Goal: Task Accomplishment & Management: Complete application form

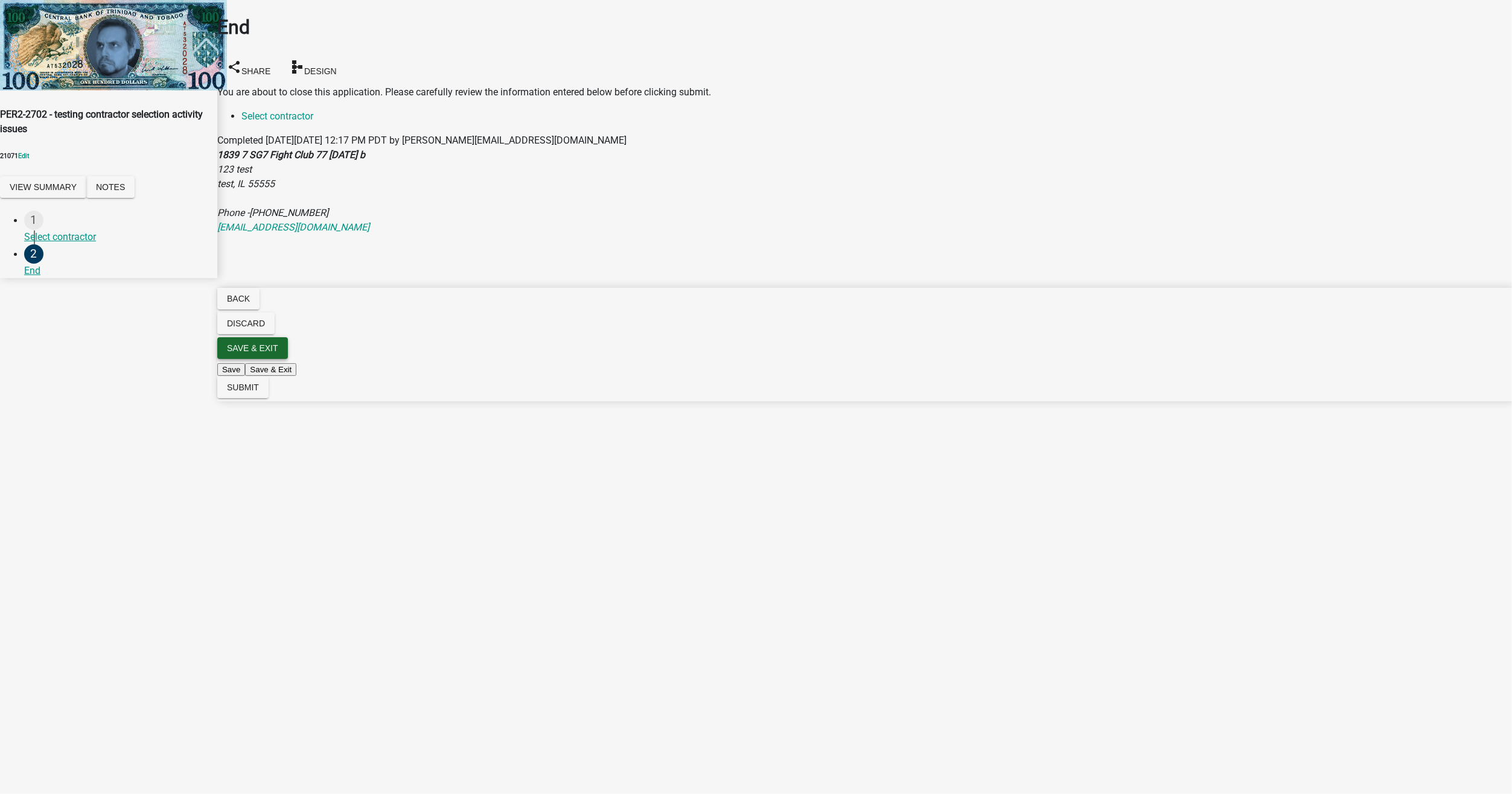
click at [288, 359] on button "Save & Exit" at bounding box center [253, 348] width 71 height 22
click at [1460, 758] on button "Save & Exit" at bounding box center [1486, 764] width 51 height 13
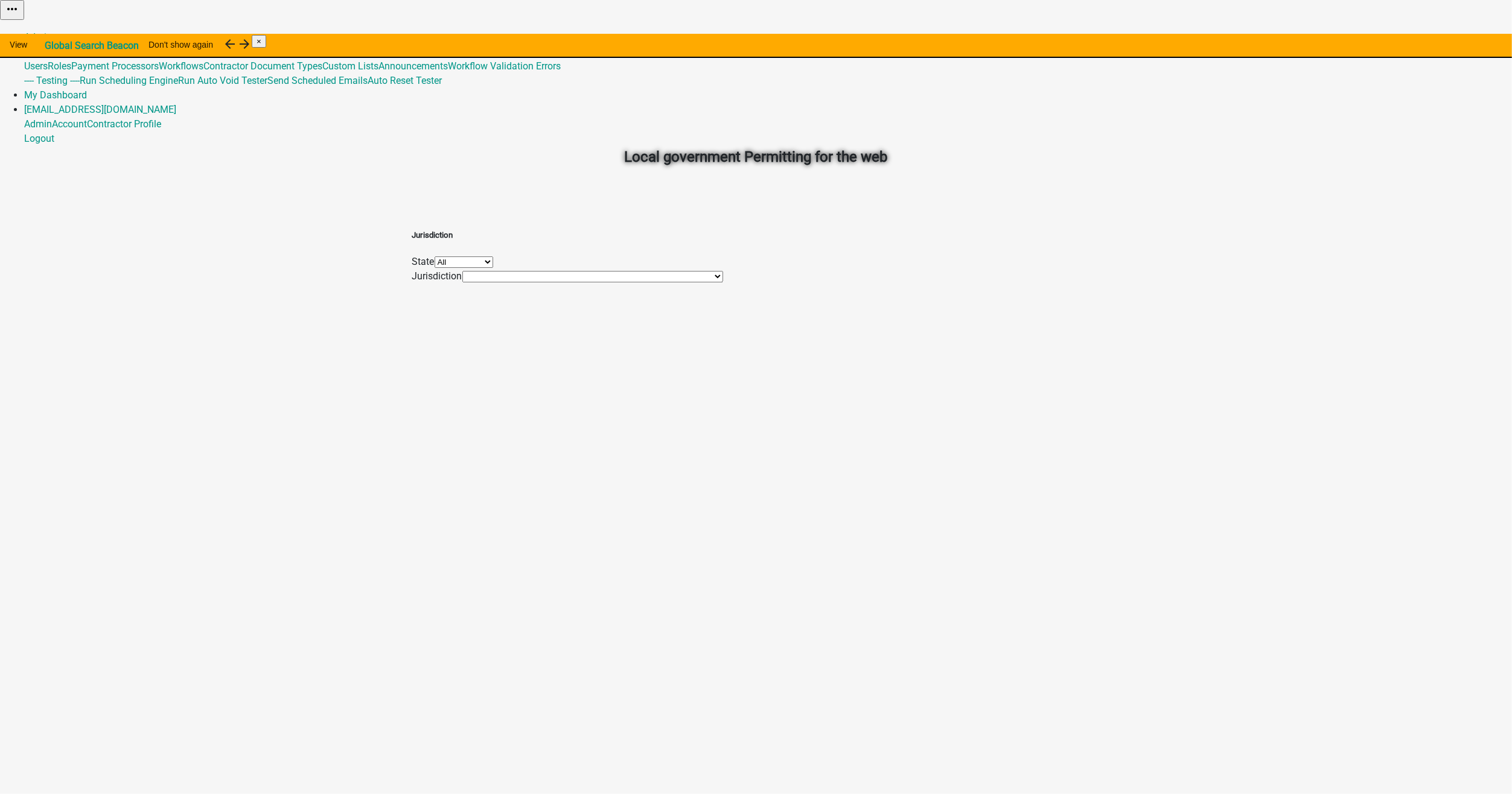
click at [68, 46] on link "Global 492" at bounding box center [46, 51] width 44 height 12
click at [52, 31] on link "Admin" at bounding box center [38, 37] width 28 height 12
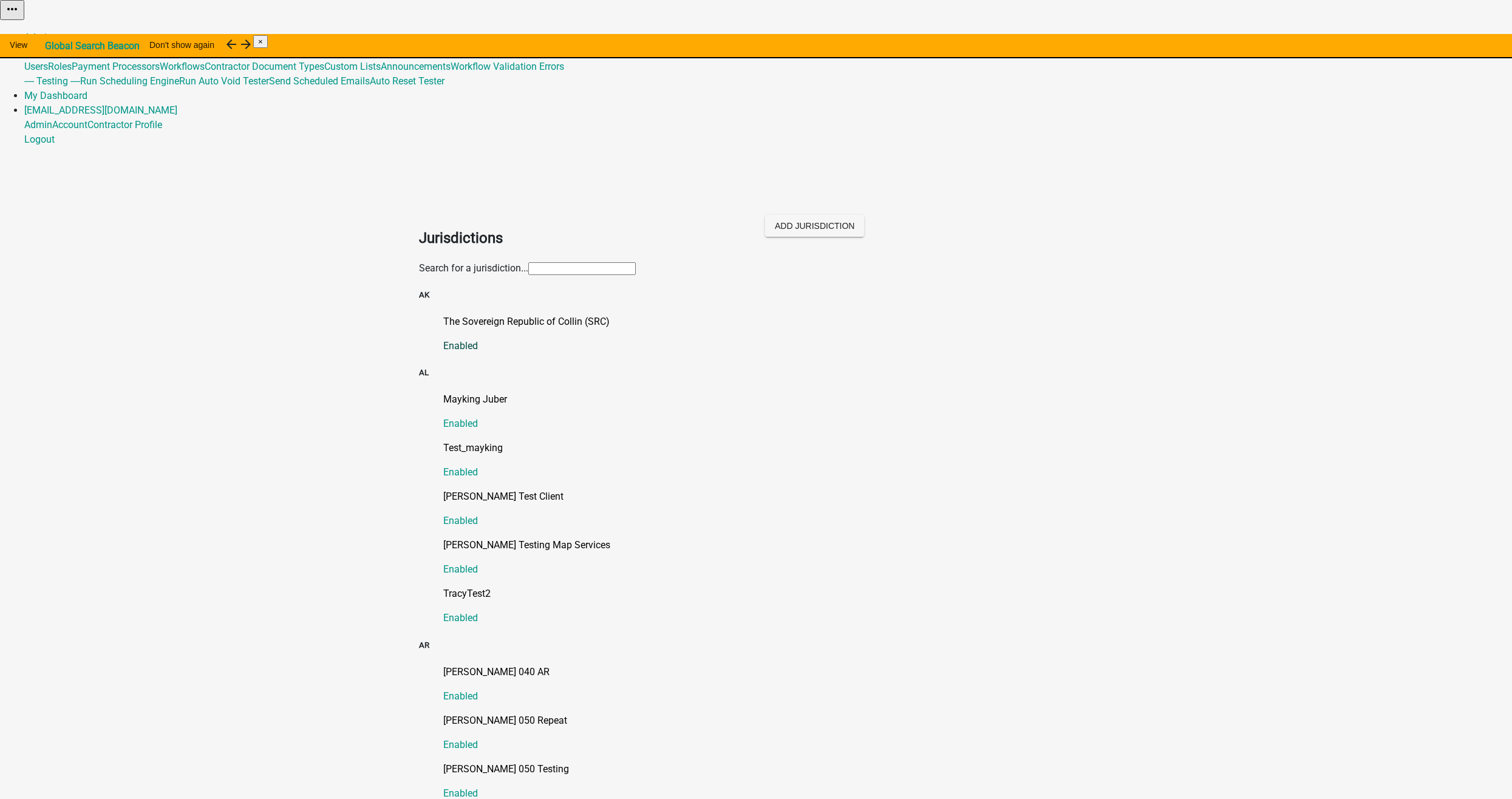
click at [567, 314] on p "The Sovereign Republic of Collin (SRC)" at bounding box center [768, 322] width 650 height 15
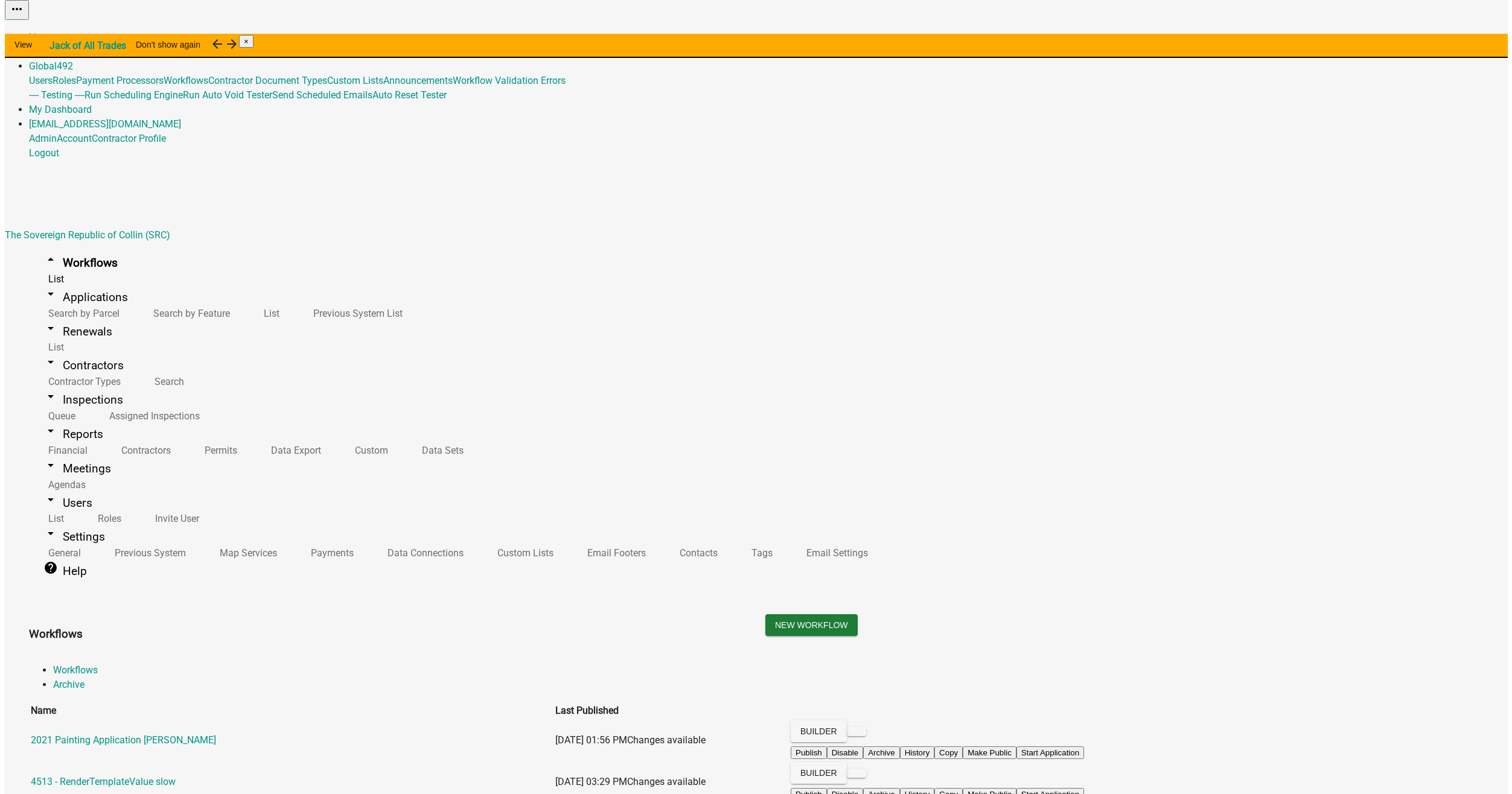
scroll to position [2615, 0]
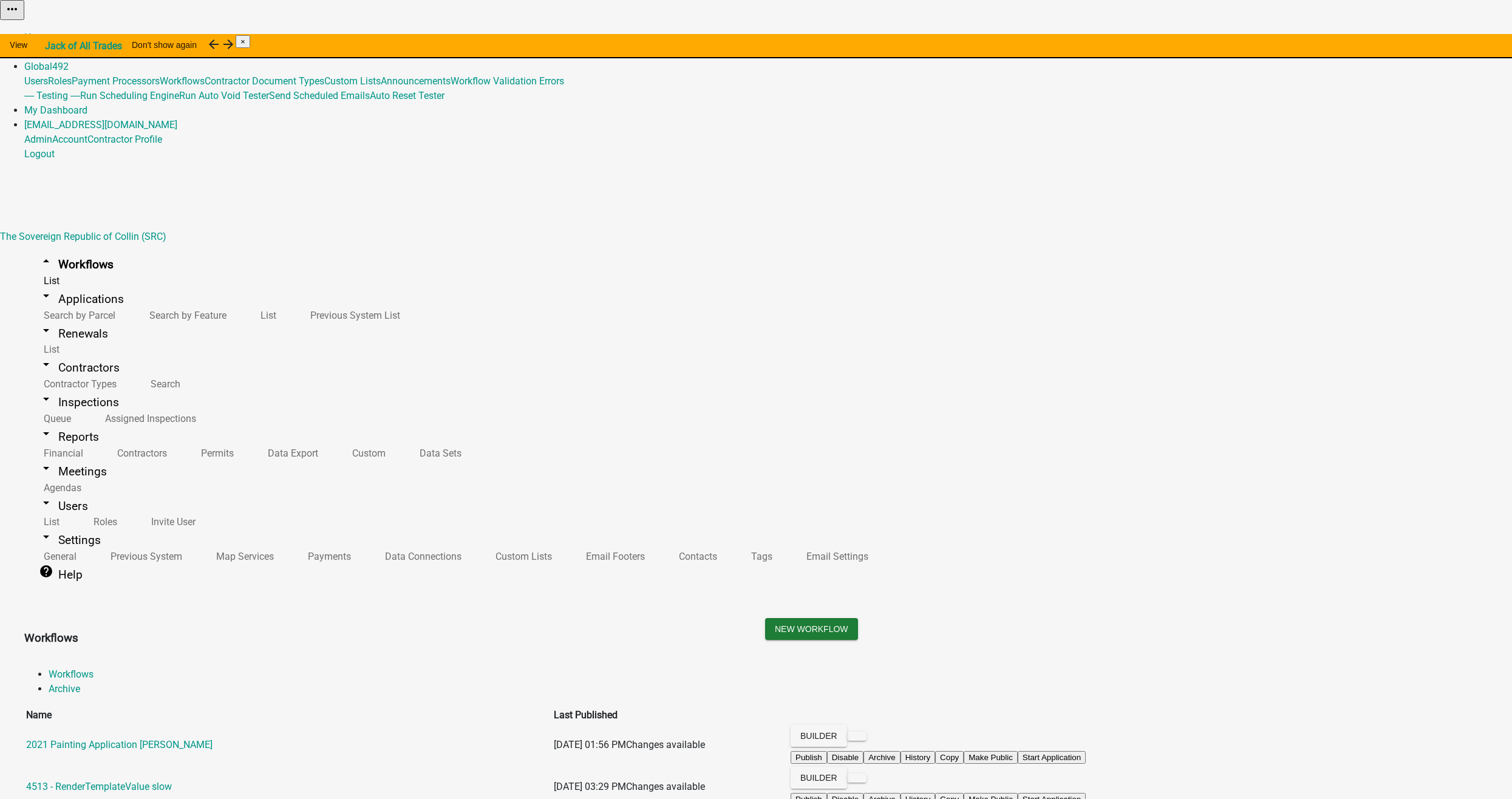
click at [1444, 37] on button "Start Application" at bounding box center [1478, 30] width 68 height 13
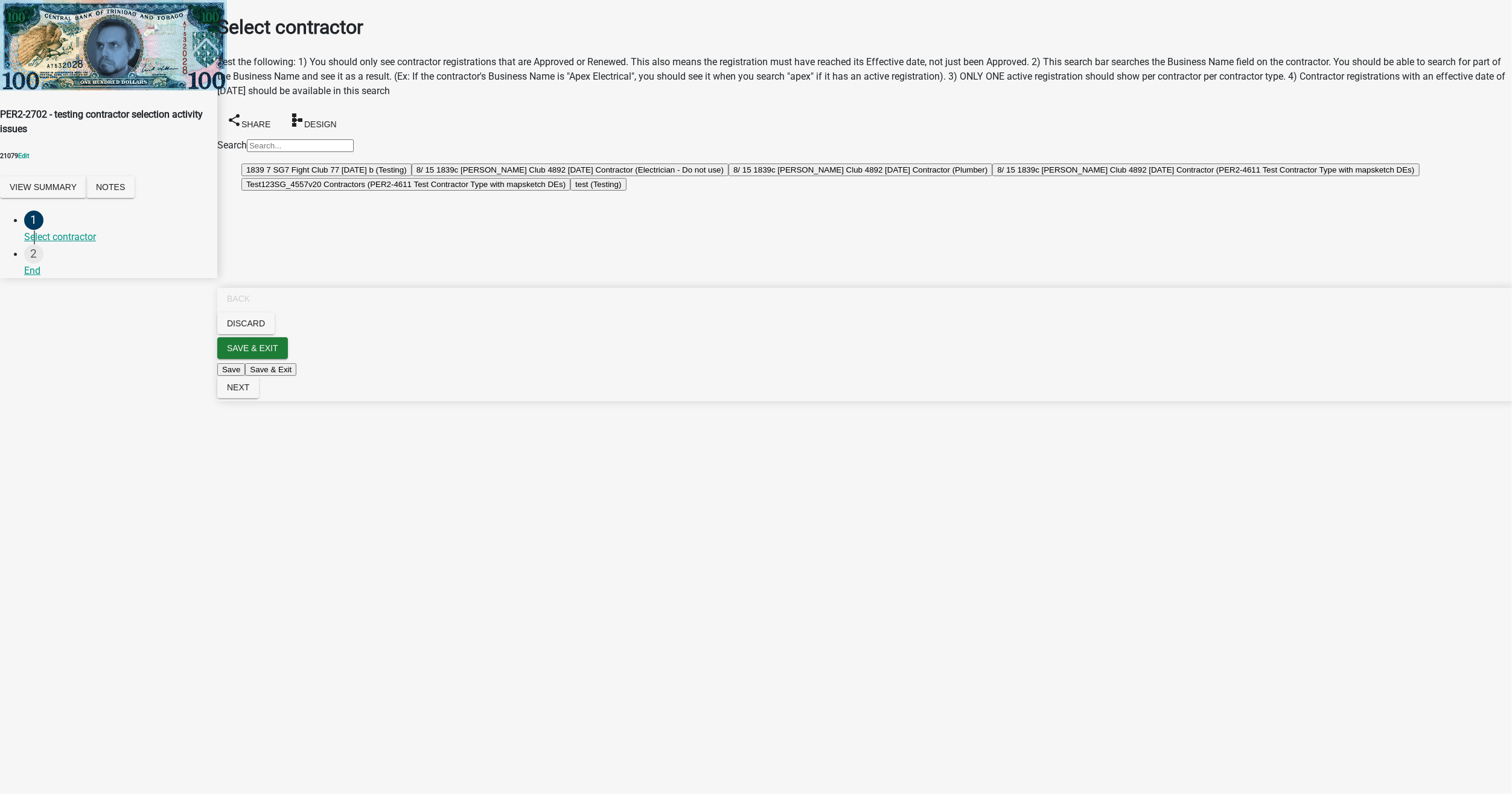
click at [381, 176] on button "1839 7 SG7 Fight Club 77 2/26/2024 b (Testing)" at bounding box center [327, 169] width 170 height 13
click at [250, 392] on span "Next" at bounding box center [238, 387] width 22 height 10
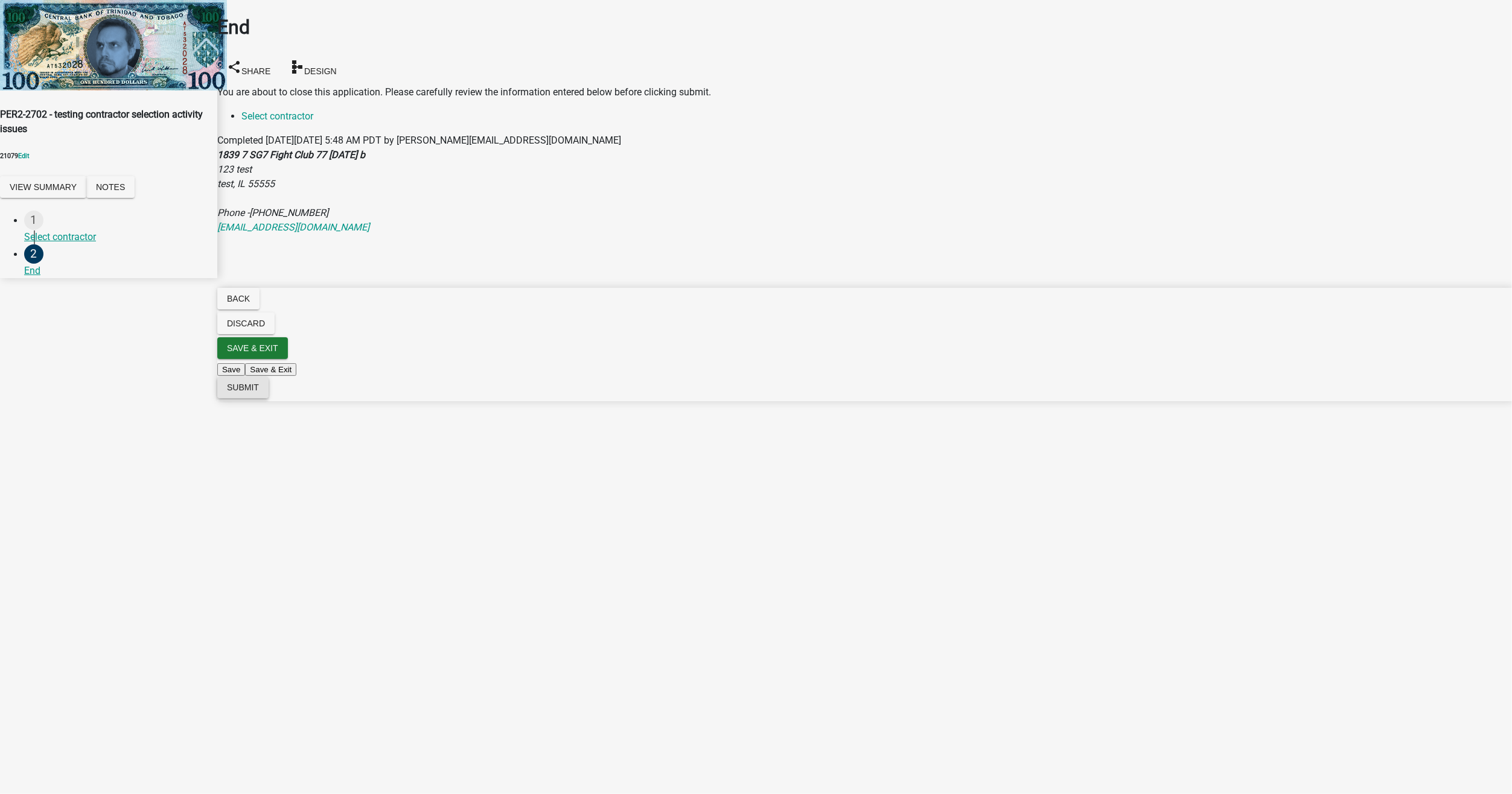
click at [269, 398] on button "Submit" at bounding box center [243, 387] width 51 height 22
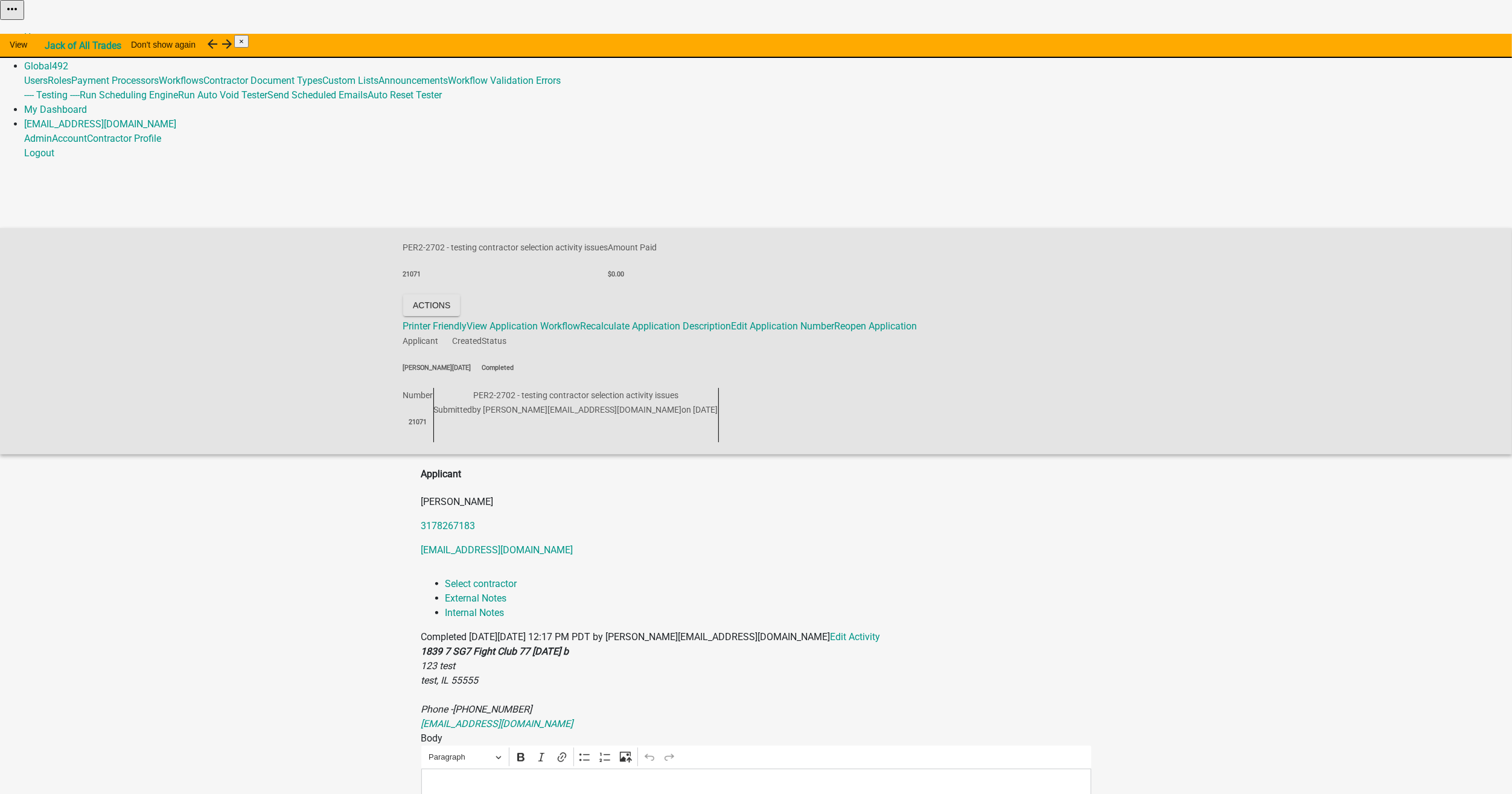
click at [52, 46] on link "Admin" at bounding box center [38, 51] width 28 height 12
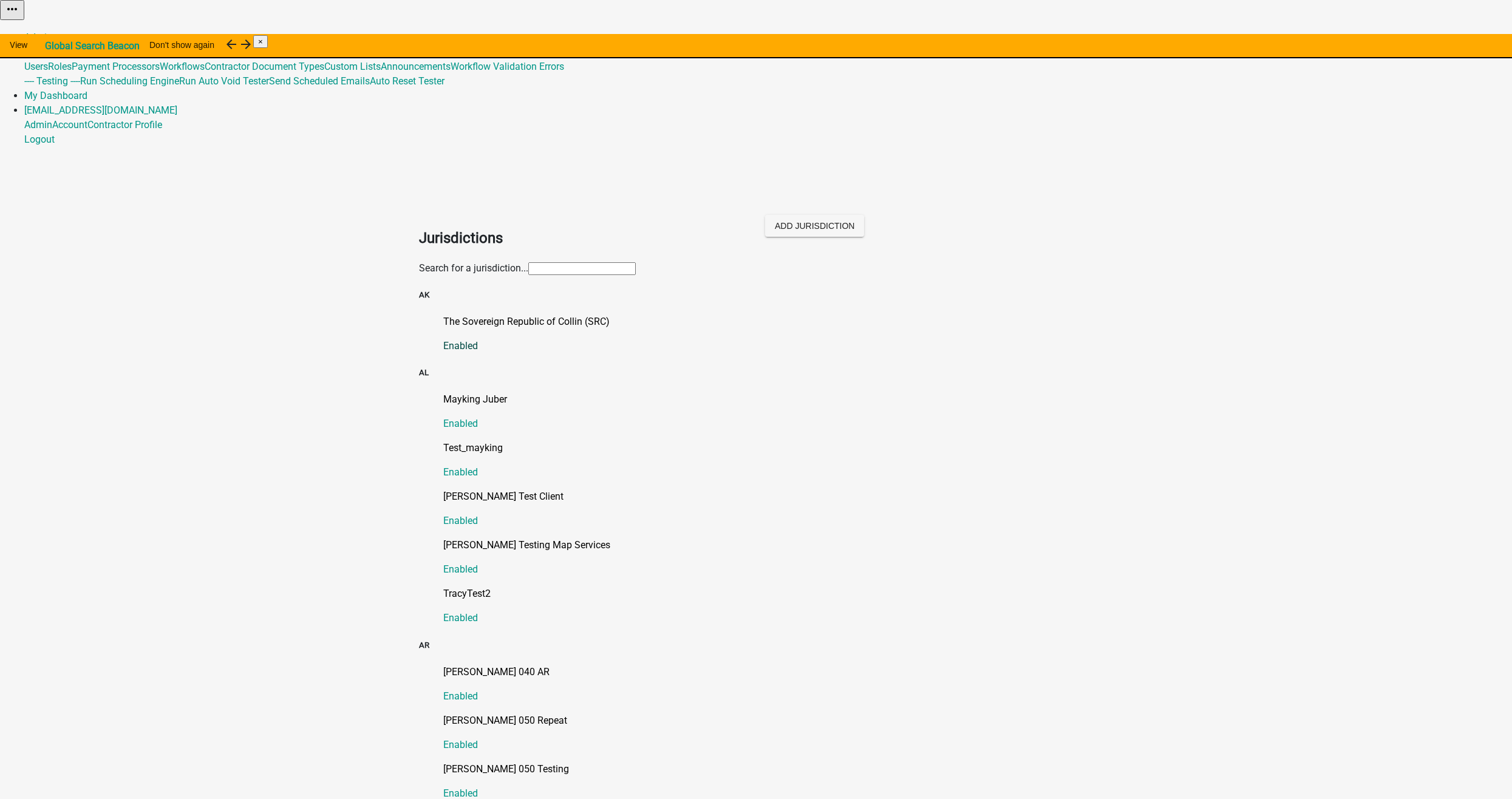
click at [511, 314] on p "The Sovereign Republic of Collin (SRC)" at bounding box center [768, 322] width 650 height 15
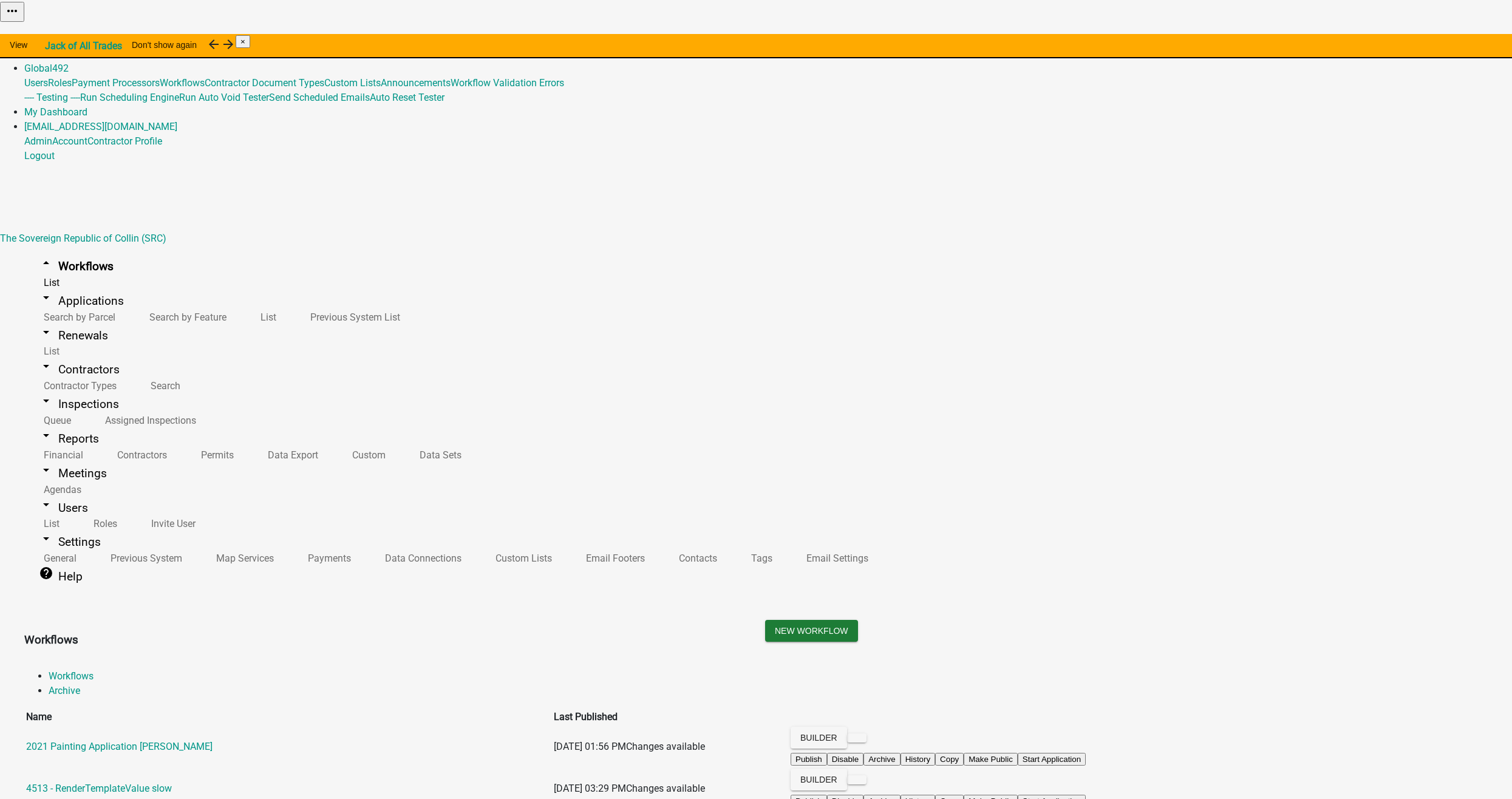
scroll to position [10433, 0]
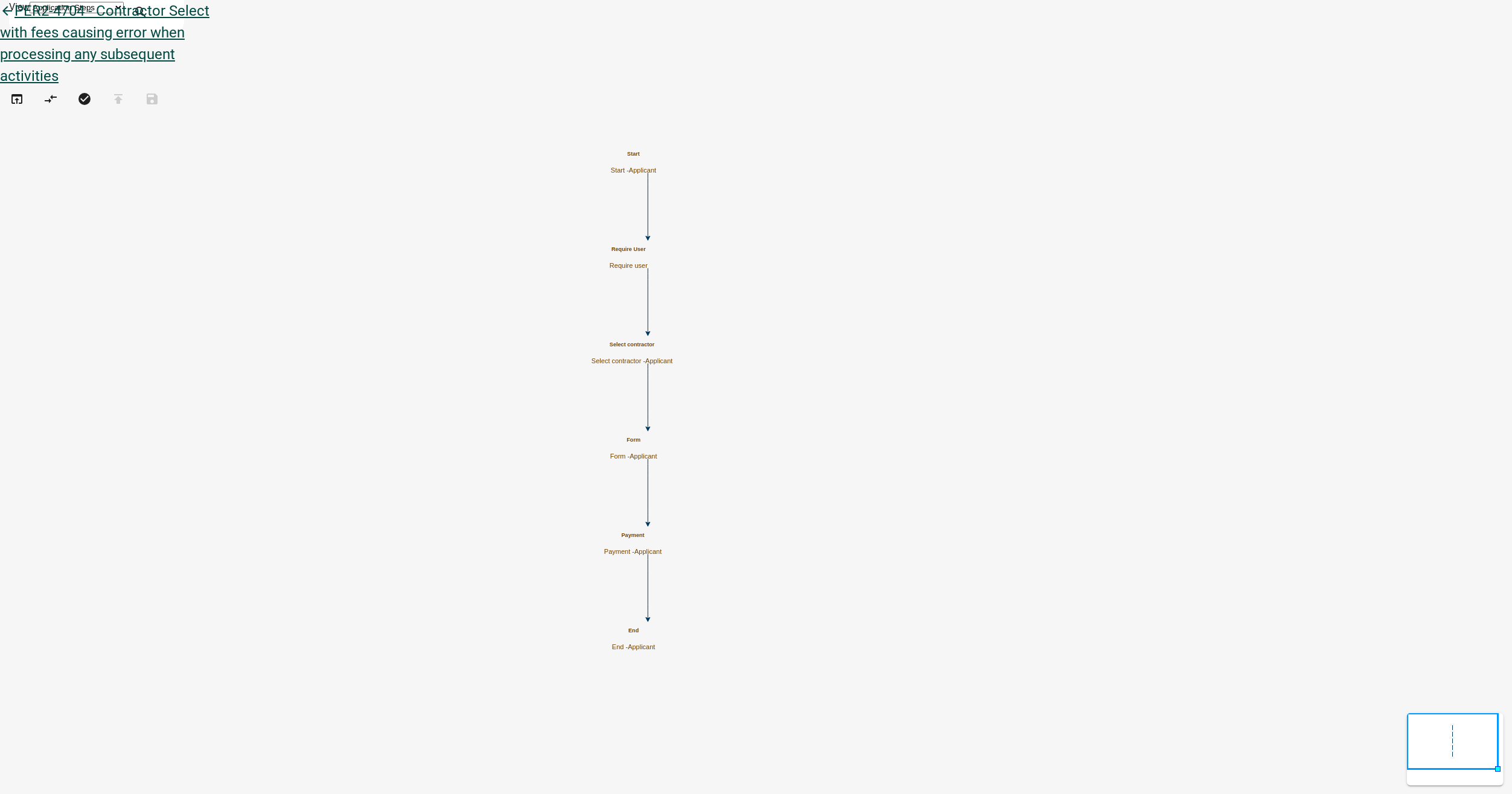
click at [15, 20] on icon "arrow_back" at bounding box center [7, 12] width 15 height 17
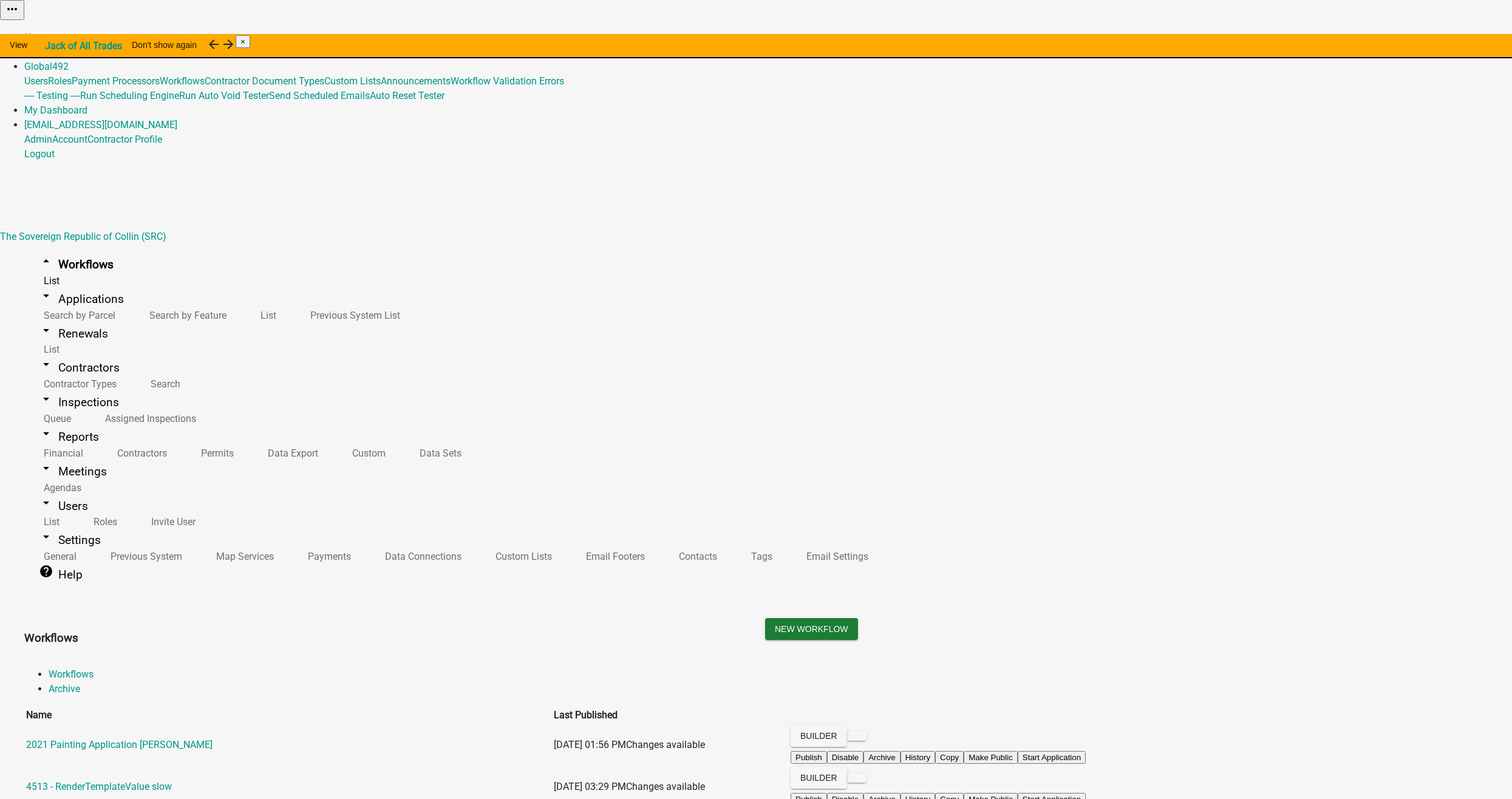
scroll to position [10433, 0]
click at [1444, 37] on button "Start Application" at bounding box center [1478, 30] width 68 height 13
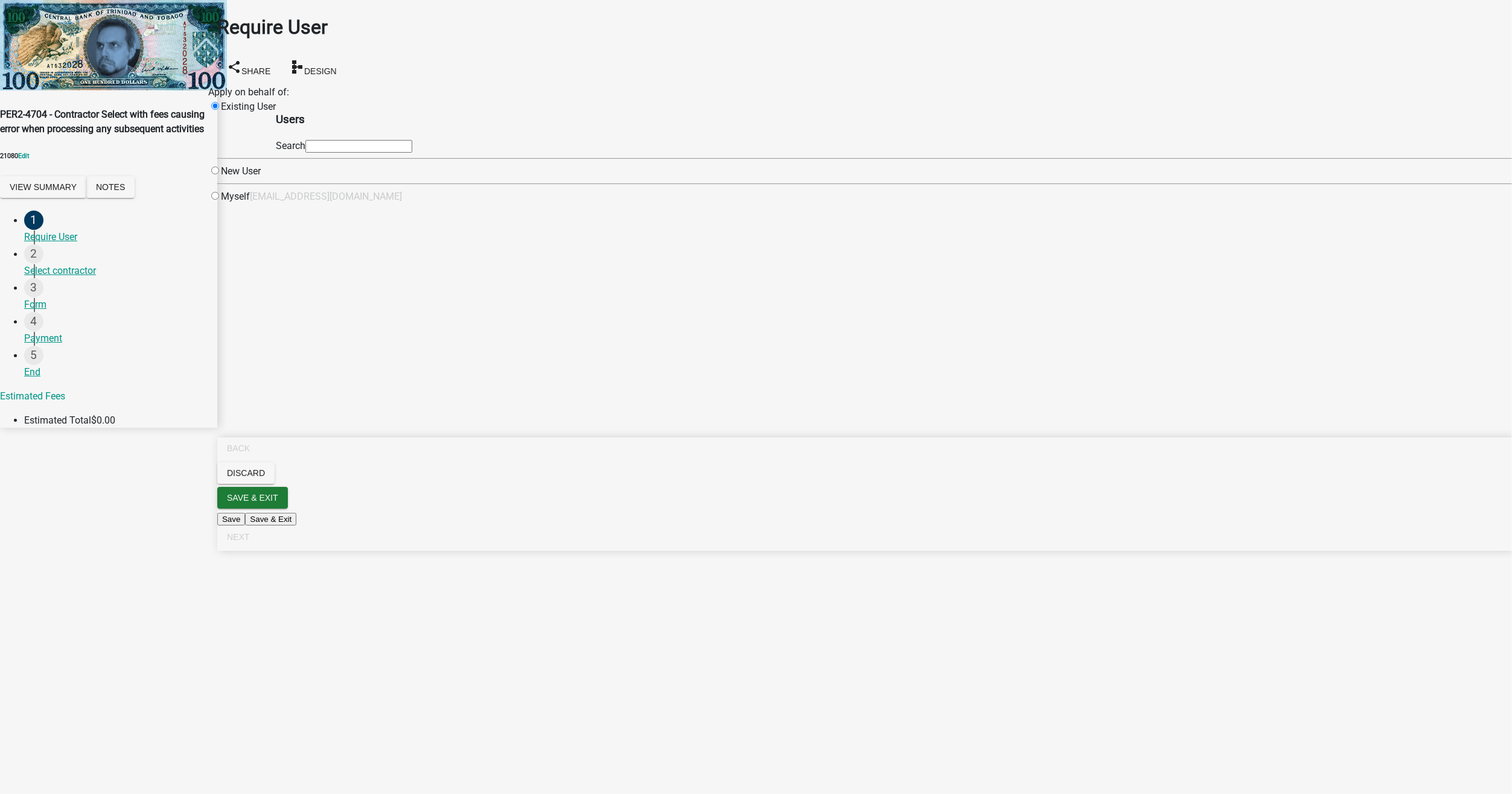
click at [276, 154] on div "Existing User" at bounding box center [242, 127] width 68 height 54
click at [412, 152] on div "Users Search" at bounding box center [344, 127] width 136 height 54
click at [412, 153] on input "text" at bounding box center [359, 146] width 107 height 13
type input "test1"
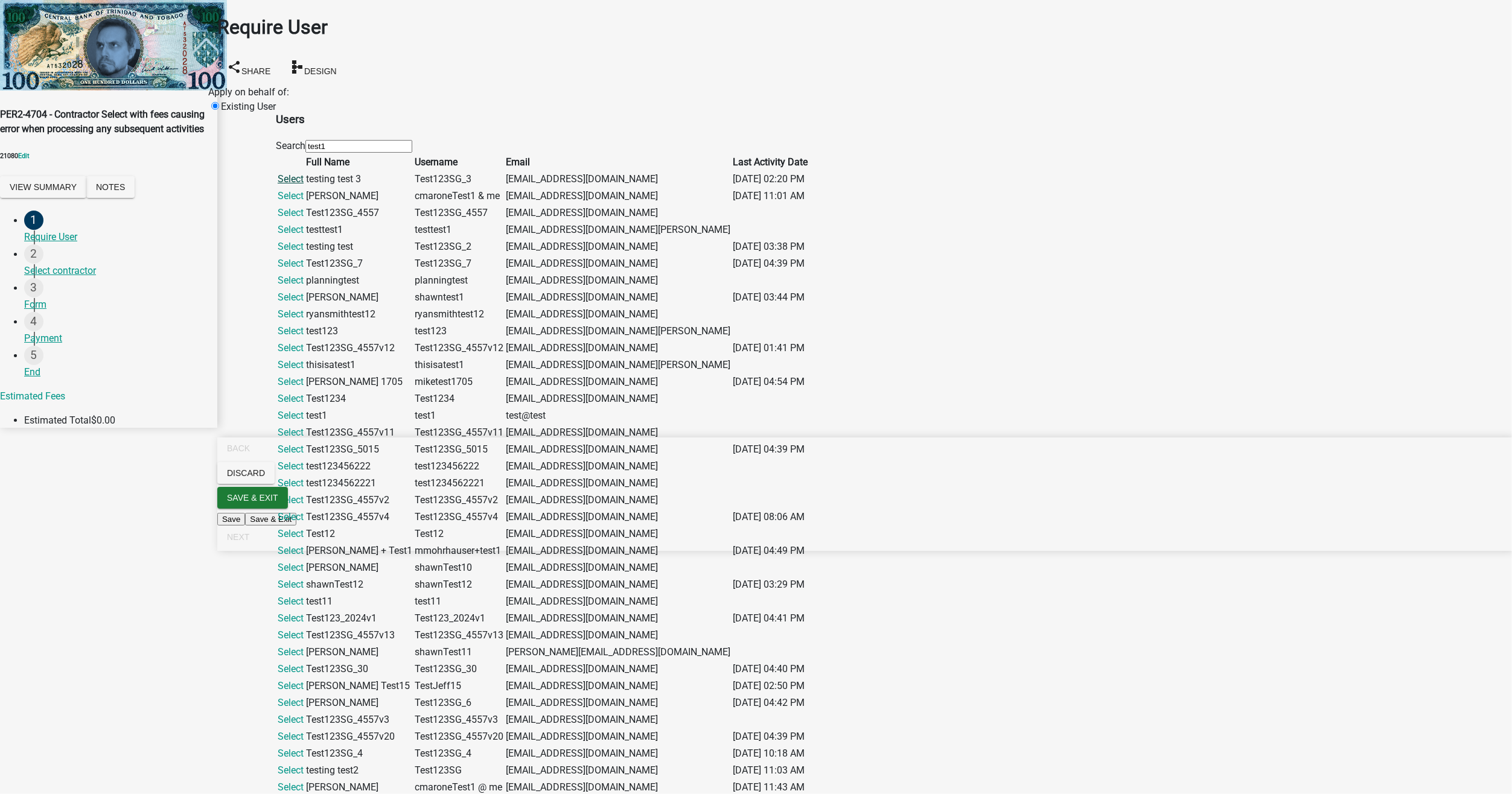
drag, startPoint x: 487, startPoint y: 231, endPoint x: 486, endPoint y: 224, distance: 7.1
click at [304, 187] on td "Select" at bounding box center [291, 179] width 27 height 15
click at [304, 185] on link "Select" at bounding box center [291, 179] width 26 height 12
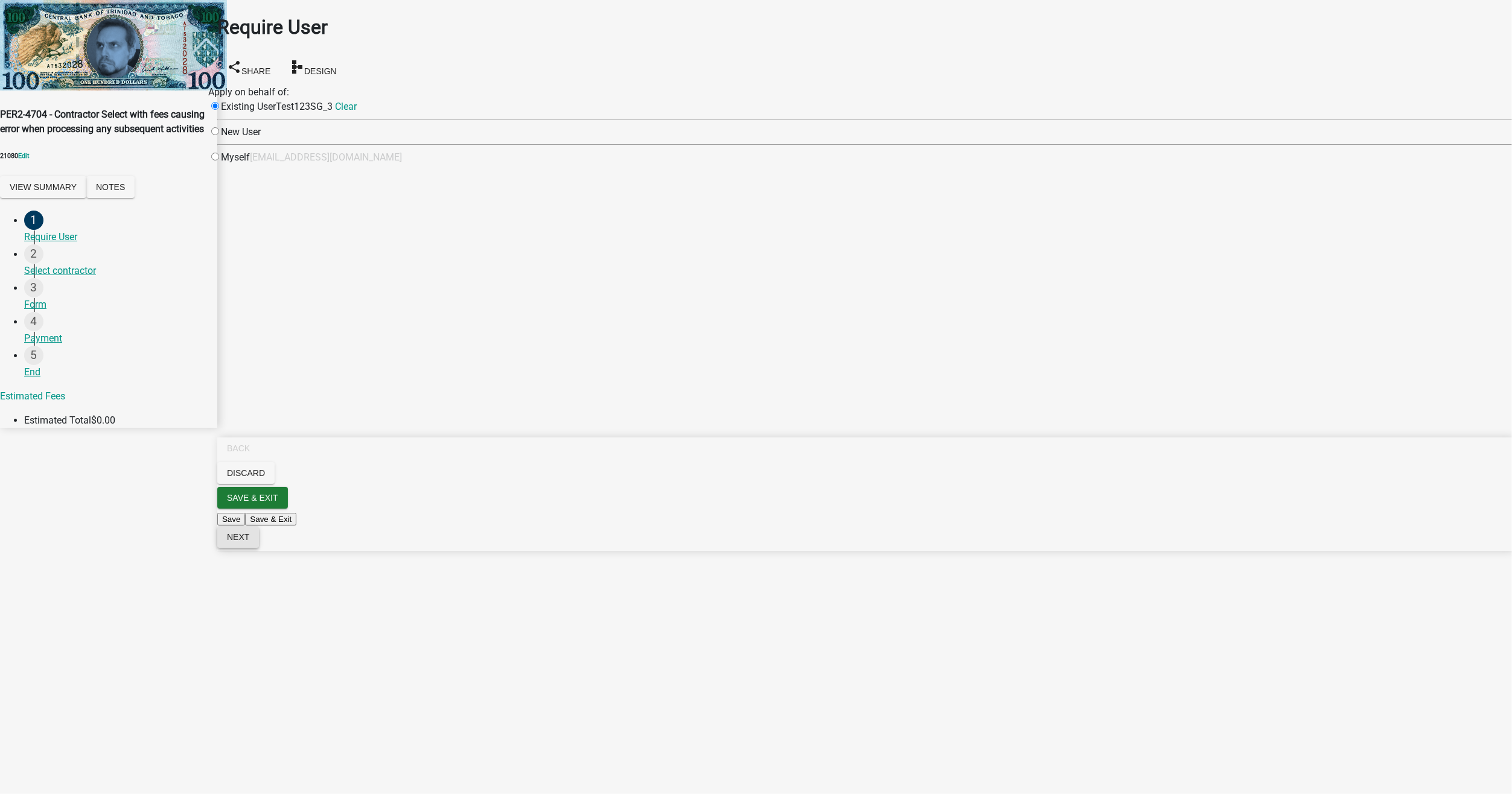
click at [250, 542] on span "Next" at bounding box center [238, 537] width 22 height 10
click at [307, 123] on button "8/ 15 1839c [PERSON_NAME] Club 4892 [DATE] Contractor (3294 Test Contractor)" at bounding box center [396, 116] width 309 height 13
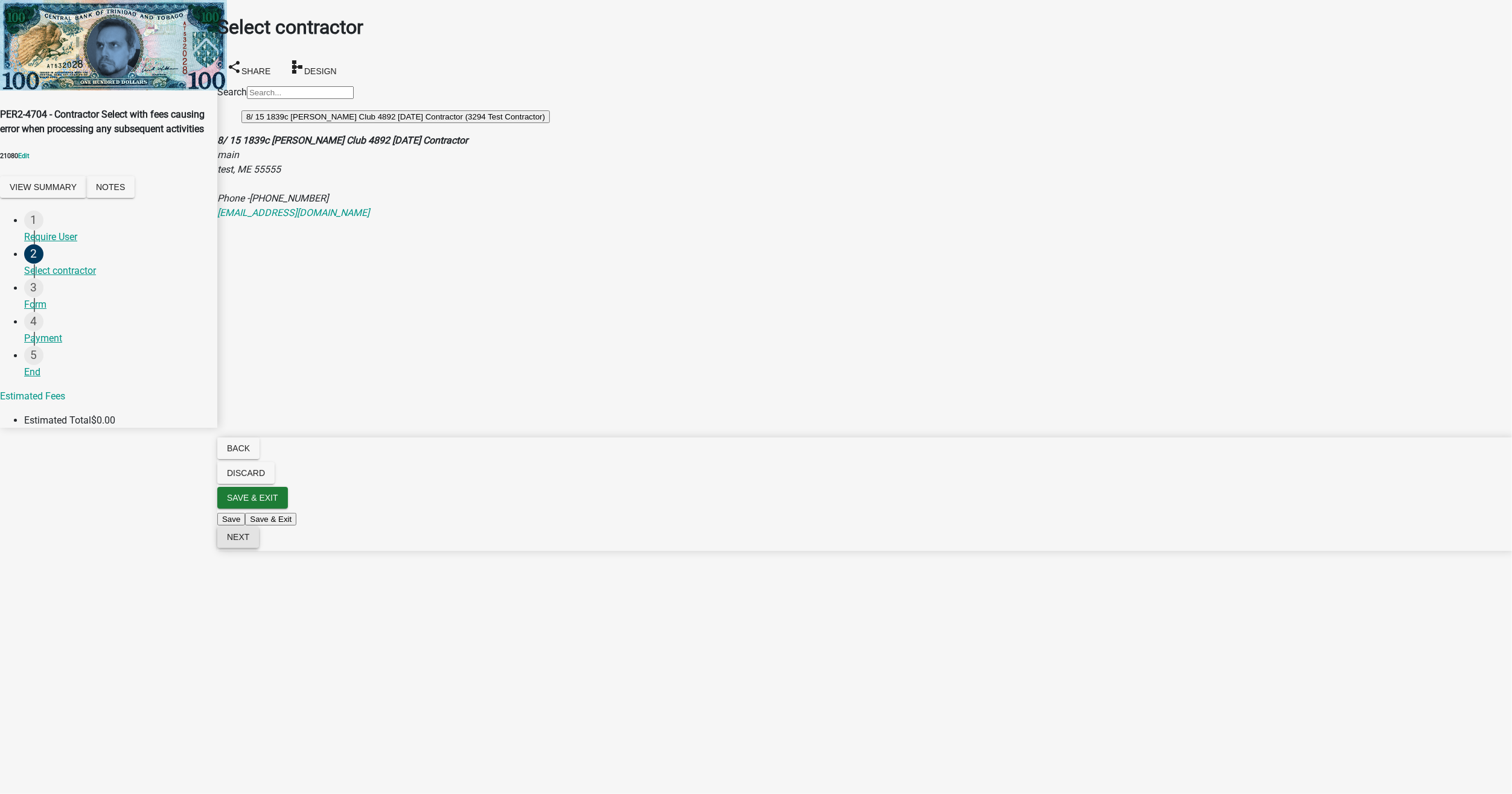
click at [250, 542] on span "Next" at bounding box center [238, 537] width 22 height 10
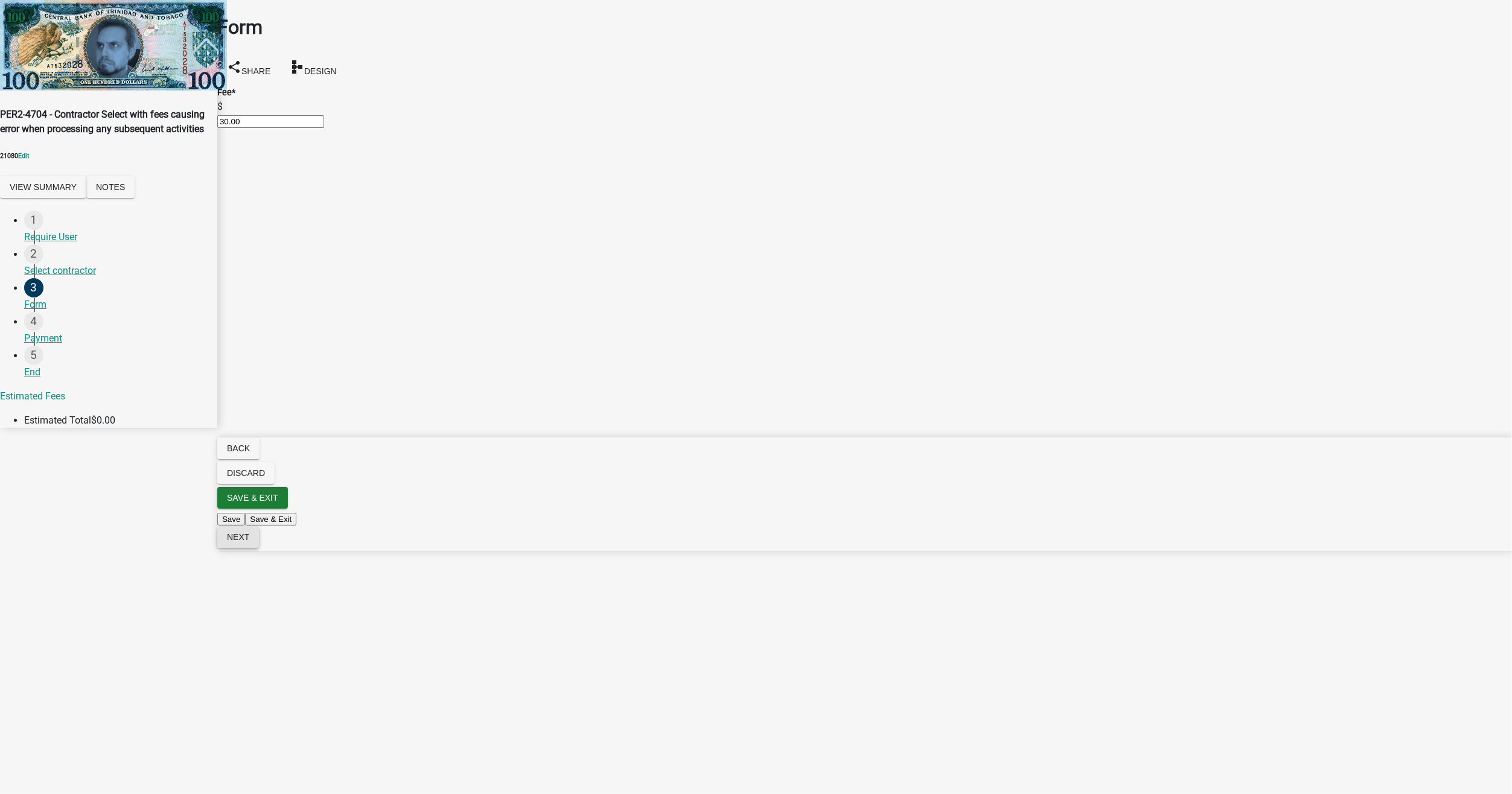
click at [259, 548] on button "Next" at bounding box center [238, 537] width 42 height 22
select select "2: 1"
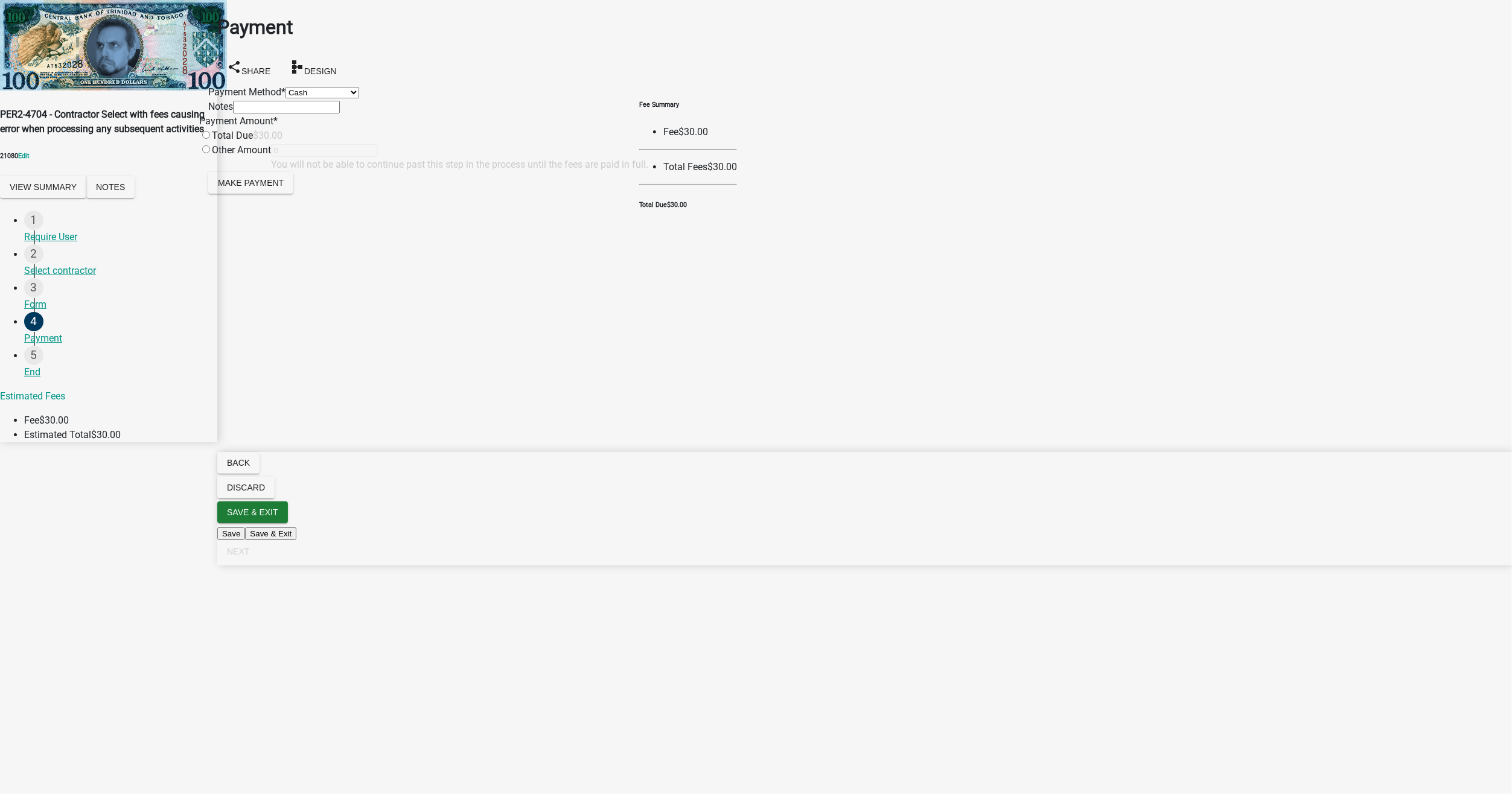
click at [210, 139] on input "radio" at bounding box center [206, 135] width 8 height 8
radio input "true"
type input "30"
click at [278, 193] on button "Make Payment" at bounding box center [251, 182] width 85 height 22
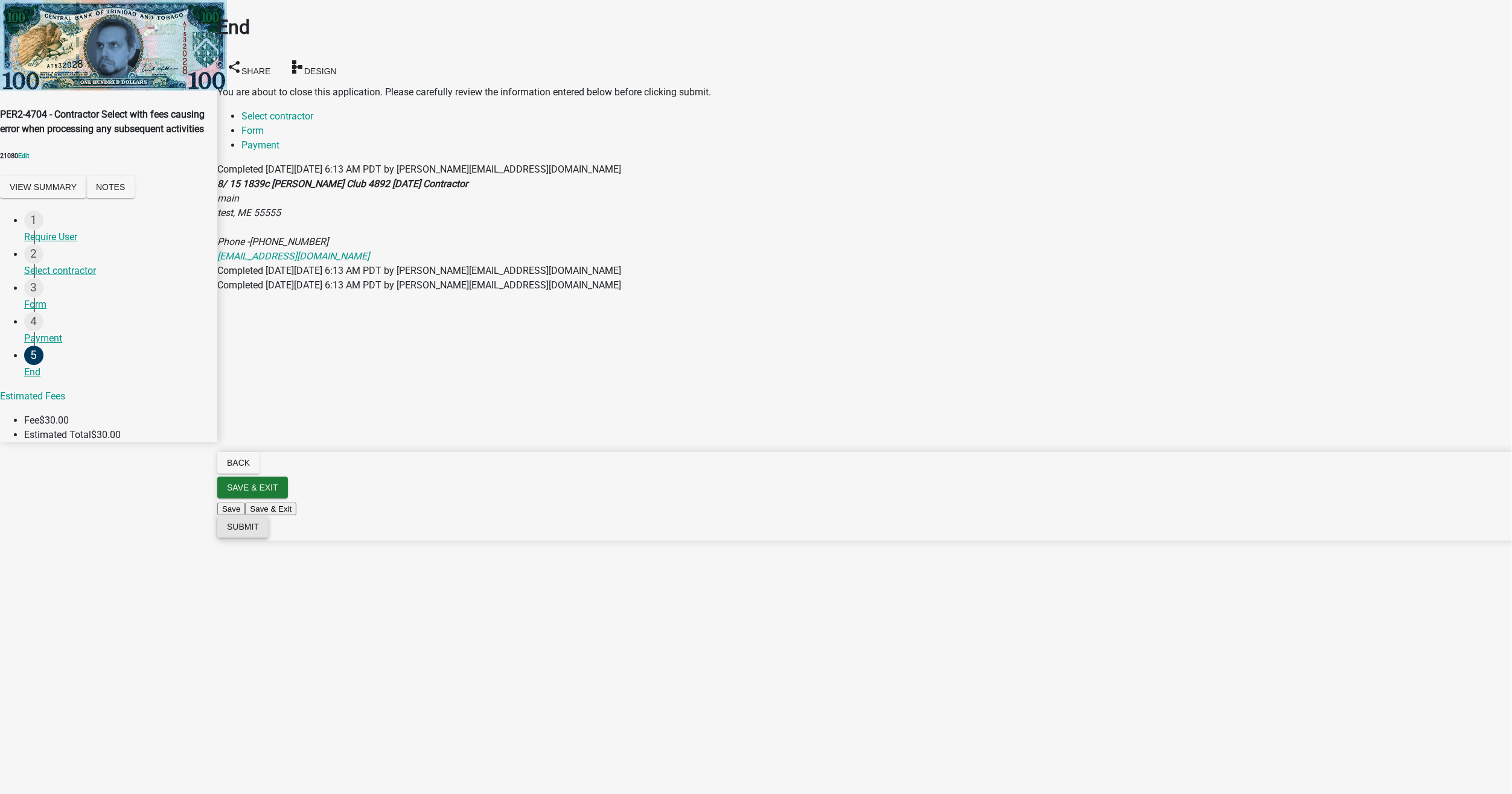
click at [269, 538] on button "Submit" at bounding box center [243, 526] width 51 height 22
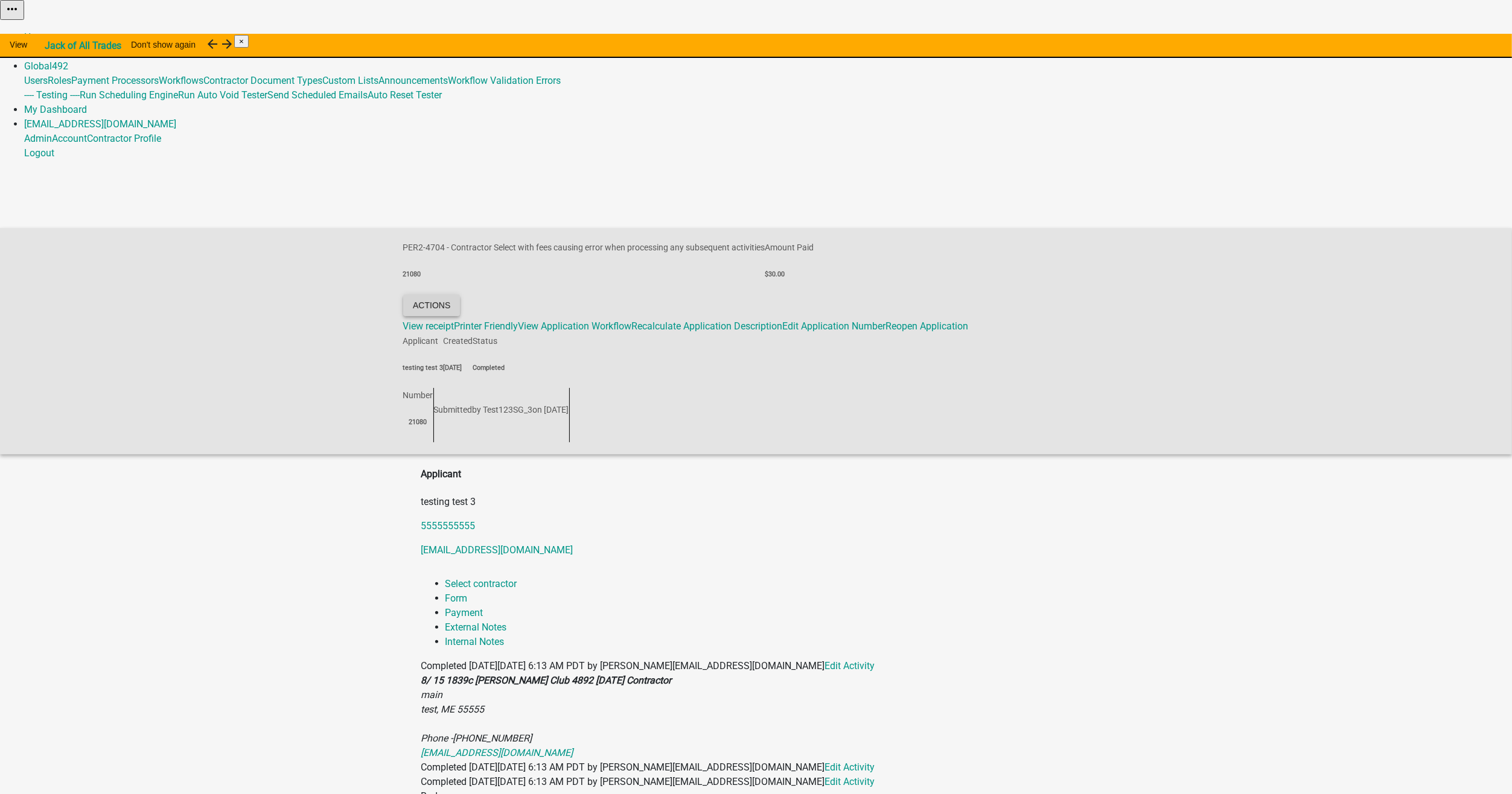
click at [460, 294] on button "Actions" at bounding box center [431, 305] width 57 height 22
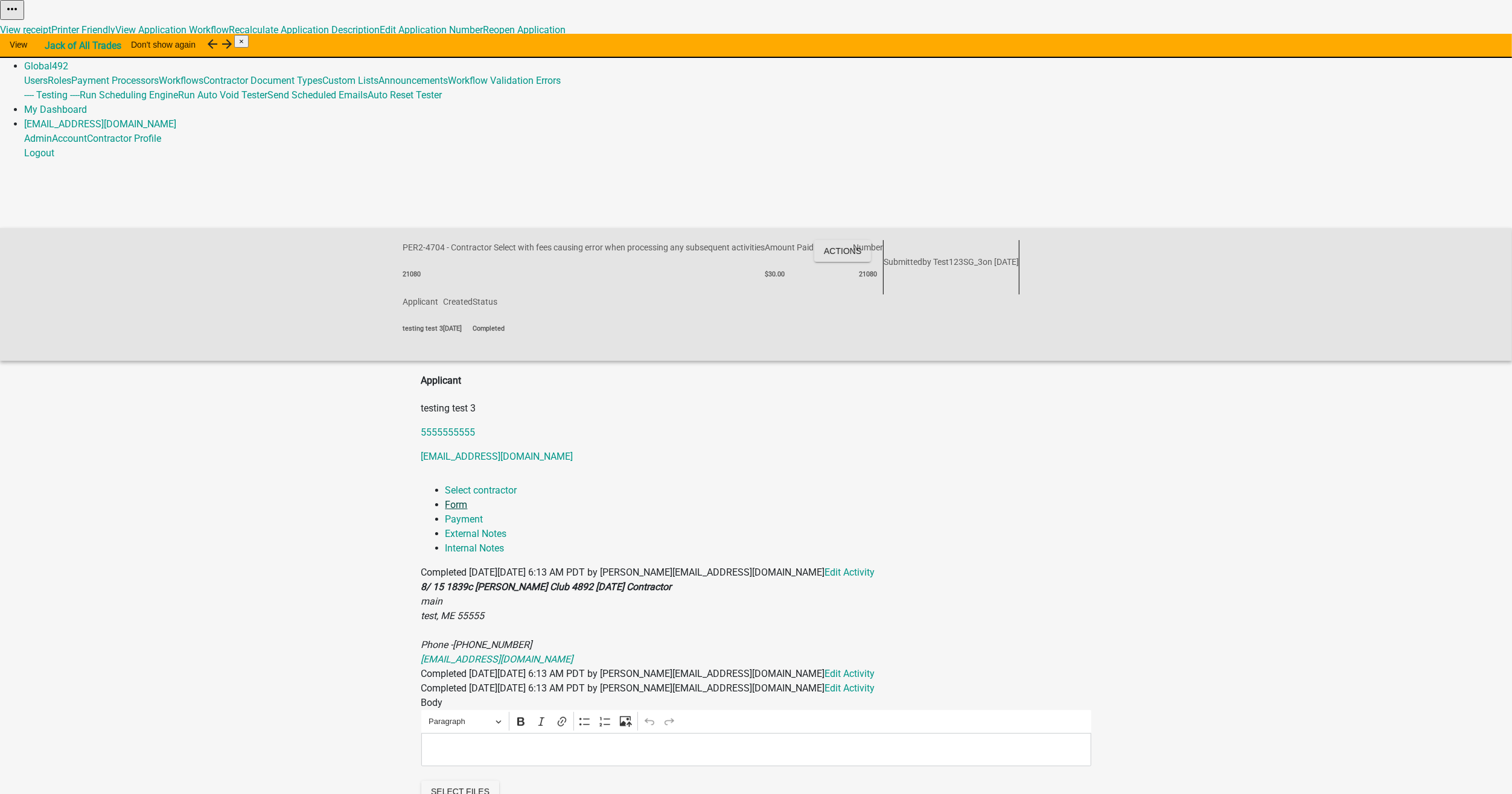
click at [468, 499] on link "Form" at bounding box center [457, 504] width 22 height 12
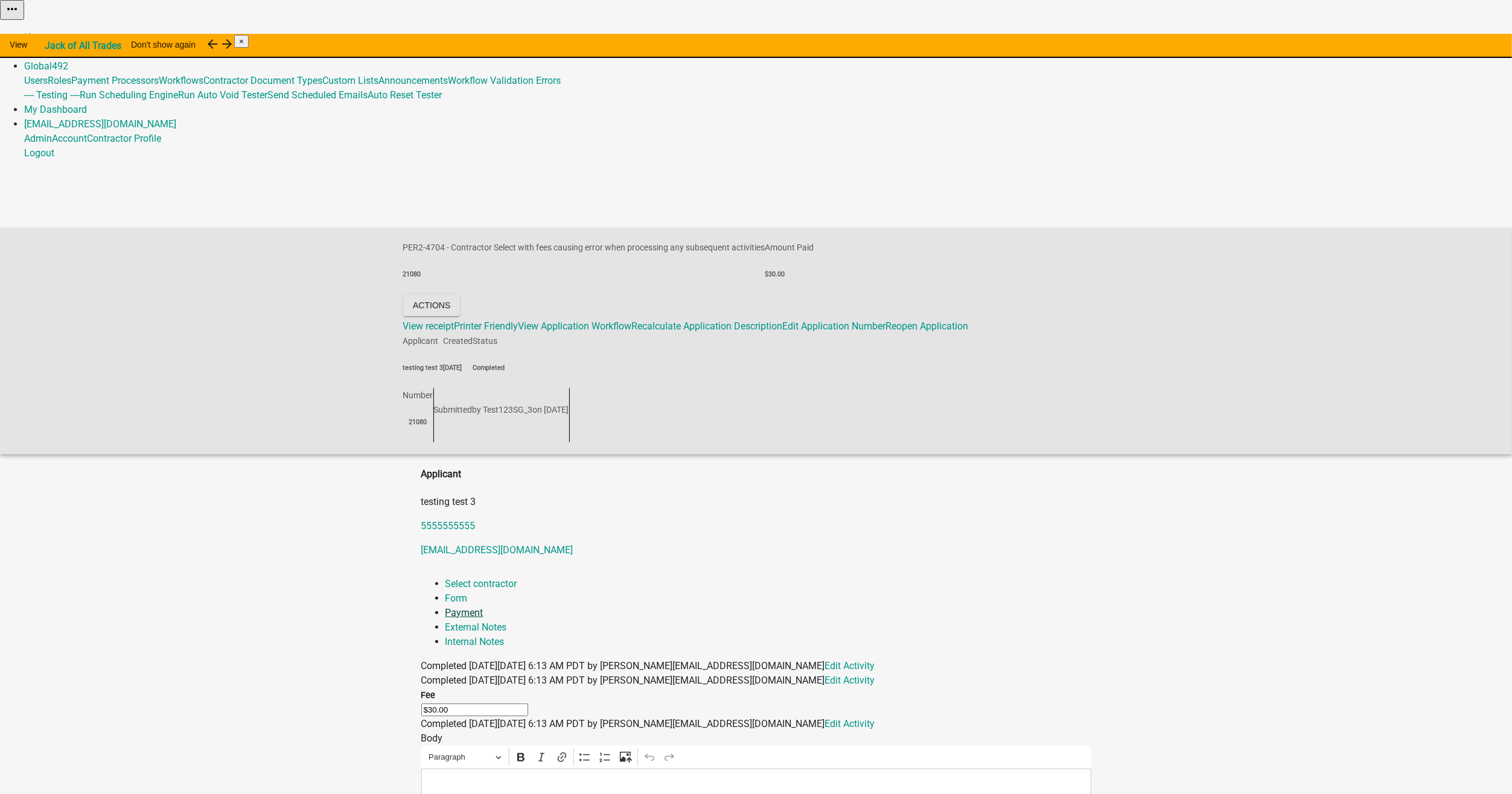
click at [484, 607] on link "Payment" at bounding box center [465, 612] width 38 height 12
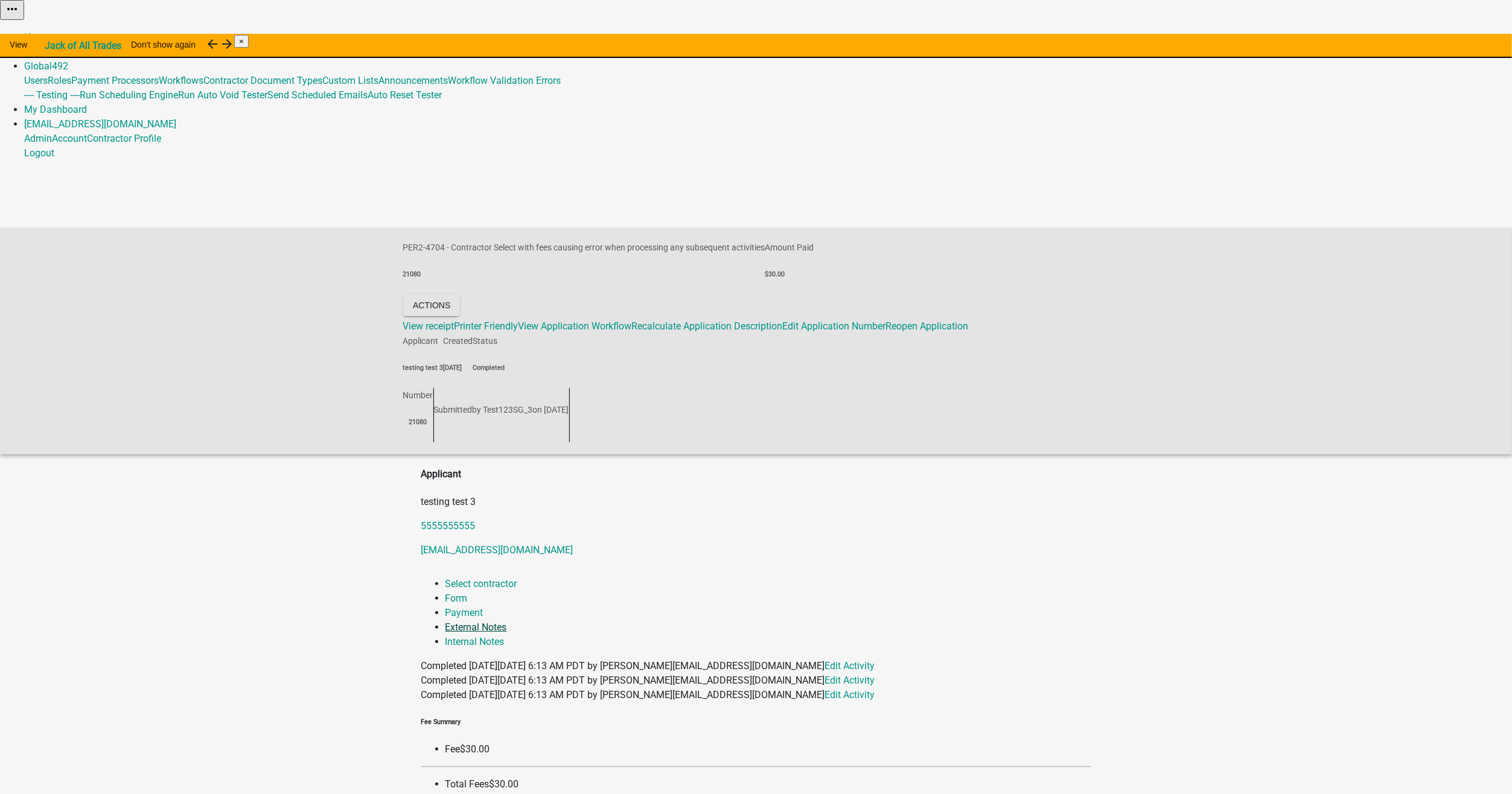
click at [507, 622] on link "External Notes" at bounding box center [476, 627] width 62 height 12
click at [505, 636] on link "Internal Notes" at bounding box center [475, 641] width 59 height 12
click at [1362, 228] on div "PER2-4704 - Contractor Select with fees causing error when processing any subse…" at bounding box center [756, 341] width 1512 height 226
click at [52, 46] on link "Admin" at bounding box center [38, 51] width 28 height 12
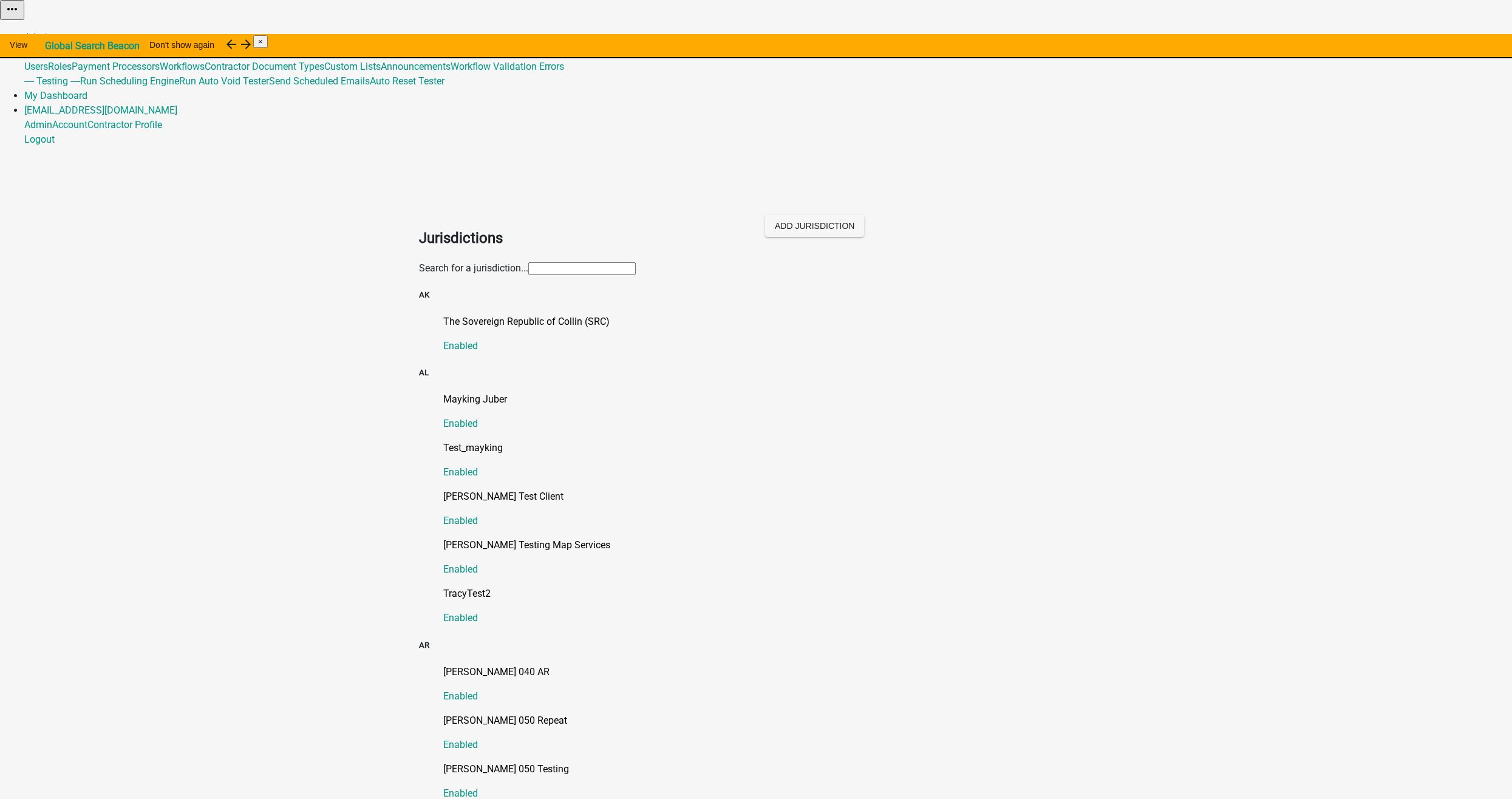
click at [528, 262] on input "text" at bounding box center [581, 268] width 107 height 13
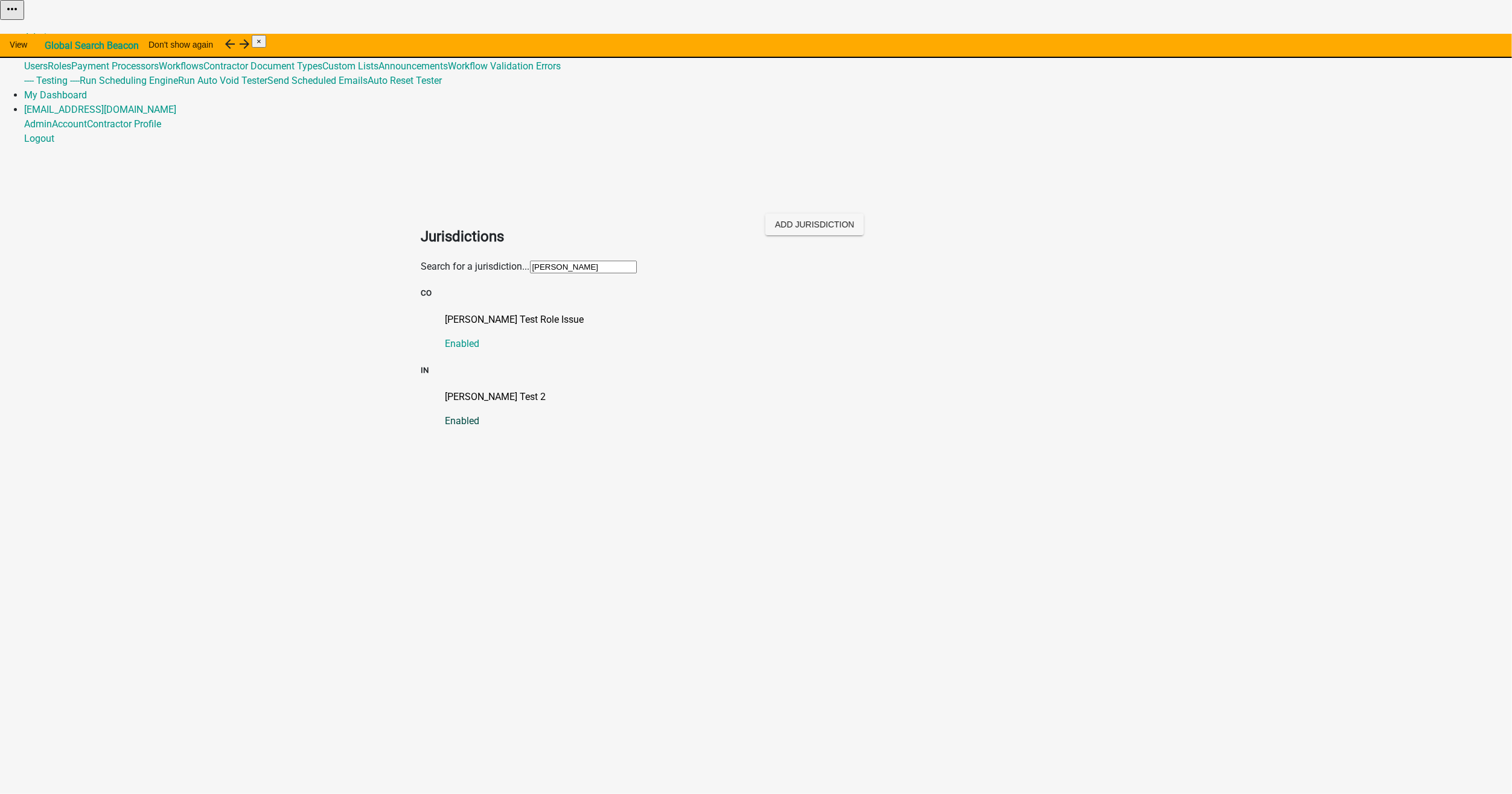
type input "[PERSON_NAME]"
click at [452, 390] on p "[PERSON_NAME] Test 2" at bounding box center [768, 397] width 646 height 15
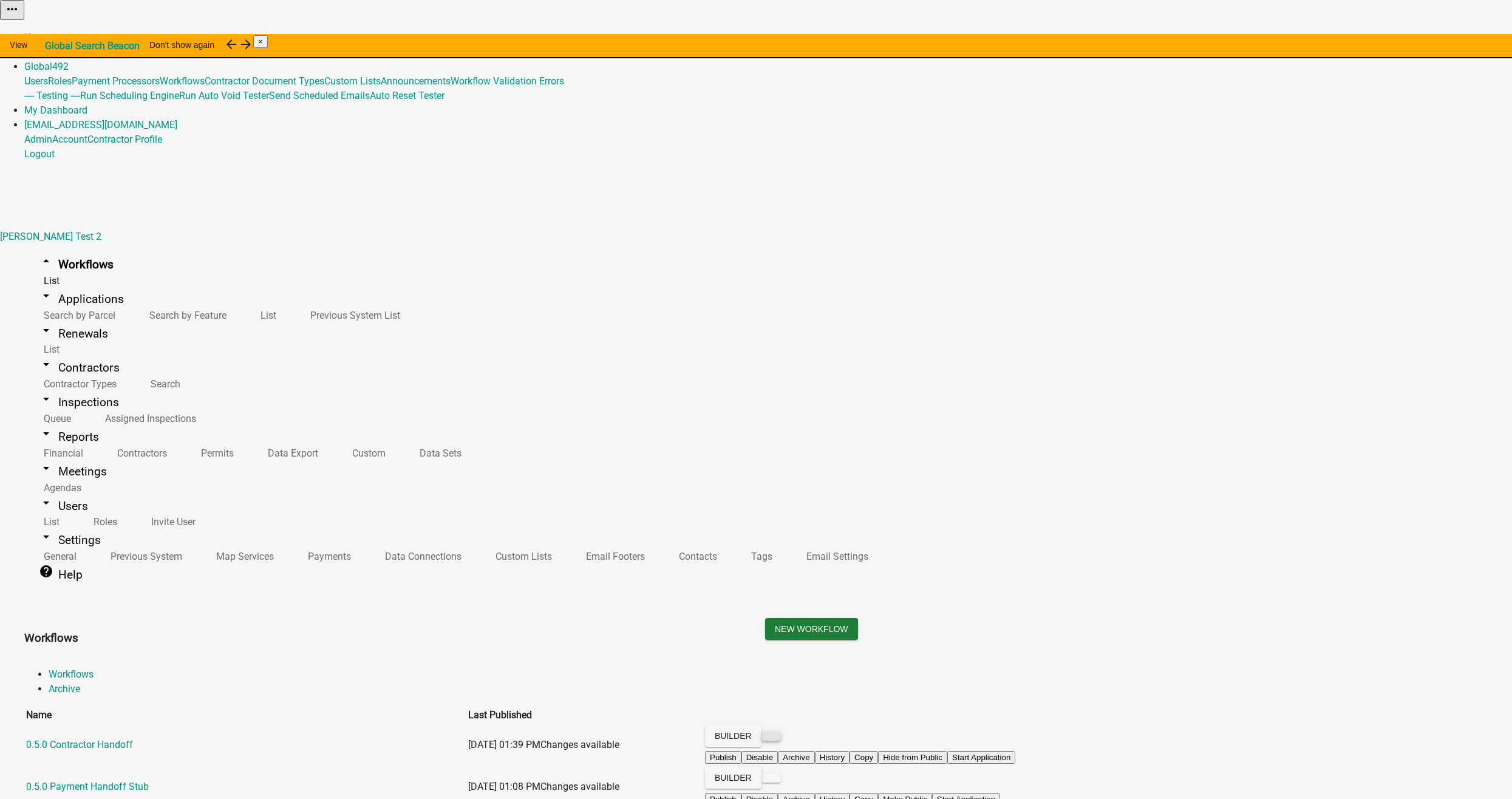
click at [781, 731] on button at bounding box center [771, 736] width 19 height 9
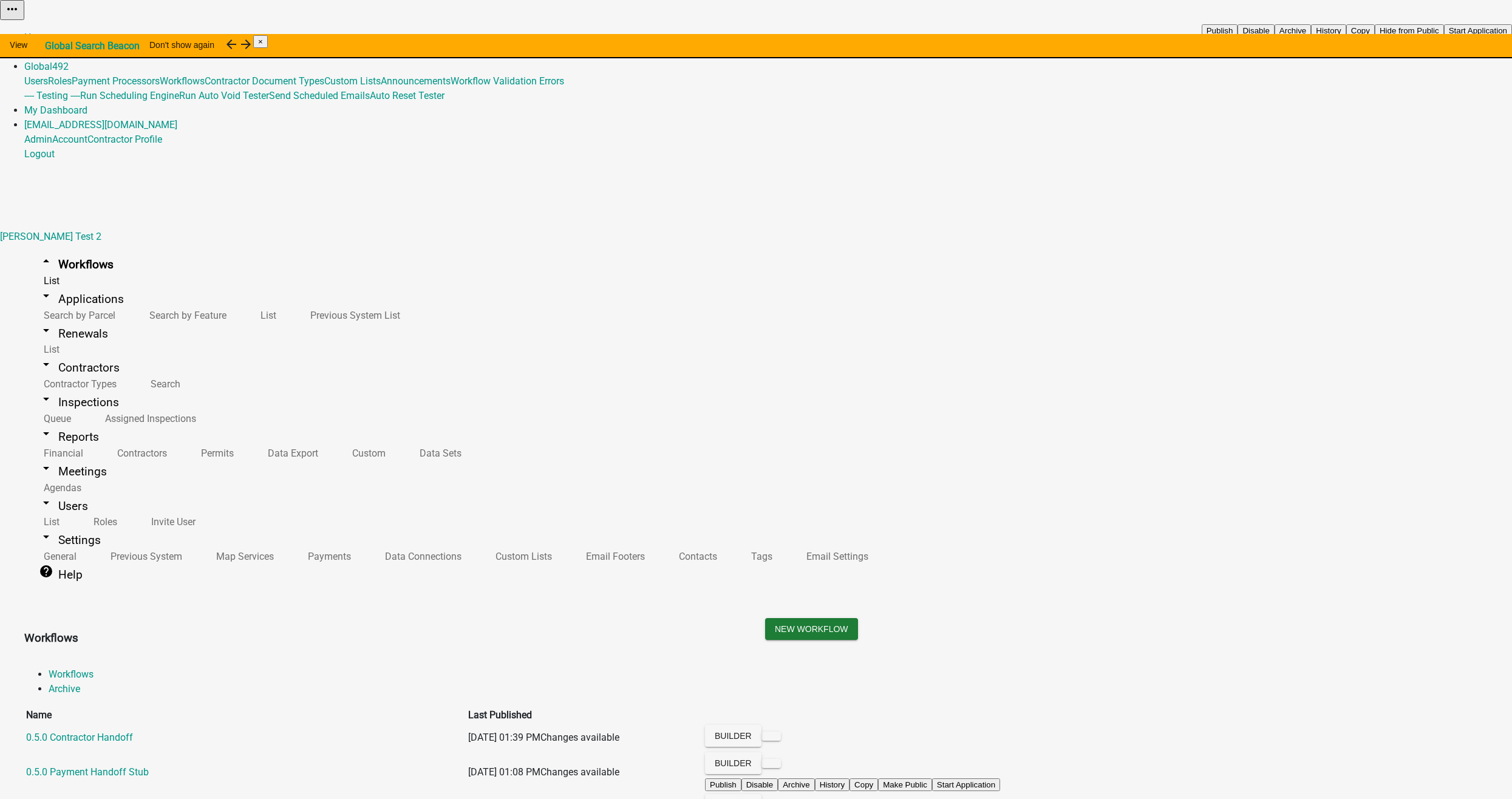
click at [1444, 37] on button "Start Application" at bounding box center [1478, 30] width 68 height 13
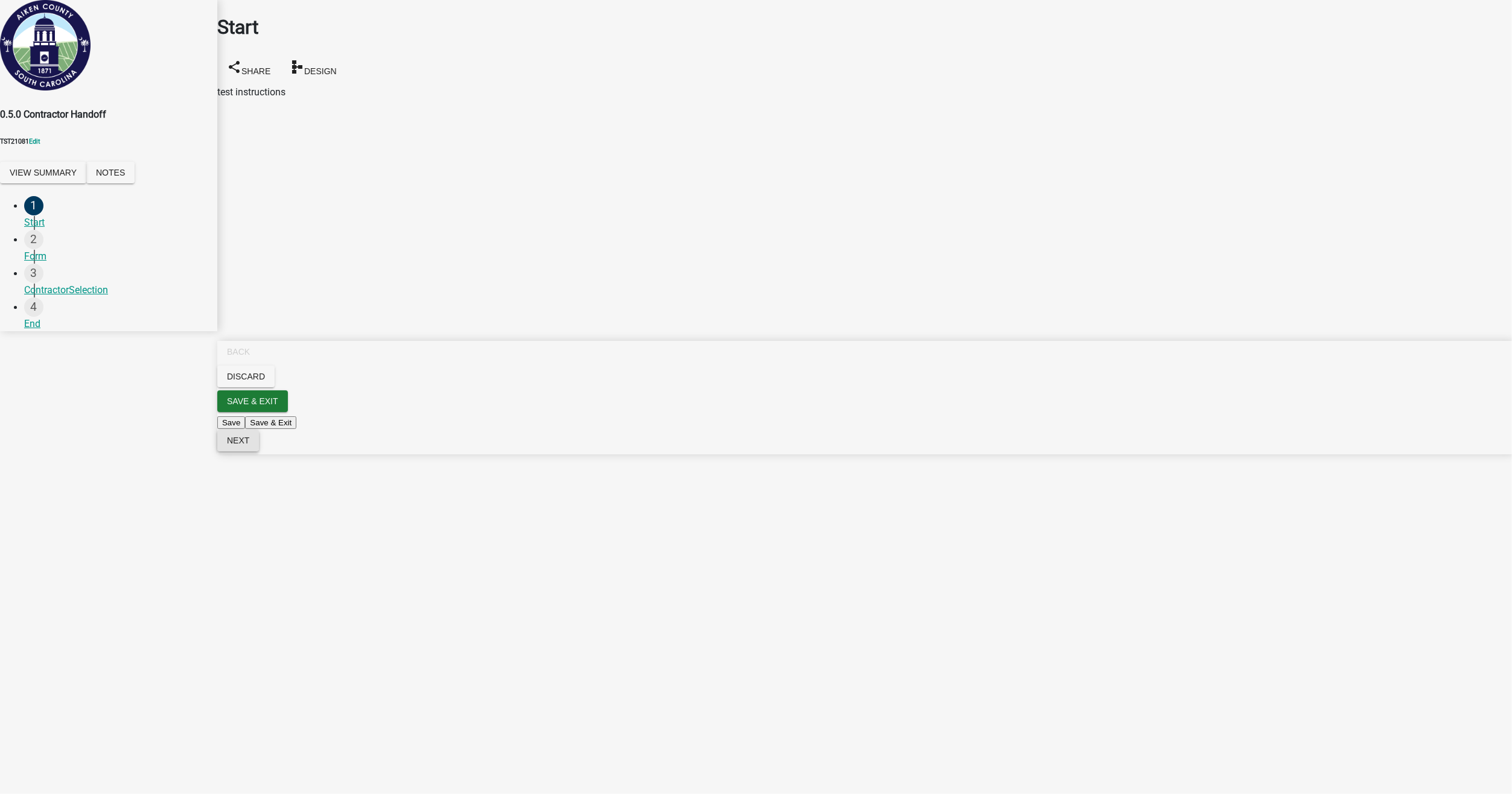
click at [250, 445] on span "Next" at bounding box center [238, 440] width 22 height 10
click at [299, 99] on input "Search" at bounding box center [300, 92] width 107 height 13
type input "B"
type input "e"
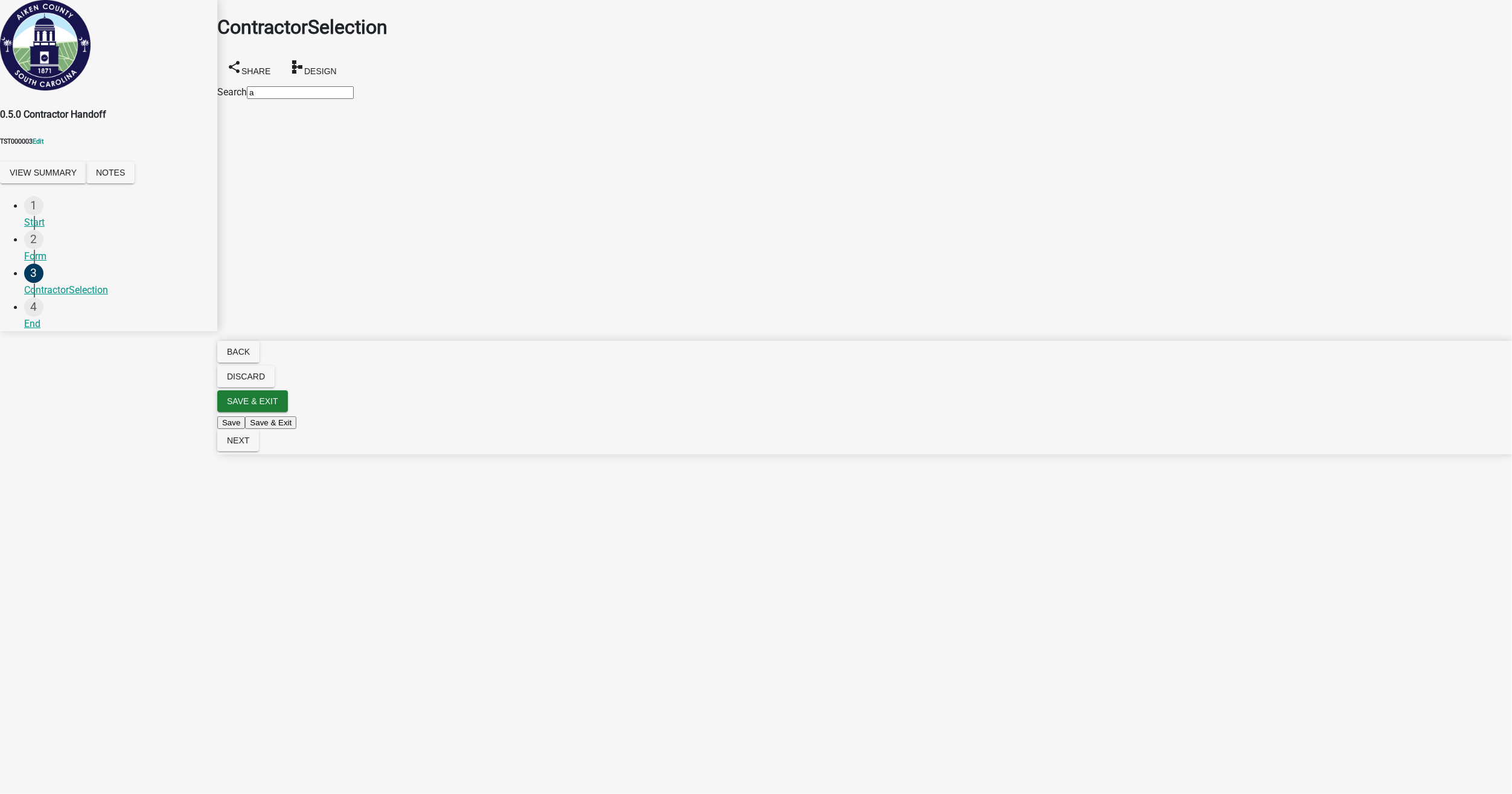
type input "a"
click at [299, 327] on main "ContractorSelection share Share schema Design Search a" at bounding box center [864, 379] width 1295 height 758
click at [337, 66] on span "Design" at bounding box center [320, 71] width 33 height 10
click at [259, 452] on button "Next" at bounding box center [238, 440] width 42 height 22
drag, startPoint x: 262, startPoint y: 105, endPoint x: 219, endPoint y: 95, distance: 44.1
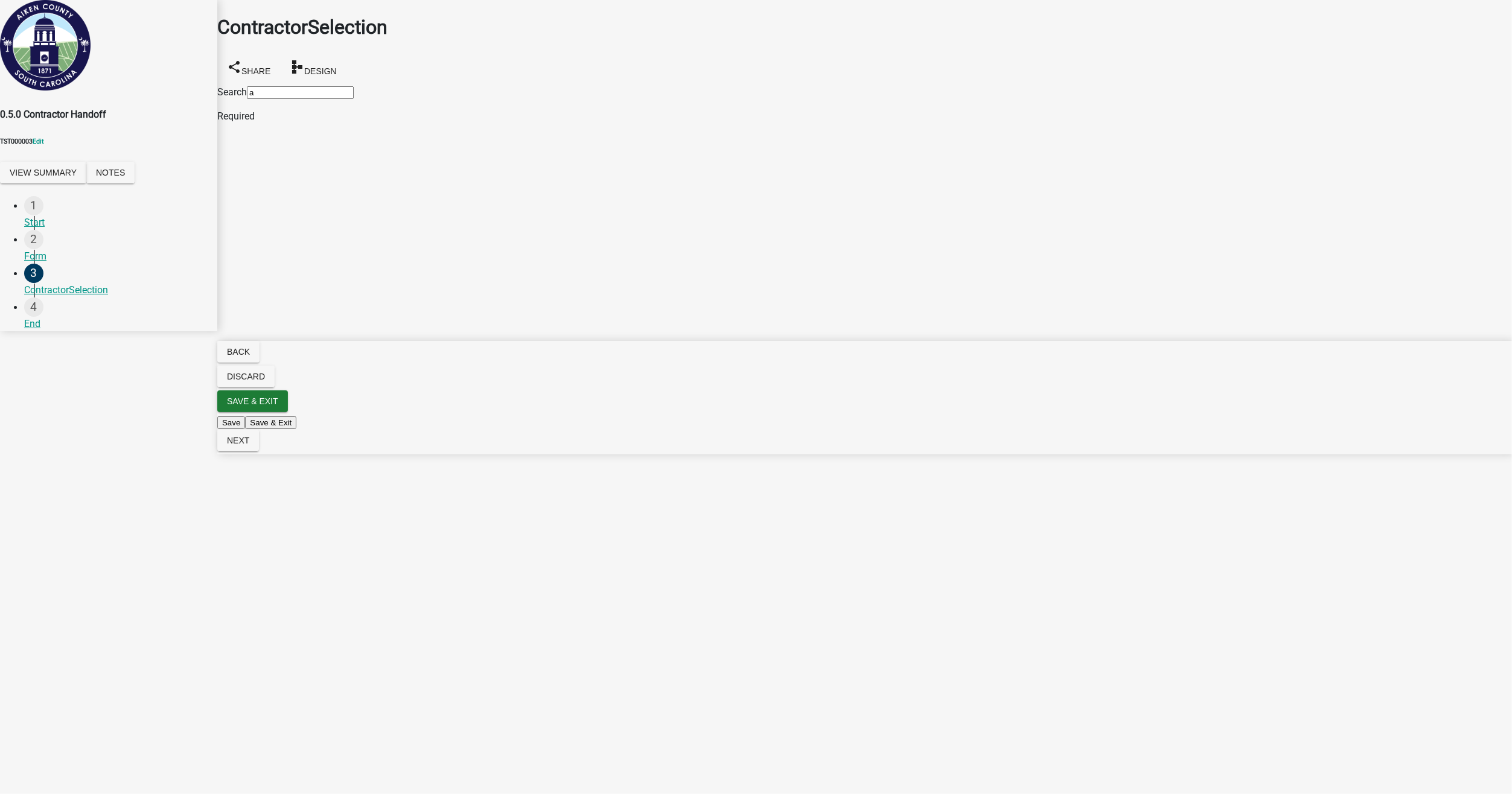
click at [219, 95] on div "ContractorSelection share Share schema Design Search a Required" at bounding box center [864, 62] width 1295 height 124
click at [346, 55] on button "schema Design" at bounding box center [313, 68] width 67 height 27
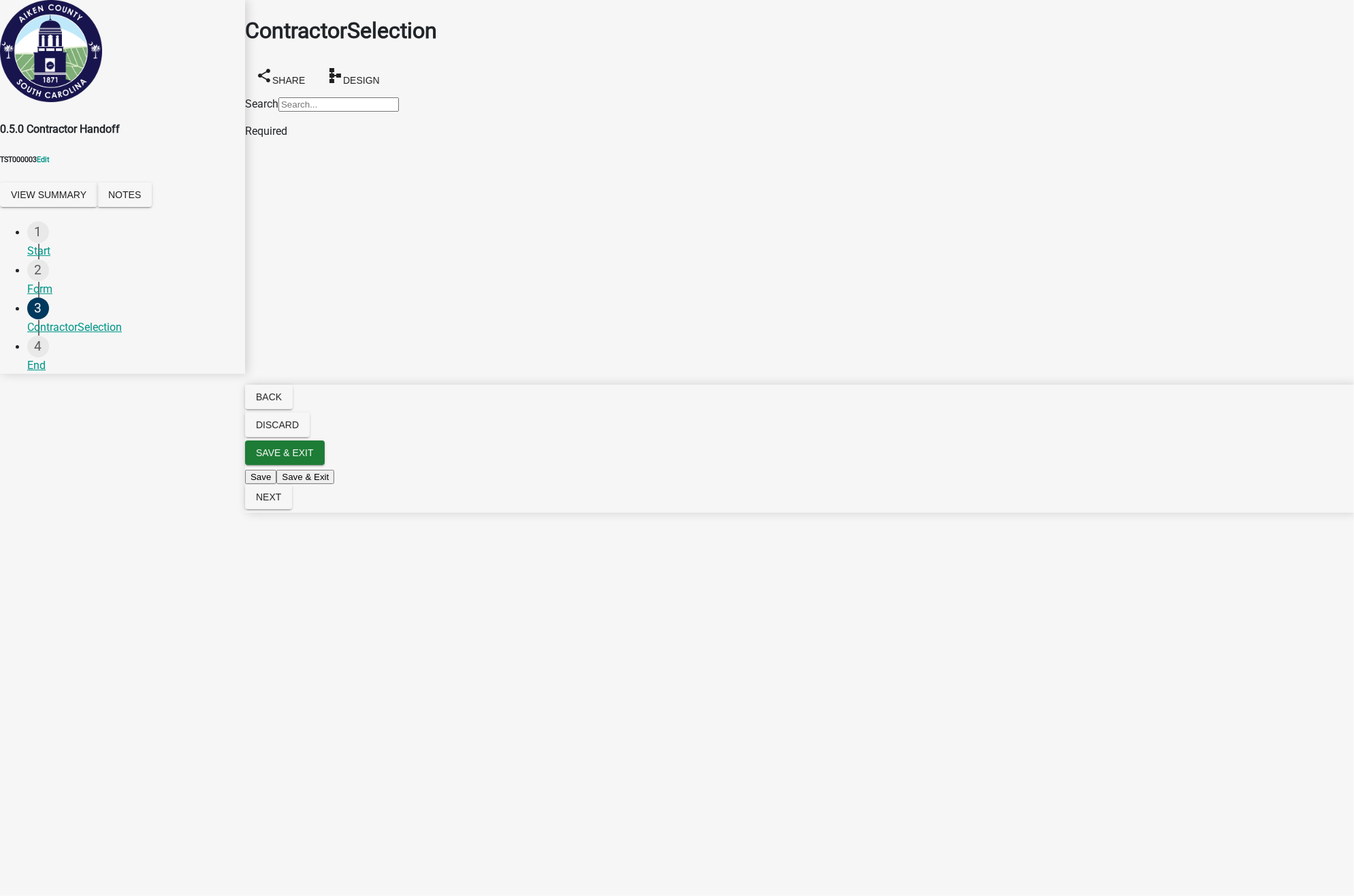
click at [765, 444] on main "ContractorSelection share Share schema Design Search Required" at bounding box center [800, 427] width 1109 height 855
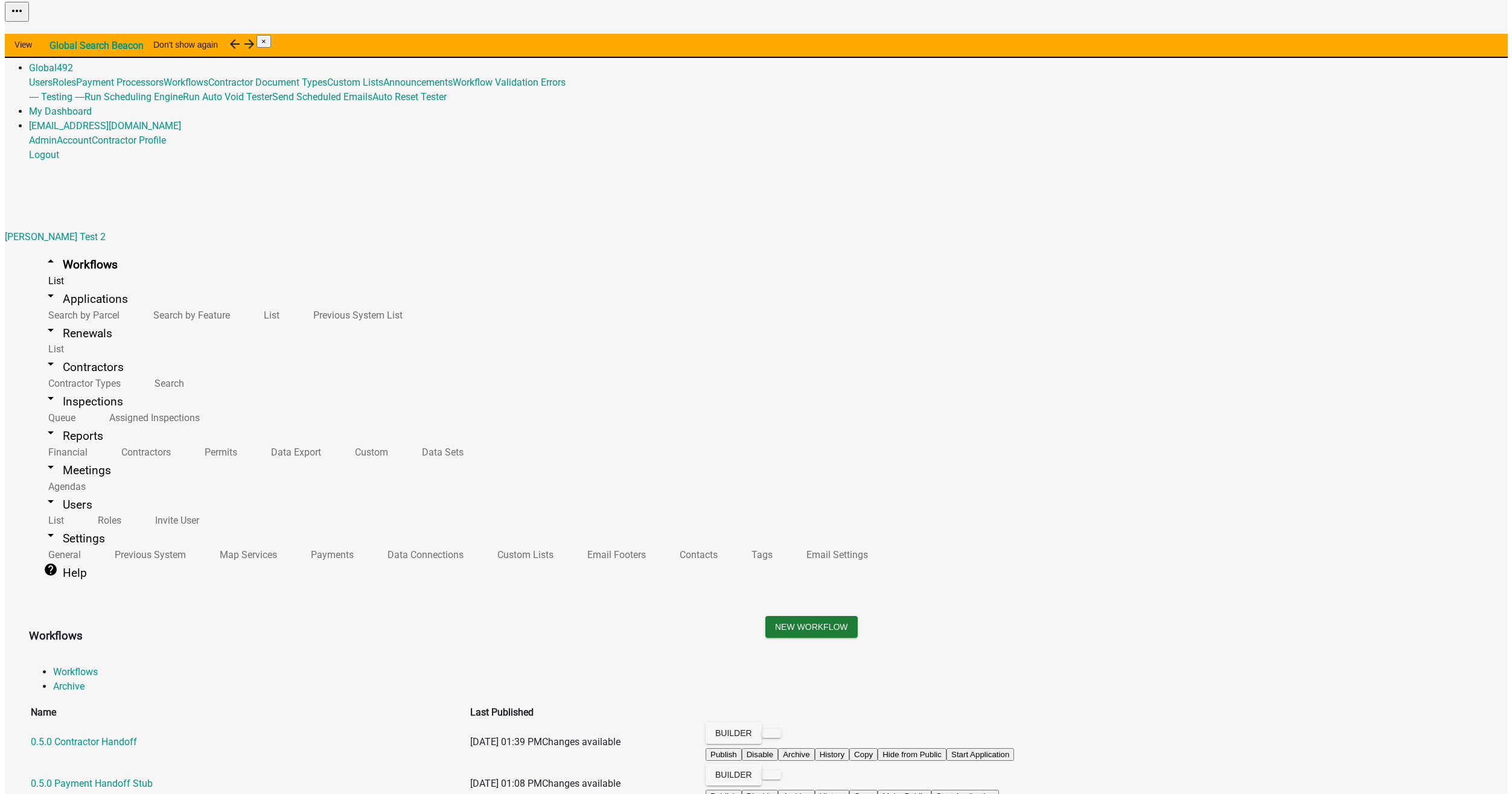
scroll to position [1581, 0]
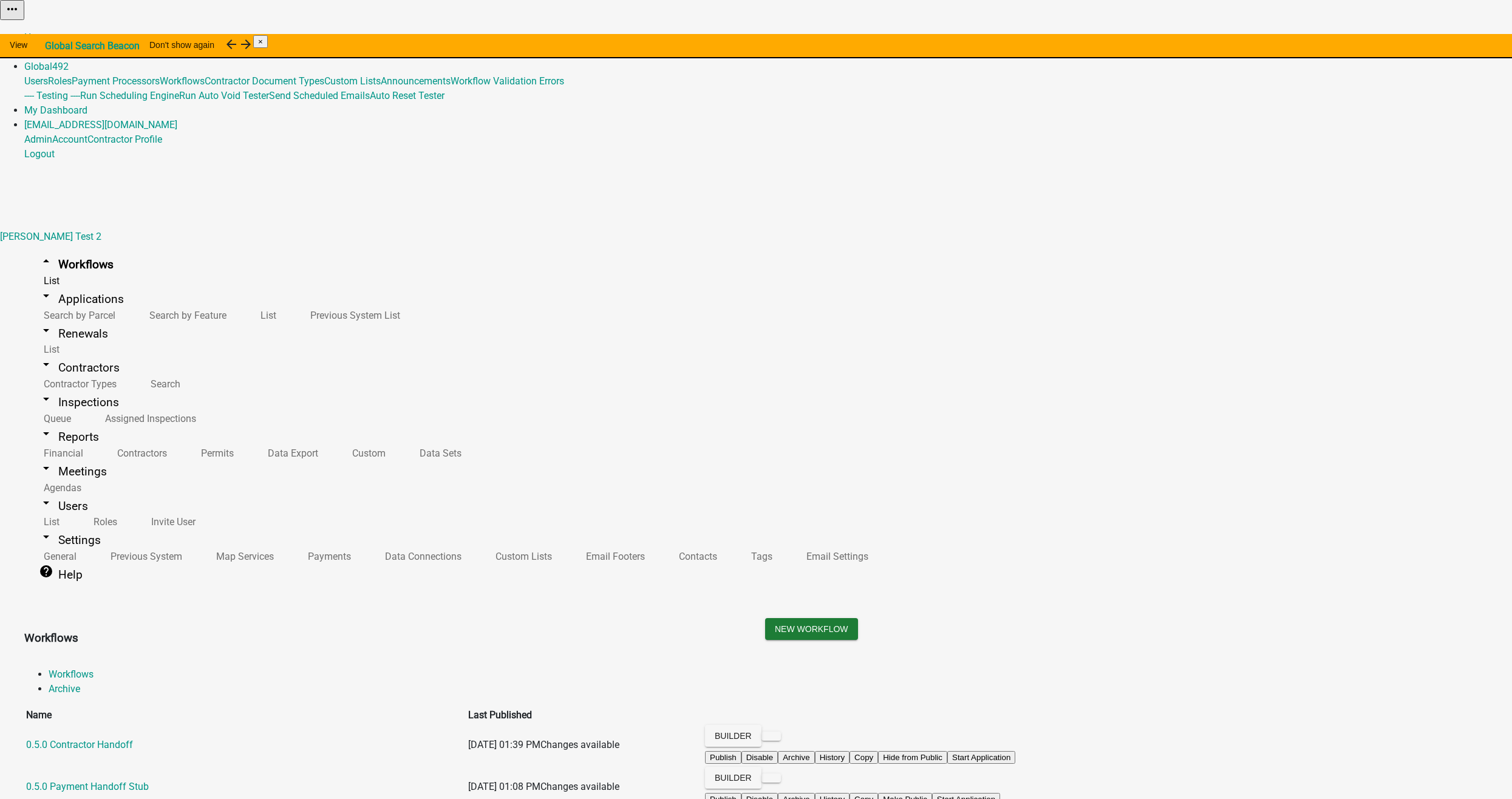
click at [1444, 37] on button "Start Application" at bounding box center [1478, 30] width 68 height 13
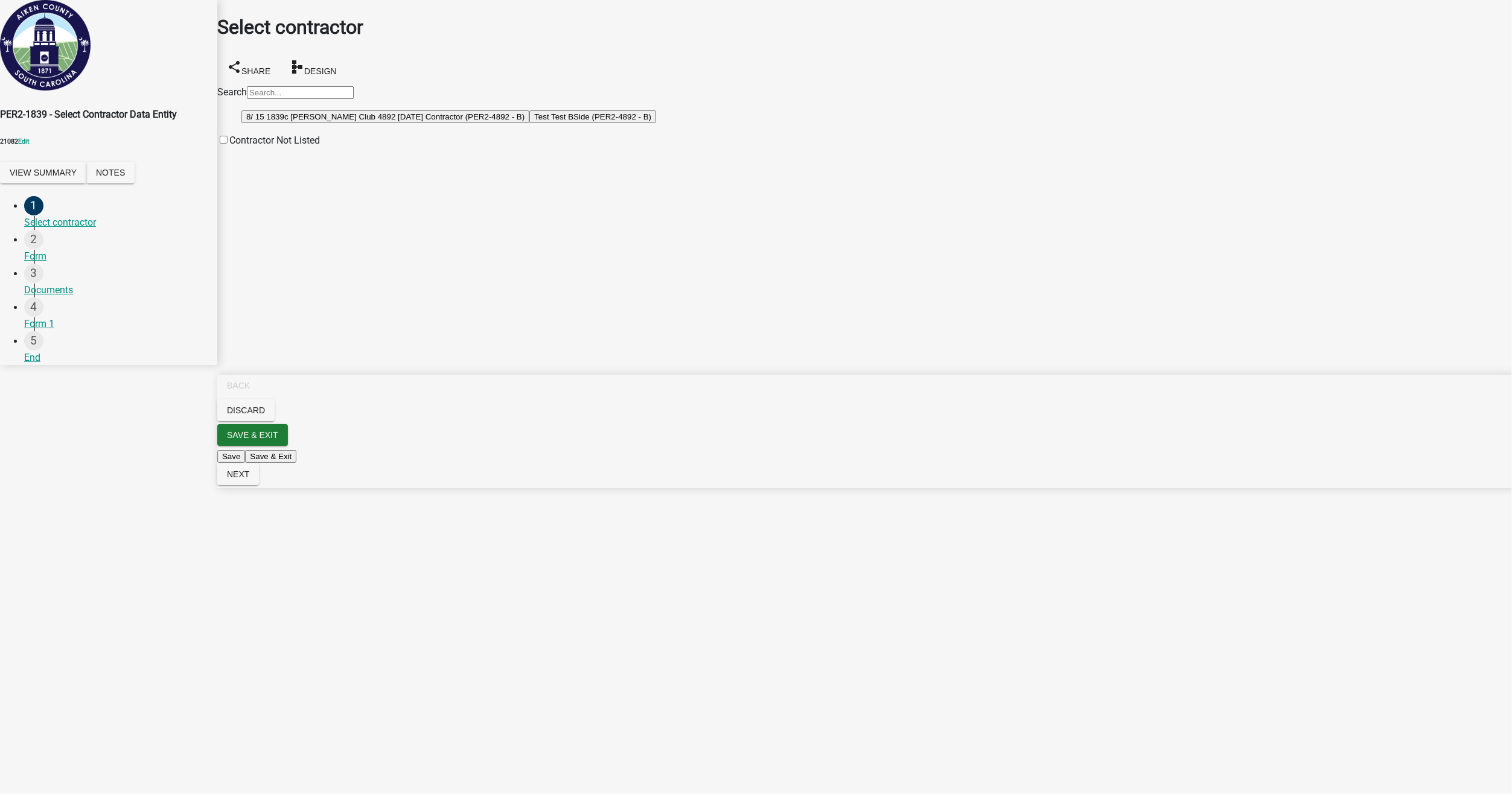
click at [529, 123] on button "Test Test BSide (PER2-4892 - B)" at bounding box center [593, 116] width 127 height 13
click at [250, 479] on span "Next" at bounding box center [238, 474] width 22 height 10
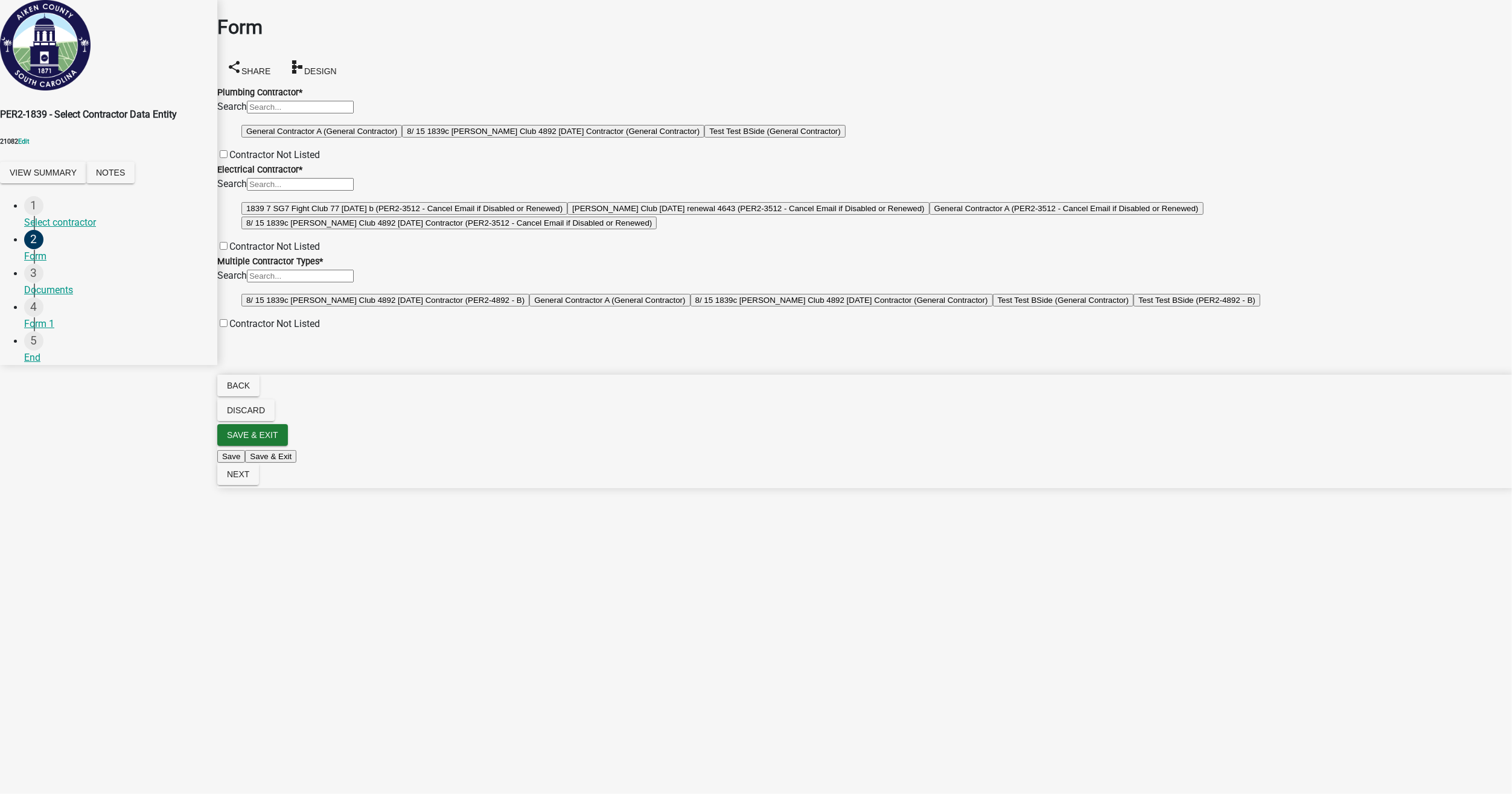
click at [391, 137] on button "General Contractor A (General Contractor)" at bounding box center [322, 131] width 161 height 13
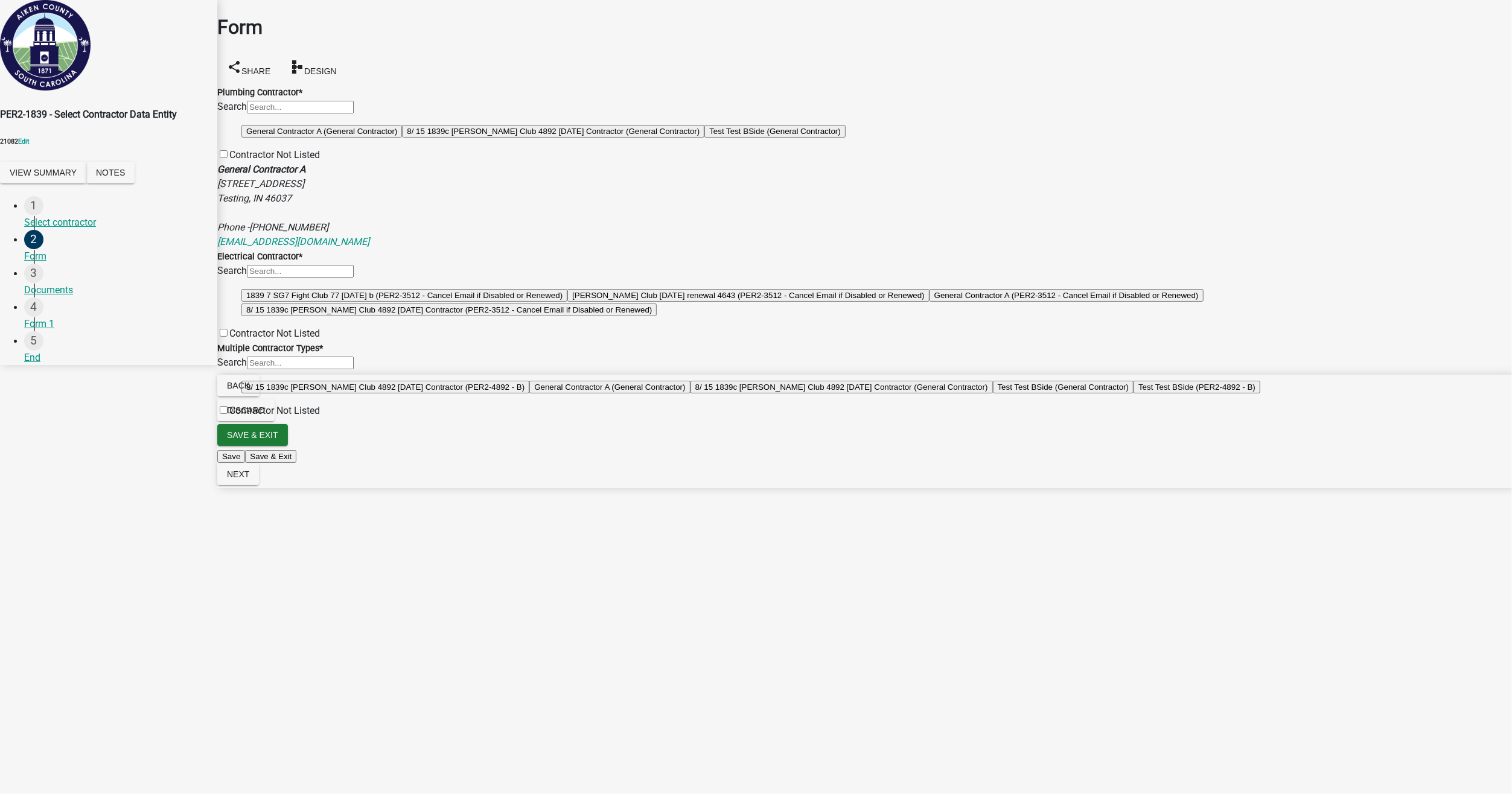
click at [342, 302] on button "1839 7 SG7 Fight Club 77 [DATE] b (PER2-3512 - Cancel Email if Disabled or Rene…" at bounding box center [404, 295] width 326 height 13
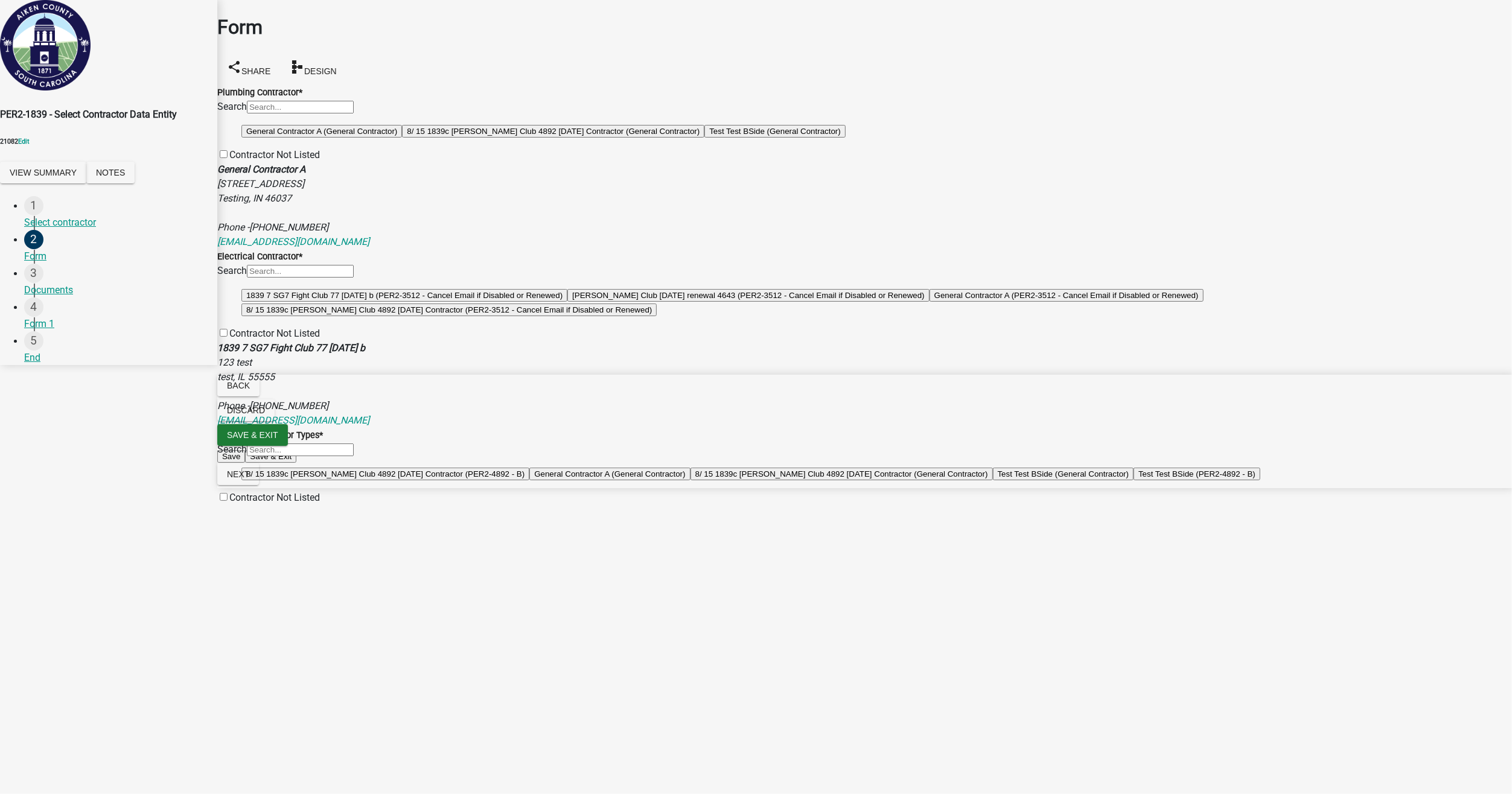
scroll to position [302, 0]
click at [993, 480] on button "Test Test BSide (General Contractor)" at bounding box center [1063, 474] width 141 height 13
click at [250, 479] on span "Next" at bounding box center [238, 474] width 22 height 10
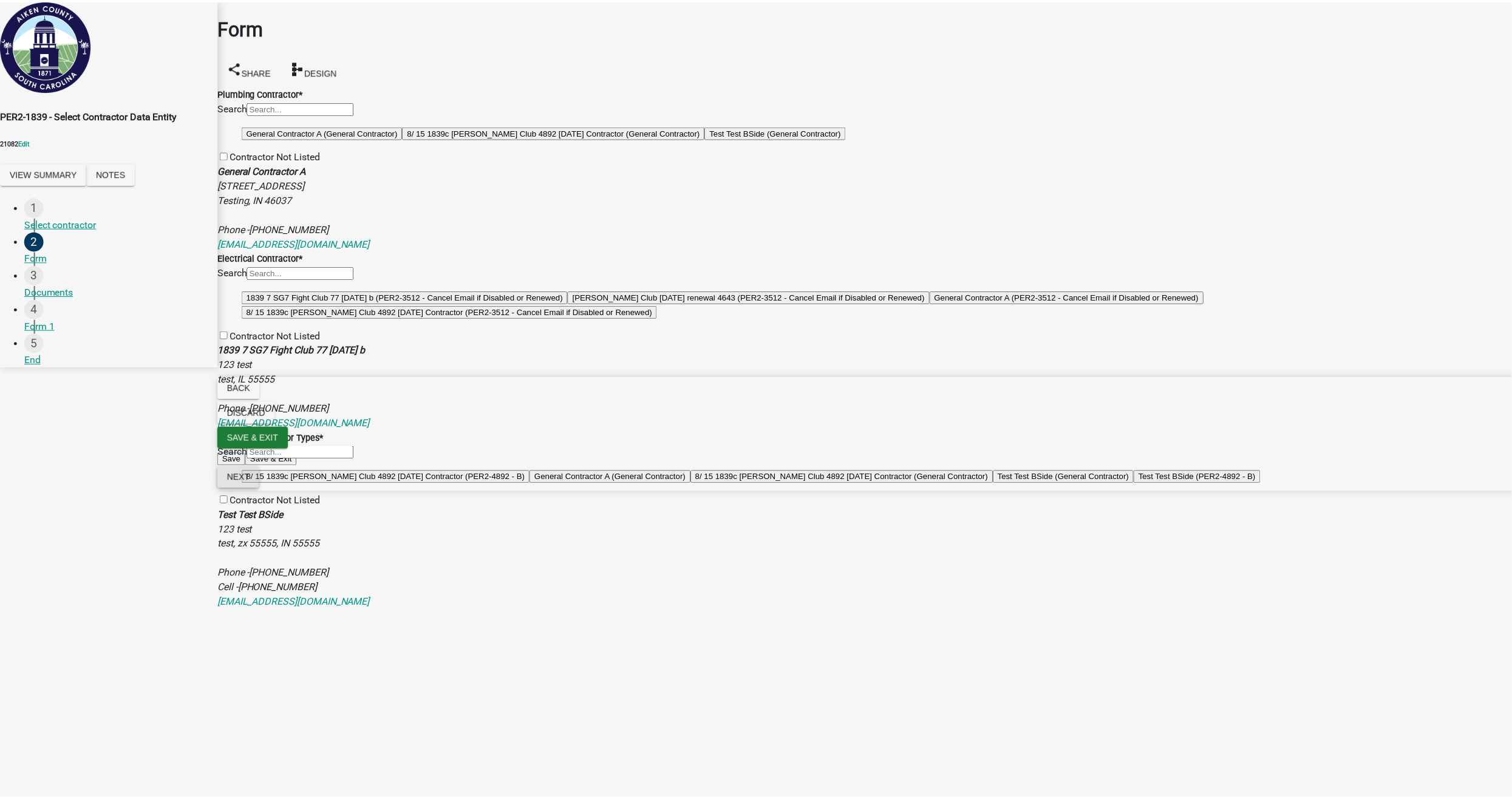
scroll to position [0, 0]
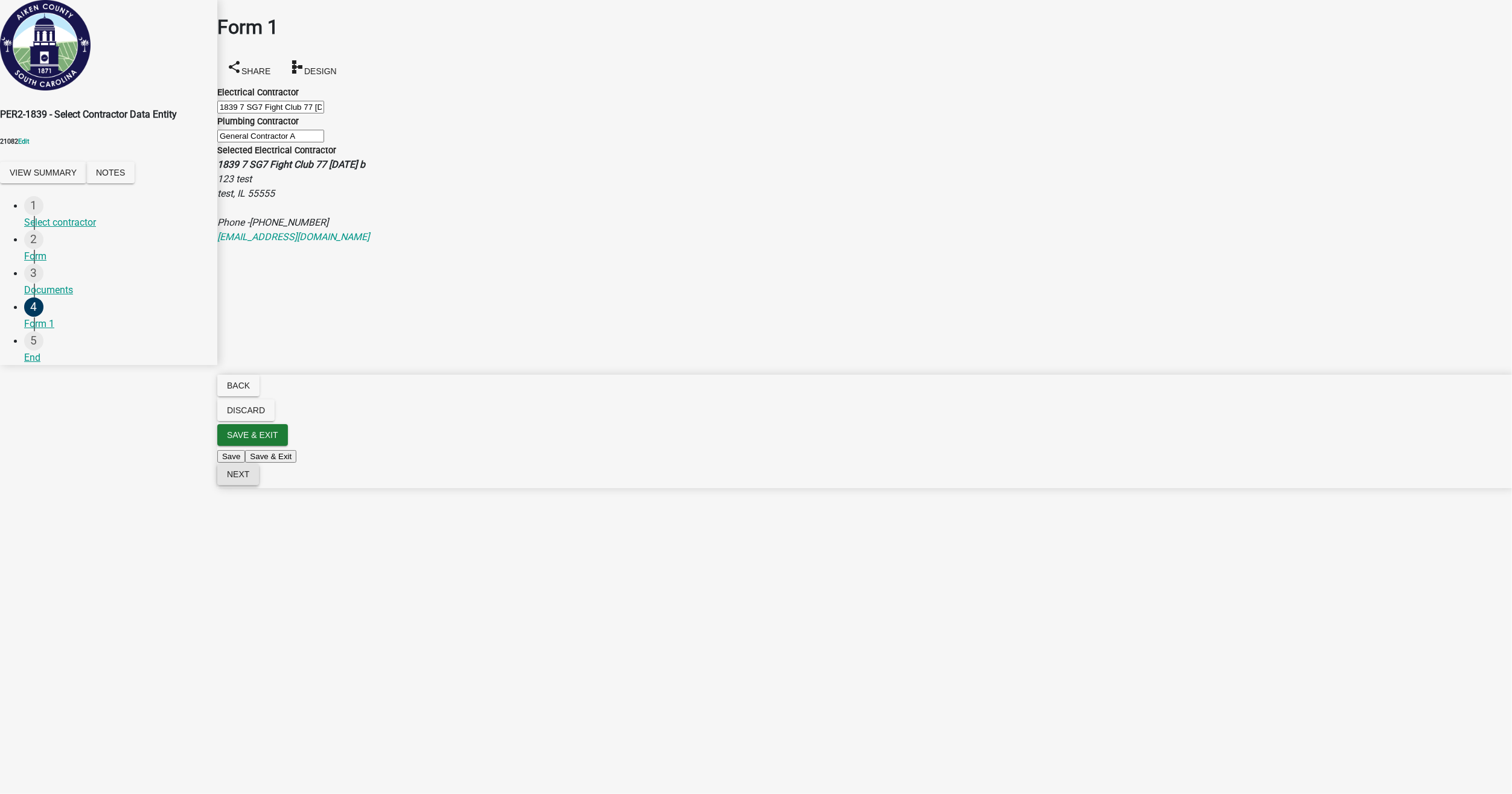
click at [250, 479] on span "Next" at bounding box center [238, 474] width 22 height 10
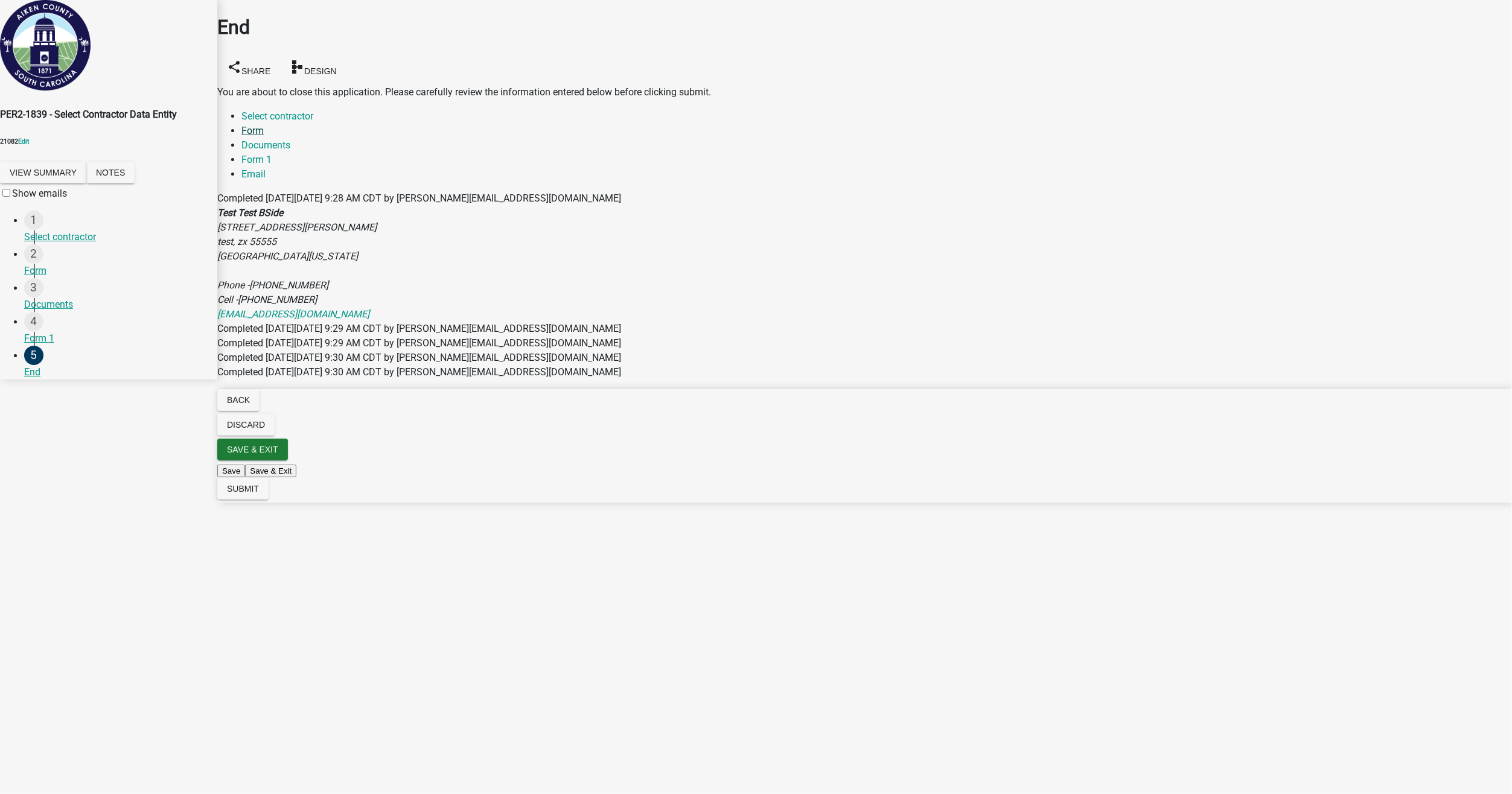
click at [264, 125] on link "Form" at bounding box center [253, 131] width 22 height 12
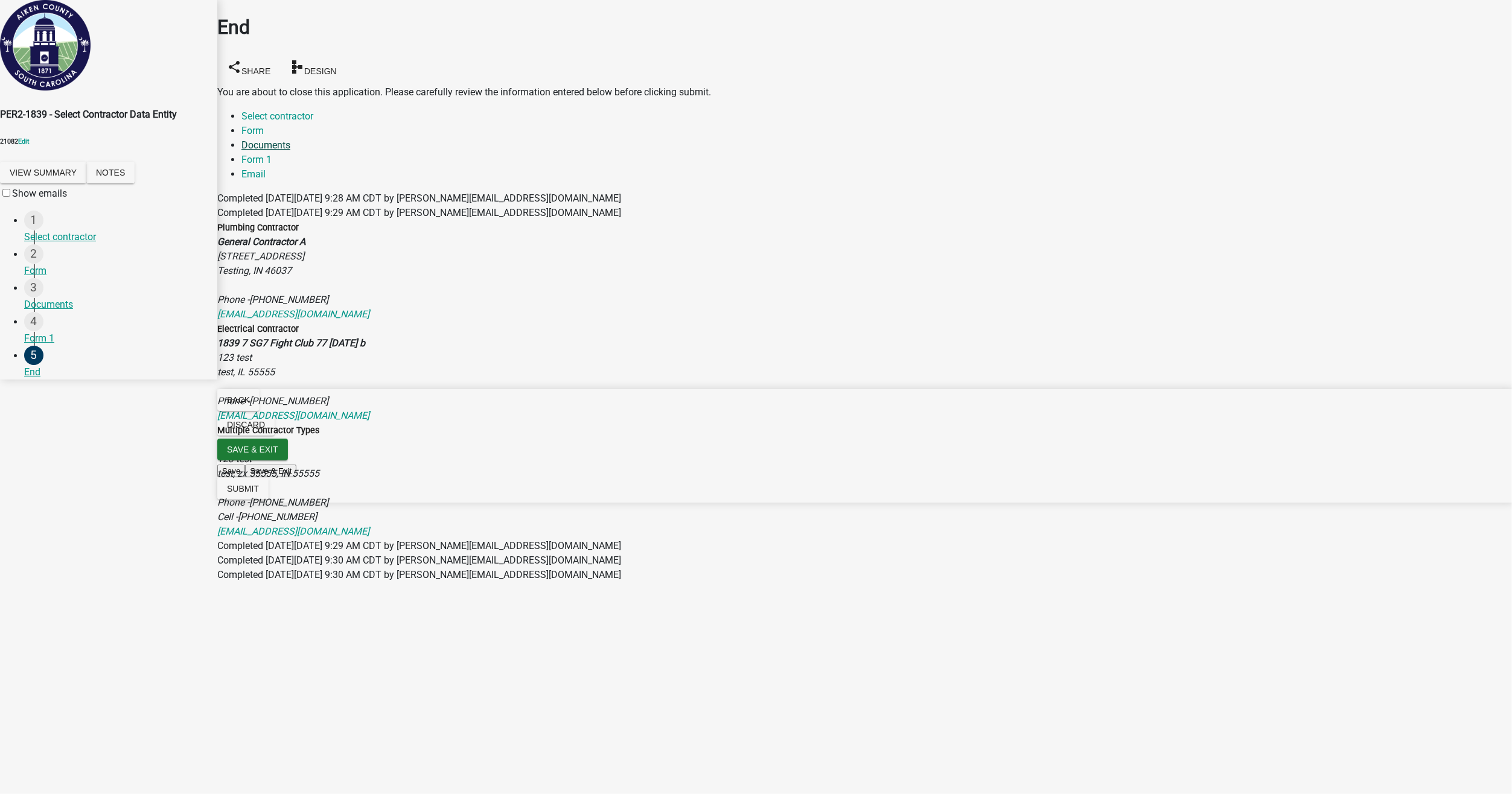
click at [290, 139] on link "Documents" at bounding box center [266, 145] width 49 height 12
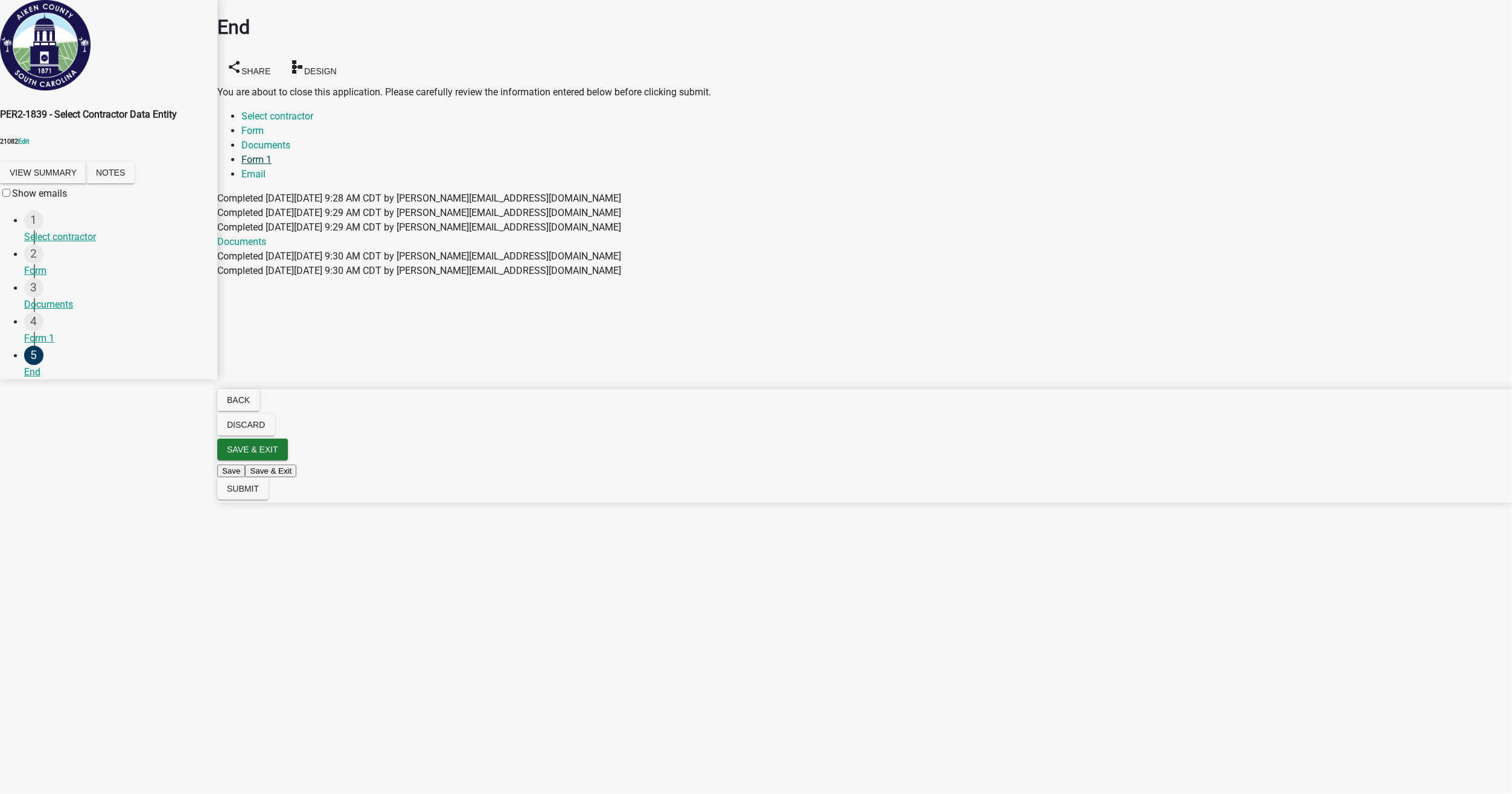
click at [272, 154] on link "Form 1" at bounding box center [256, 160] width 30 height 12
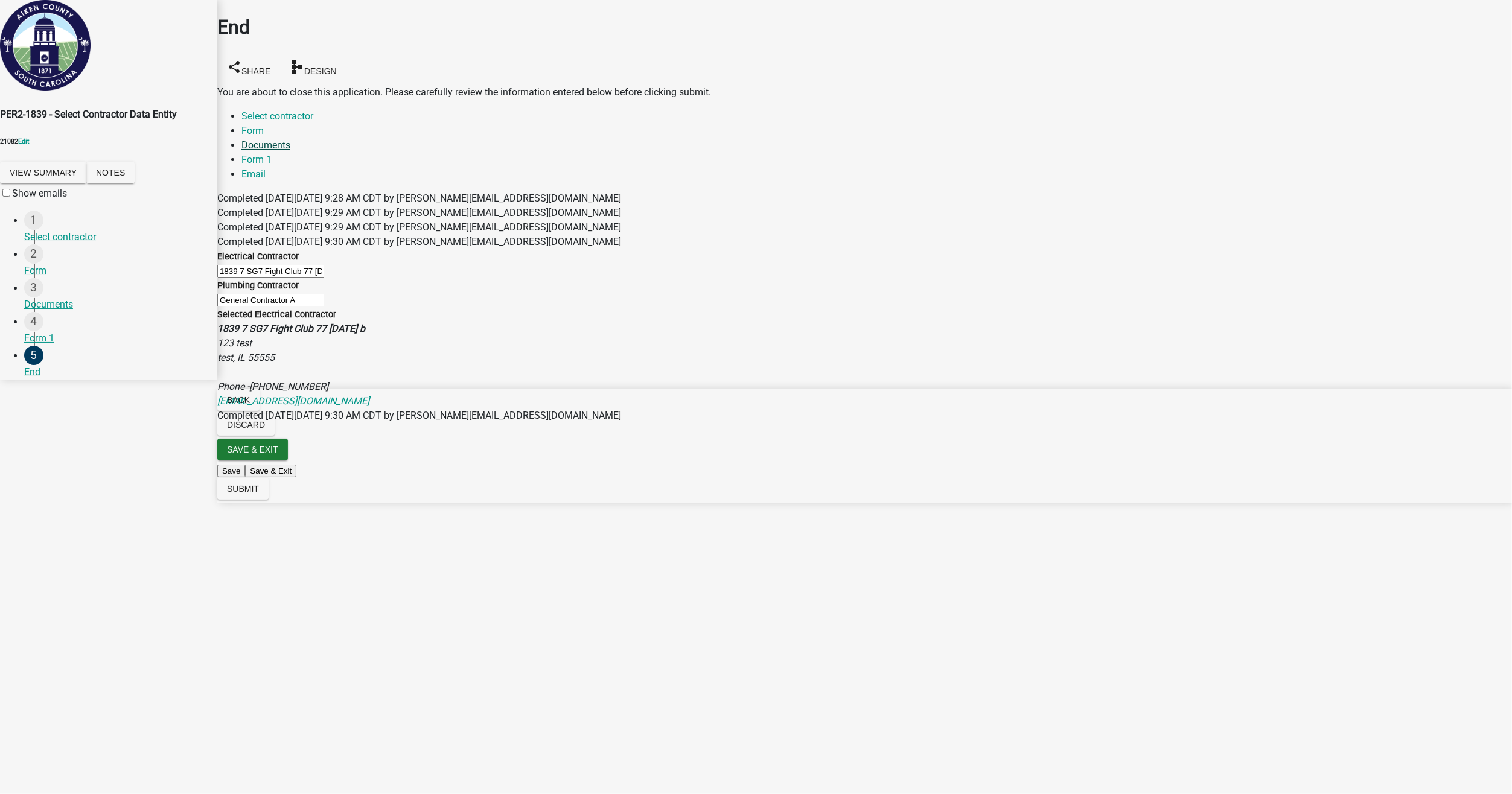
click at [290, 139] on link "Documents" at bounding box center [266, 145] width 49 height 12
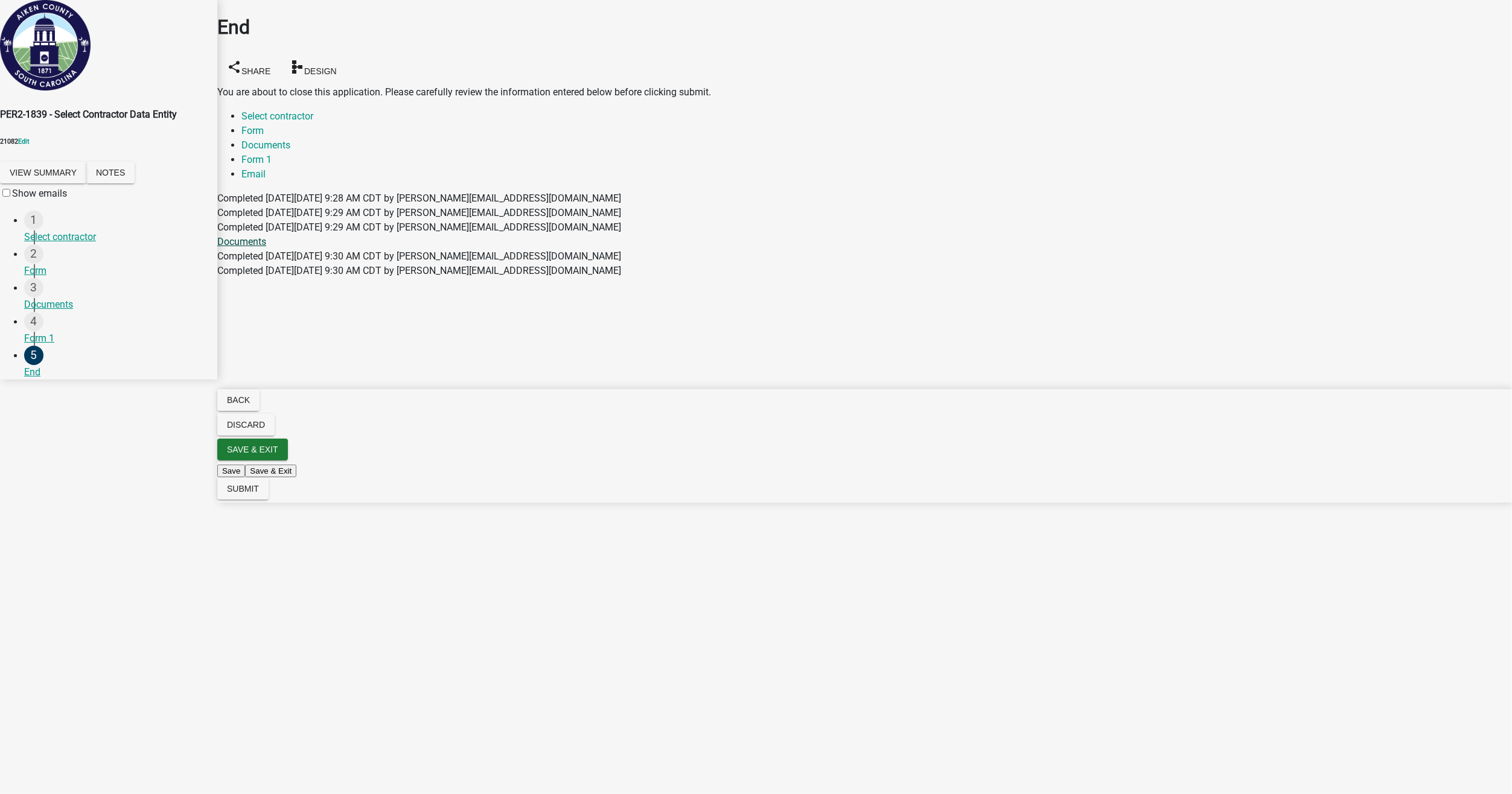
click at [266, 236] on link "Documents" at bounding box center [242, 241] width 49 height 12
click at [272, 154] on link "Form 1" at bounding box center [256, 160] width 30 height 12
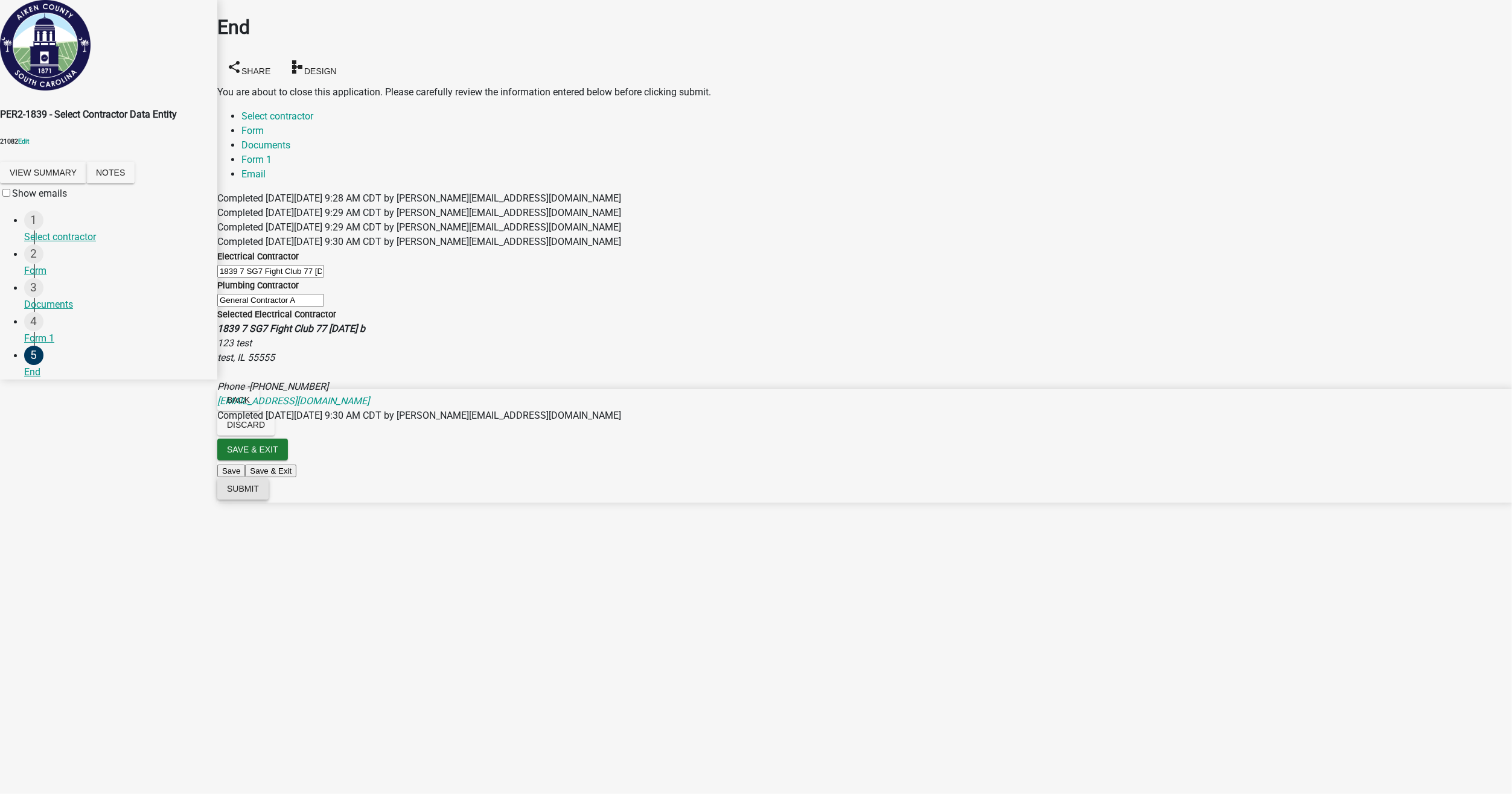
click at [269, 500] on button "Submit" at bounding box center [243, 488] width 51 height 22
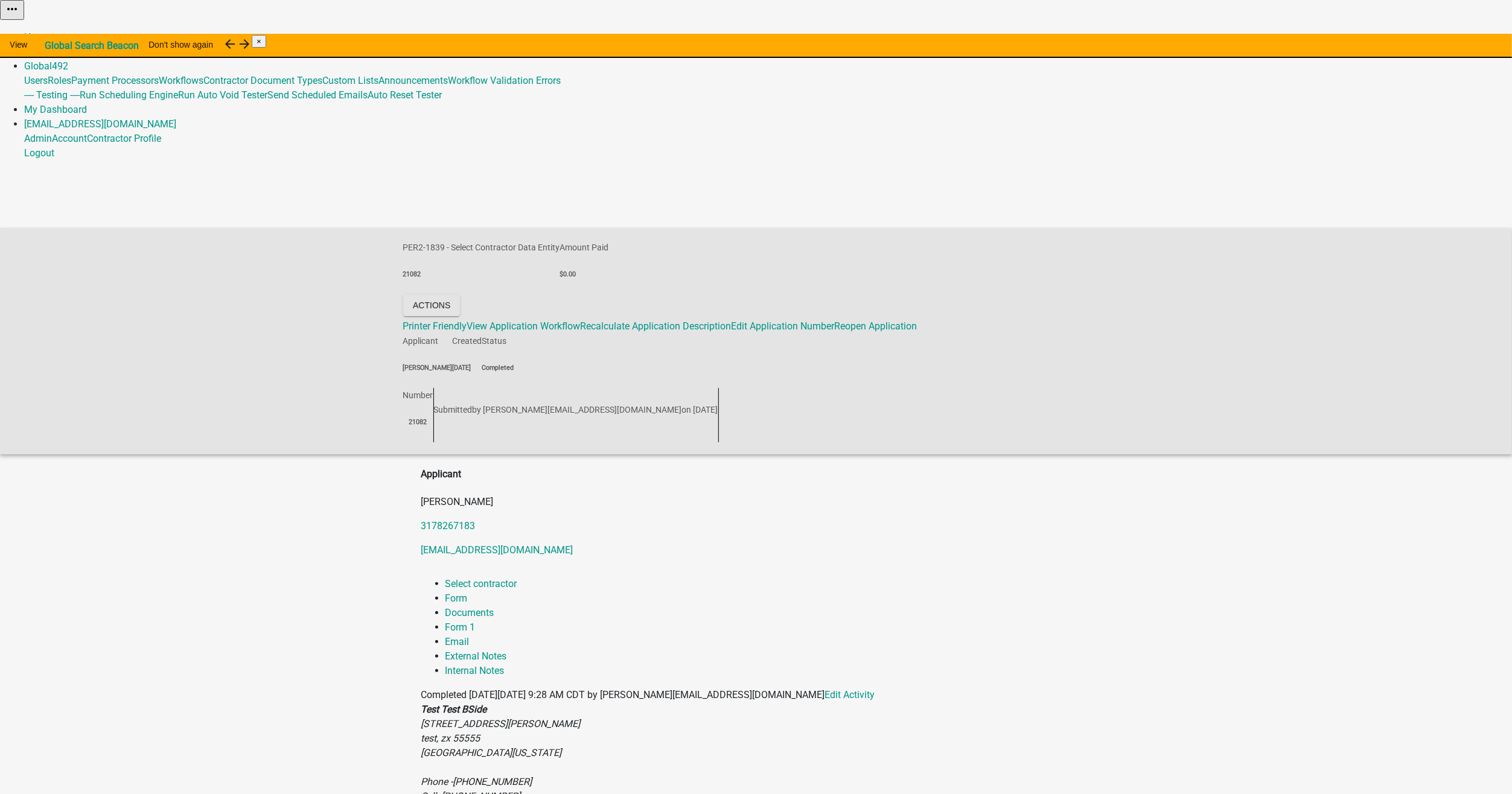
click at [52, 46] on link "Admin" at bounding box center [38, 51] width 28 height 12
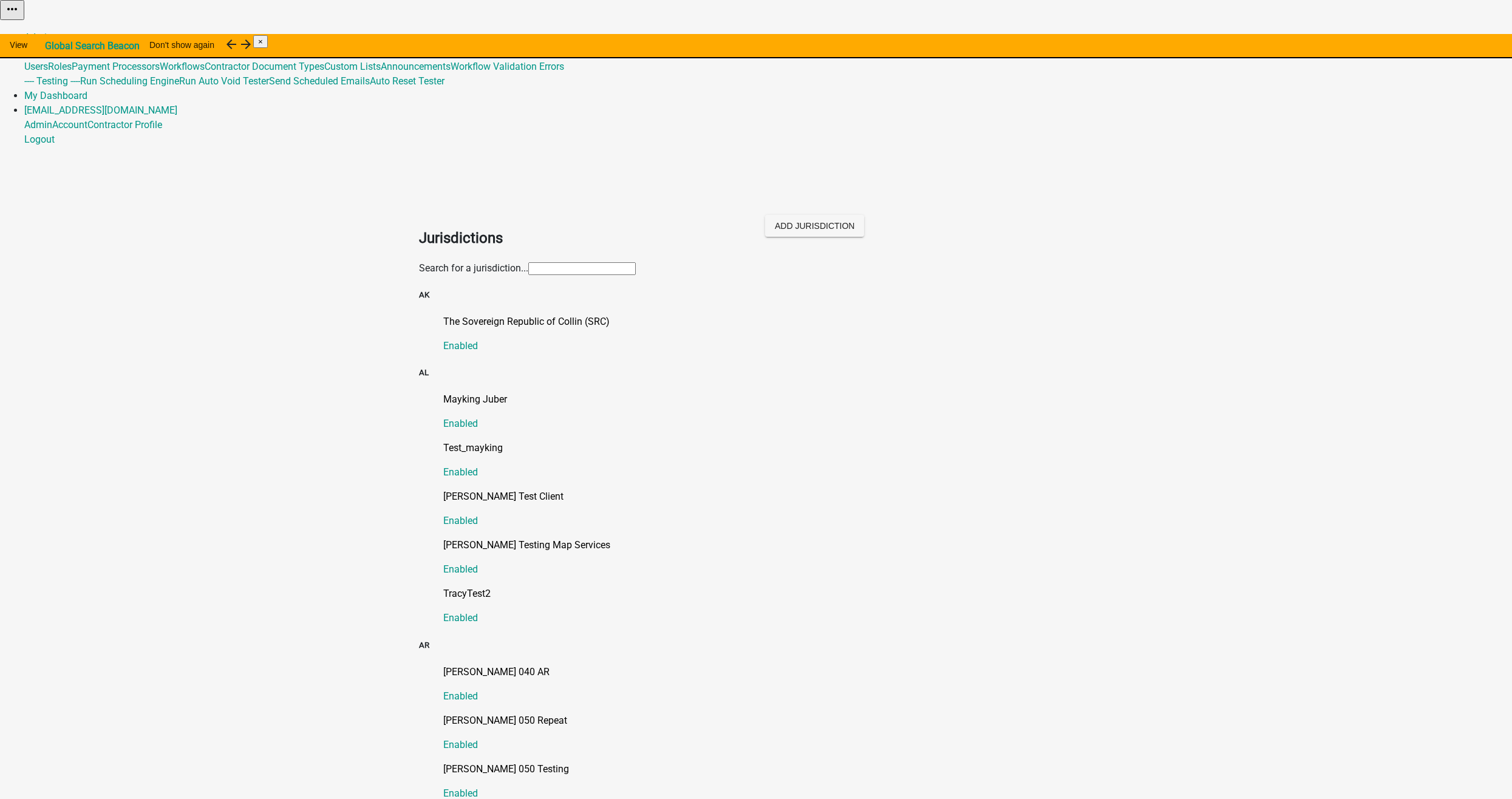
click at [528, 262] on input "text" at bounding box center [581, 268] width 107 height 13
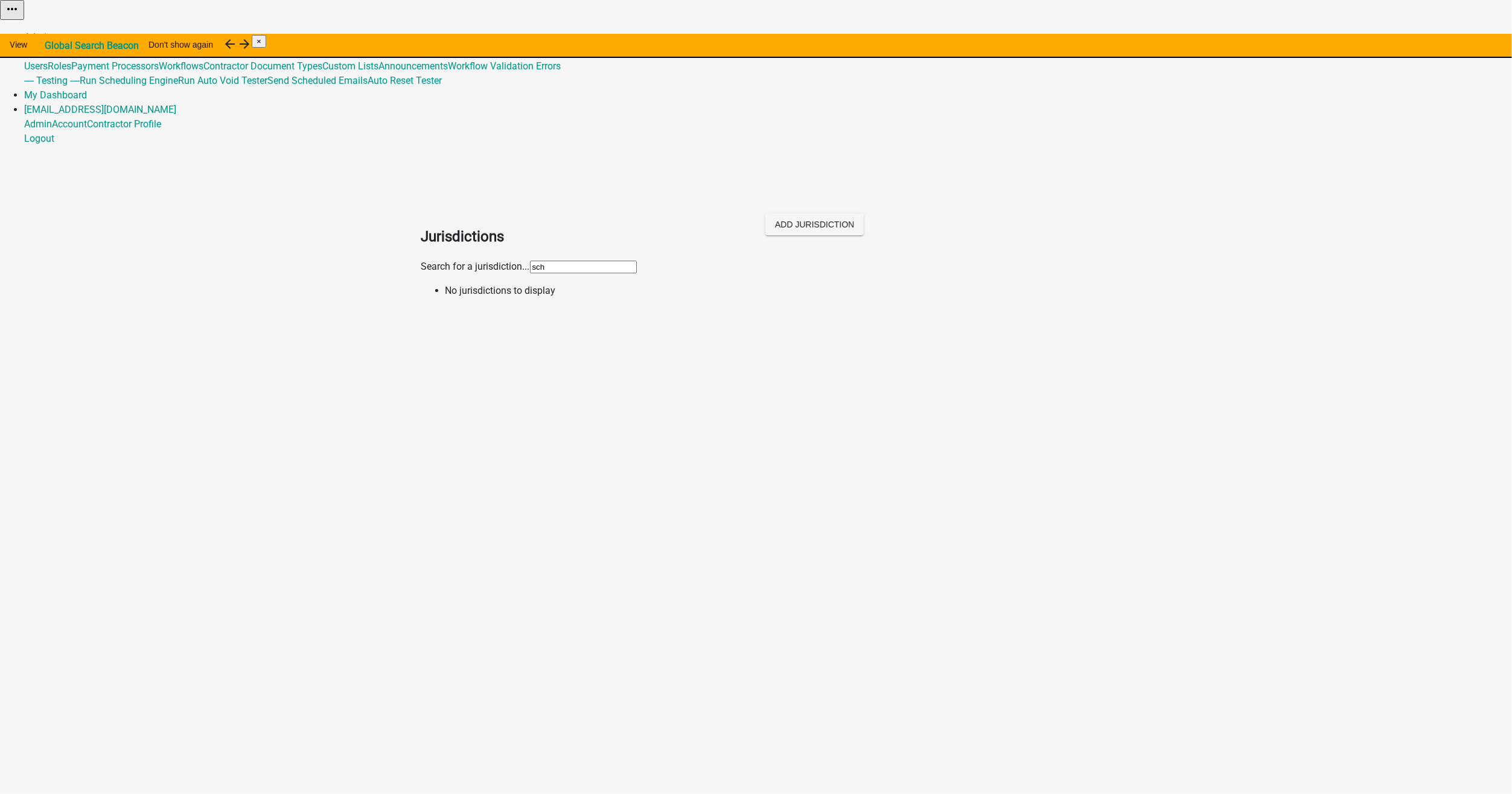
drag, startPoint x: 469, startPoint y: 127, endPoint x: 359, endPoint y: 135, distance: 110.3
click at [359, 135] on app-global-admin "Toggle drawer menu more_horiz Admin Global 492 Users Roles Payment Processors W…" at bounding box center [756, 154] width 1512 height 308
type input "[PERSON_NAME]"
click at [451, 390] on link "[PERSON_NAME] Test 2 Enabled" at bounding box center [768, 409] width 646 height 39
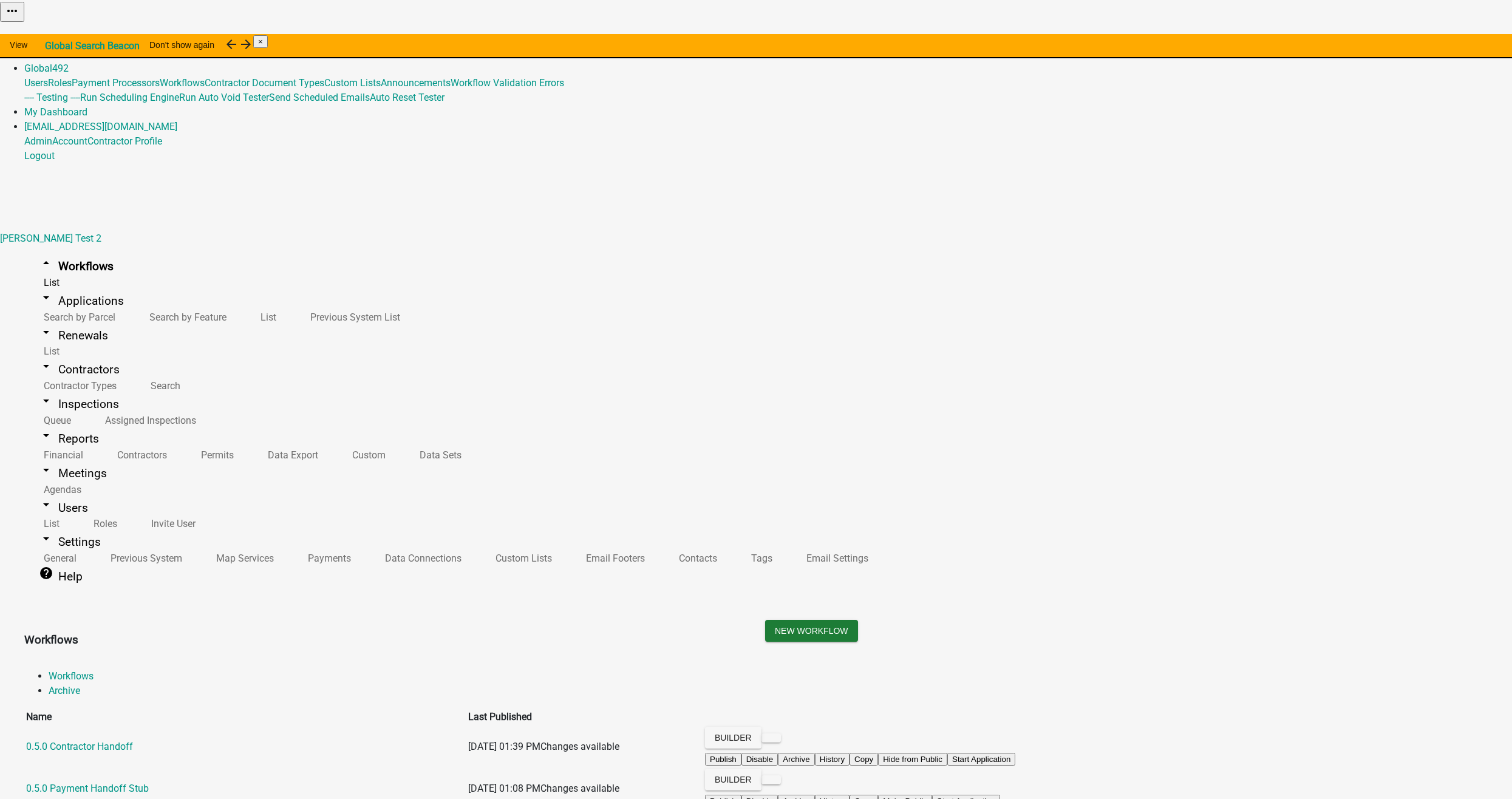
scroll to position [6272, 0]
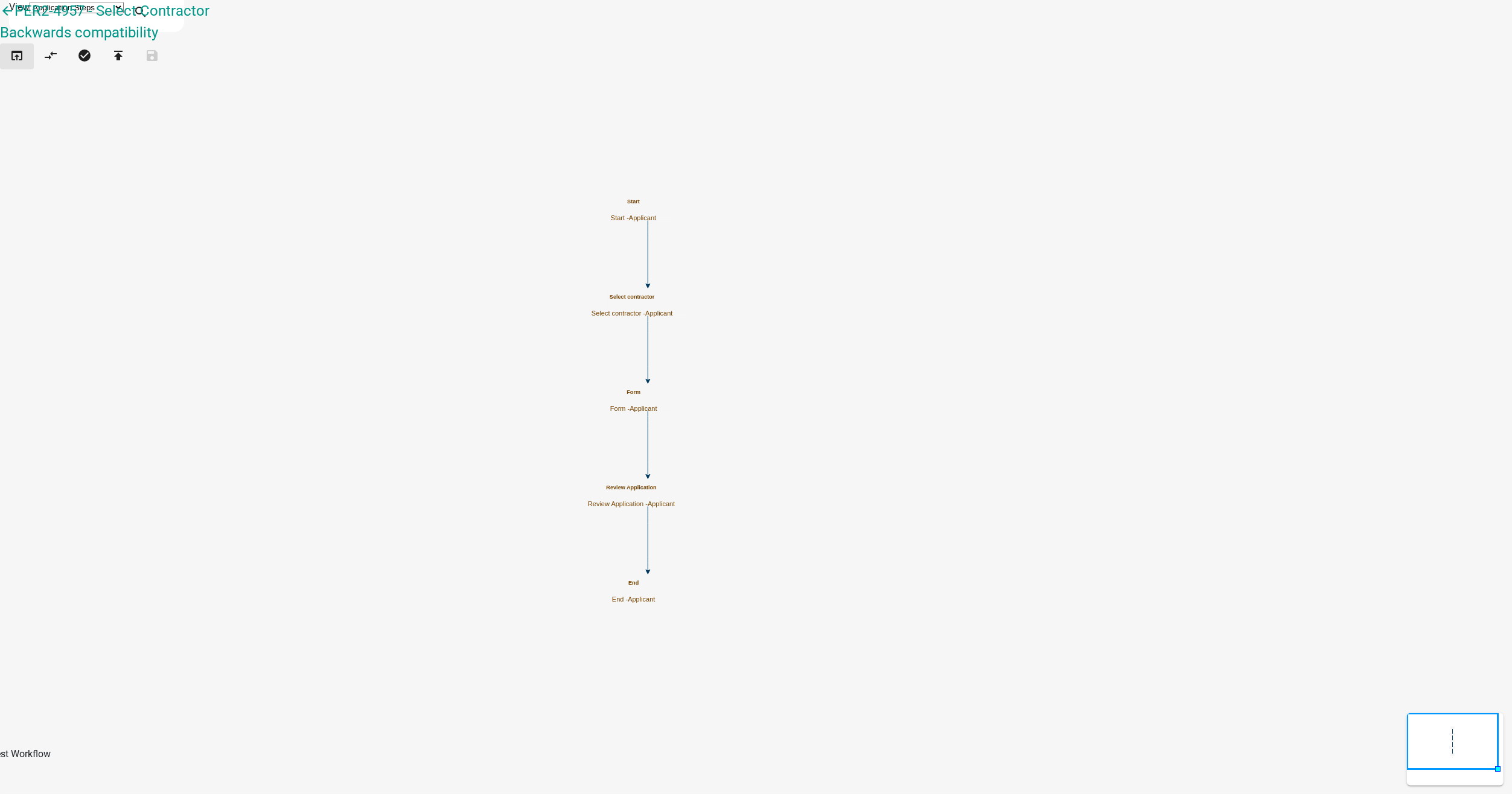
click at [23, 59] on icon "open_in_browser" at bounding box center [17, 56] width 15 height 17
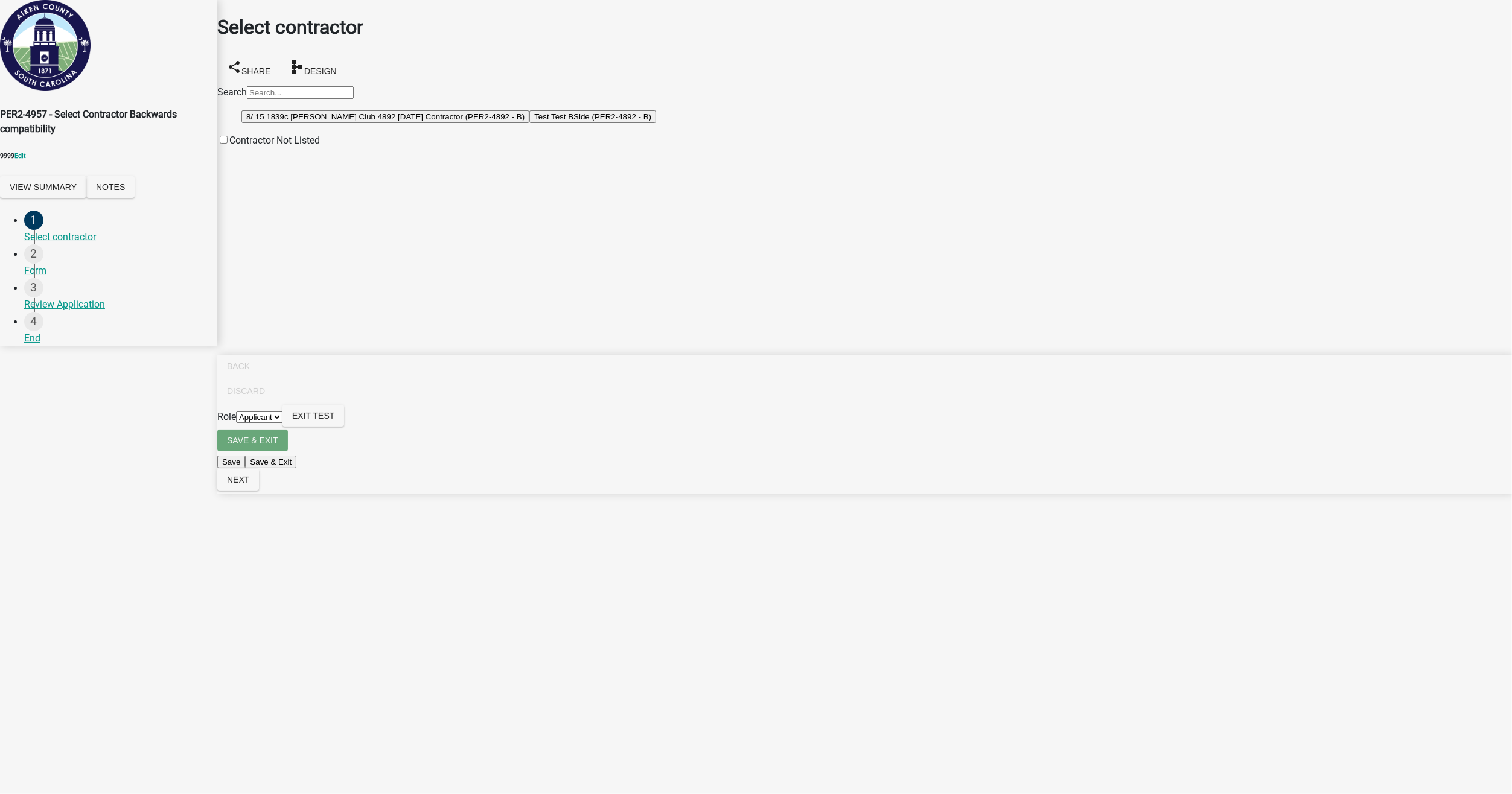
click at [337, 123] on button "8/ 15 1839c [PERSON_NAME] Club 4892 [DATE] Contractor (PER2-4892 - B)" at bounding box center [385, 116] width 288 height 13
click at [259, 490] on button "Next" at bounding box center [238, 479] width 42 height 22
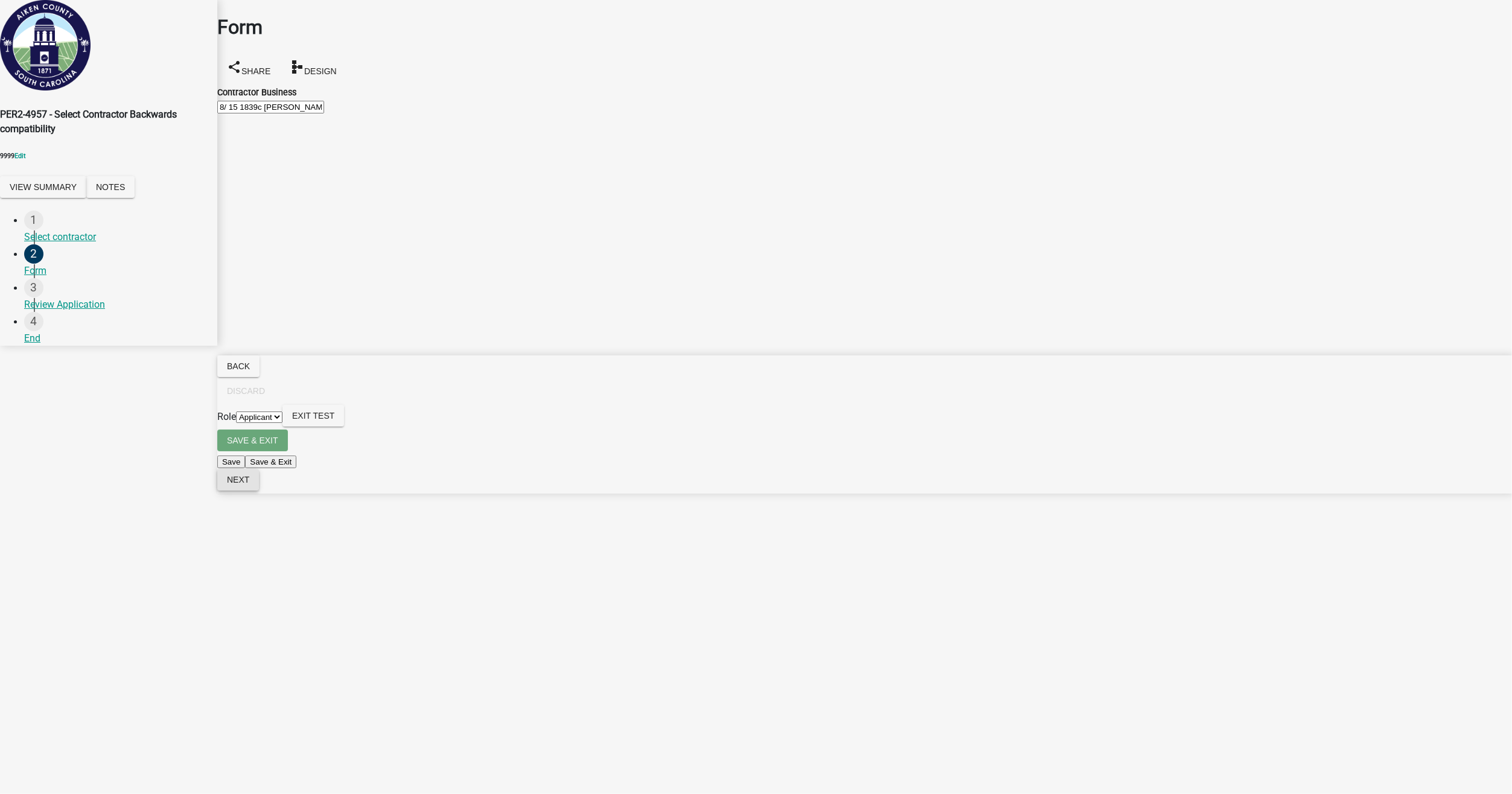
click at [259, 490] on button "Next" at bounding box center [238, 479] width 42 height 22
click at [282, 423] on select "Applicant Admin" at bounding box center [259, 417] width 46 height 12
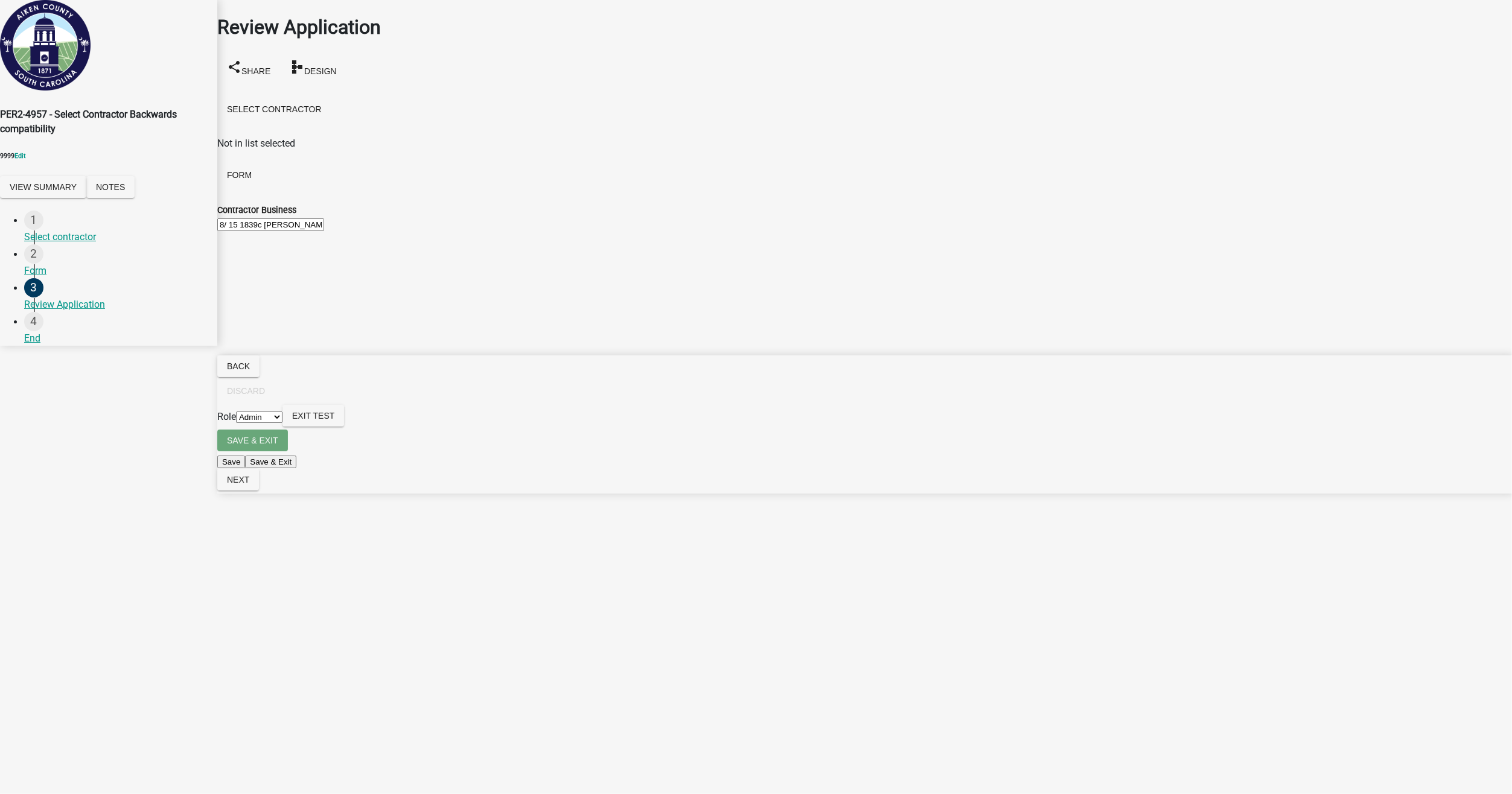
click at [282, 423] on select "Applicant Admin" at bounding box center [259, 417] width 46 height 12
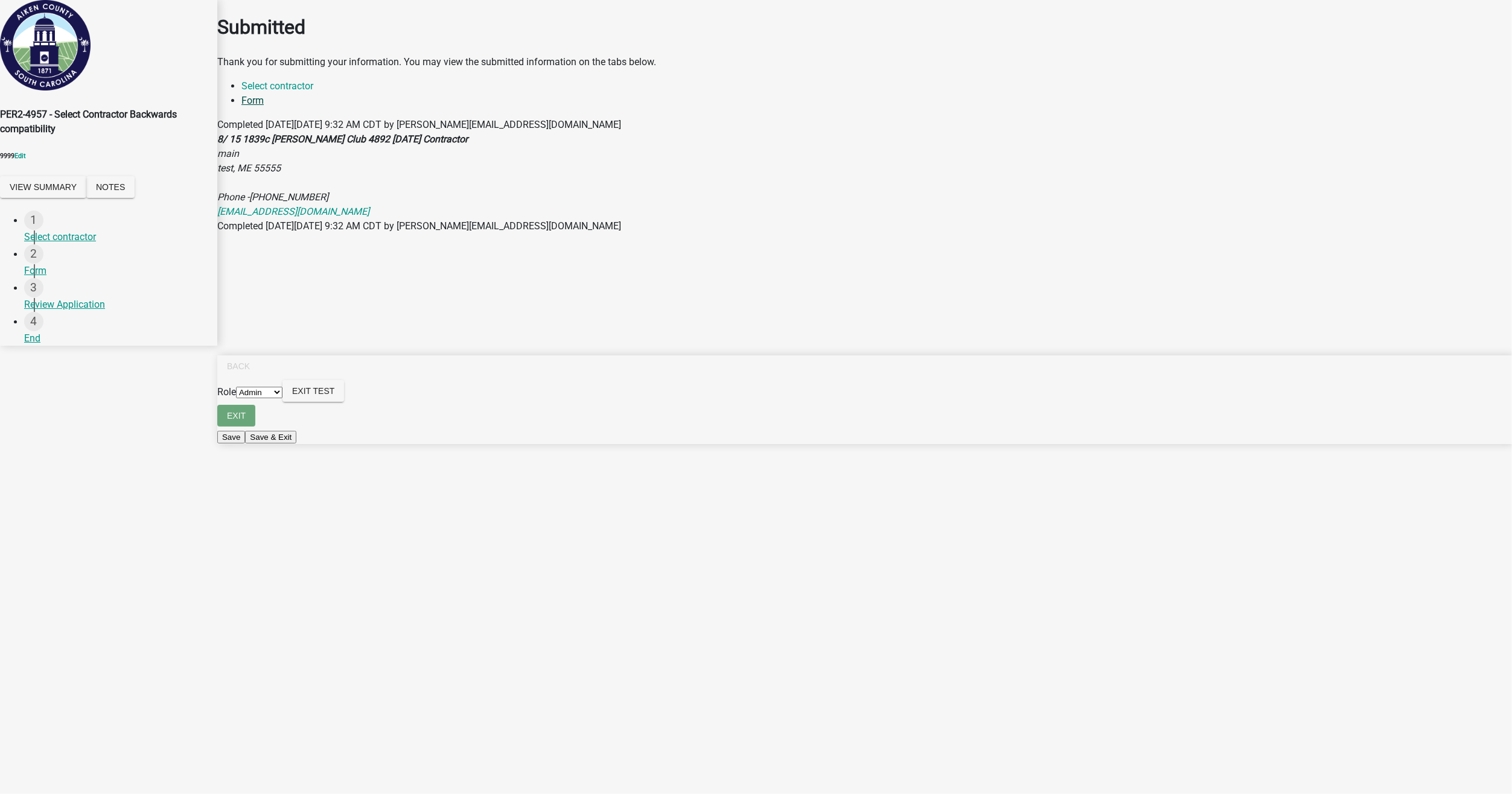
click at [264, 106] on link "Form" at bounding box center [253, 100] width 22 height 12
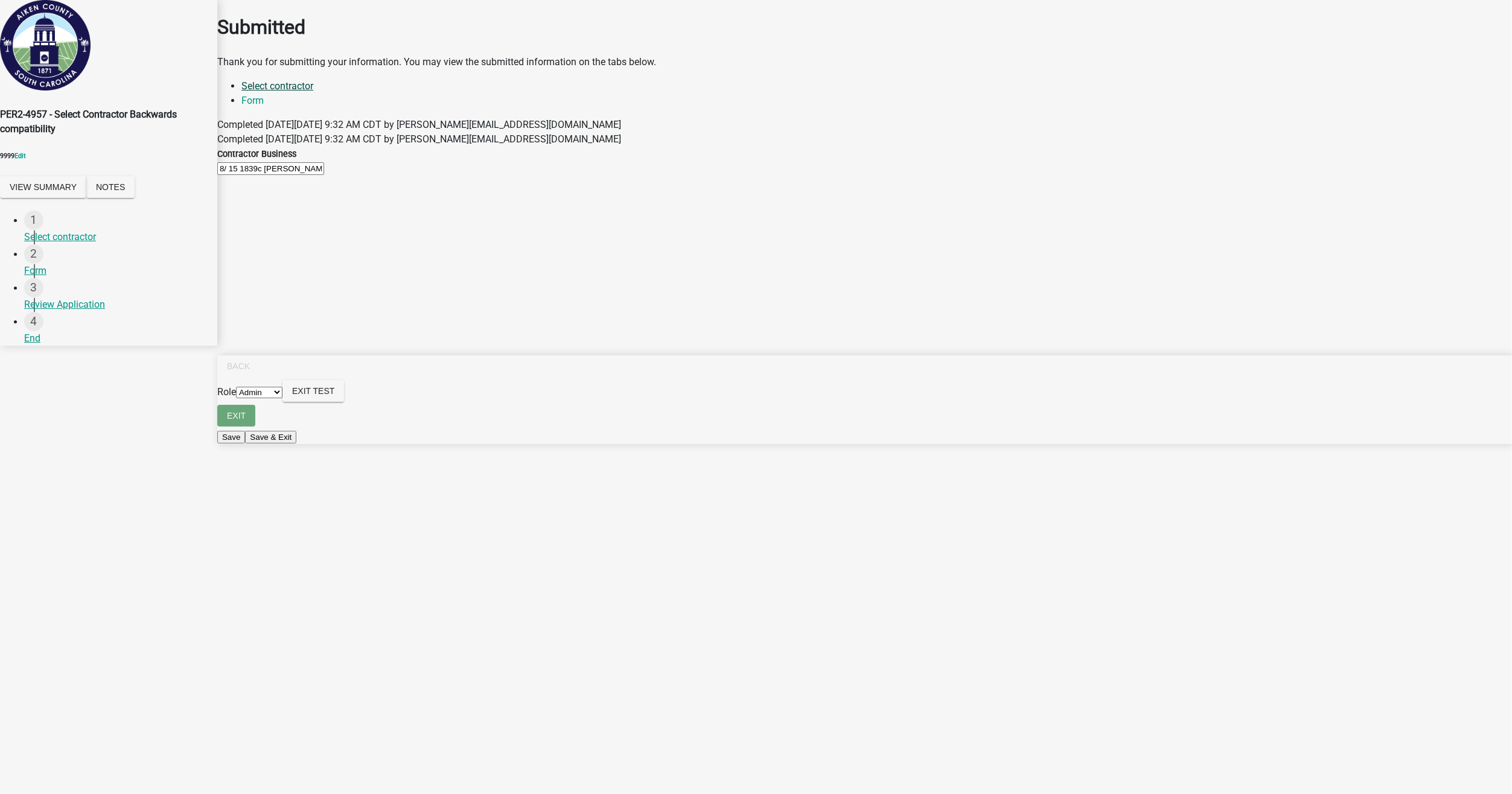
click at [311, 92] on link "Select contractor" at bounding box center [277, 86] width 72 height 12
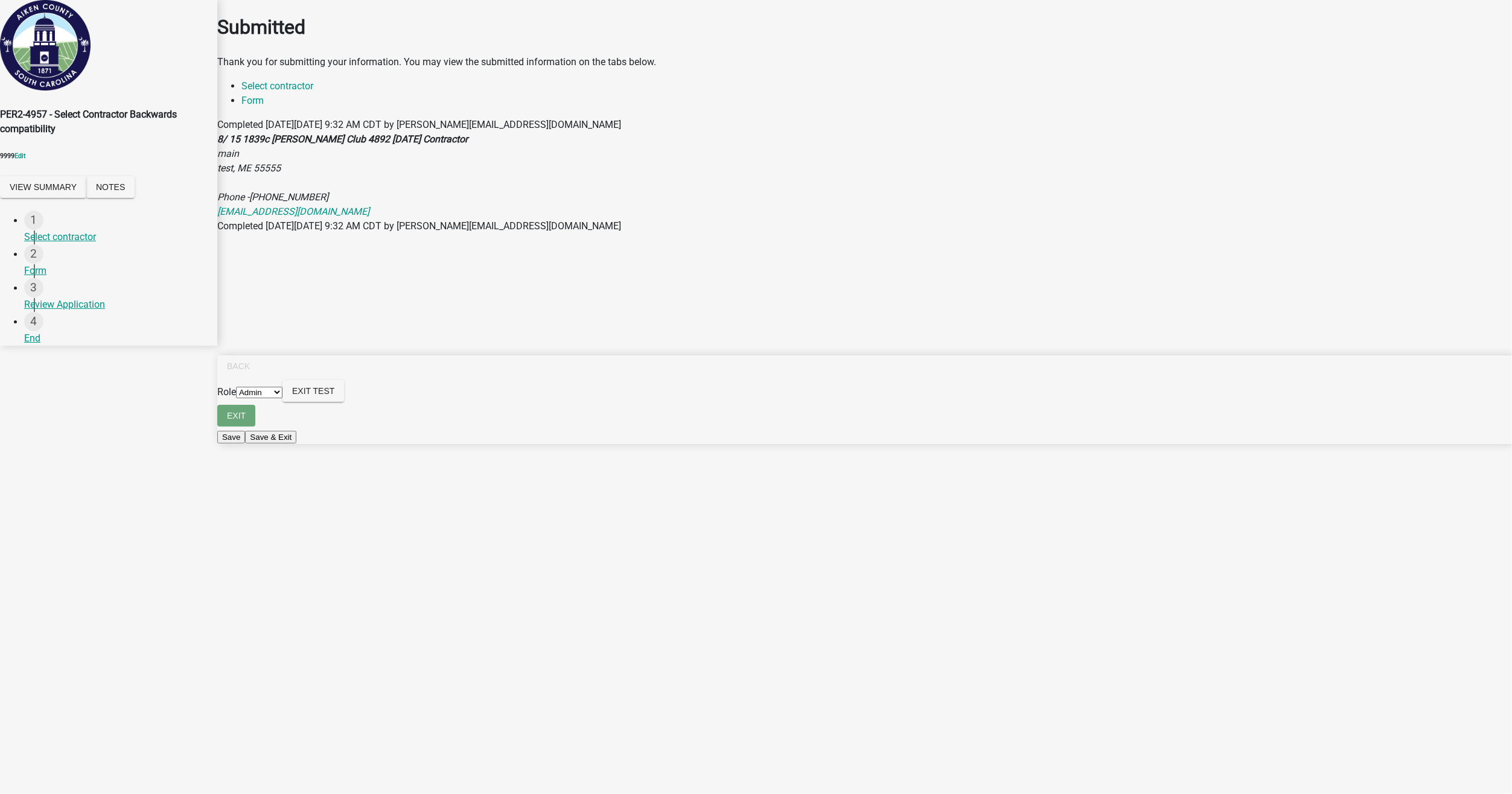
click at [282, 398] on select "Applicant Admin" at bounding box center [259, 392] width 46 height 12
select select "46f061d0-ca05-4526-87ad-bae6256f3e47"
click at [282, 398] on select "Applicant Admin" at bounding box center [259, 392] width 46 height 12
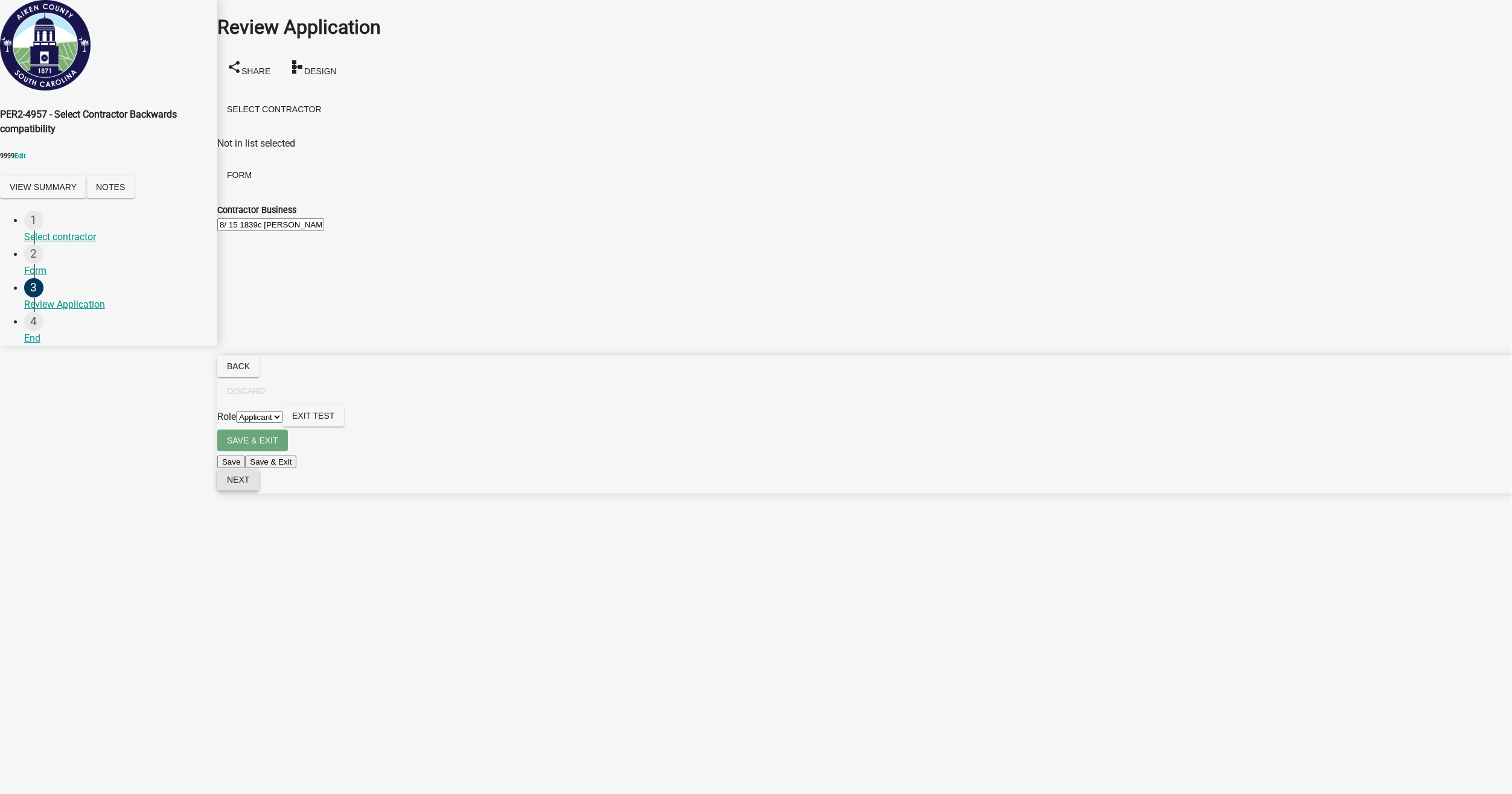
click at [259, 490] on button "Next" at bounding box center [238, 479] width 42 height 22
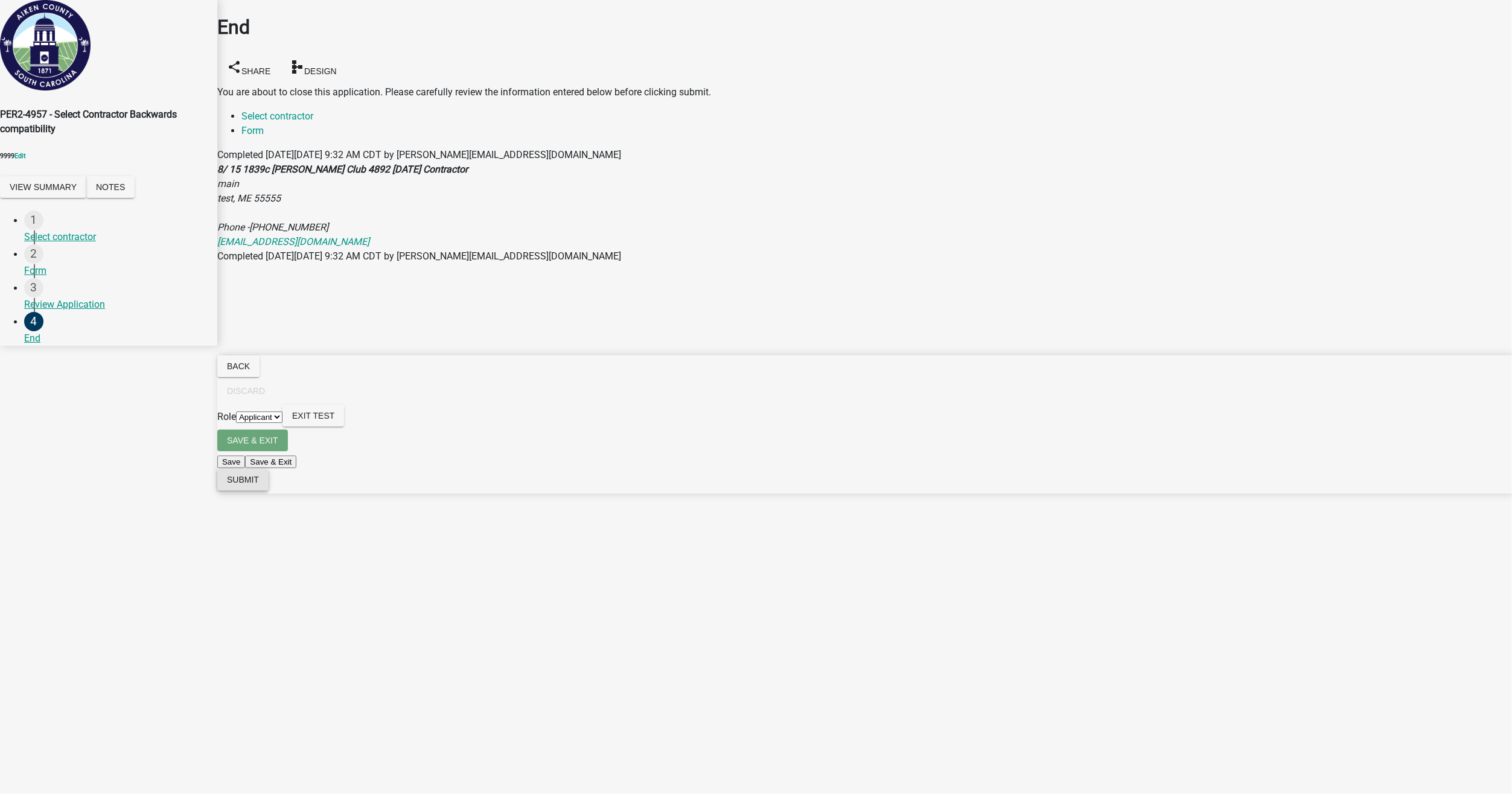
click at [259, 485] on span "Submit" at bounding box center [243, 480] width 32 height 10
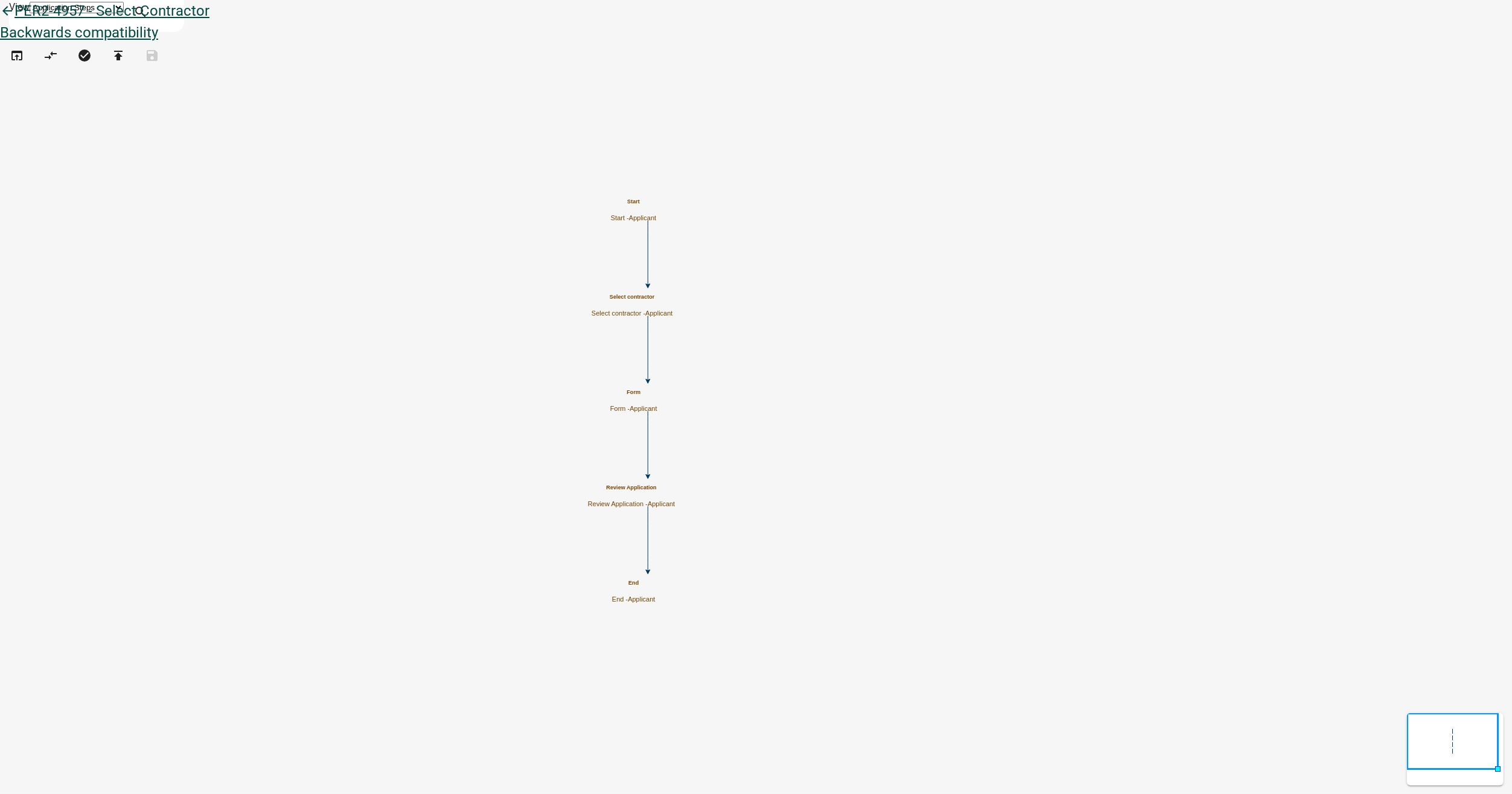
click at [15, 20] on icon "arrow_back" at bounding box center [7, 12] width 15 height 17
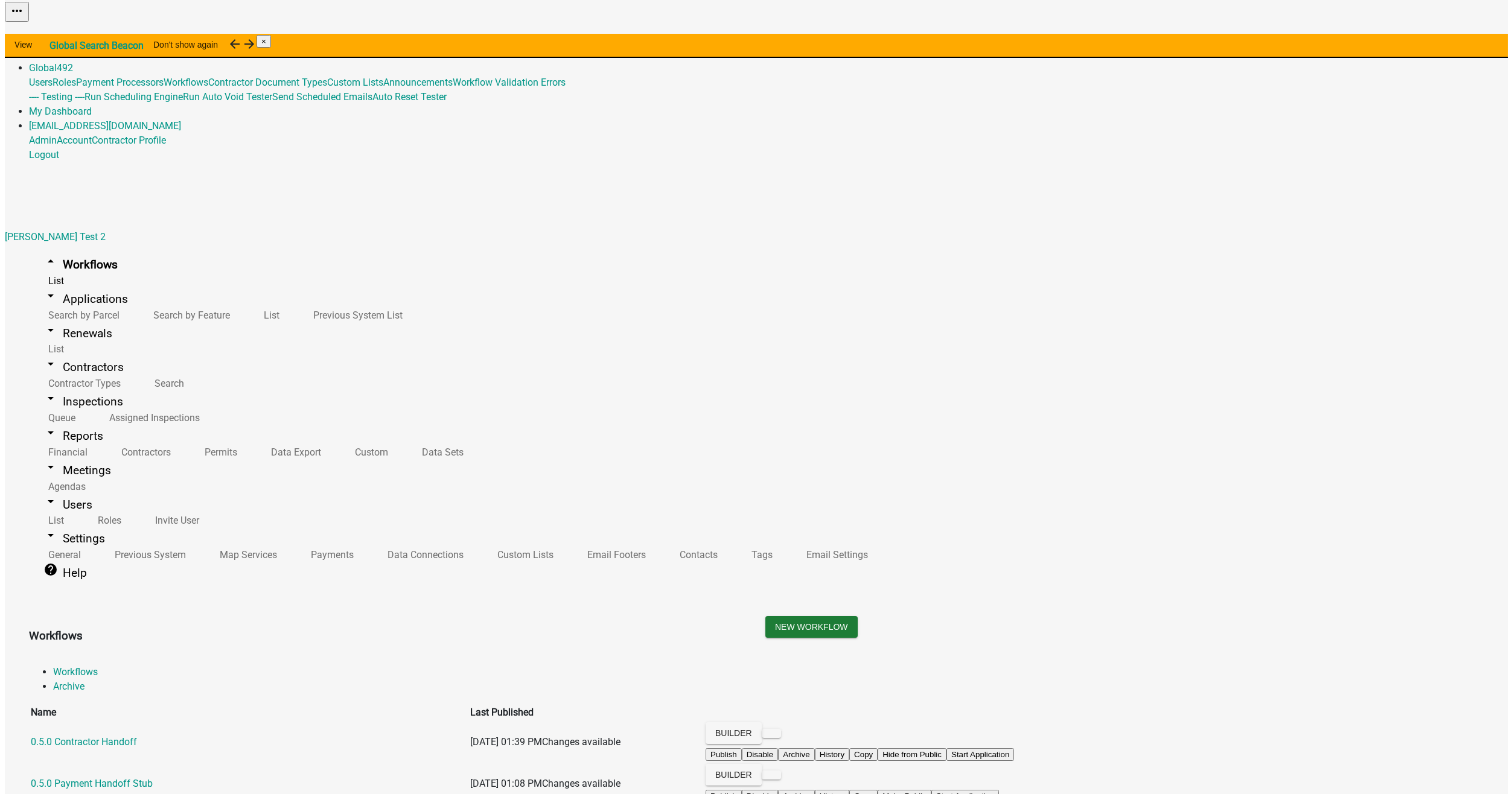
scroll to position [1581, 0]
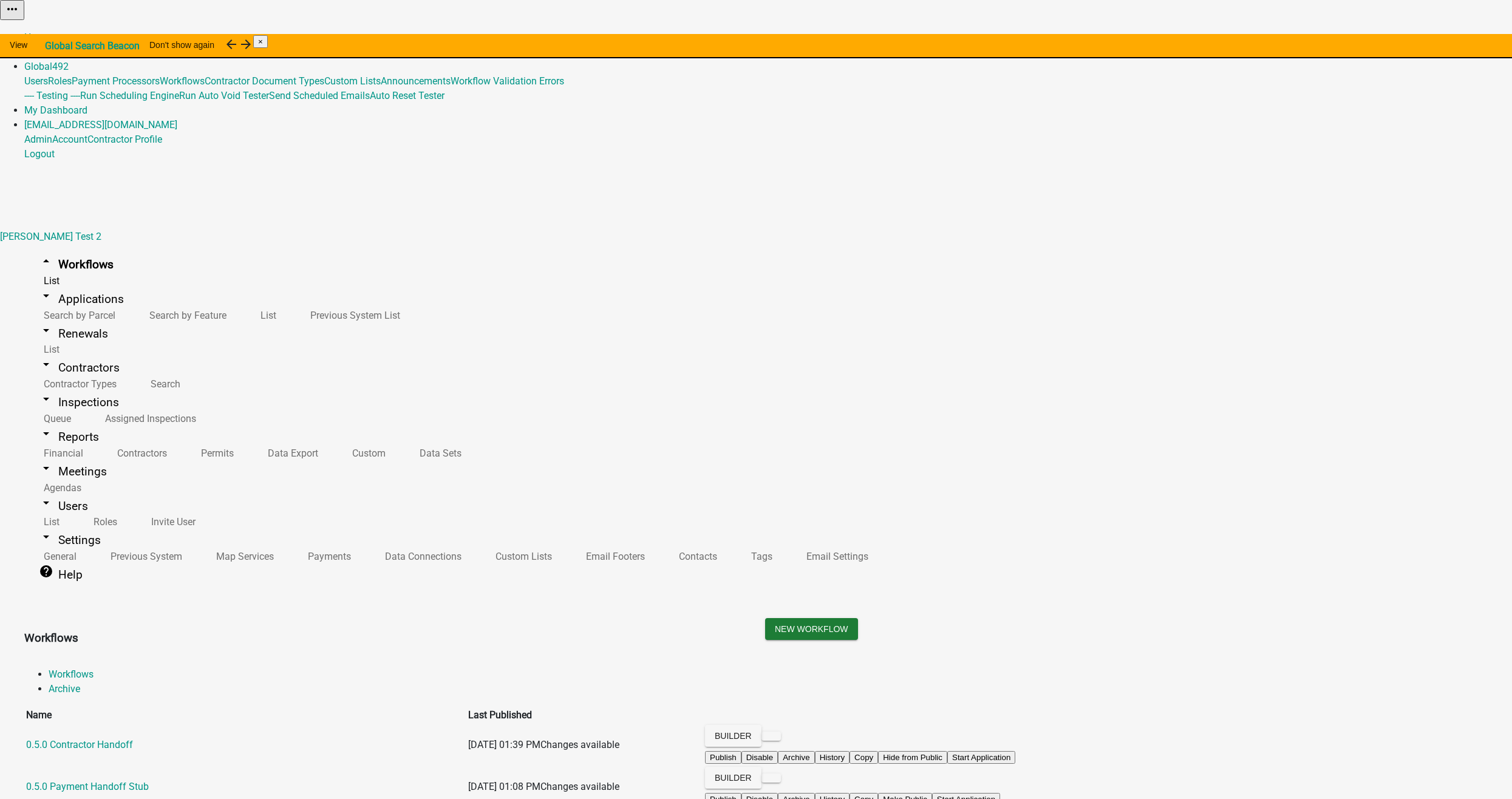
click at [1444, 37] on button "Start Application" at bounding box center [1478, 30] width 68 height 13
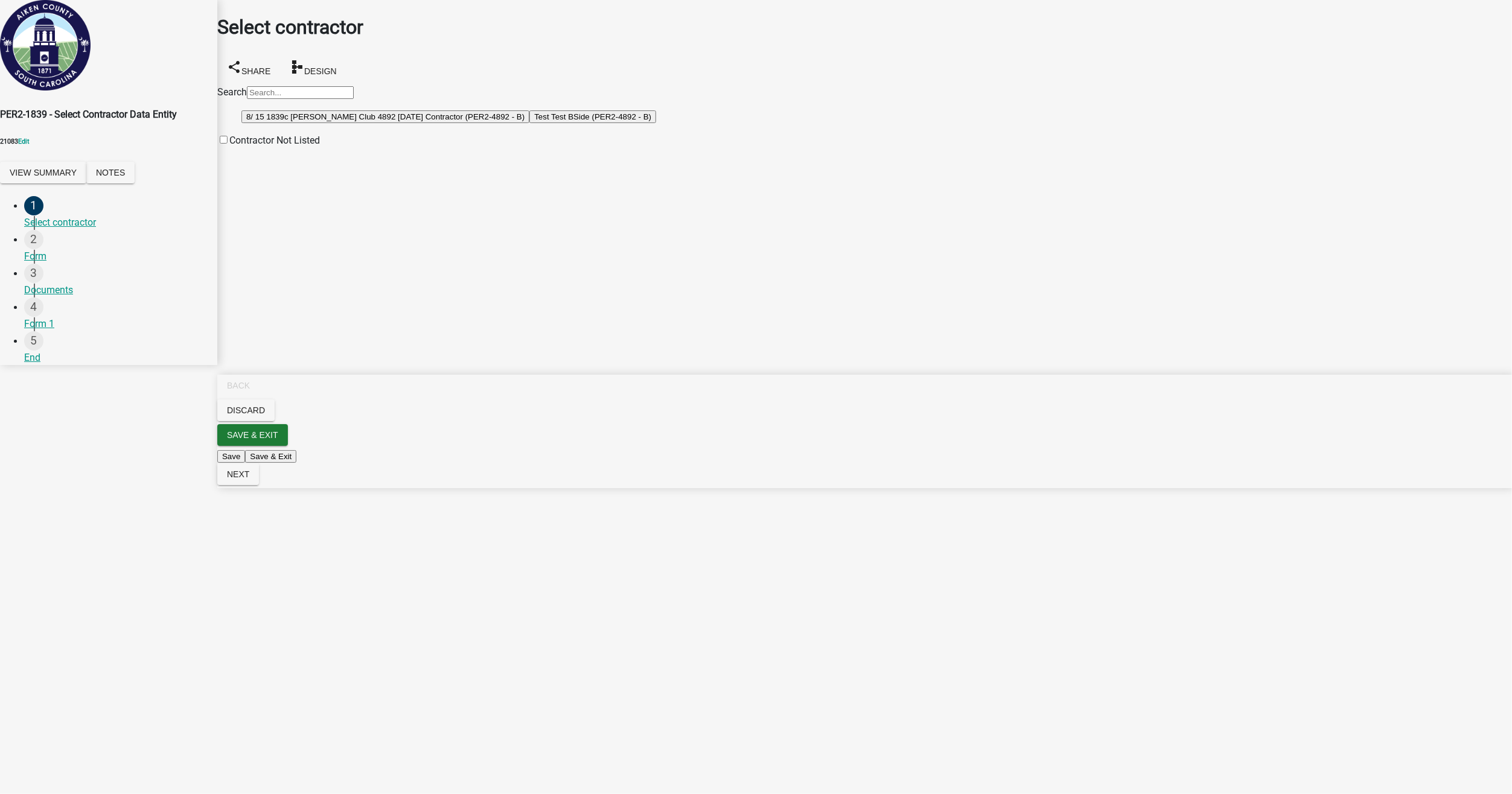
click at [315, 123] on button "8/ 15 1839c [PERSON_NAME] Club 4892 [DATE] Contractor (PER2-4892 - B)" at bounding box center [385, 116] width 288 height 13
click at [250, 479] on span "Next" at bounding box center [238, 474] width 22 height 10
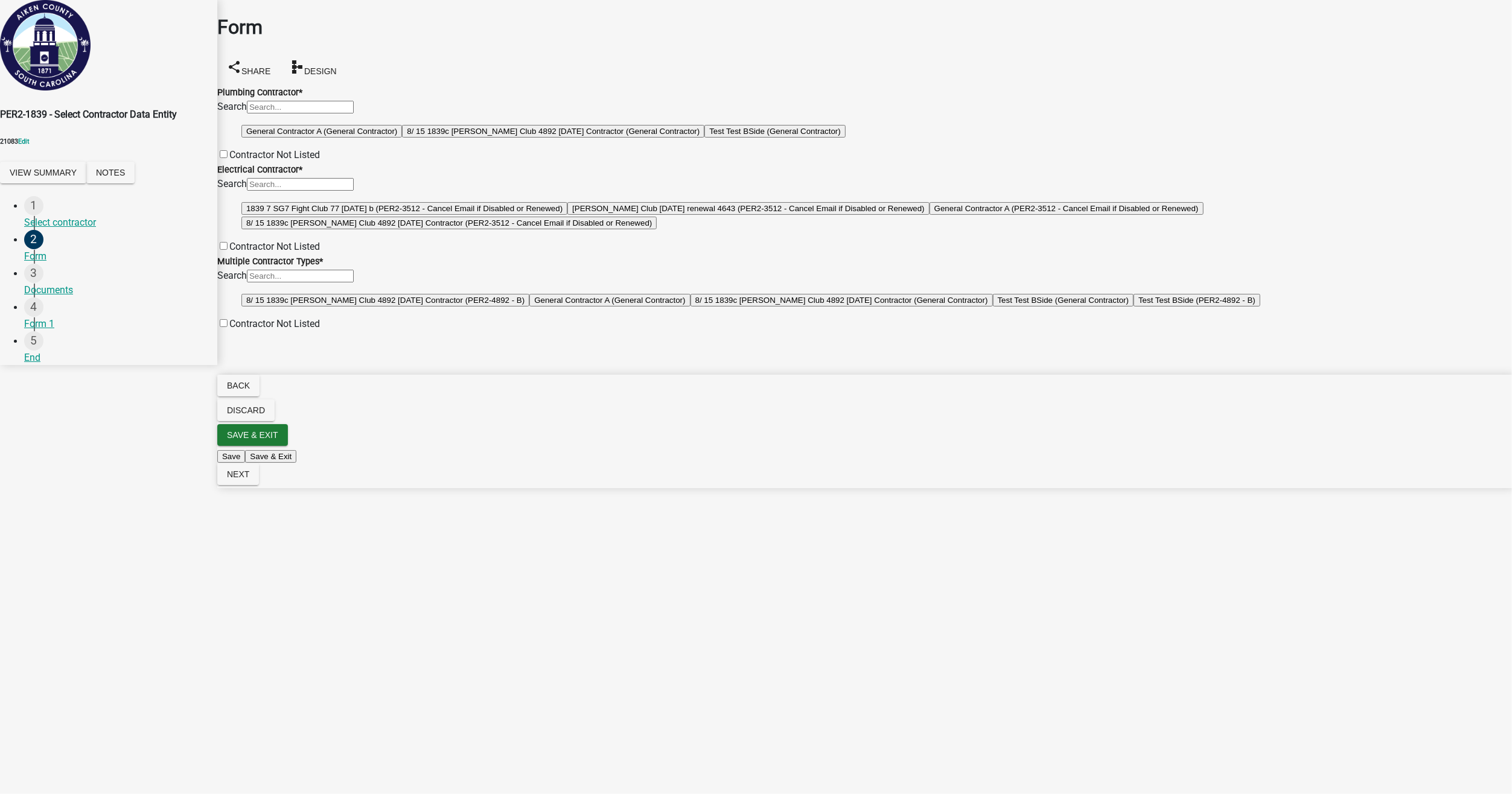
click at [402, 137] on button "8/ 15 1839c [PERSON_NAME] Club 4892 [DATE] Contractor (General Contractor)" at bounding box center [553, 131] width 303 height 13
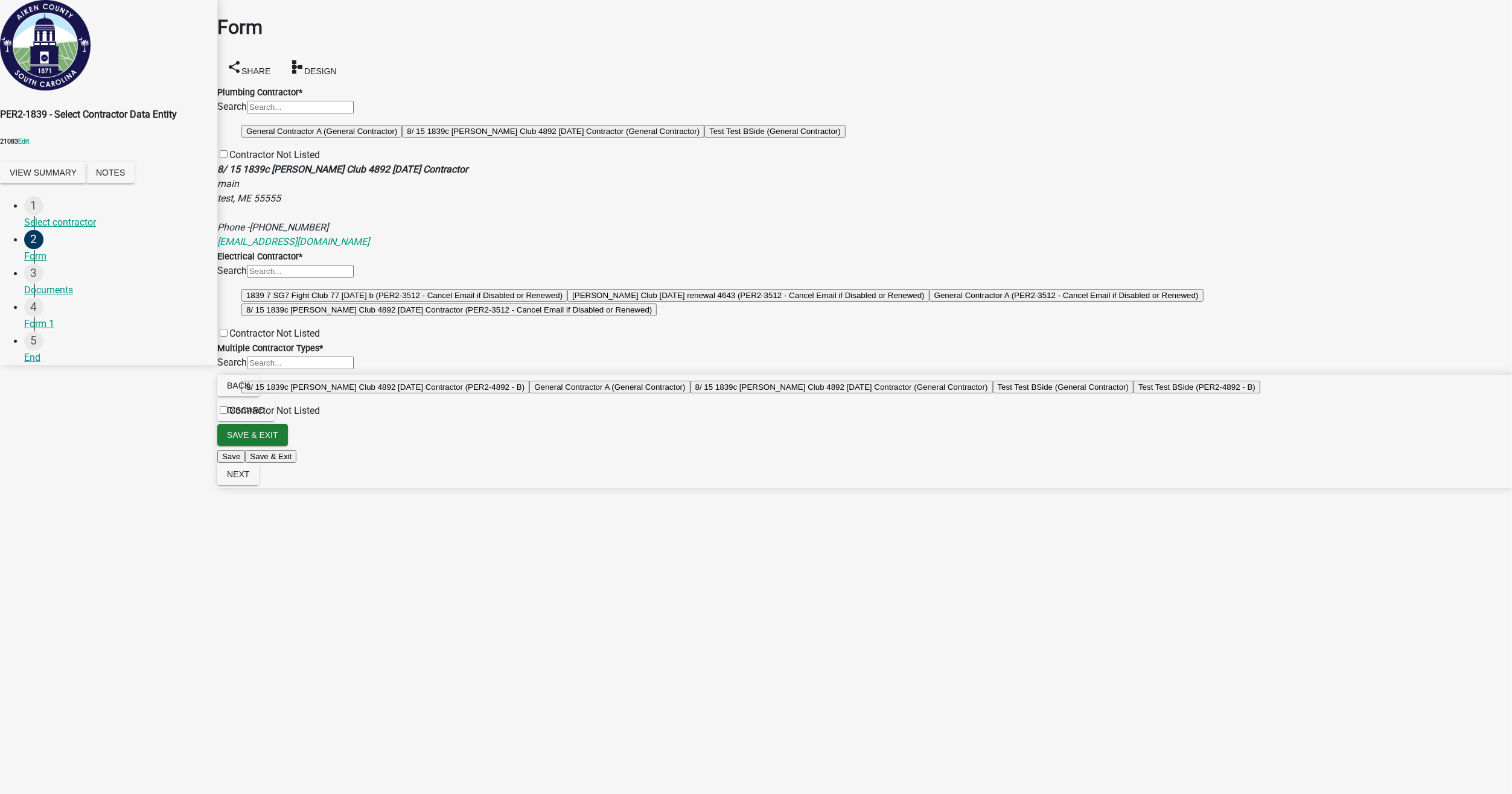
click at [344, 137] on button "General Contractor A (General Contractor)" at bounding box center [322, 131] width 161 height 13
click at [929, 302] on button "General Contractor A (PER2-3512 - Cancel Email if Disabled or Renewed)" at bounding box center [1066, 295] width 274 height 13
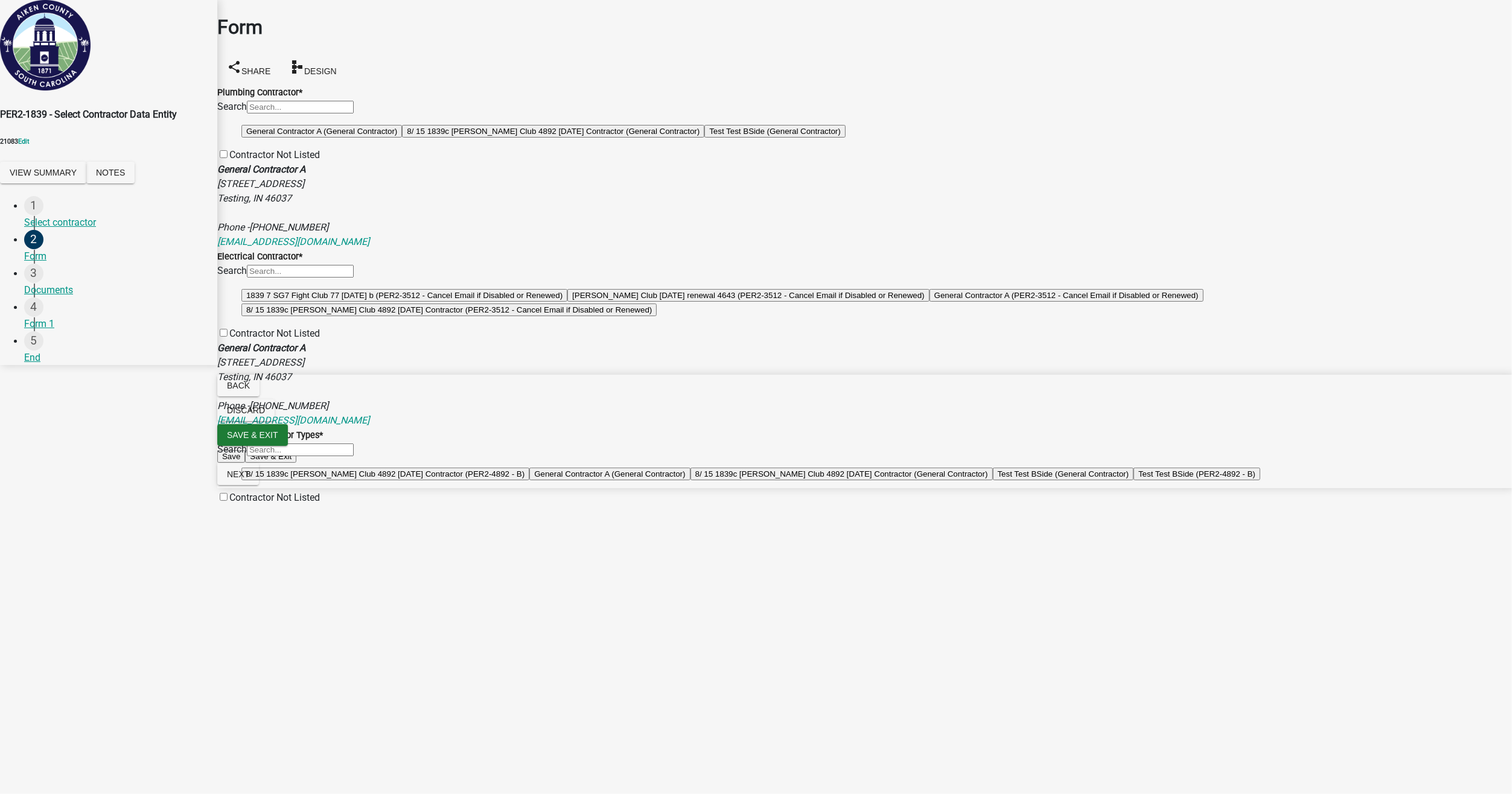
scroll to position [302, 0]
click at [529, 480] on button "General Contractor A (General Contractor)" at bounding box center [609, 474] width 161 height 13
click at [250, 479] on span "Next" at bounding box center [238, 474] width 22 height 10
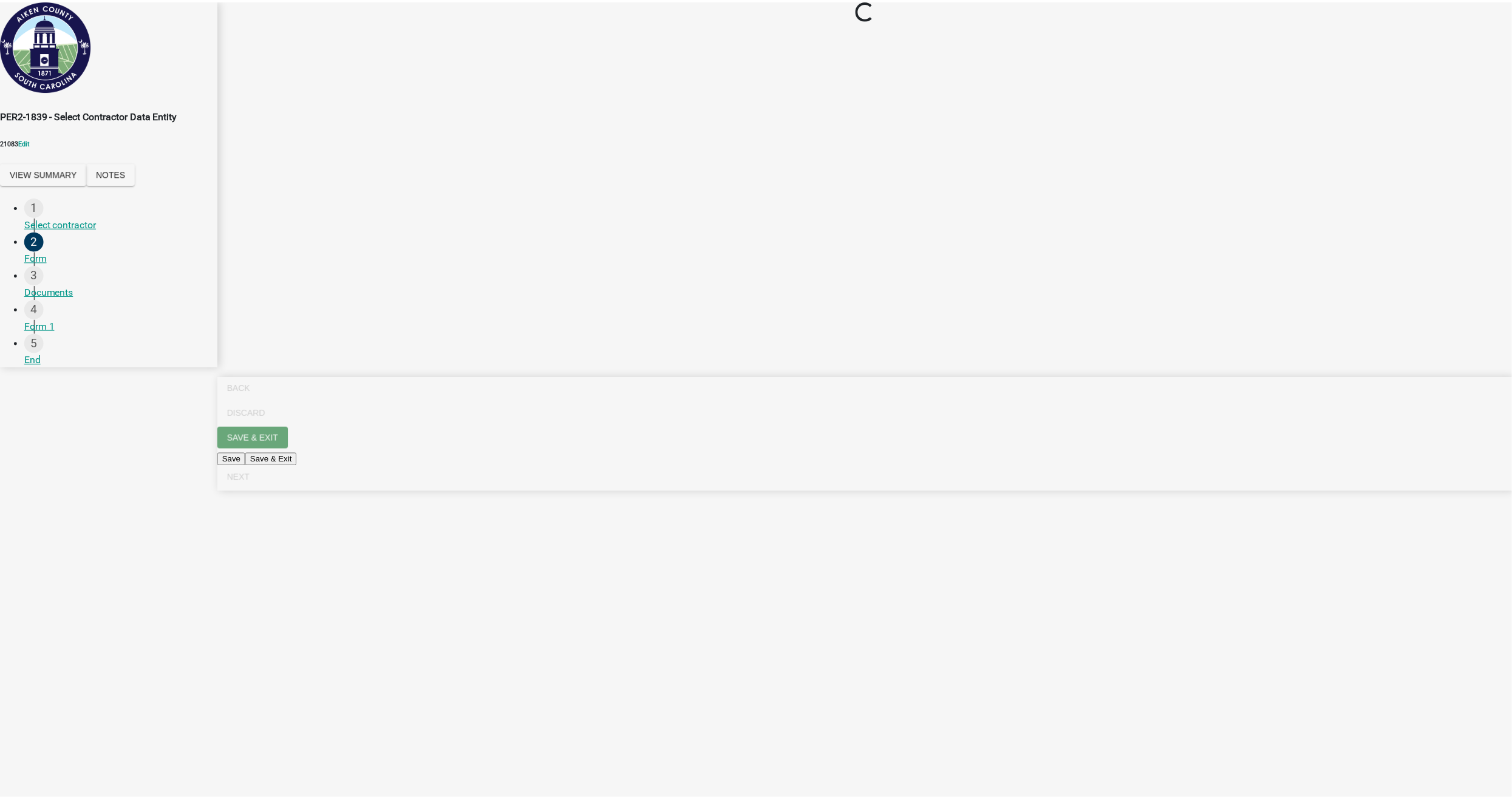
scroll to position [0, 0]
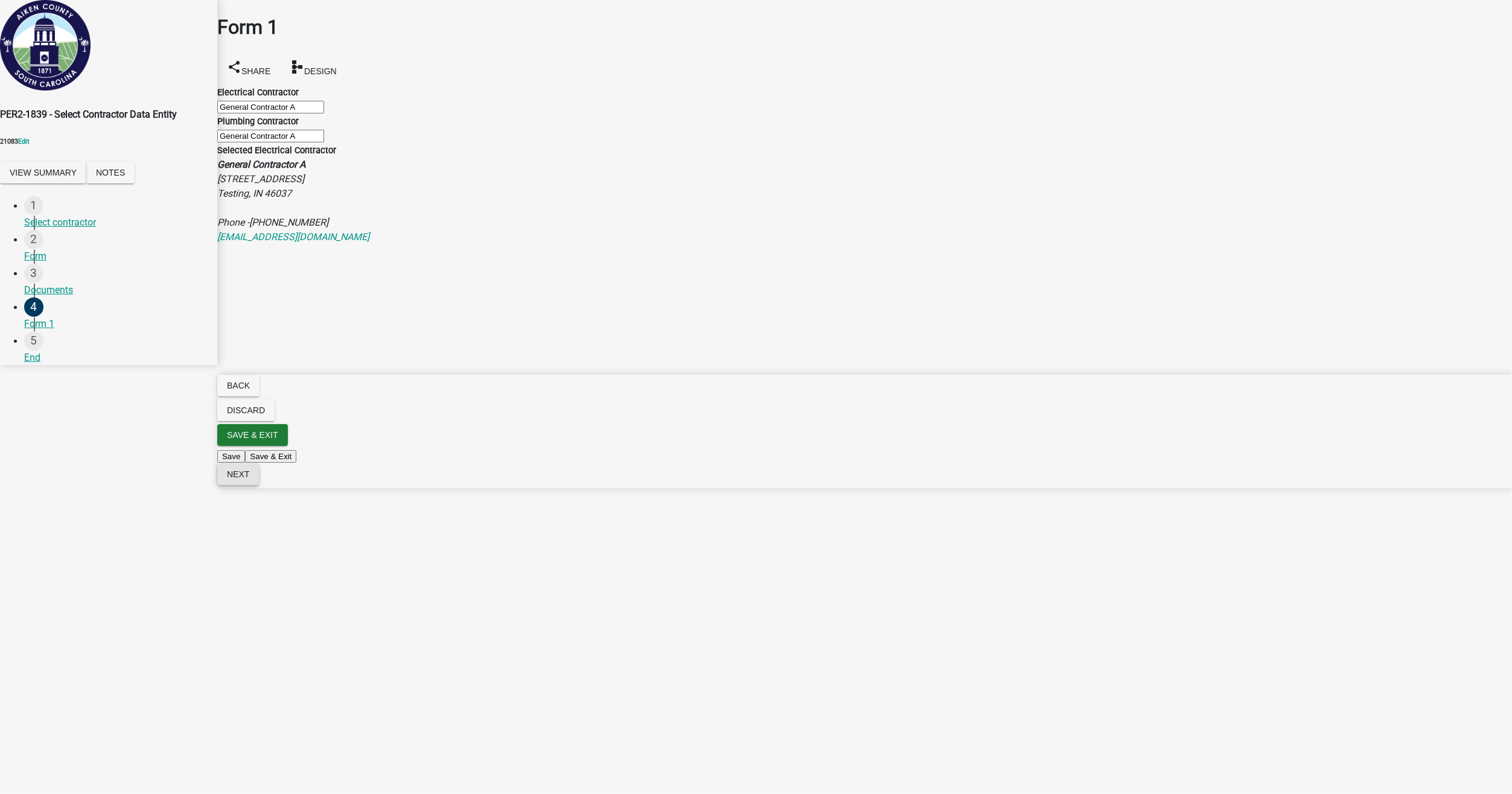
click at [250, 479] on span "Next" at bounding box center [238, 474] width 22 height 10
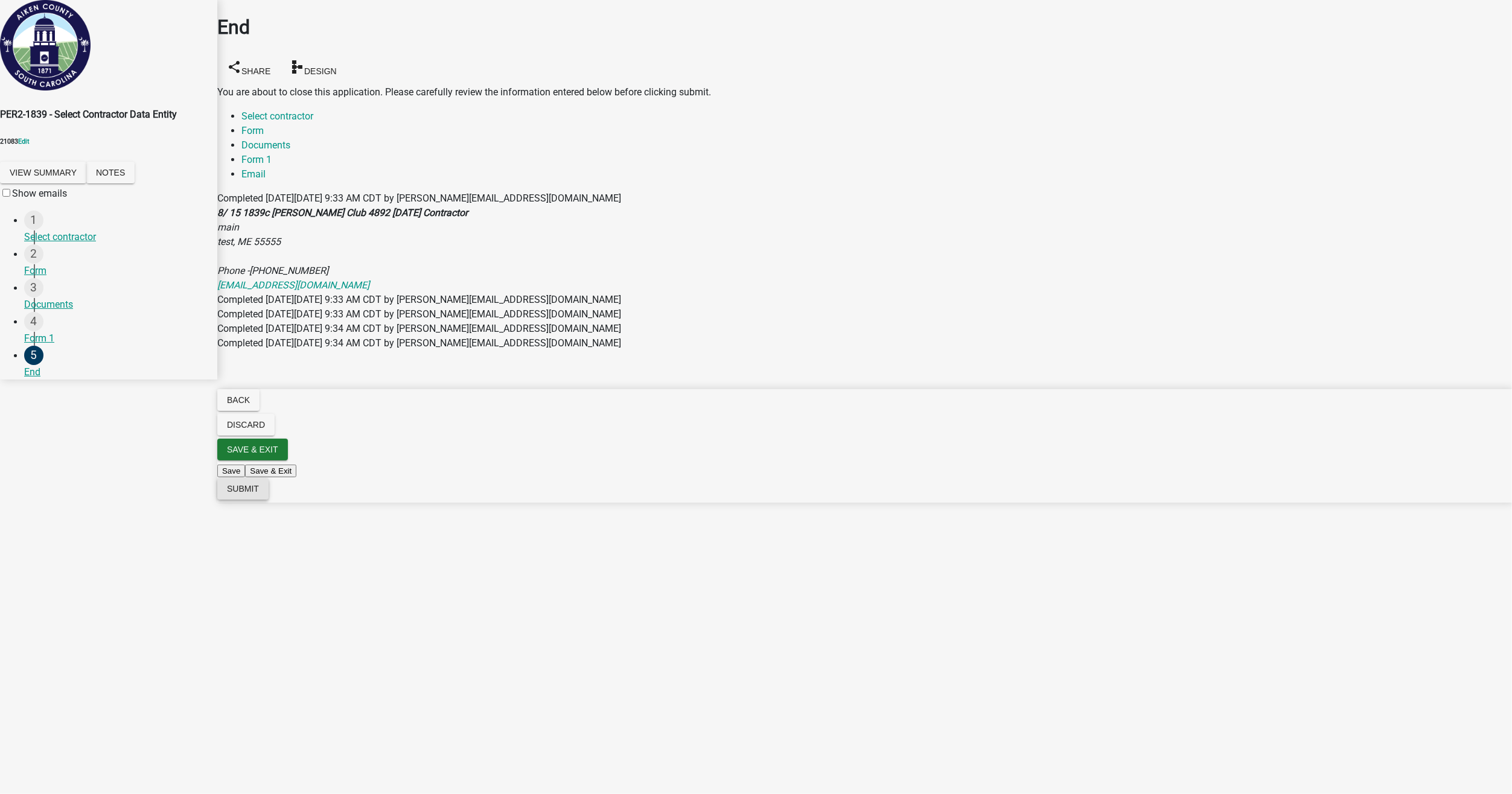
click at [259, 493] on span "Submit" at bounding box center [243, 489] width 32 height 10
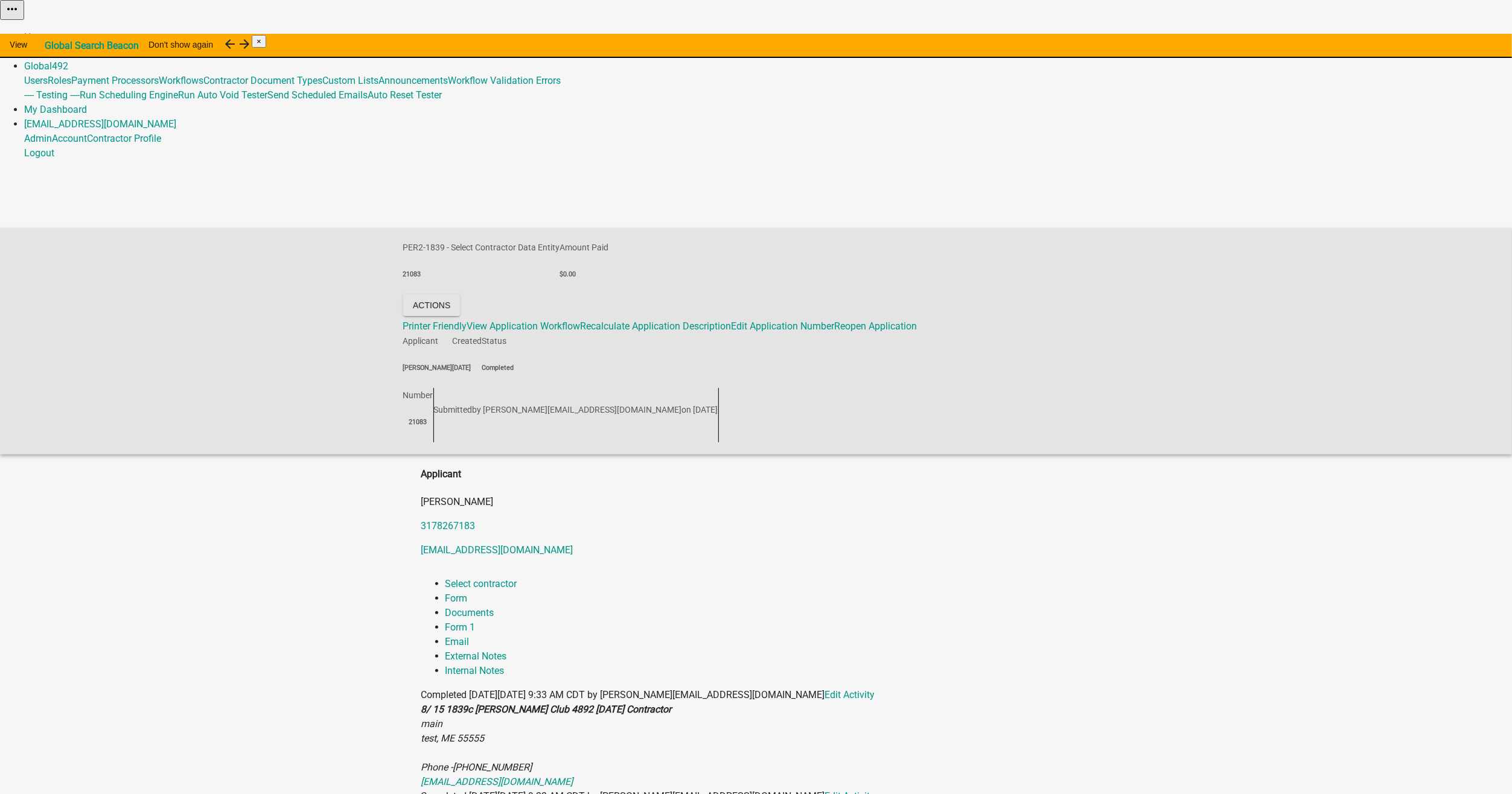
click at [52, 46] on link "Admin" at bounding box center [38, 51] width 28 height 12
click at [49, 31] on link "Home" at bounding box center [36, 37] width 25 height 12
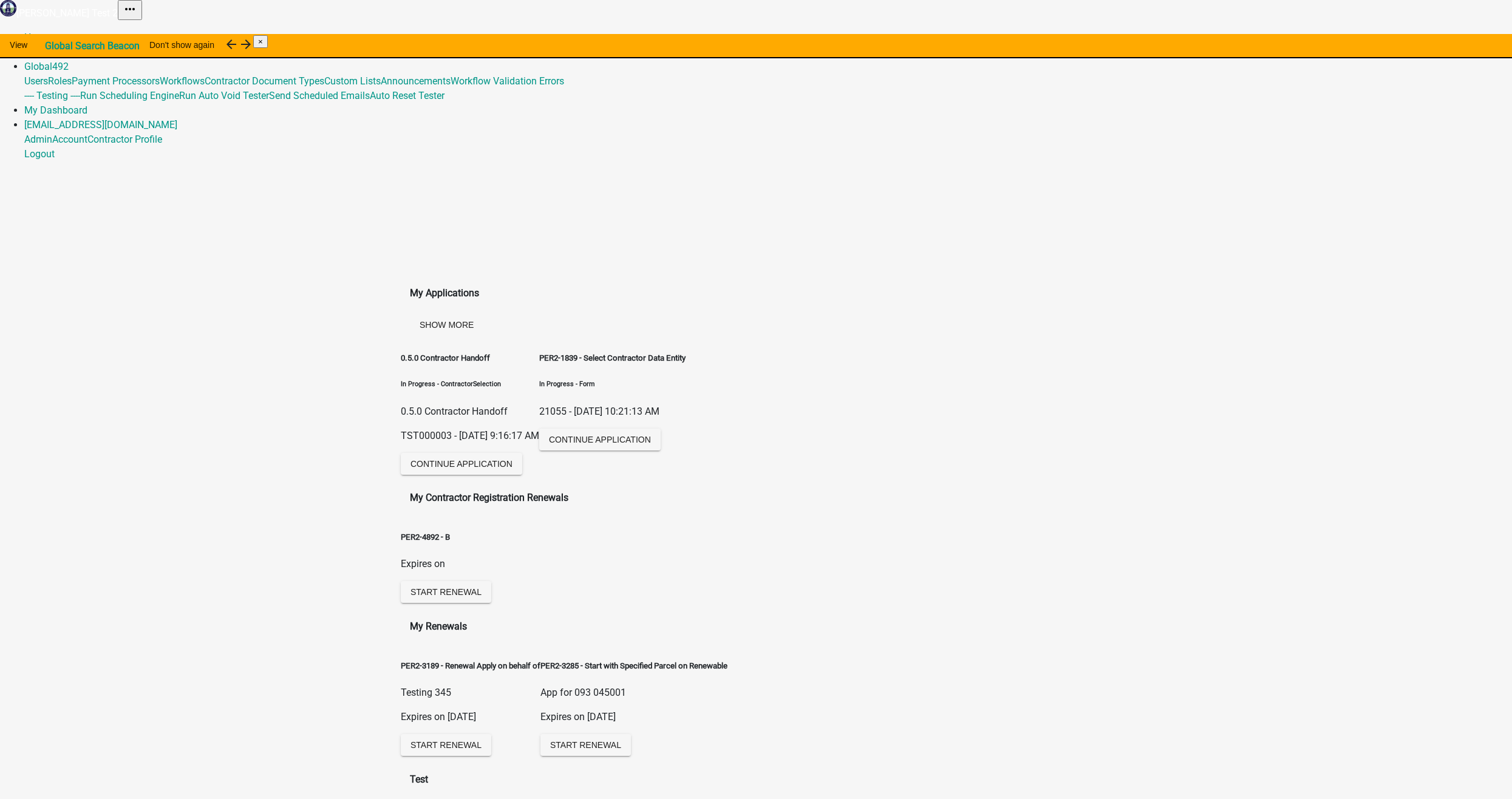
click at [52, 46] on link "Admin" at bounding box center [38, 51] width 28 height 12
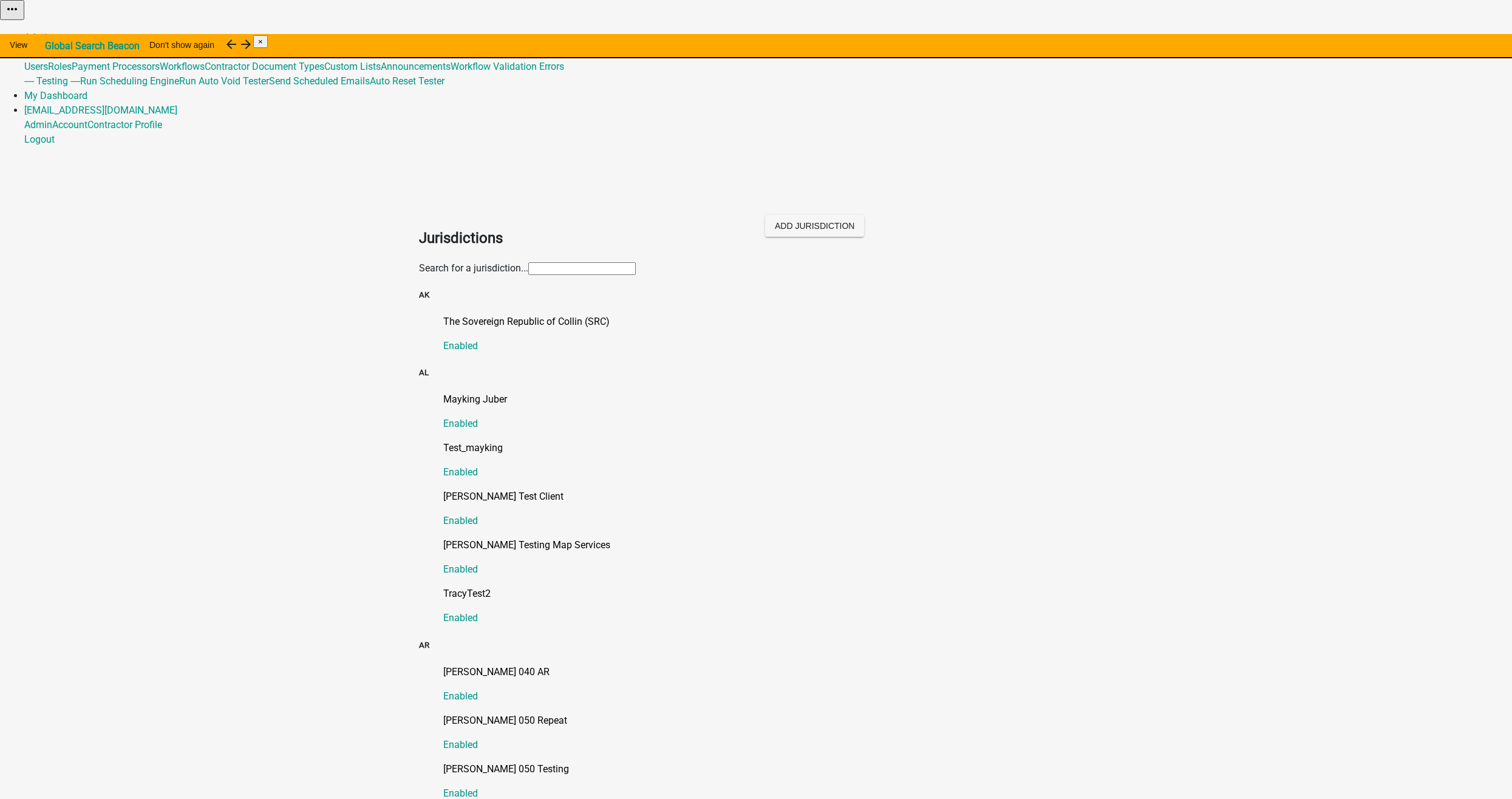
click at [528, 262] on input "text" at bounding box center [581, 268] width 107 height 13
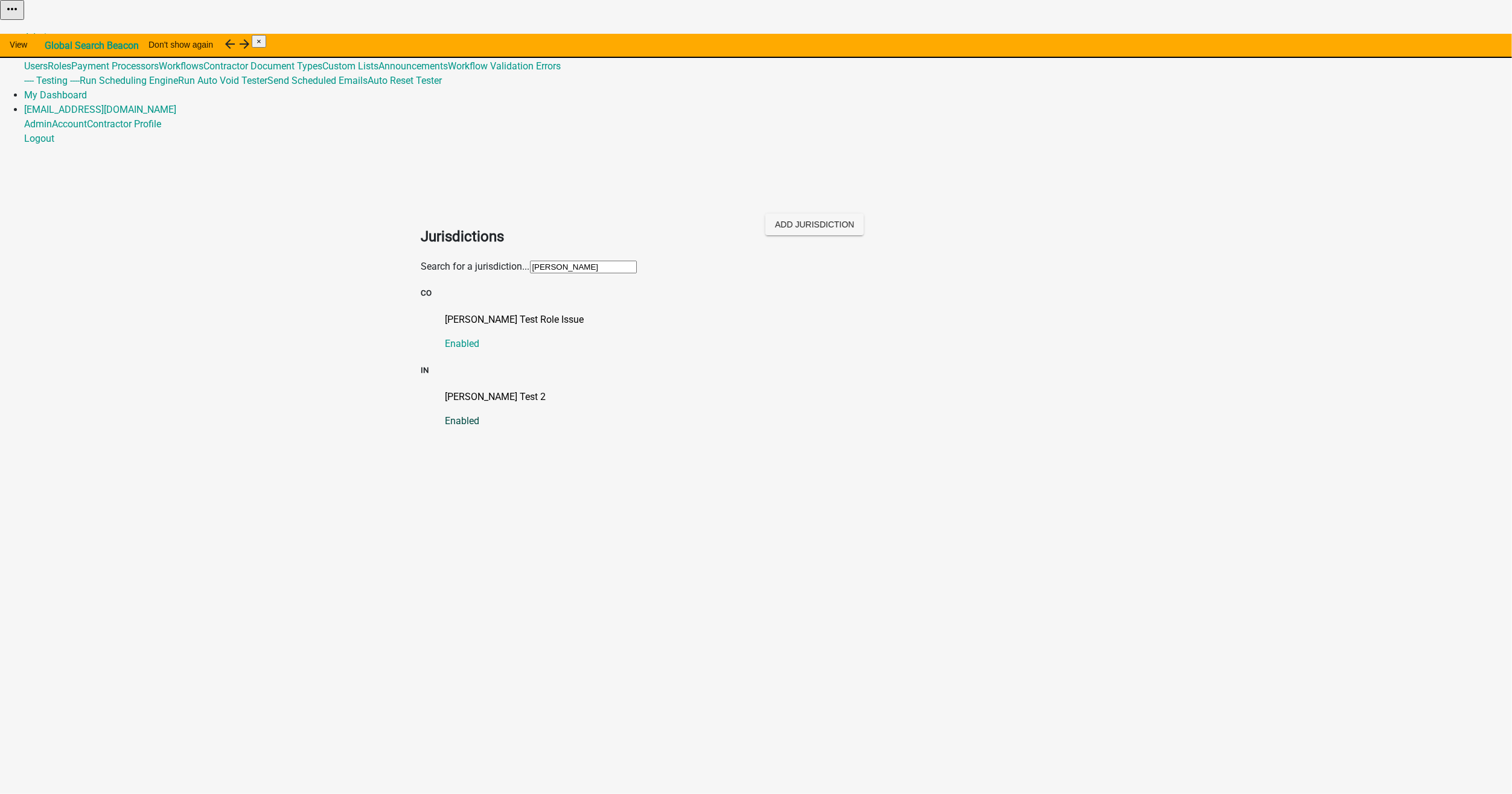
type input "[PERSON_NAME]"
click at [468, 390] on p "[PERSON_NAME] Test 2" at bounding box center [768, 397] width 646 height 15
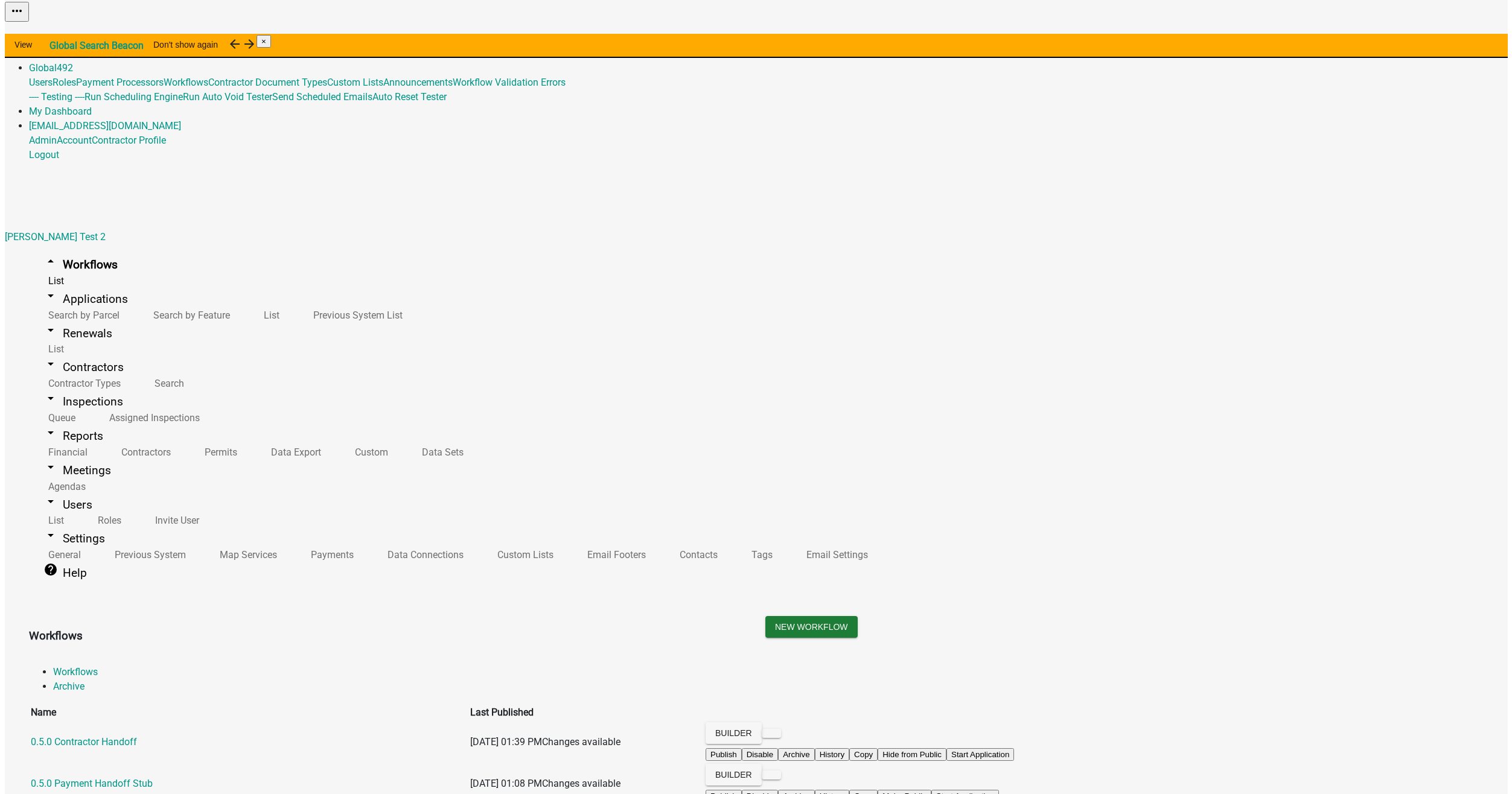
scroll to position [1581, 0]
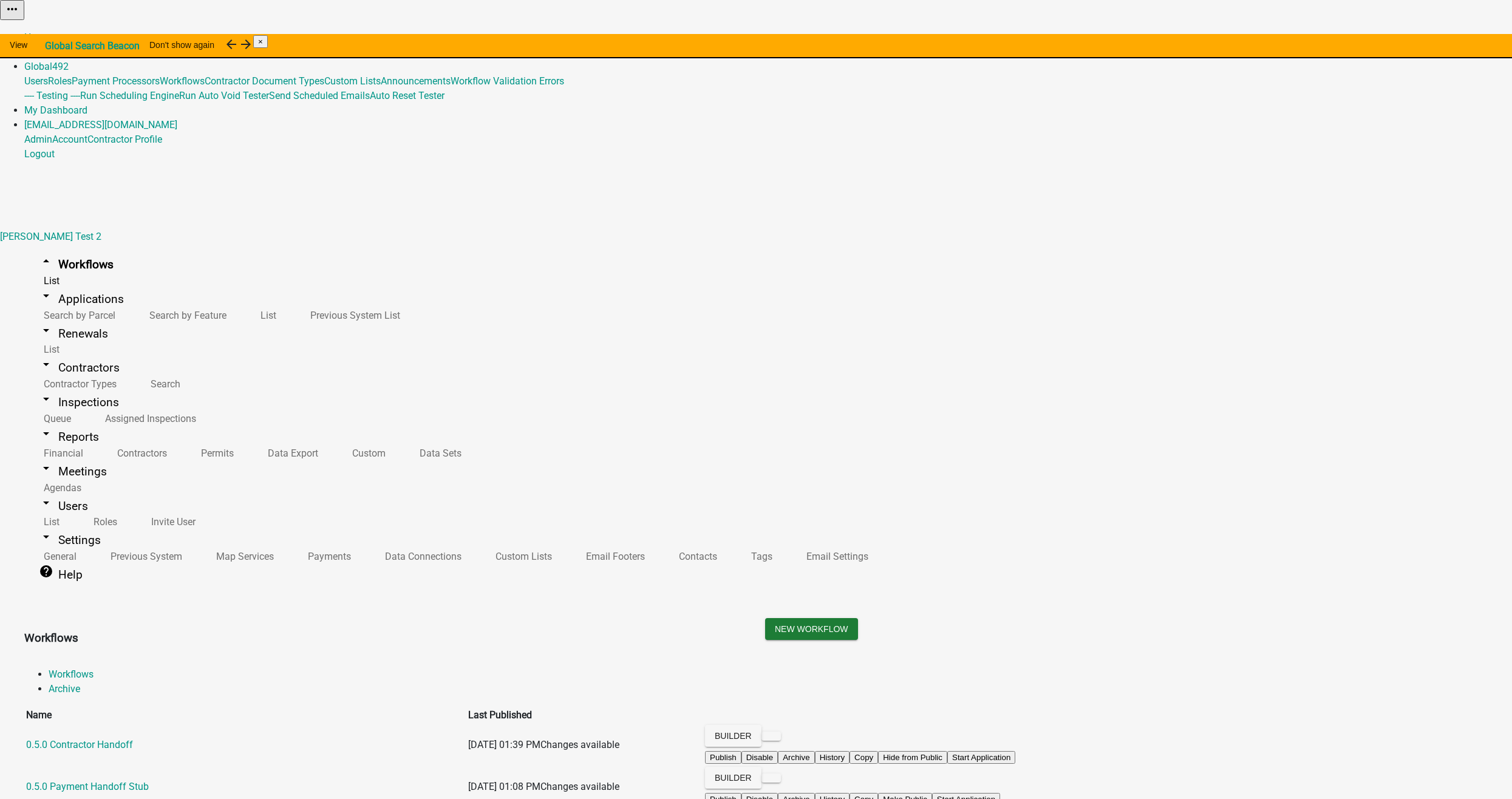
click at [1444, 37] on button "Start Application" at bounding box center [1478, 30] width 68 height 13
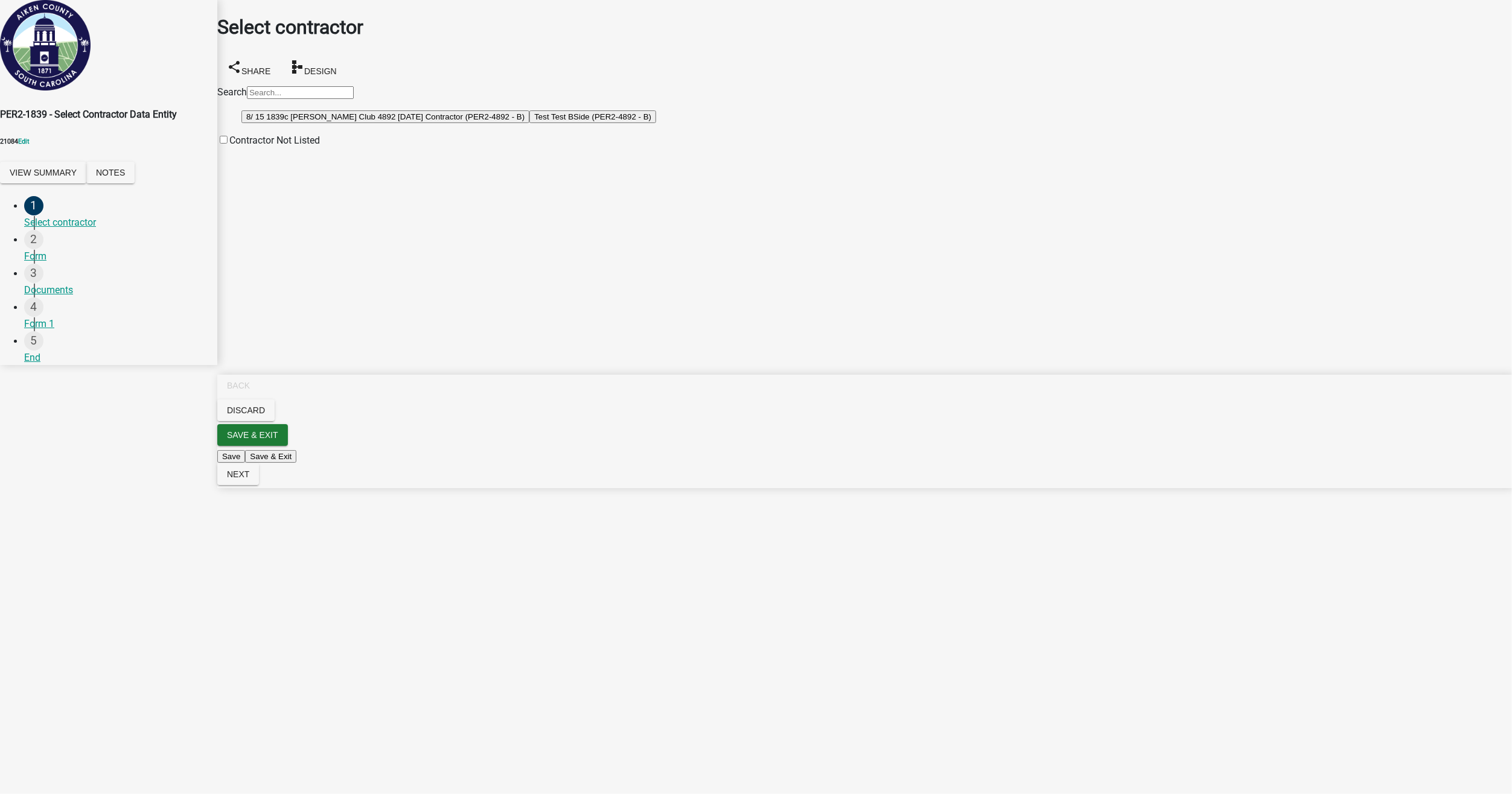
click at [331, 123] on button "8/ 15 1839c [PERSON_NAME] Club 4892 [DATE] Contractor (PER2-4892 - B)" at bounding box center [385, 116] width 288 height 13
click at [250, 479] on span "Next" at bounding box center [238, 474] width 22 height 10
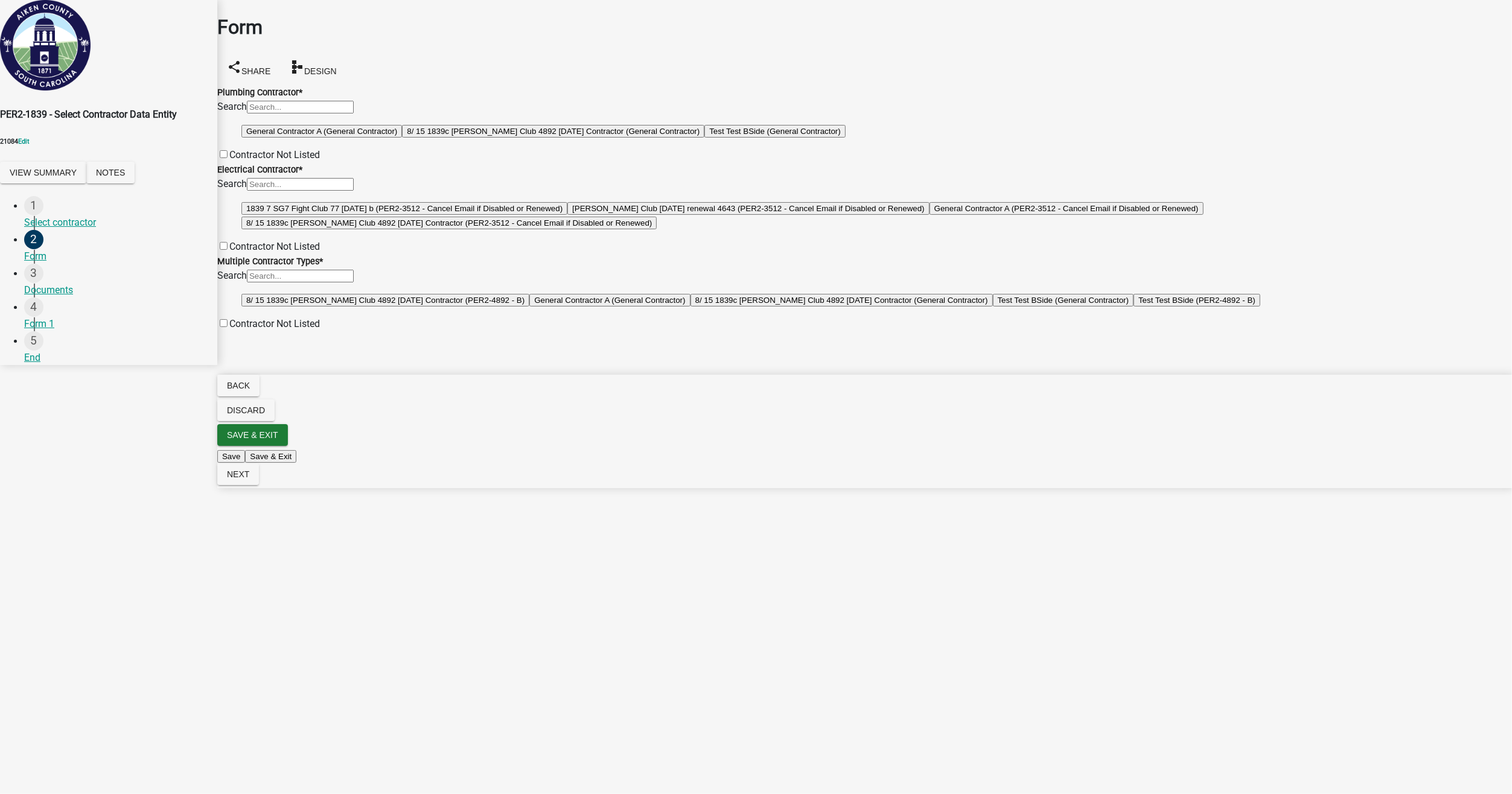
click at [344, 137] on button "General Contractor A (General Contractor)" at bounding box center [322, 131] width 161 height 13
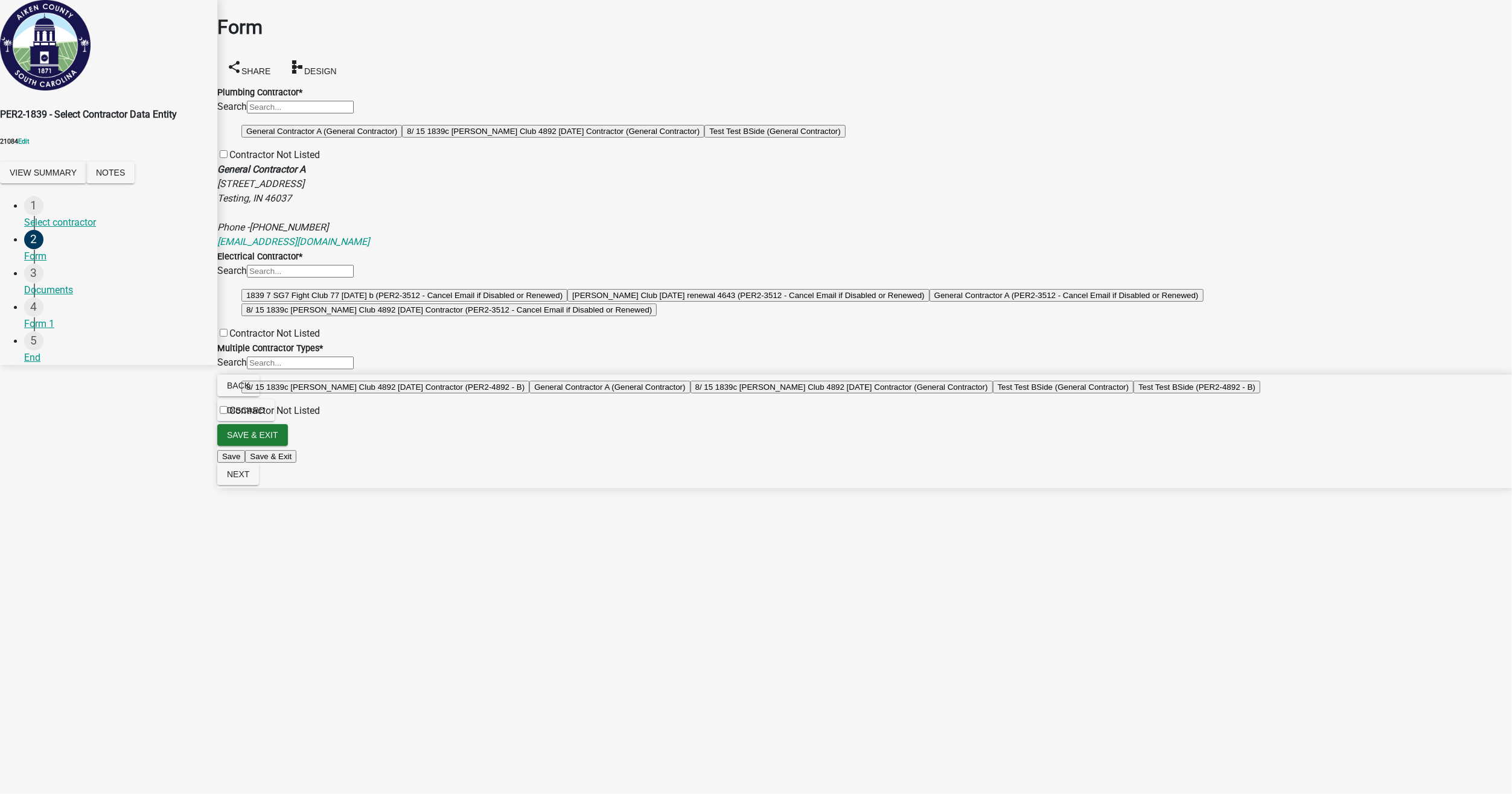
click at [929, 302] on button "General Contractor A (PER2-3512 - Cancel Email if Disabled or Renewed)" at bounding box center [1066, 295] width 274 height 13
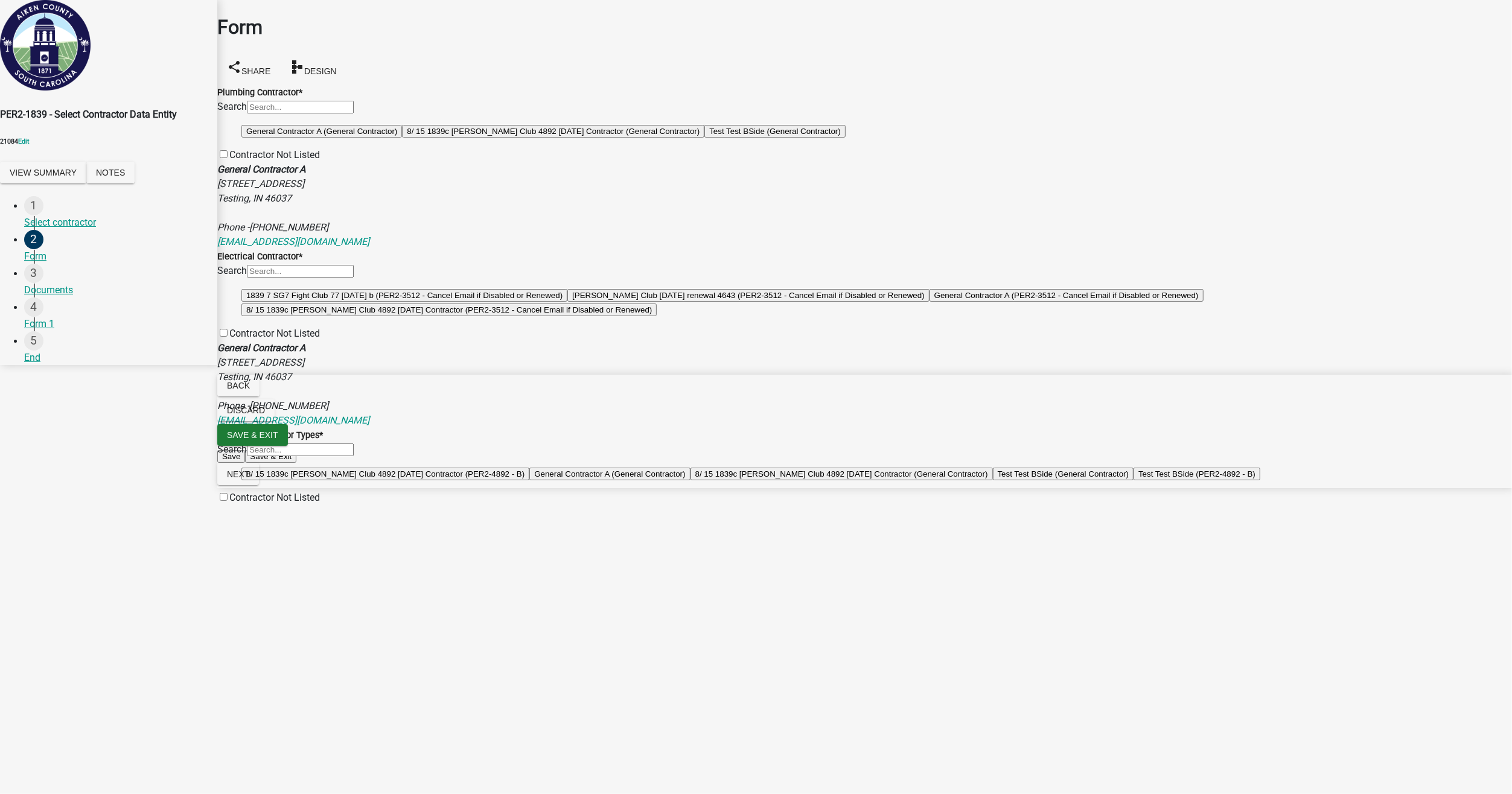
scroll to position [302, 0]
click at [529, 480] on button "General Contractor A (General Contractor)" at bounding box center [609, 474] width 161 height 13
click at [1468, 488] on nav "Back Discard Save & Exit Save Save & Exit Next" at bounding box center [864, 431] width 1295 height 113
click at [259, 485] on button "Next" at bounding box center [238, 474] width 42 height 22
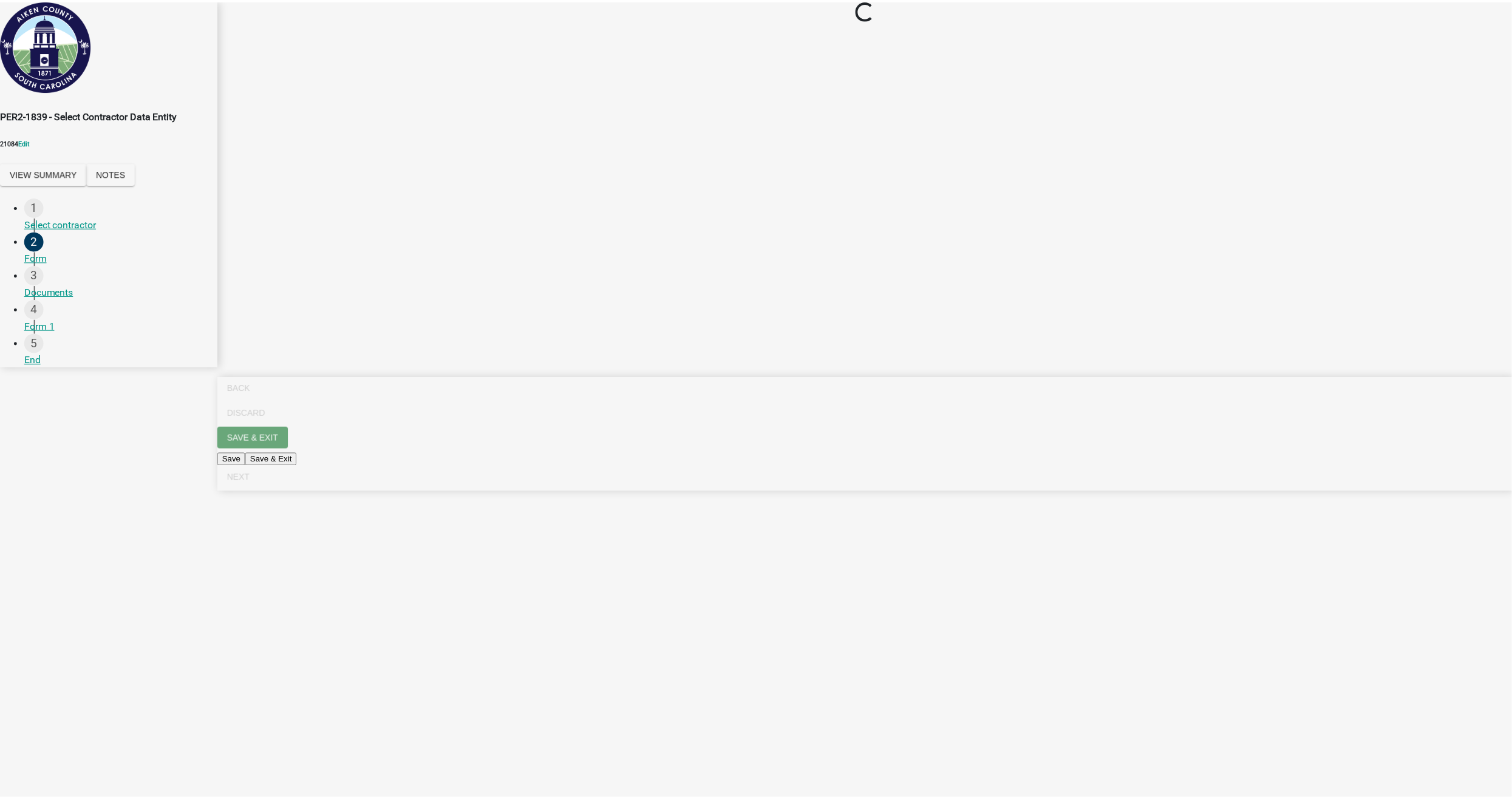
scroll to position [0, 0]
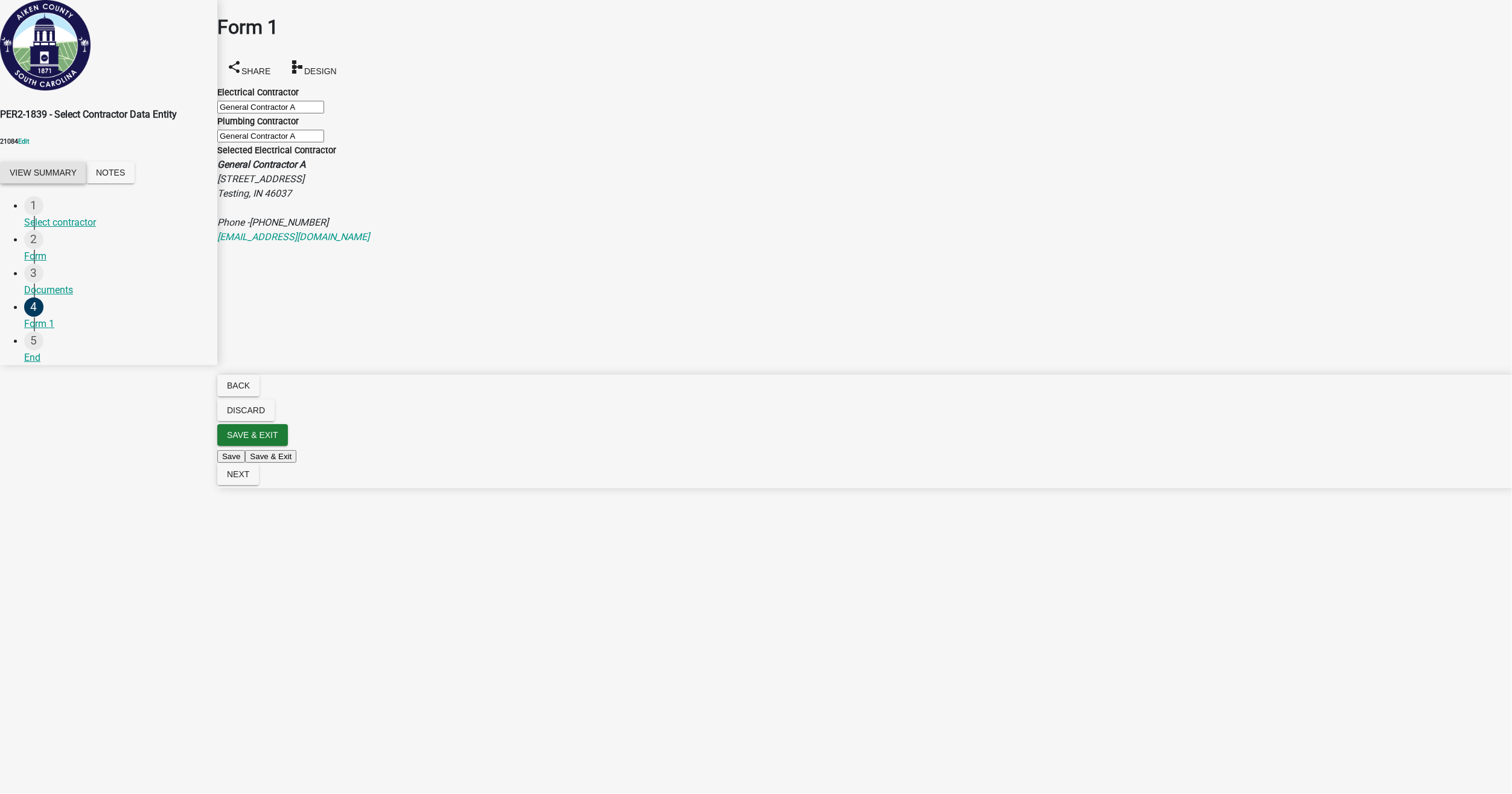
click at [59, 181] on button "View Summary" at bounding box center [43, 172] width 86 height 22
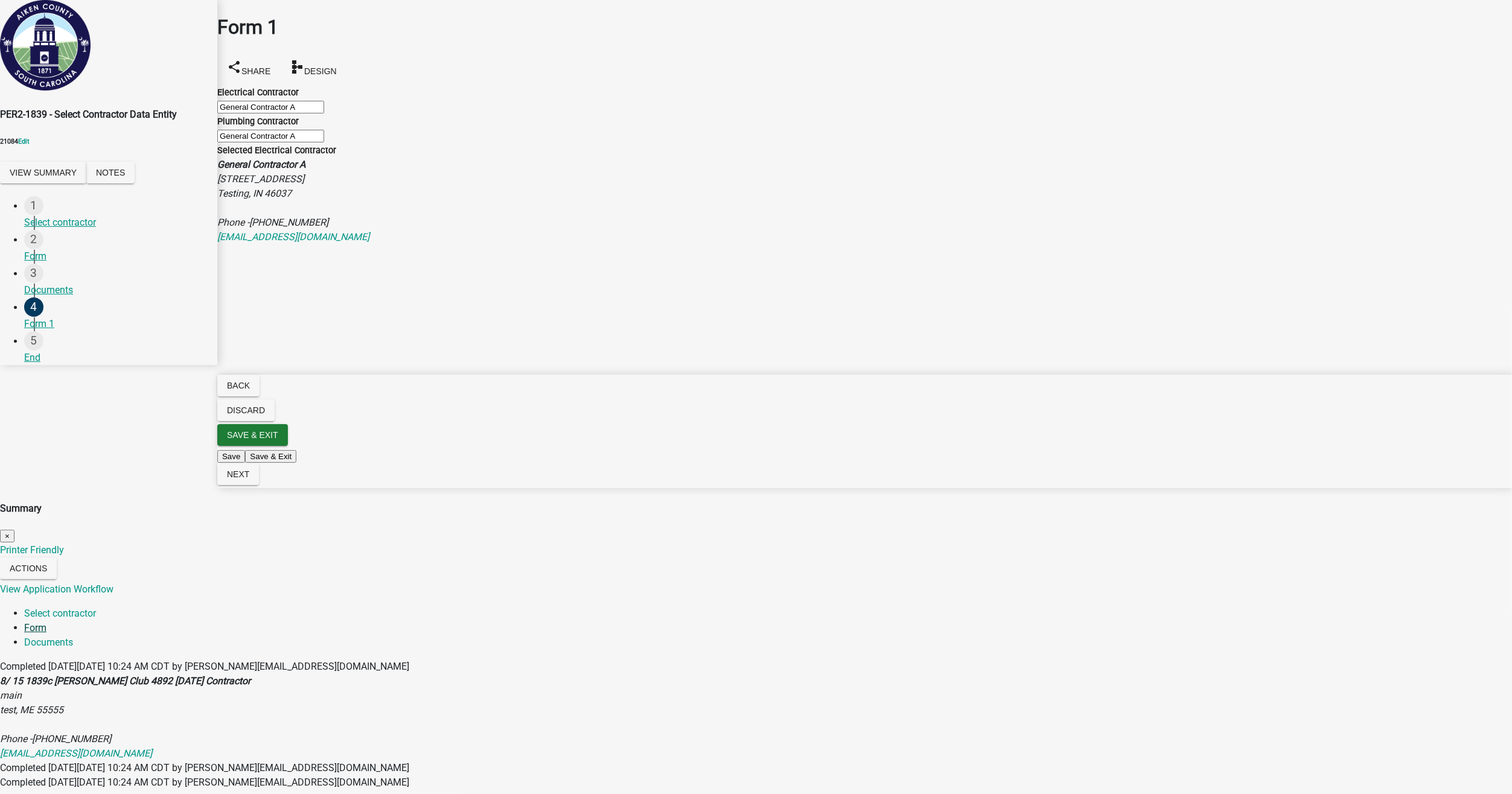
click at [46, 622] on link "Form" at bounding box center [35, 628] width 22 height 12
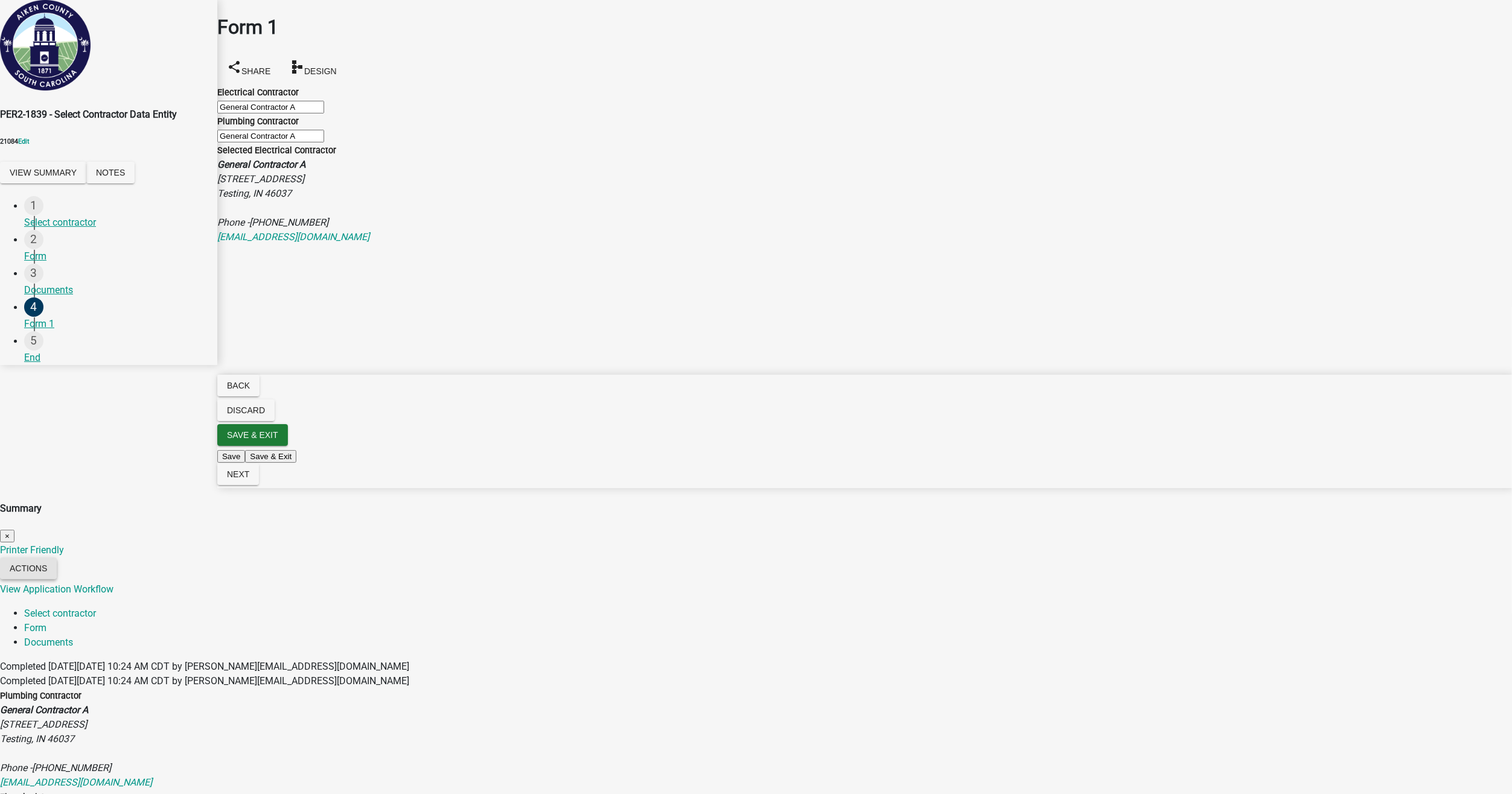
click at [57, 557] on button "Actions" at bounding box center [28, 568] width 57 height 22
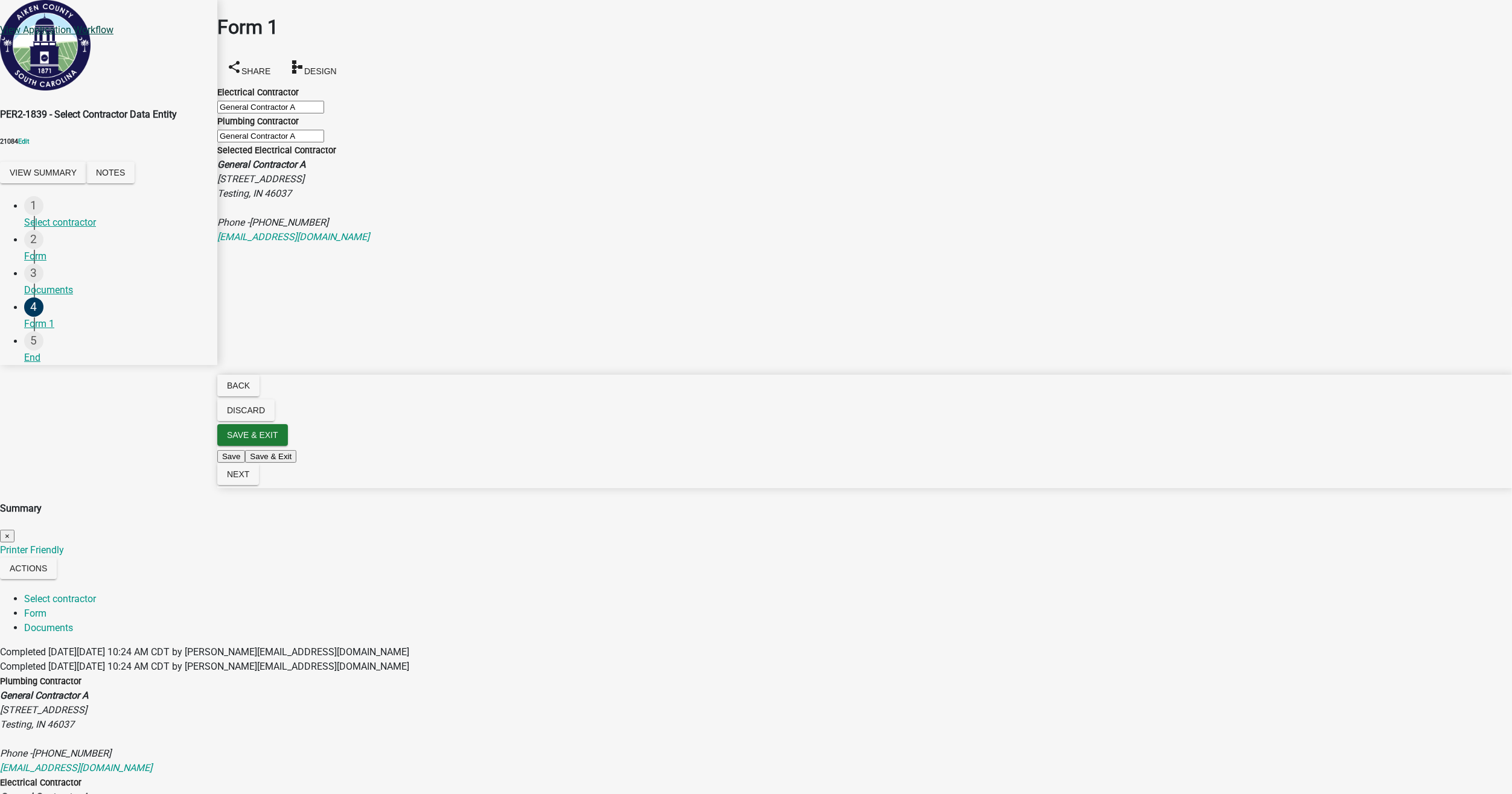
click at [113, 36] on link "View Application Workflow" at bounding box center [57, 30] width 113 height 12
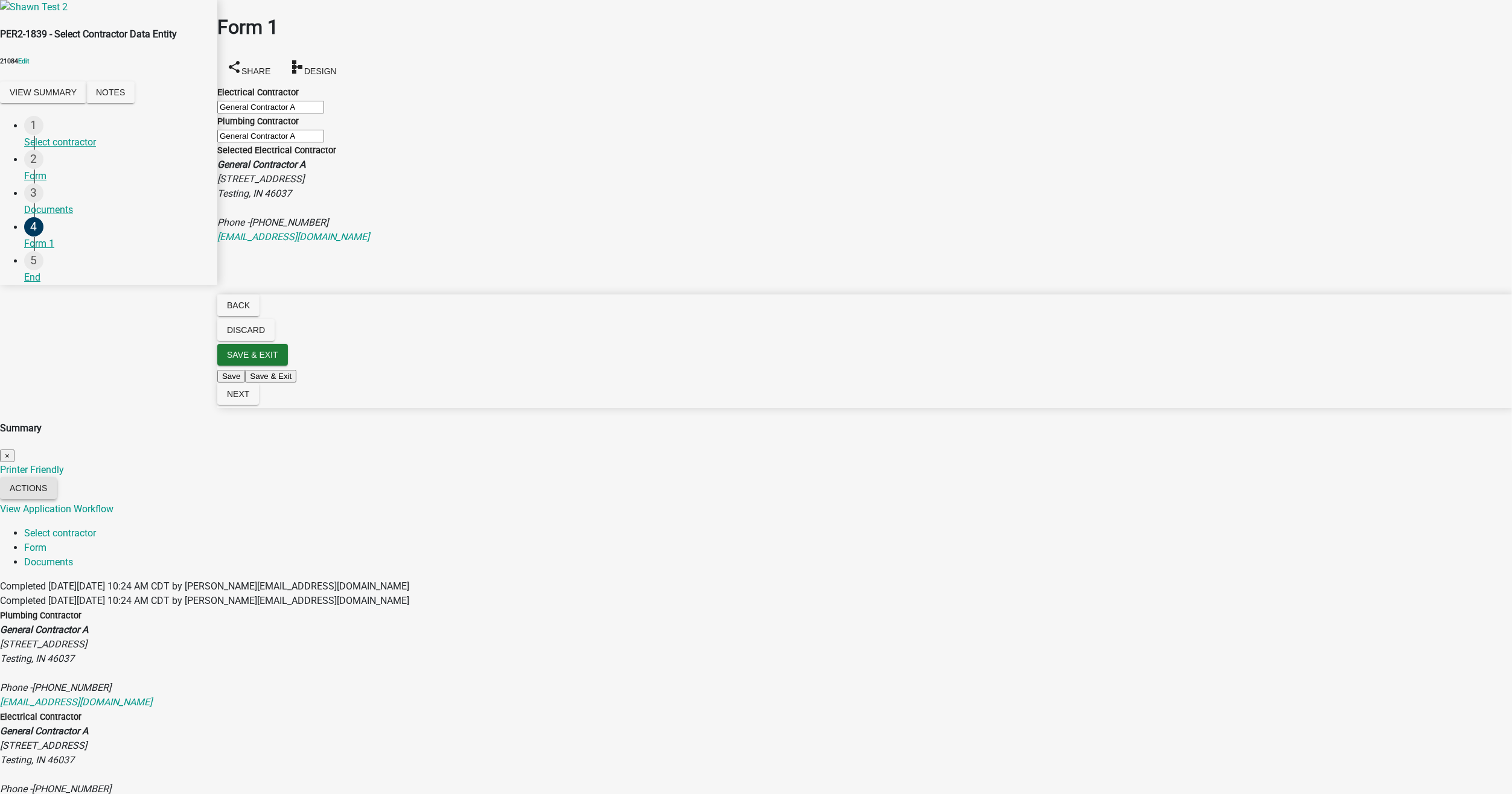
click at [57, 477] on button "Actions" at bounding box center [28, 488] width 57 height 22
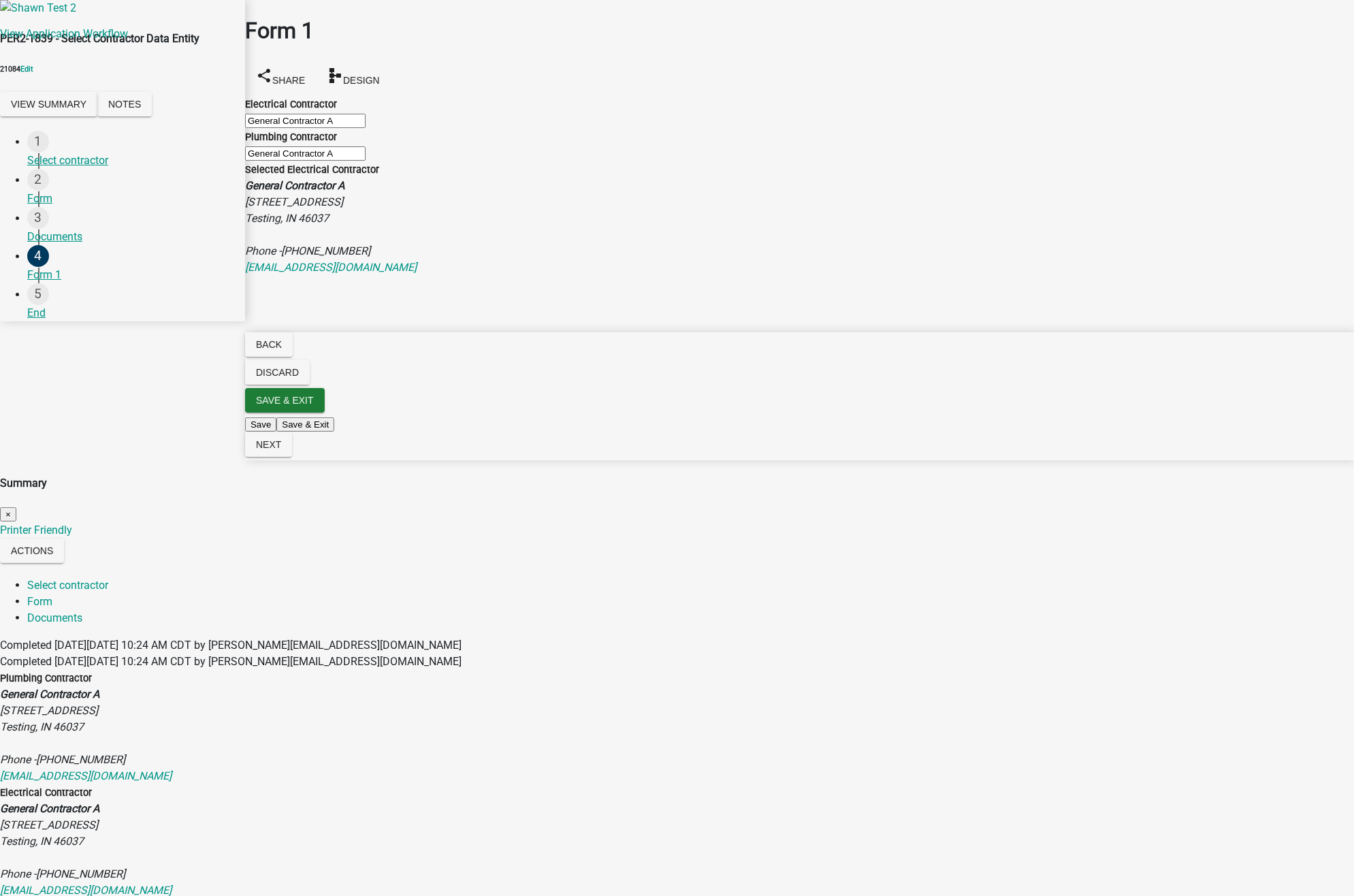
click at [11, 510] on span "×" at bounding box center [8, 514] width 6 height 10
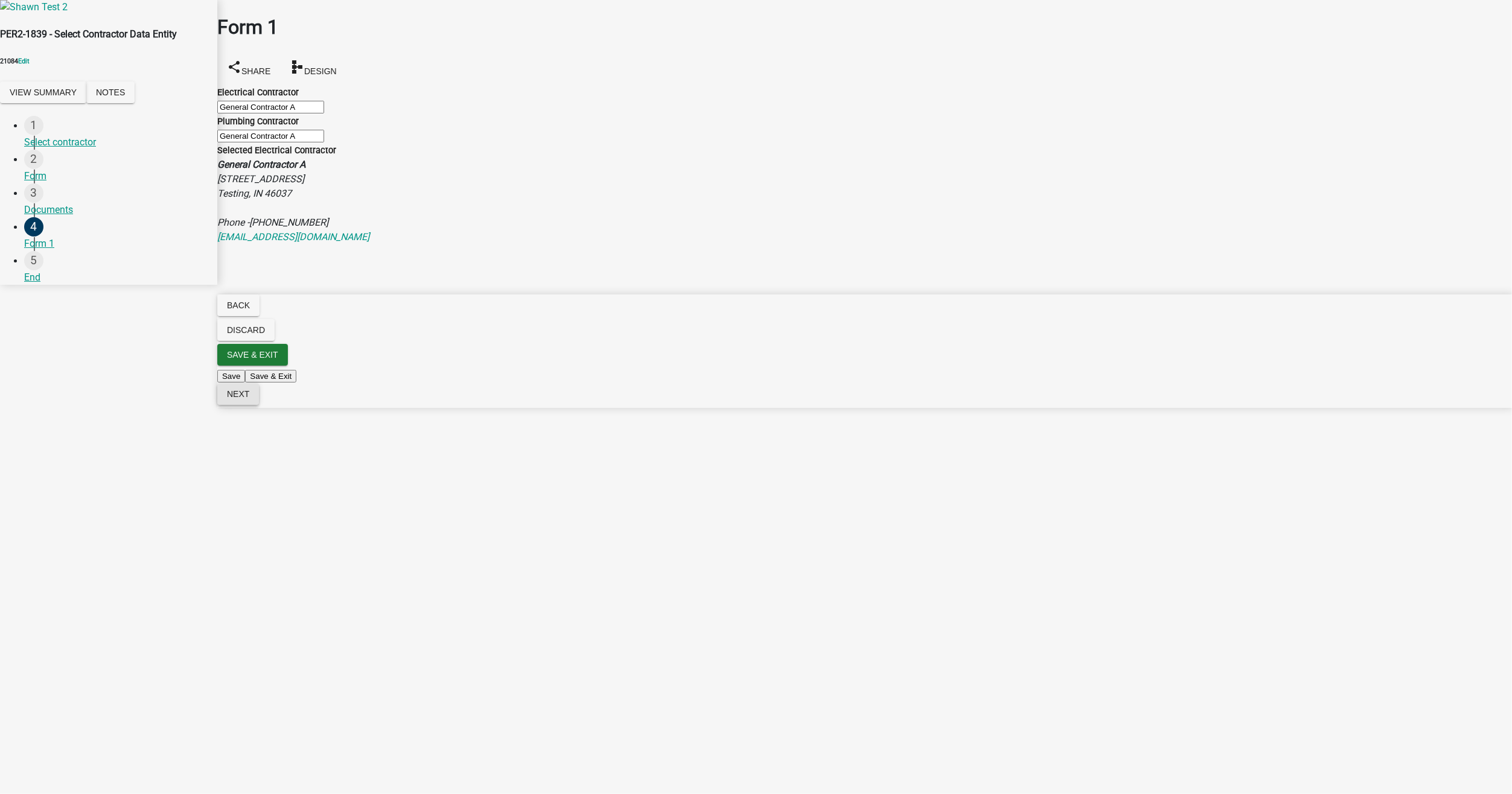
click at [259, 405] on button "Next" at bounding box center [238, 394] width 42 height 22
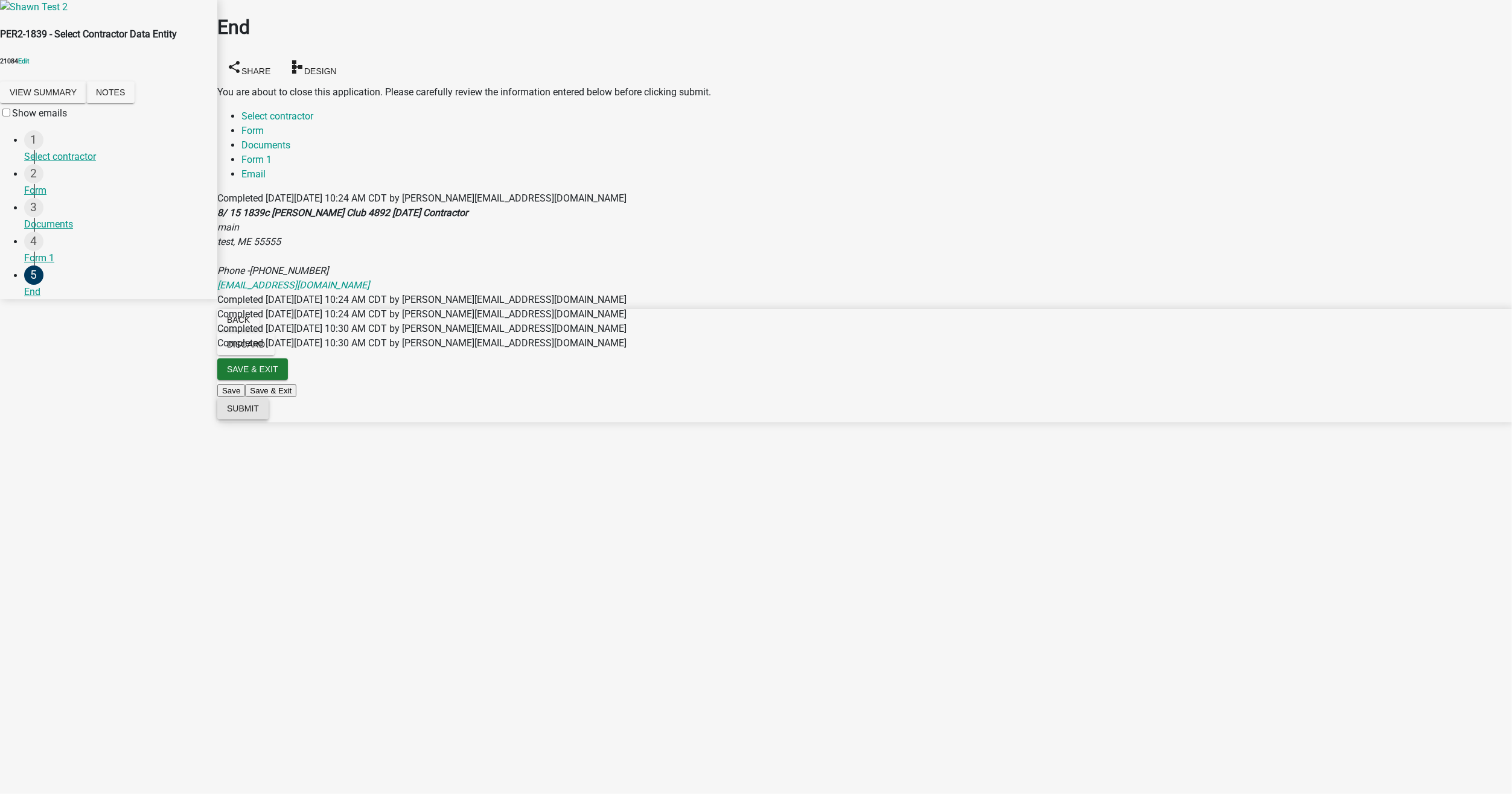
click at [259, 413] on span "Submit" at bounding box center [243, 408] width 32 height 10
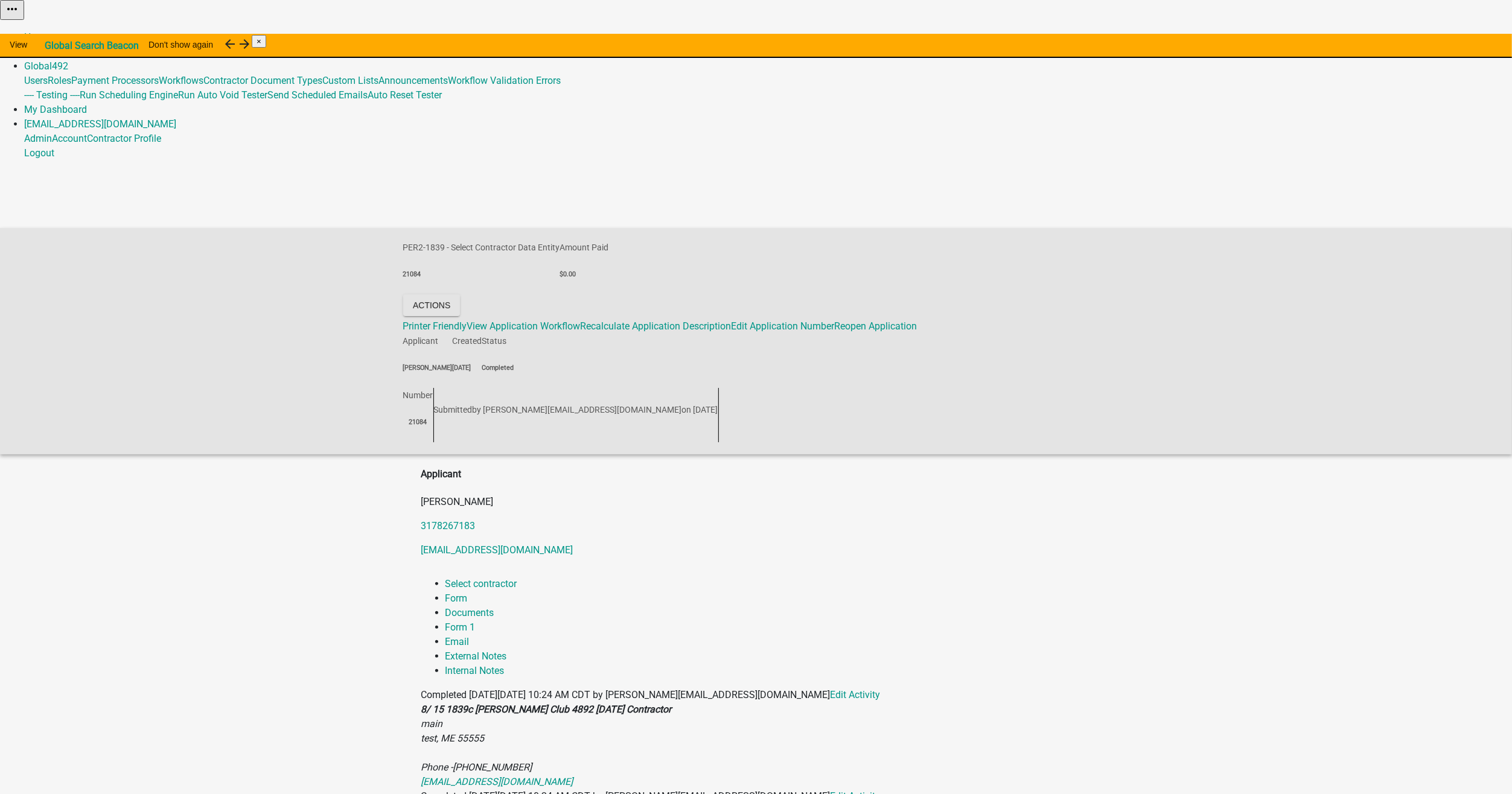
click at [52, 46] on link "Admin" at bounding box center [38, 51] width 28 height 12
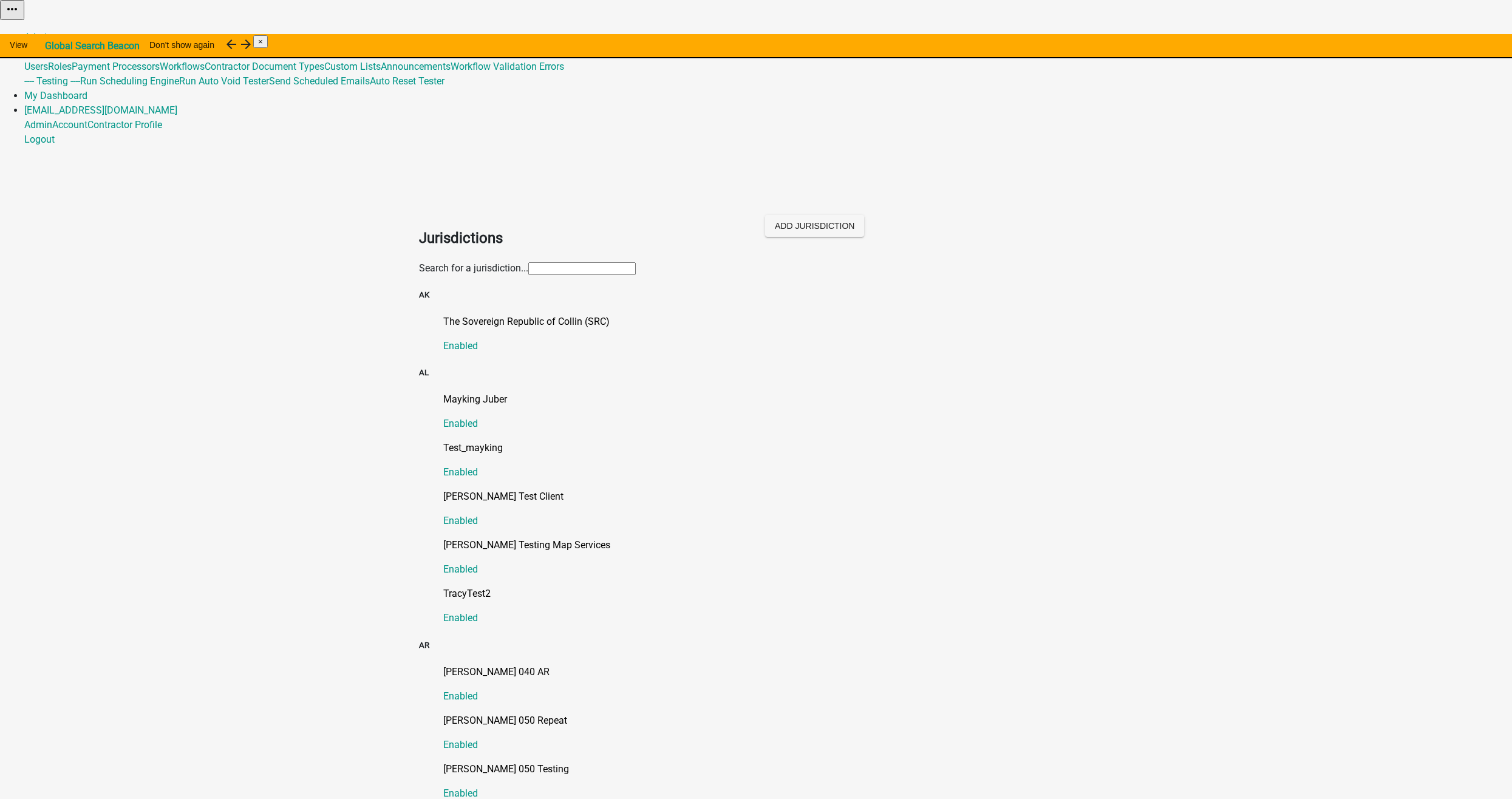
click at [528, 262] on input "text" at bounding box center [581, 268] width 107 height 13
type input "[PERSON_NAME]"
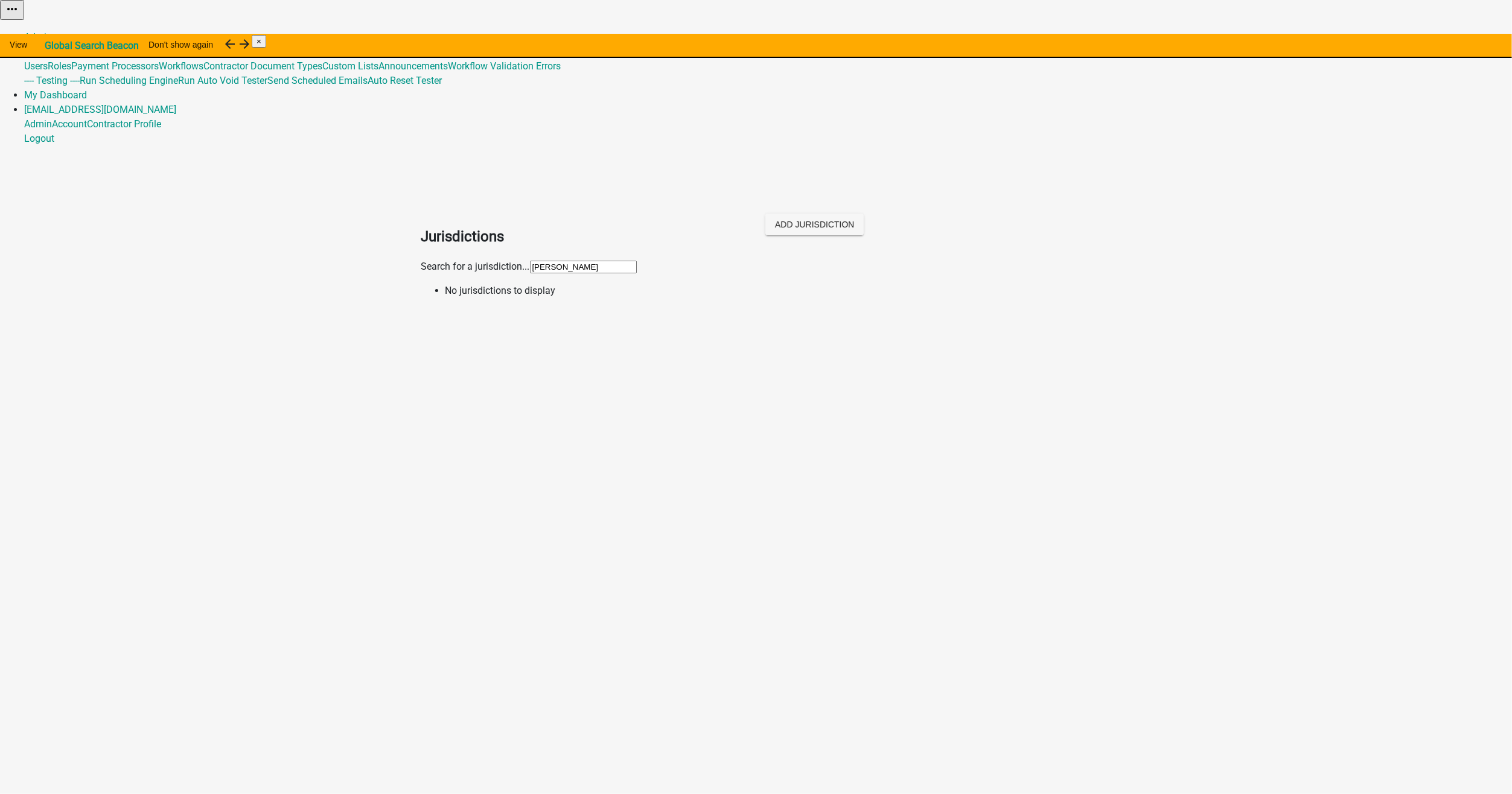
drag, startPoint x: 470, startPoint y: 131, endPoint x: 351, endPoint y: 120, distance: 119.5
click at [351, 120] on app-global-admin "Toggle drawer menu more_horiz Admin Global 492 Users Roles Payment Processors W…" at bounding box center [756, 154] width 1512 height 308
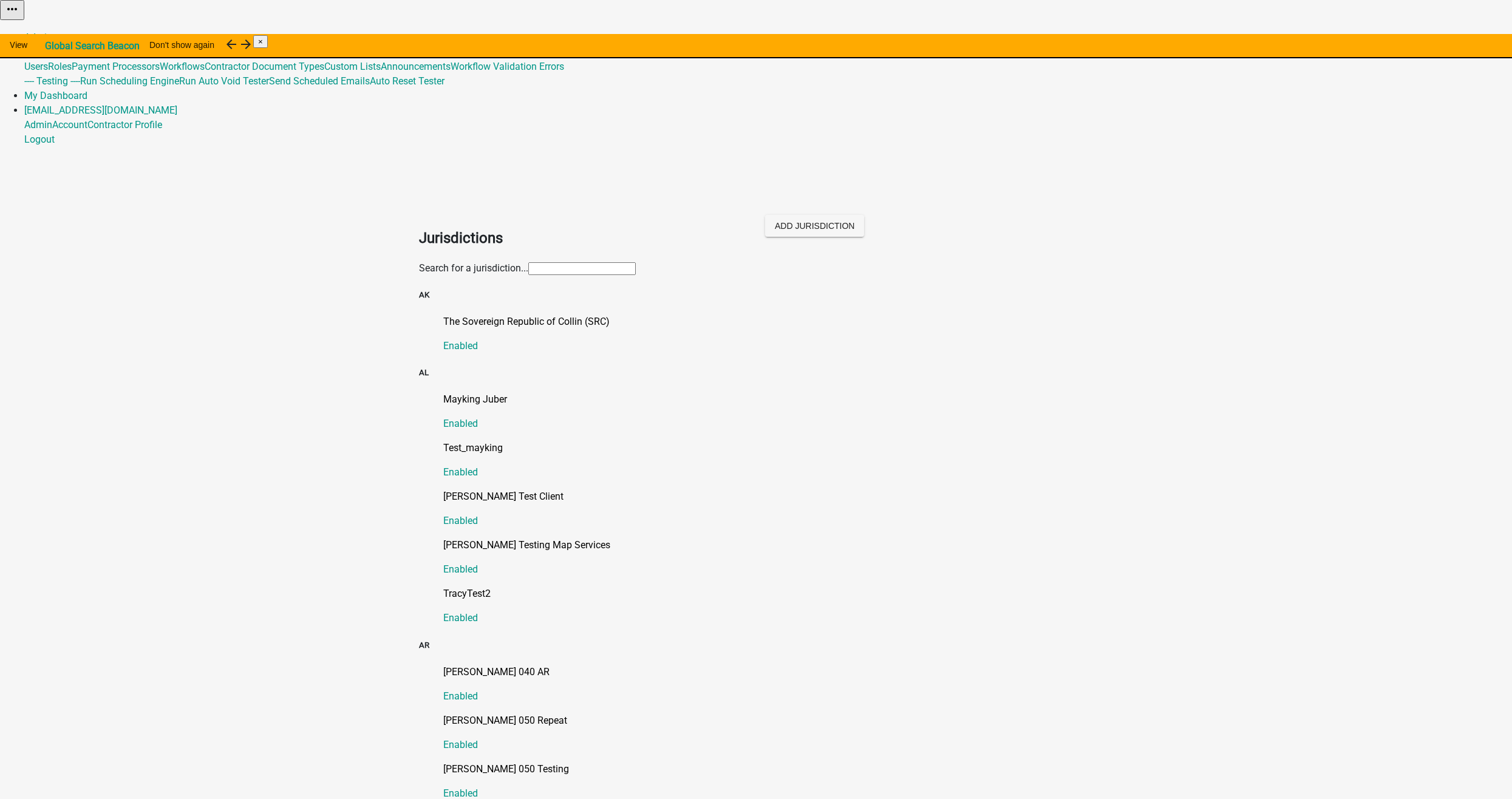
type input "s"
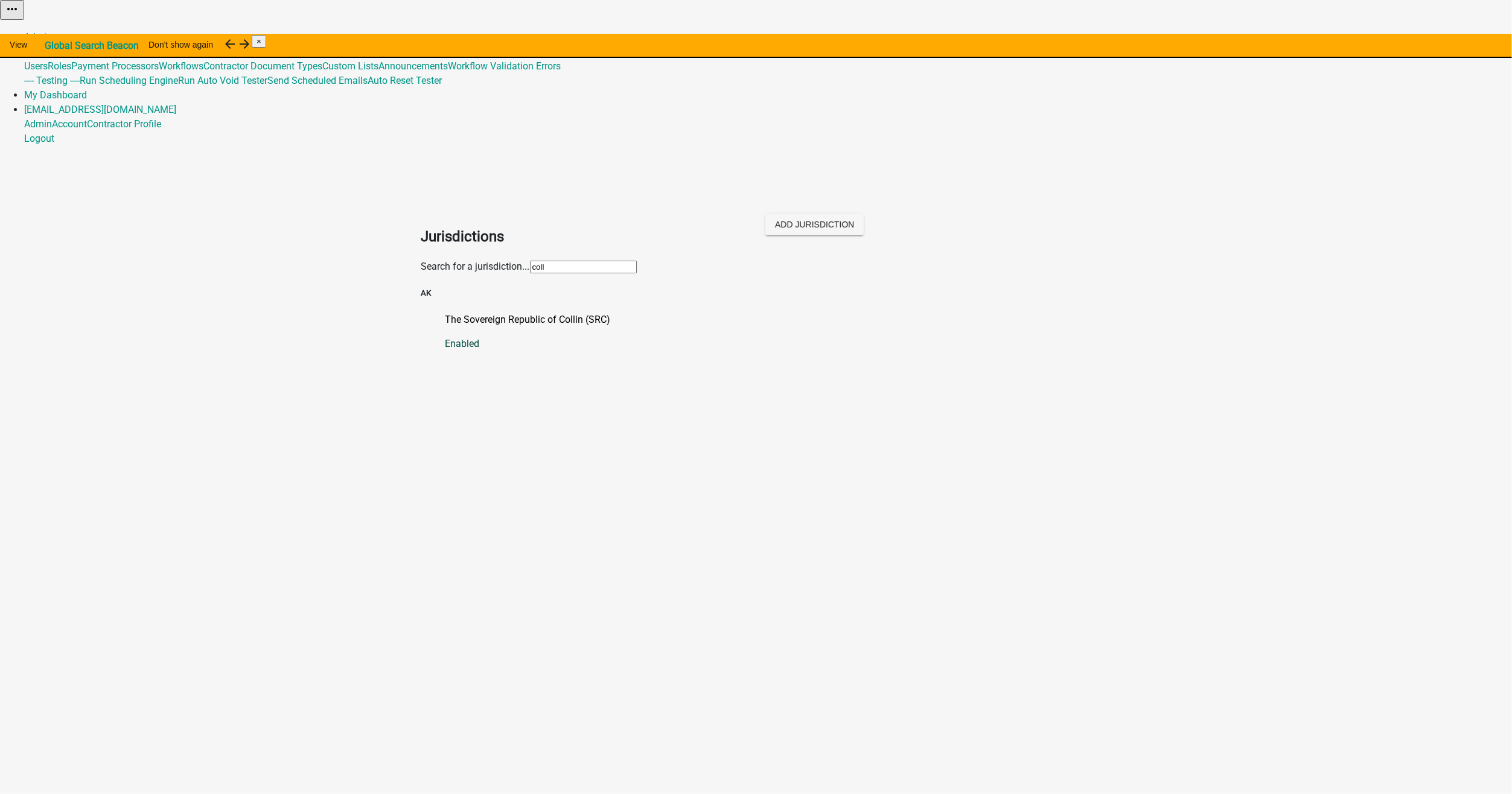
type input "coll"
click at [445, 312] on p "The Sovereign Republic of Collin (SRC)" at bounding box center [768, 320] width 646 height 15
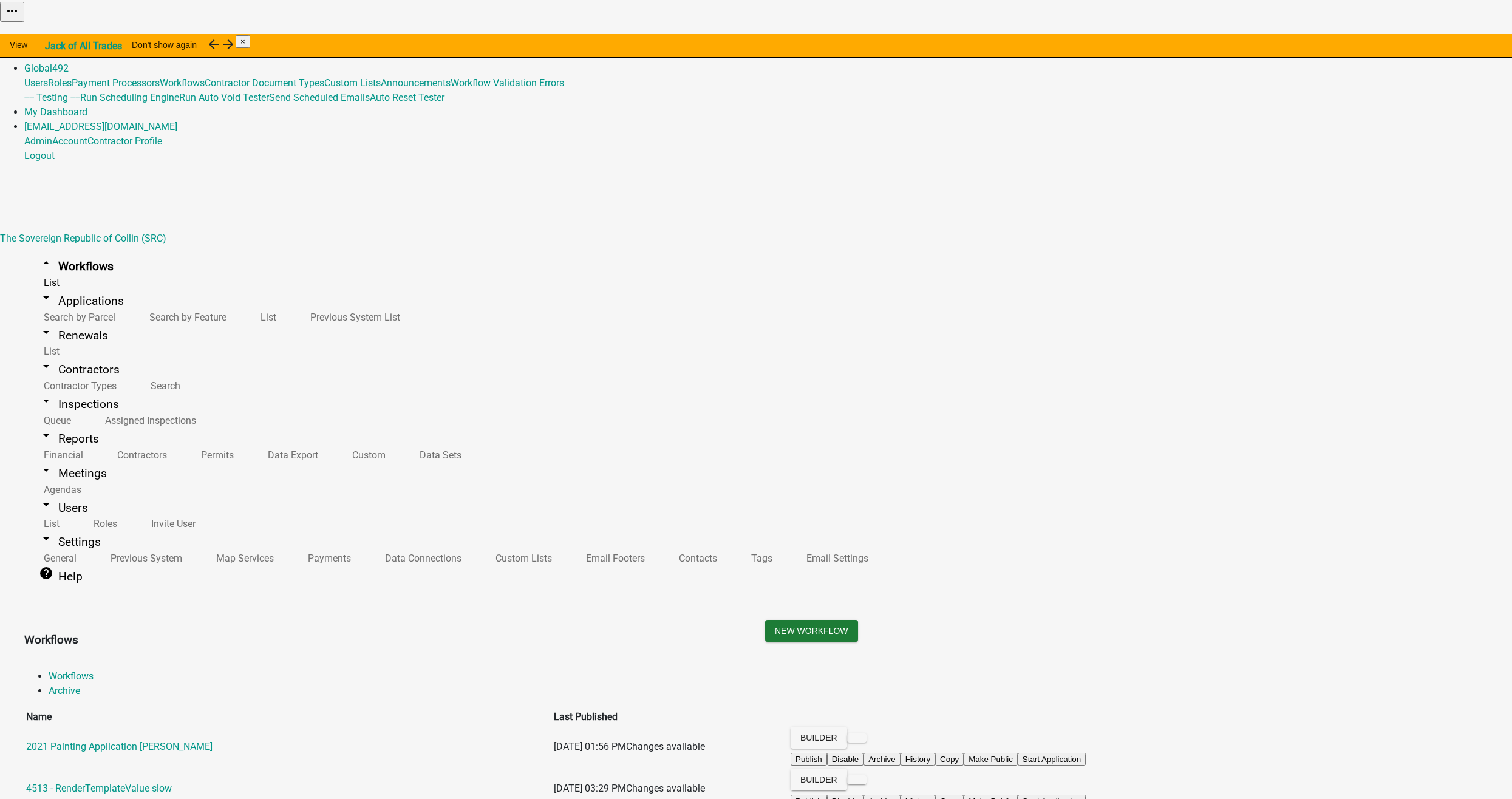
scroll to position [10433, 0]
click at [1444, 37] on button "Start Application" at bounding box center [1478, 30] width 68 height 13
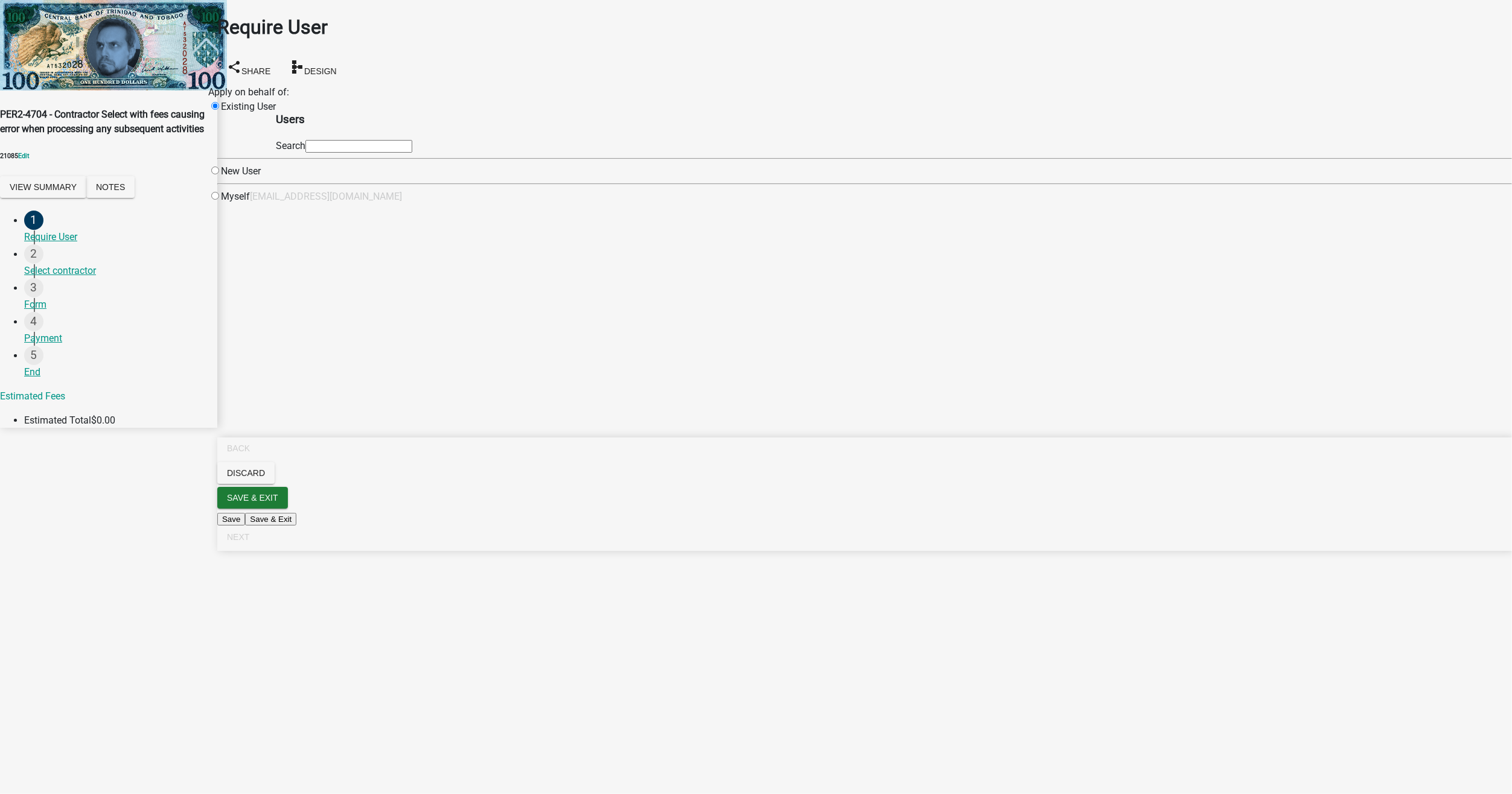
click at [412, 153] on input "text" at bounding box center [359, 146] width 107 height 13
type input "test1"
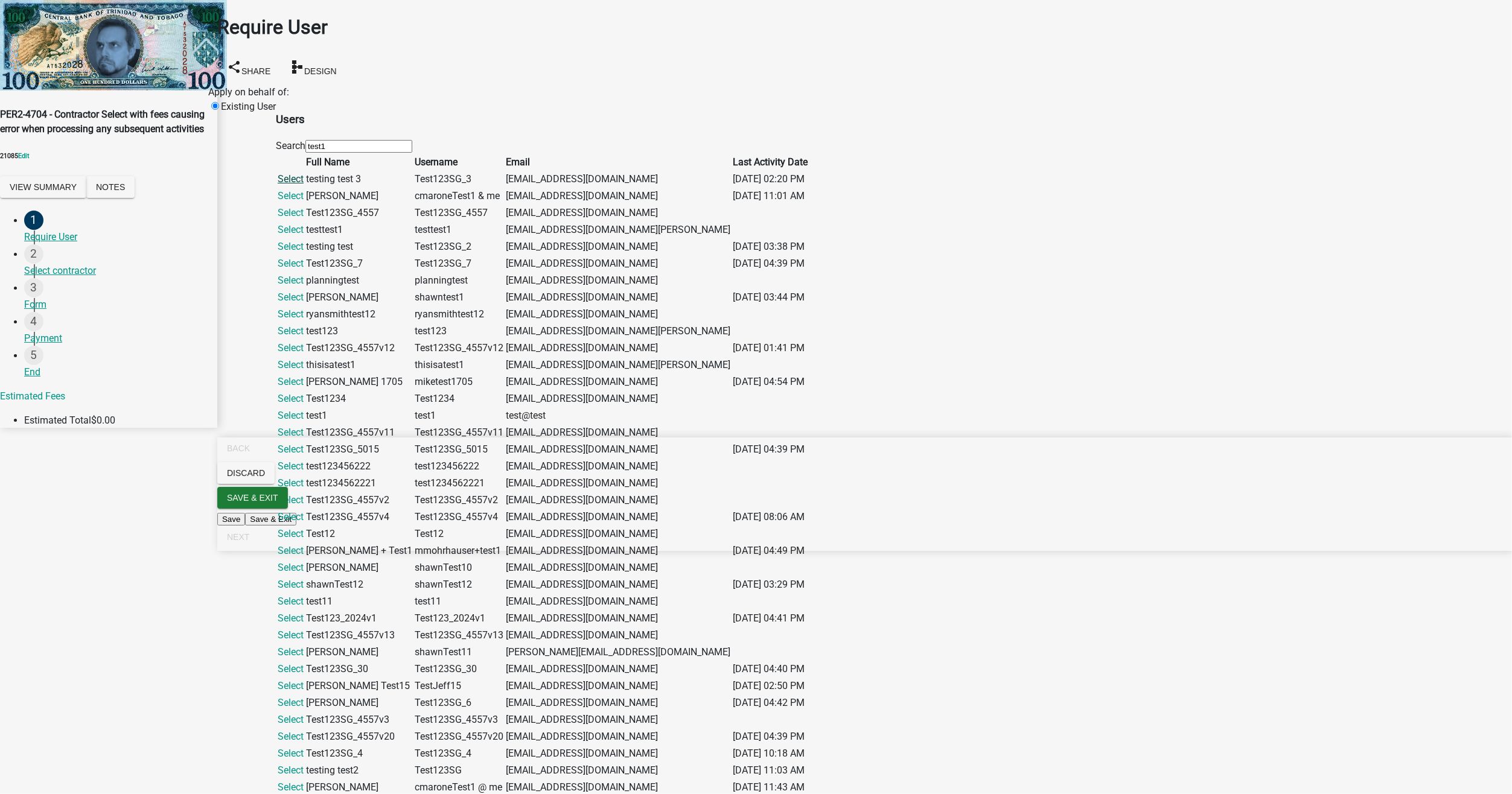
click at [304, 185] on link "Select" at bounding box center [291, 179] width 26 height 12
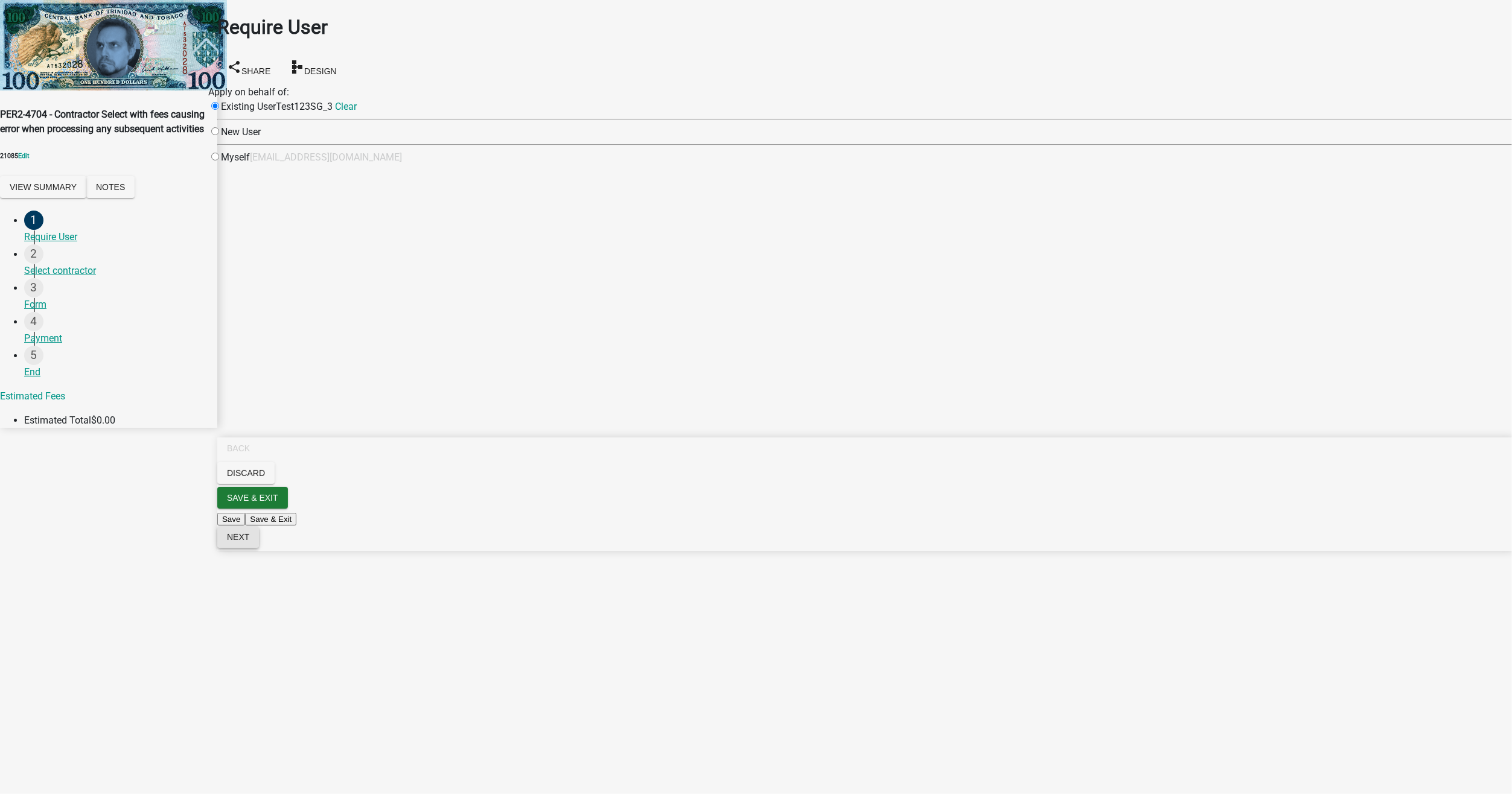
click at [259, 548] on button "Next" at bounding box center [238, 537] width 42 height 22
click at [474, 123] on button "8/ 15 1839c [PERSON_NAME] Club 4892 [DATE] Contractor (3294 Test Contractor)" at bounding box center [396, 116] width 309 height 13
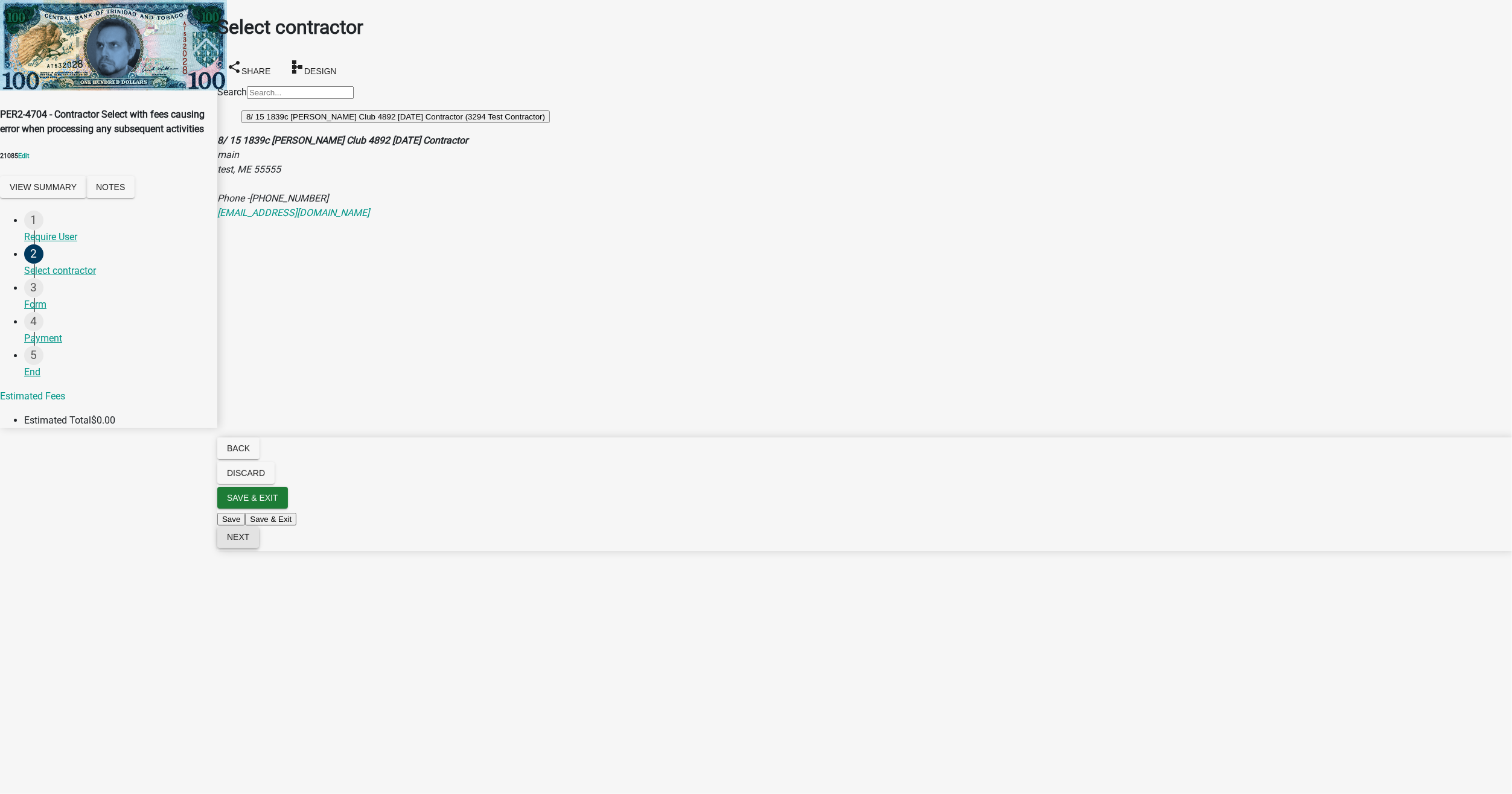
click at [259, 548] on button "Next" at bounding box center [238, 537] width 42 height 22
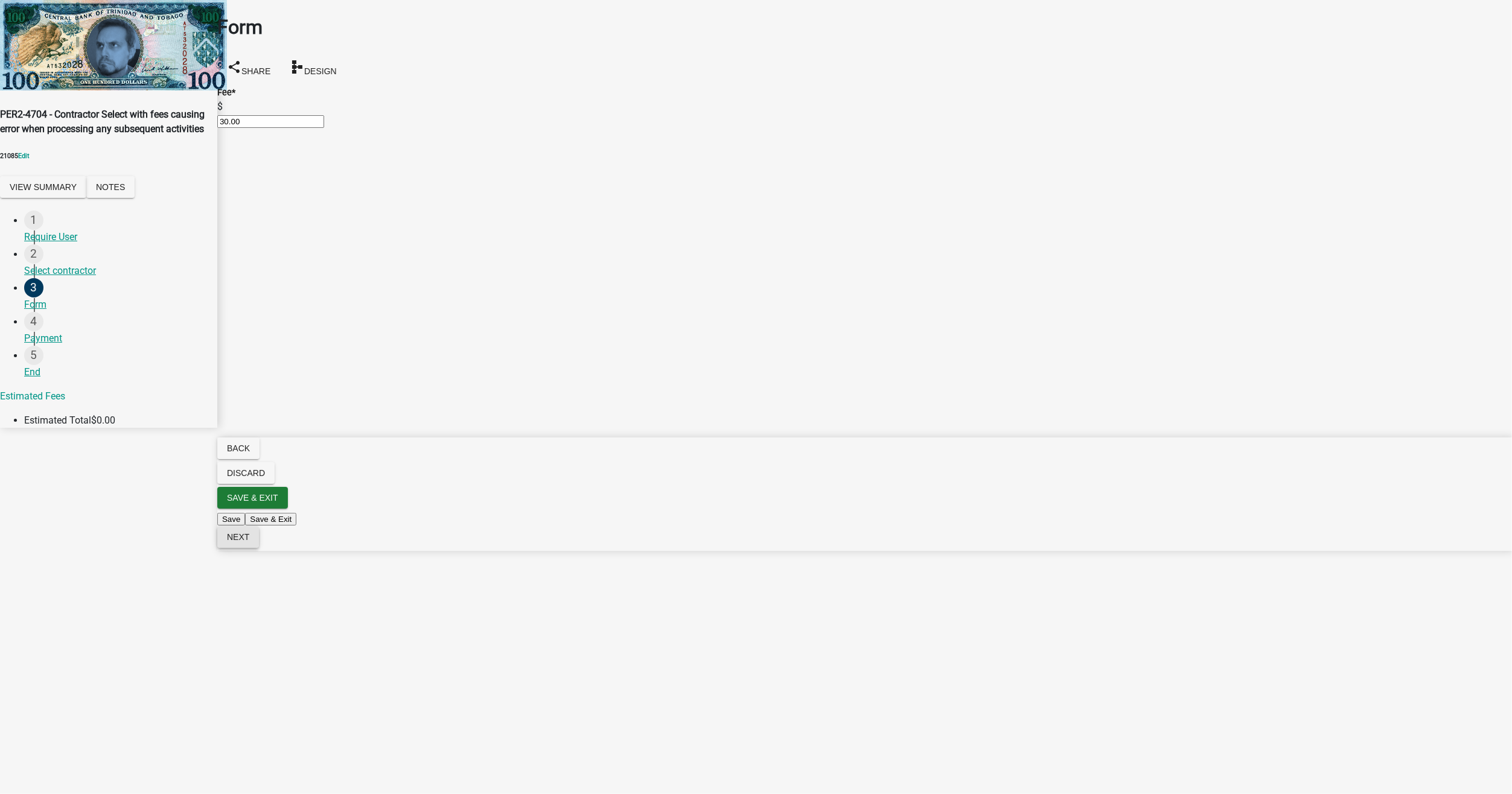
click at [259, 548] on button "Next" at bounding box center [238, 537] width 42 height 22
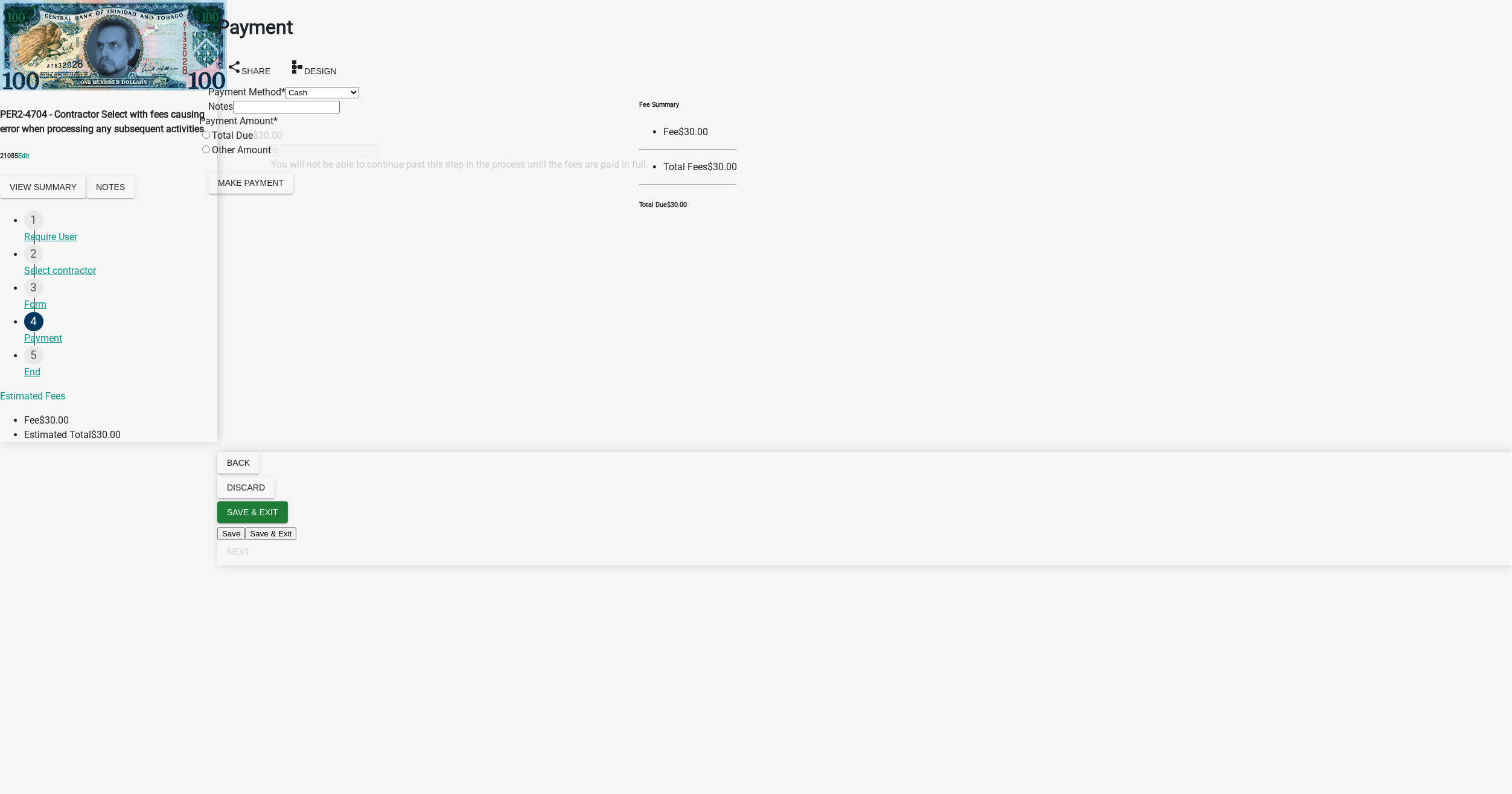
click at [285, 95] on select "Credit Card POS Check Cash" at bounding box center [322, 92] width 74 height 12
select select "1: 0"
click at [285, 87] on select "Credit Card POS Check Cash" at bounding box center [322, 92] width 74 height 12
click at [210, 139] on input "radio" at bounding box center [206, 135] width 8 height 8
radio input "true"
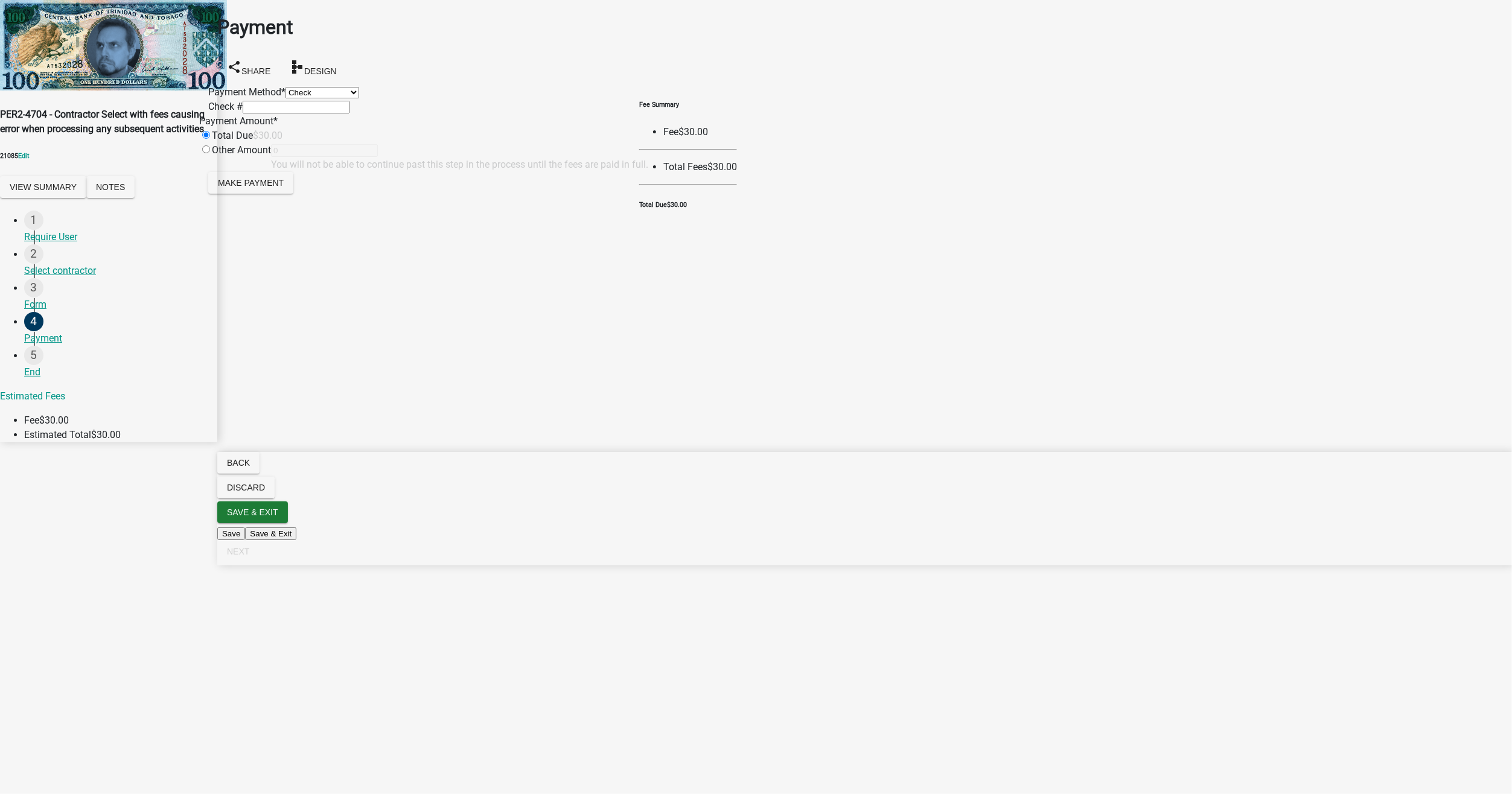
type input "30"
click at [283, 187] on span "Make Payment" at bounding box center [251, 182] width 66 height 10
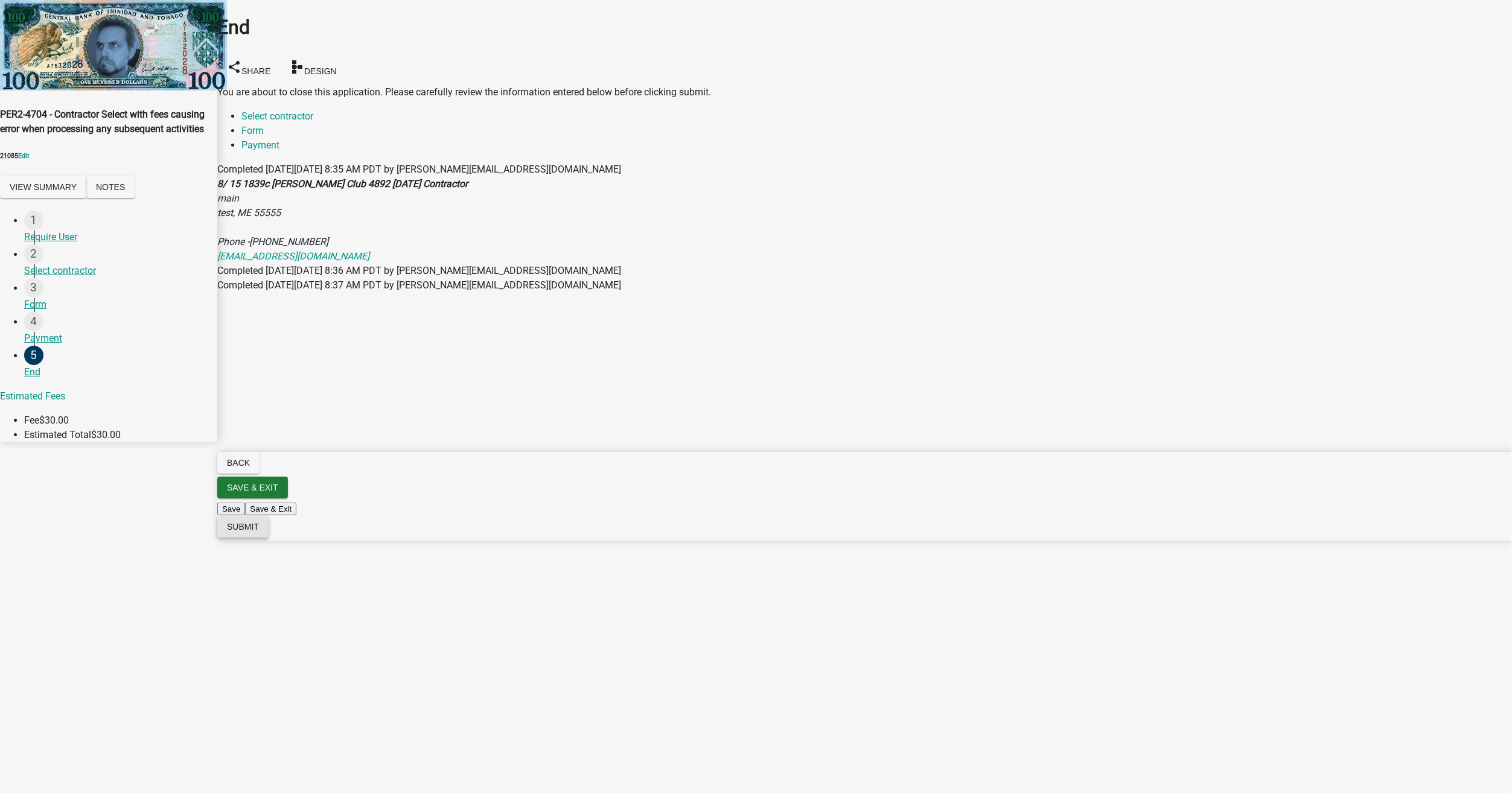
click at [269, 538] on button "Submit" at bounding box center [243, 526] width 51 height 22
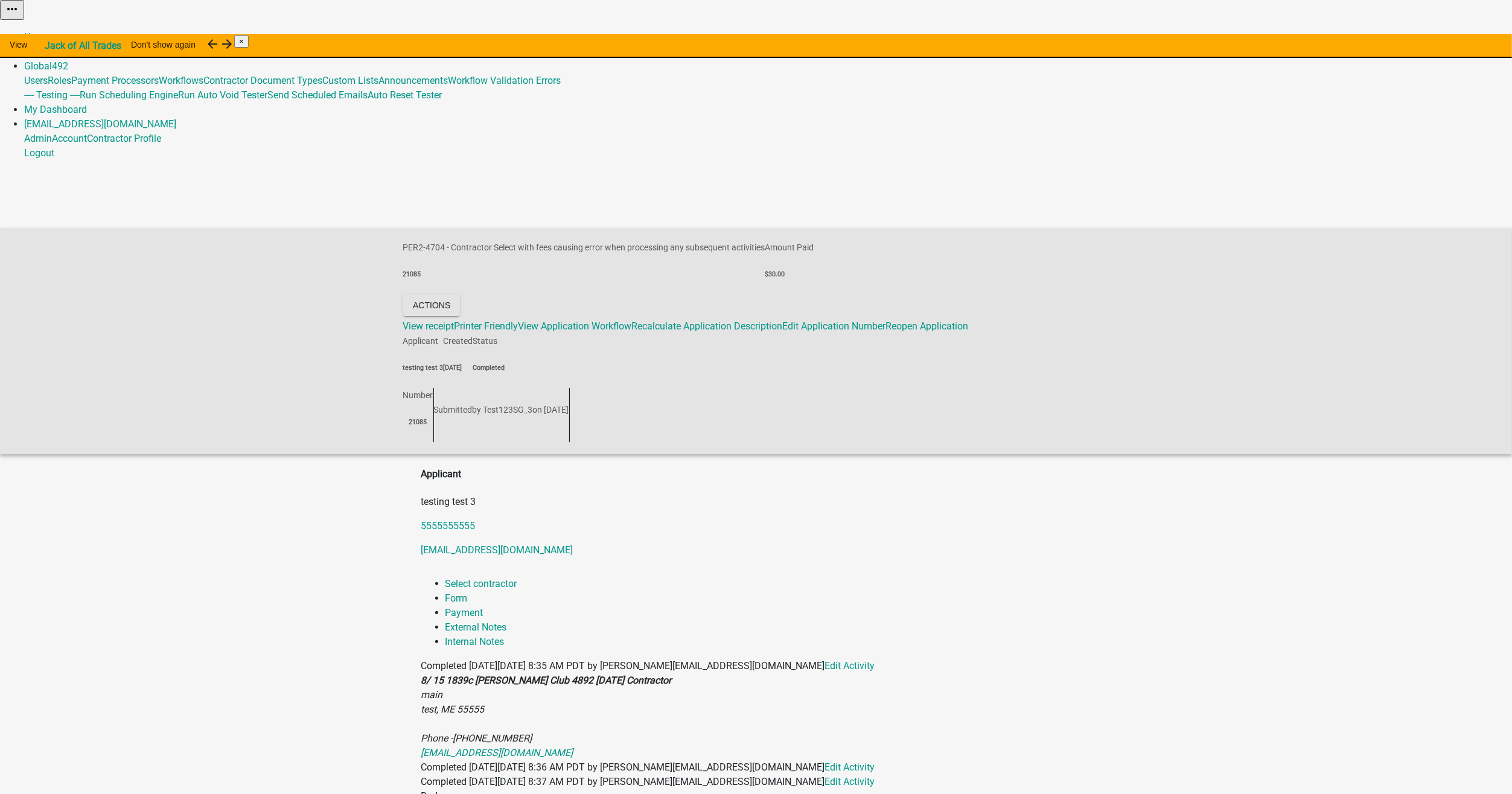
click at [52, 46] on link "Admin" at bounding box center [38, 51] width 28 height 12
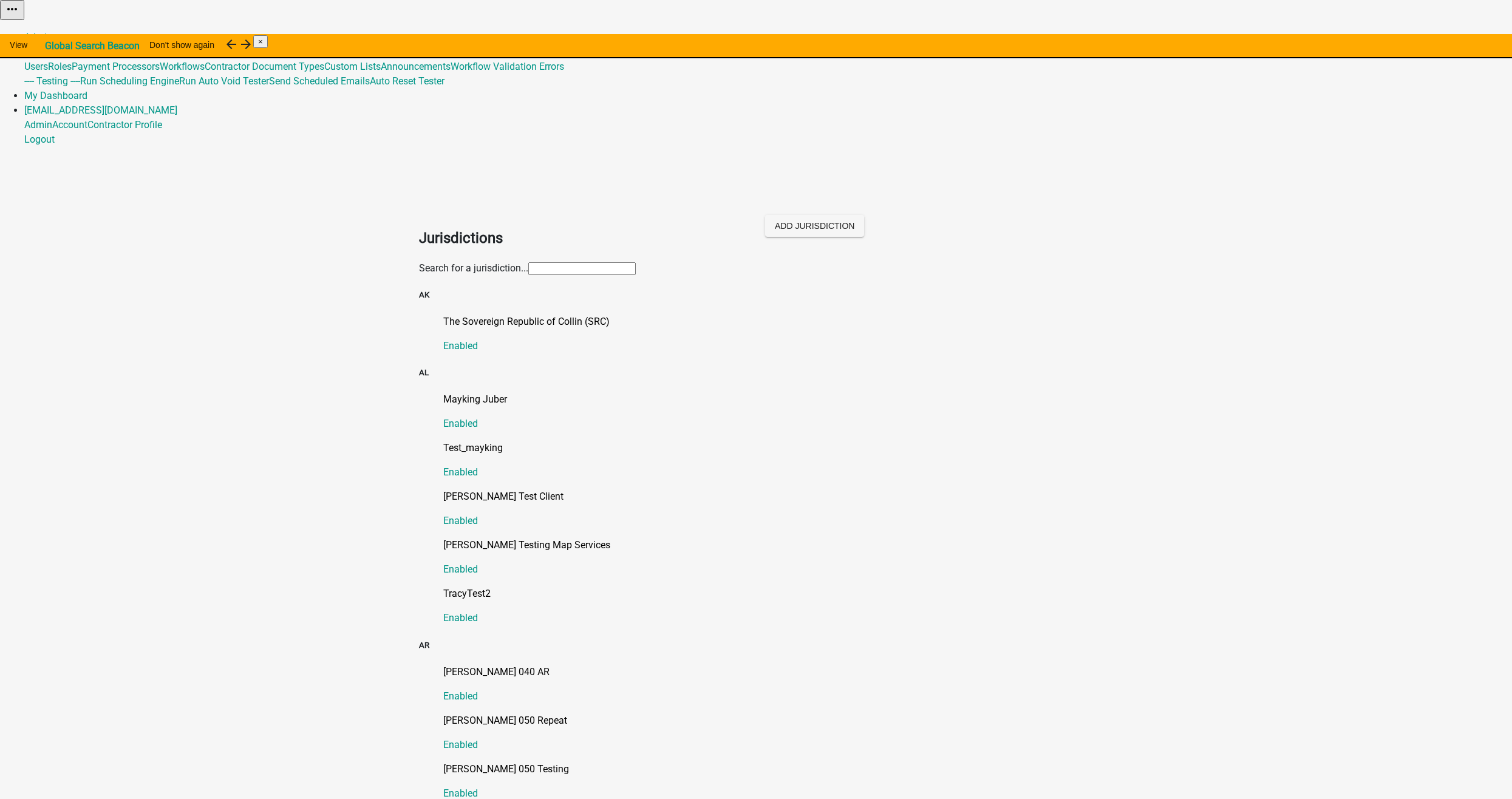
click at [599, 262] on input "text" at bounding box center [581, 268] width 107 height 13
click at [794, 392] on div "Mayking Juber Enabled" at bounding box center [768, 412] width 650 height 39
click at [574, 314] on p "The Sovereign Republic of Collin (SRC)" at bounding box center [768, 322] width 650 height 15
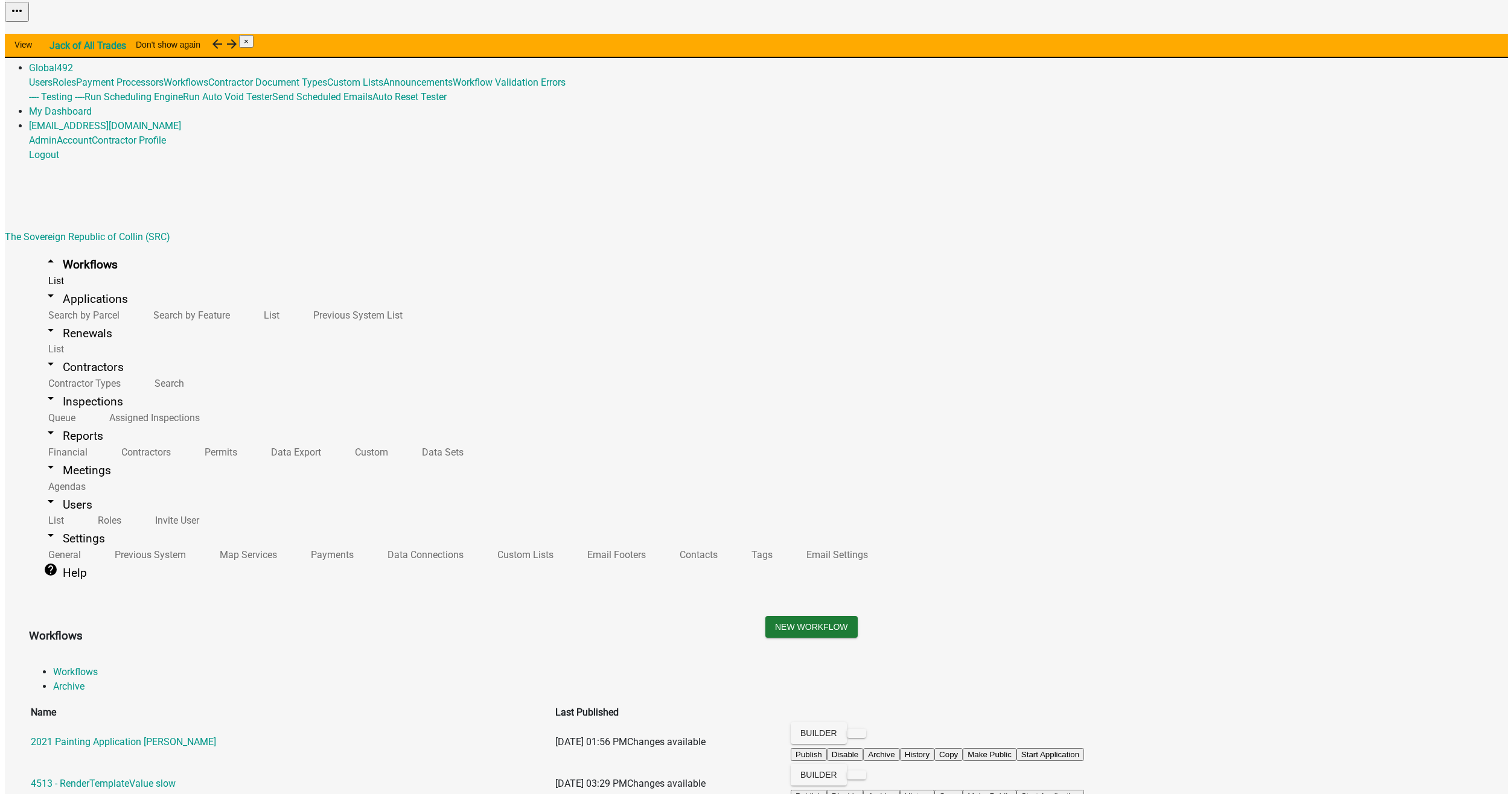
scroll to position [4269, 0]
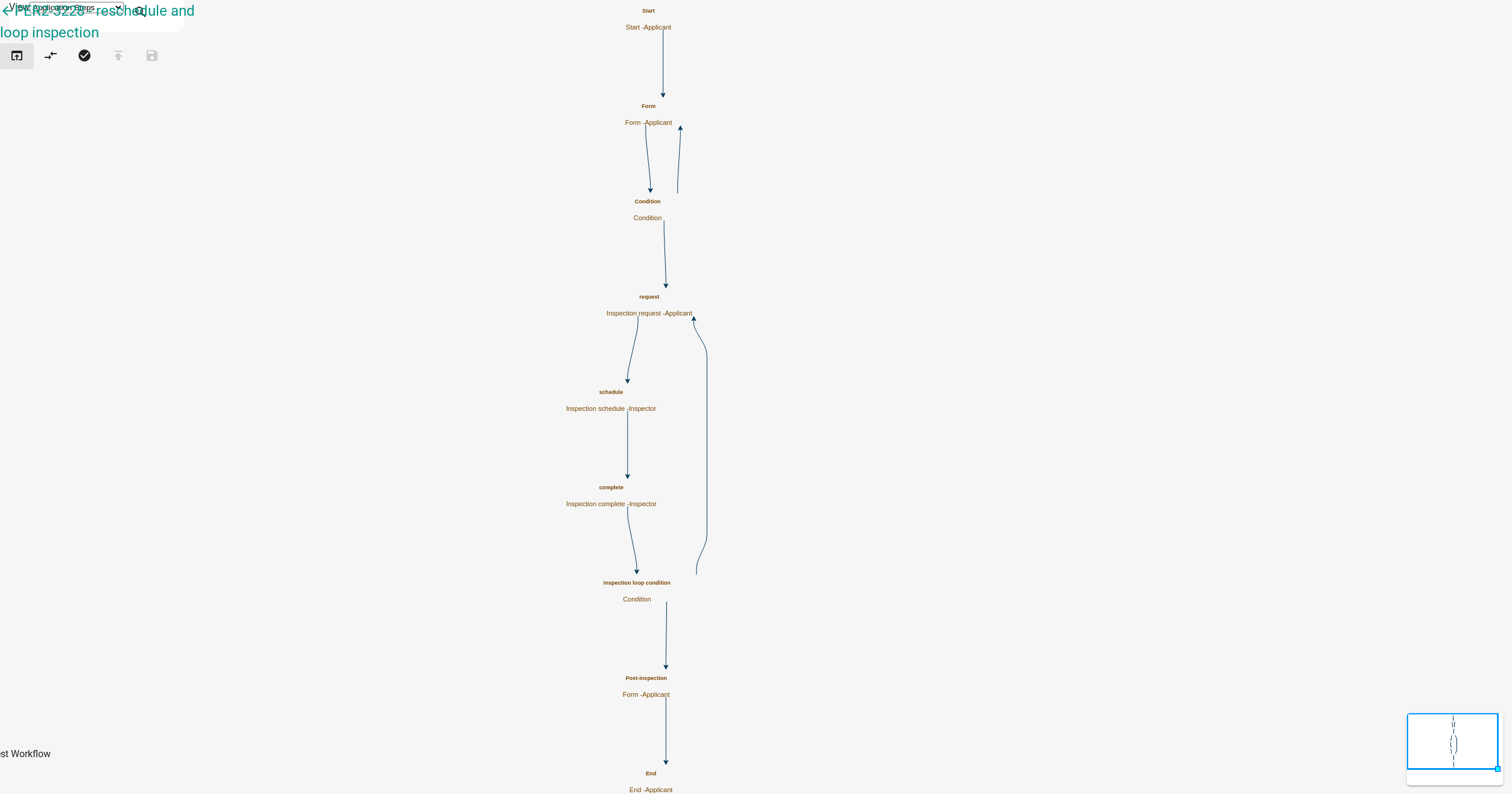
click at [23, 62] on icon "open_in_browser" at bounding box center [17, 56] width 15 height 17
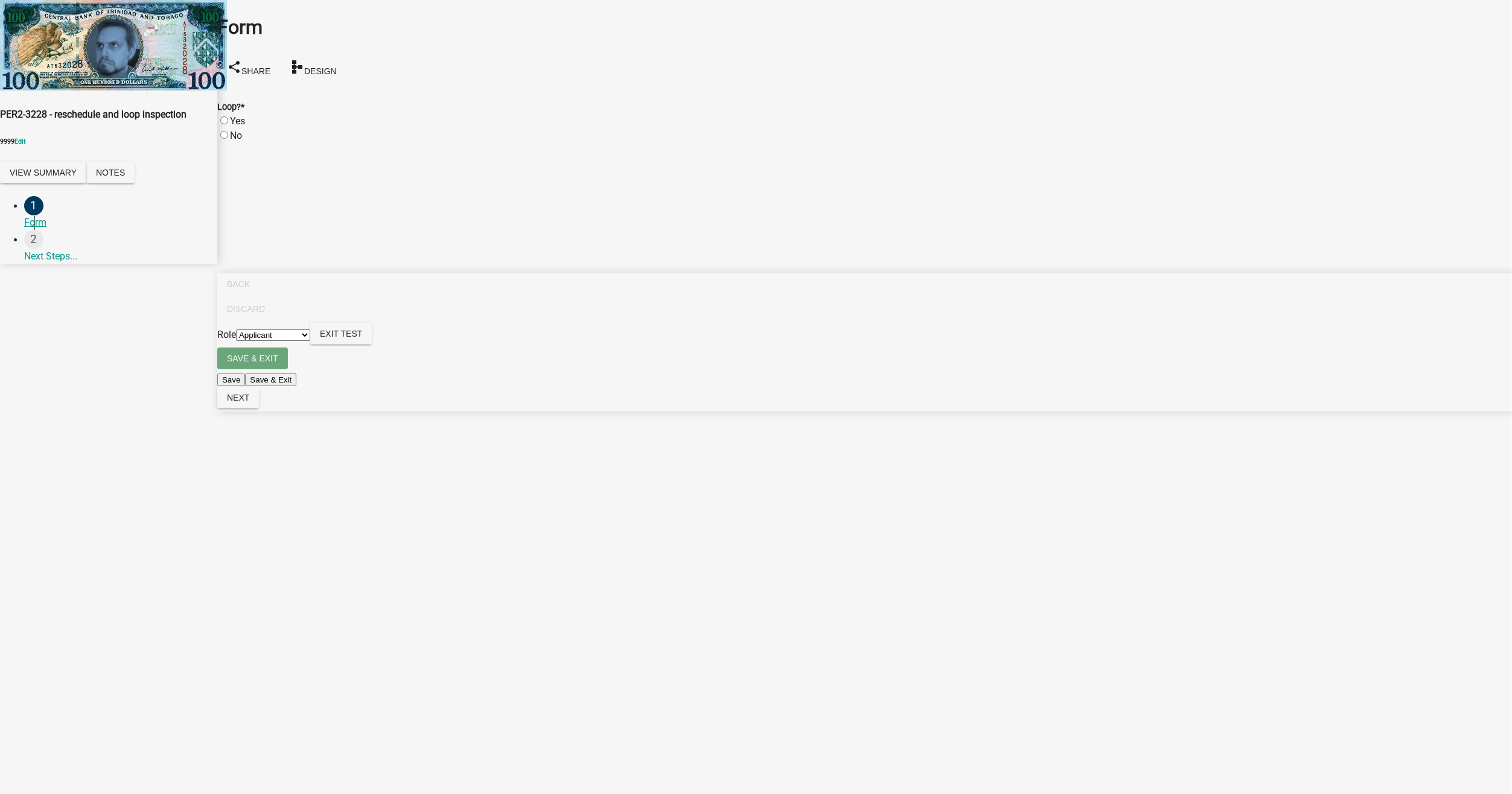
click at [234, 115] on label "Yes" at bounding box center [237, 121] width 15 height 12
click at [228, 116] on input "Yes" at bounding box center [224, 120] width 8 height 8
radio input "true"
click at [250, 402] on span "Next" at bounding box center [238, 398] width 22 height 10
click at [245, 115] on label "Yes" at bounding box center [237, 121] width 15 height 12
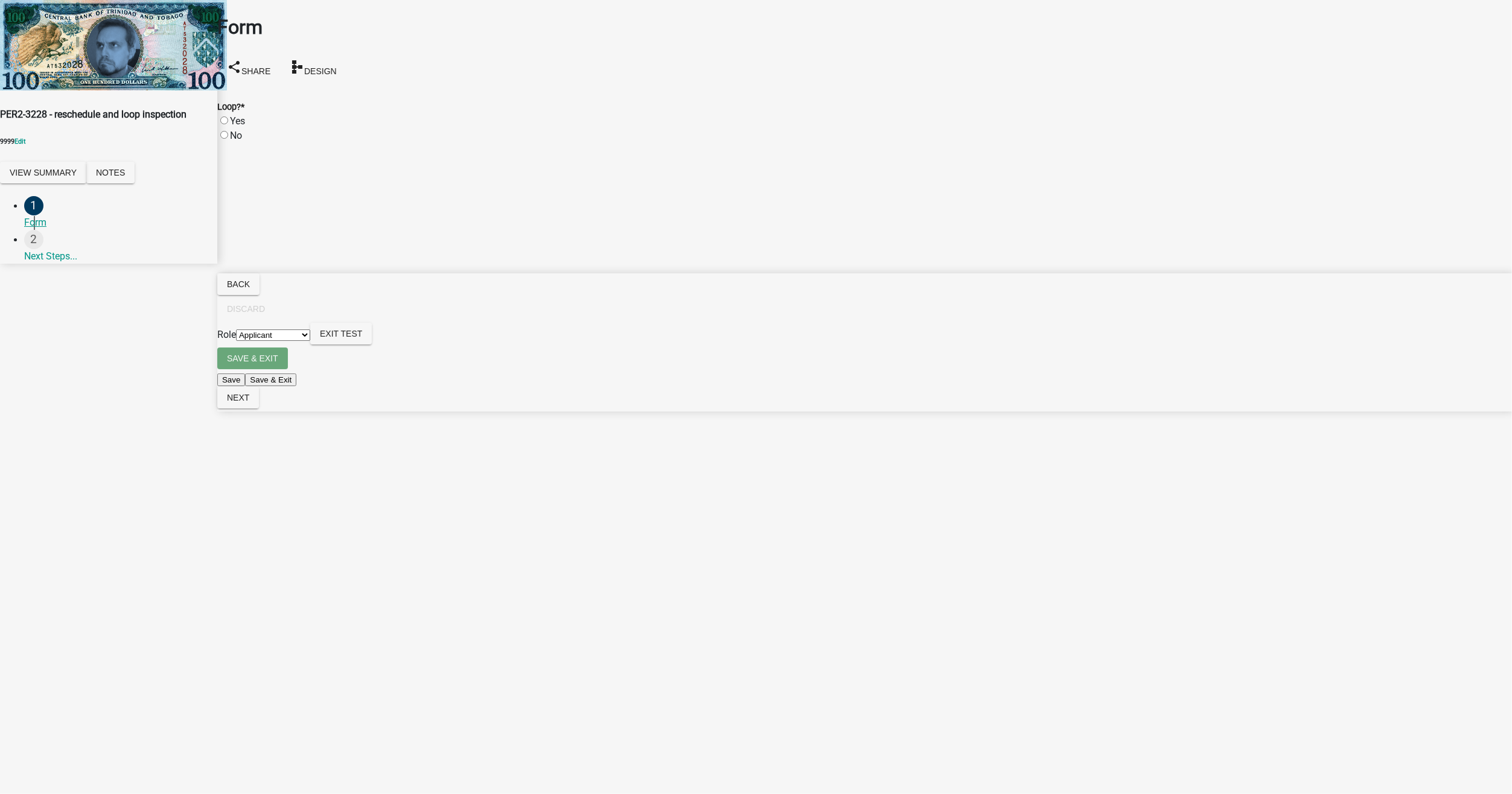
click at [228, 116] on input "Yes" at bounding box center [224, 120] width 8 height 8
radio input "true"
click at [250, 402] on span "Next" at bounding box center [238, 398] width 22 height 10
click at [236, 129] on div "No" at bounding box center [864, 136] width 1295 height 15
click at [234, 130] on label "No" at bounding box center [236, 136] width 12 height 12
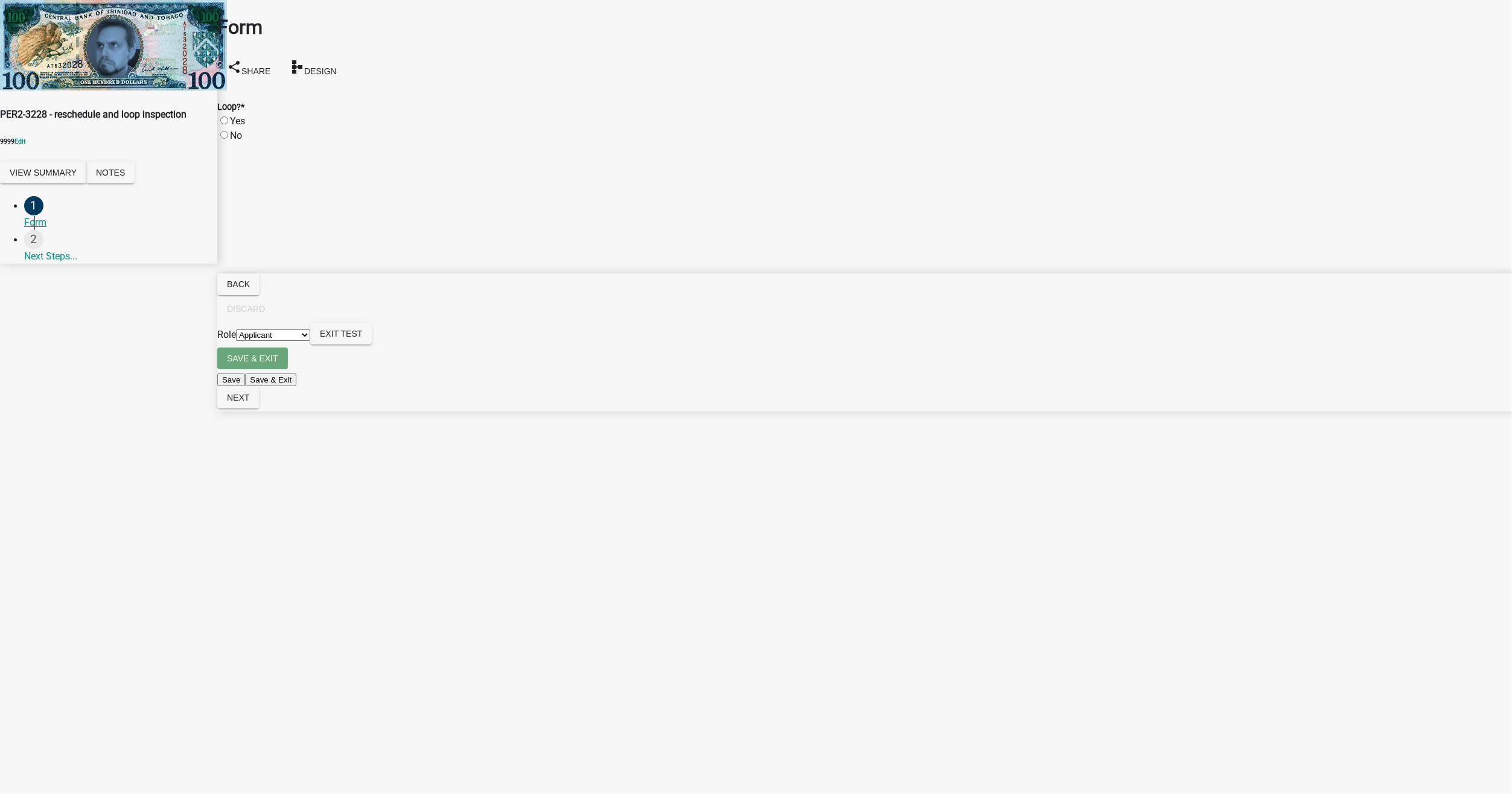
click at [228, 131] on input "No" at bounding box center [224, 135] width 8 height 8
radio input "true"
click at [250, 402] on span "Next" at bounding box center [238, 398] width 22 height 10
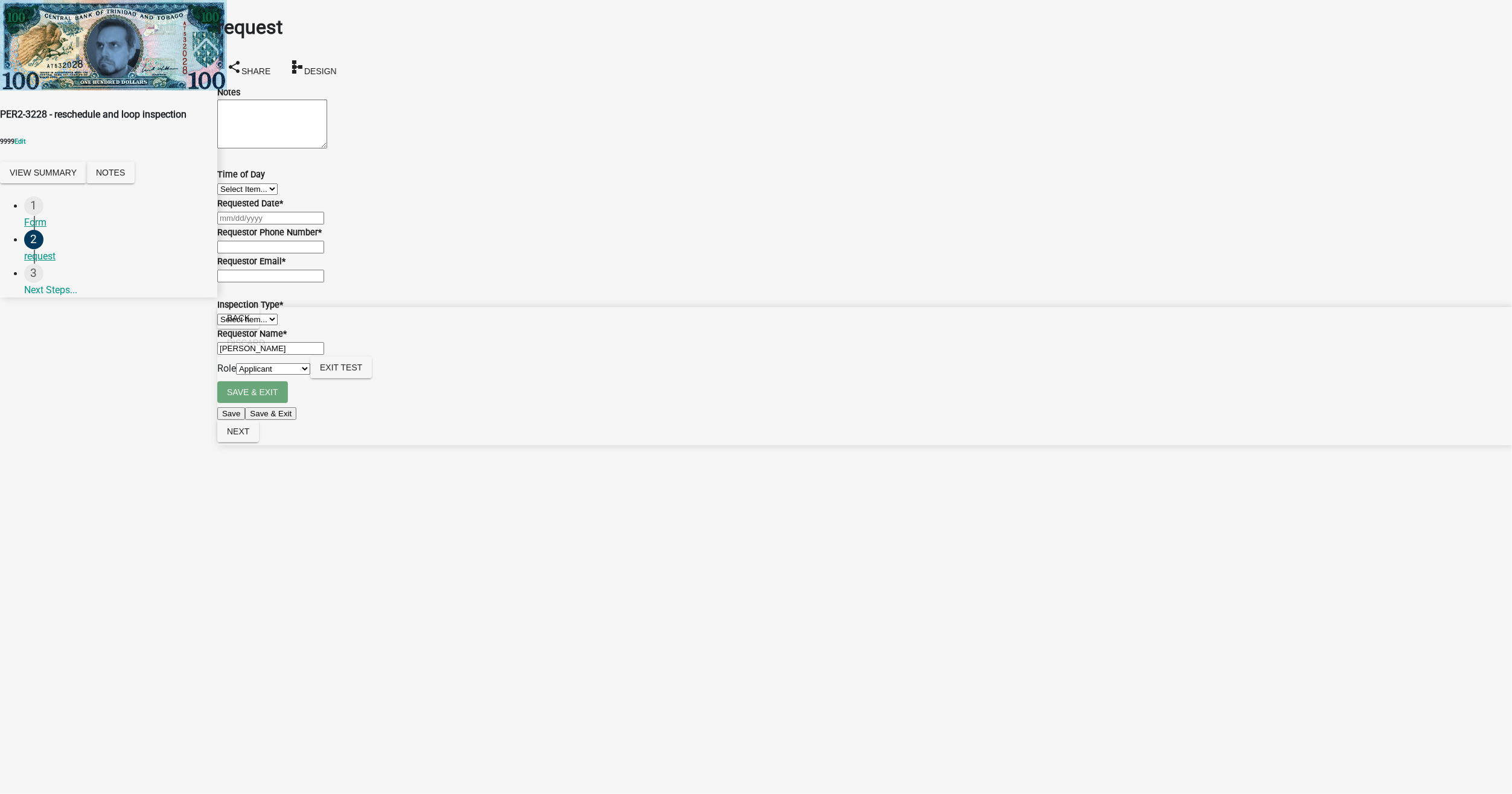
click at [265, 225] on div at bounding box center [864, 218] width 1295 height 15
select select "8"
select select "2025"
click at [230, 391] on div "25" at bounding box center [220, 381] width 19 height 19
type input "[DATE]"
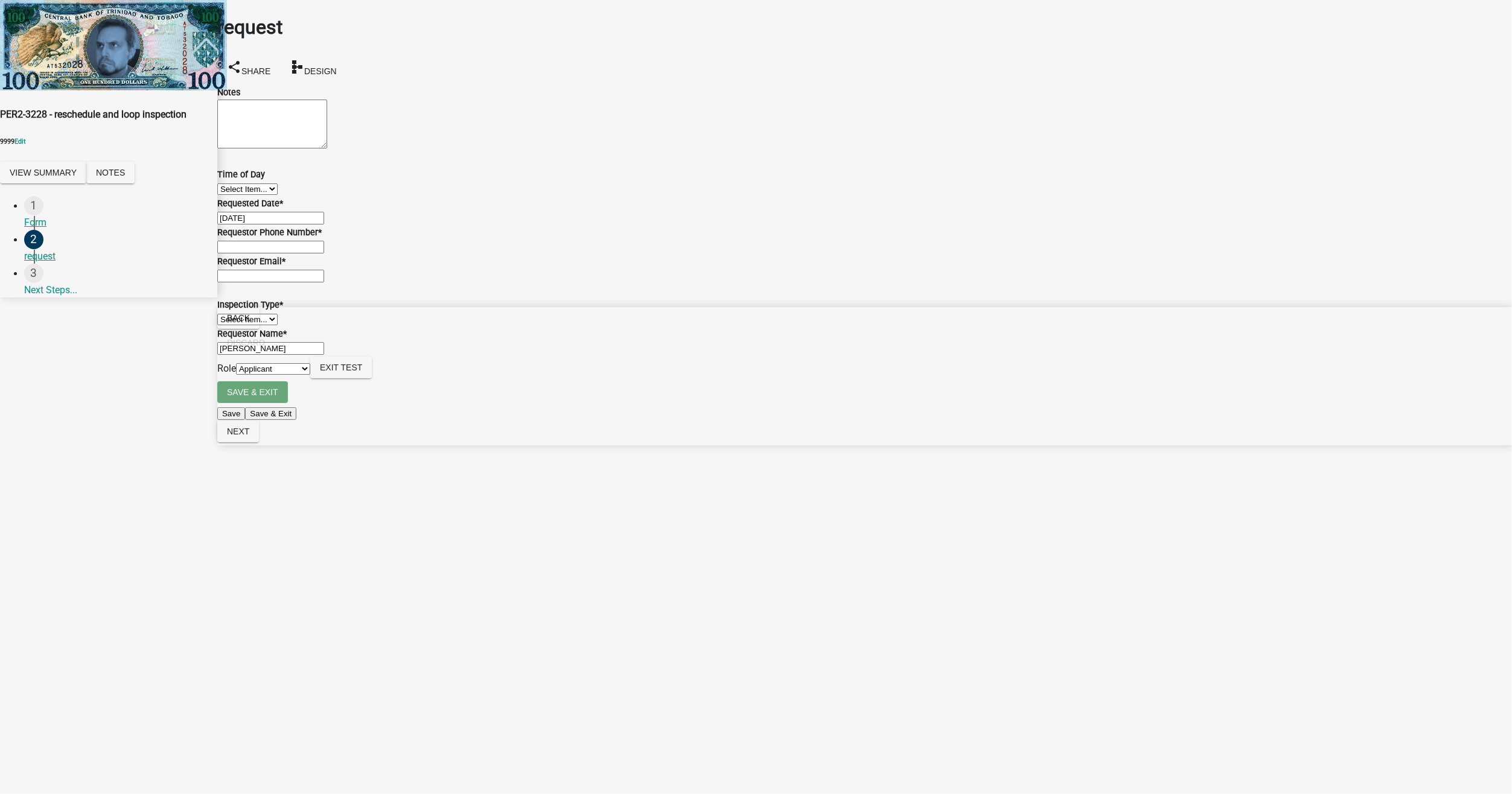
click at [297, 253] on input "Requestor Phone Number *" at bounding box center [270, 247] width 107 height 13
type input "5555555555"
click at [285, 282] on input "Requestor Email *" at bounding box center [270, 276] width 107 height 13
type input "[EMAIL_ADDRESS][DOMAIN_NAME]"
click at [278, 325] on select "Select Item... Basic Fancy" at bounding box center [248, 319] width 60 height 12
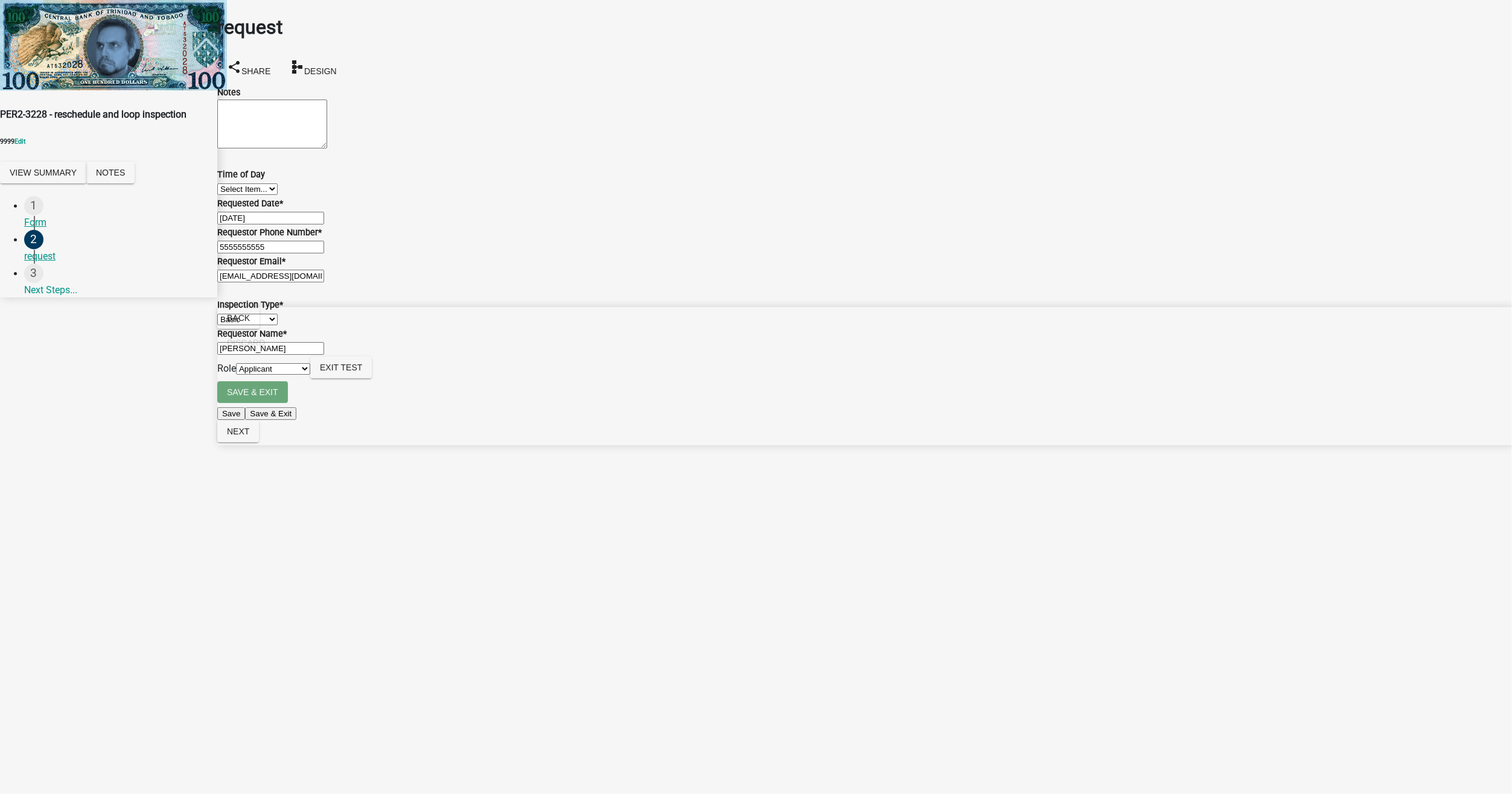
click at [232, 325] on select "Select Item... Basic Fancy" at bounding box center [248, 319] width 60 height 12
select select "c5a140d8-aa82-4811-9e76-48a047576631"
click at [259, 442] on button "Next" at bounding box center [238, 431] width 42 height 22
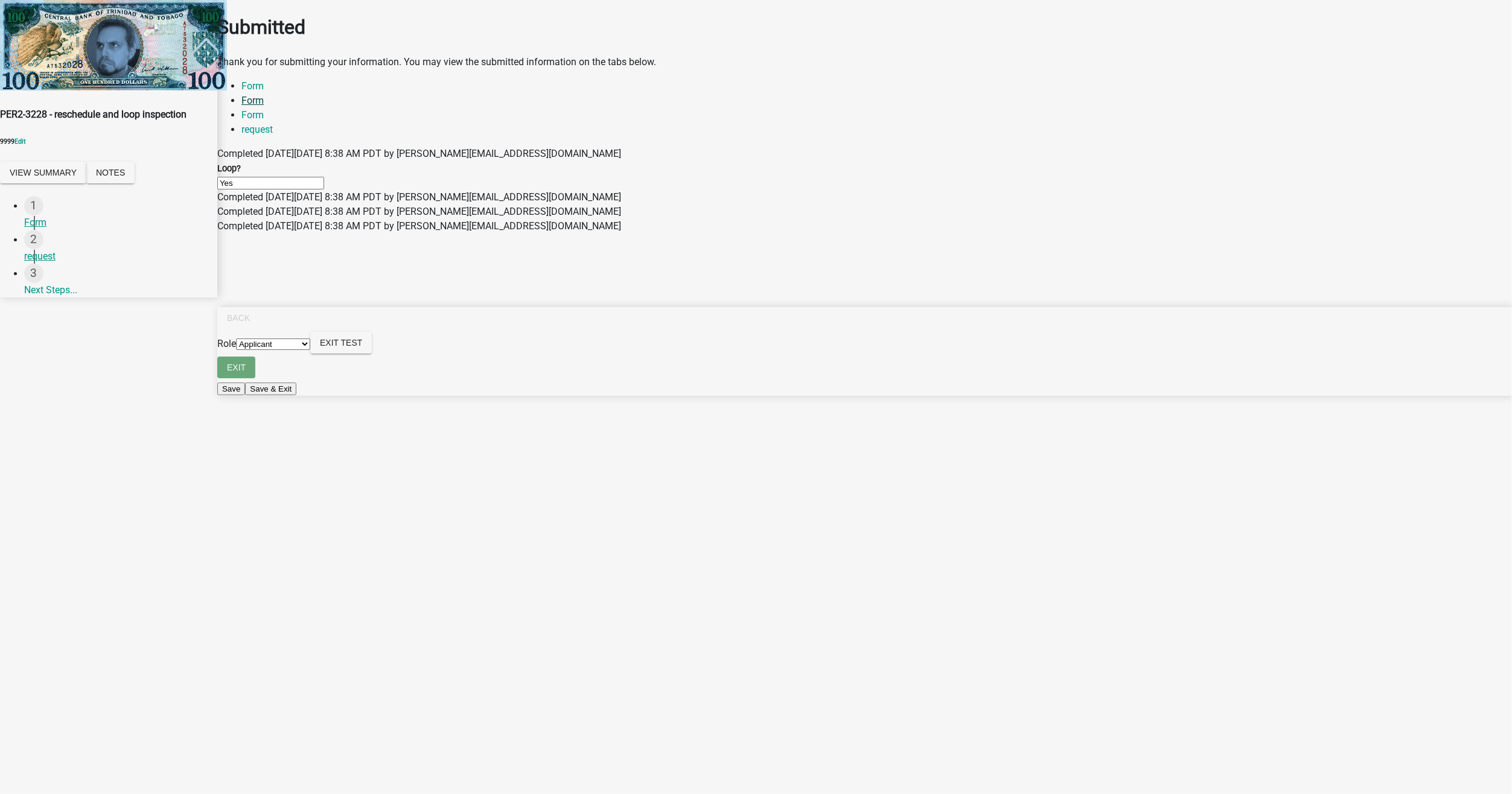
click at [264, 106] on link "Form" at bounding box center [253, 100] width 22 height 12
click at [264, 109] on link "Form" at bounding box center [253, 115] width 22 height 12
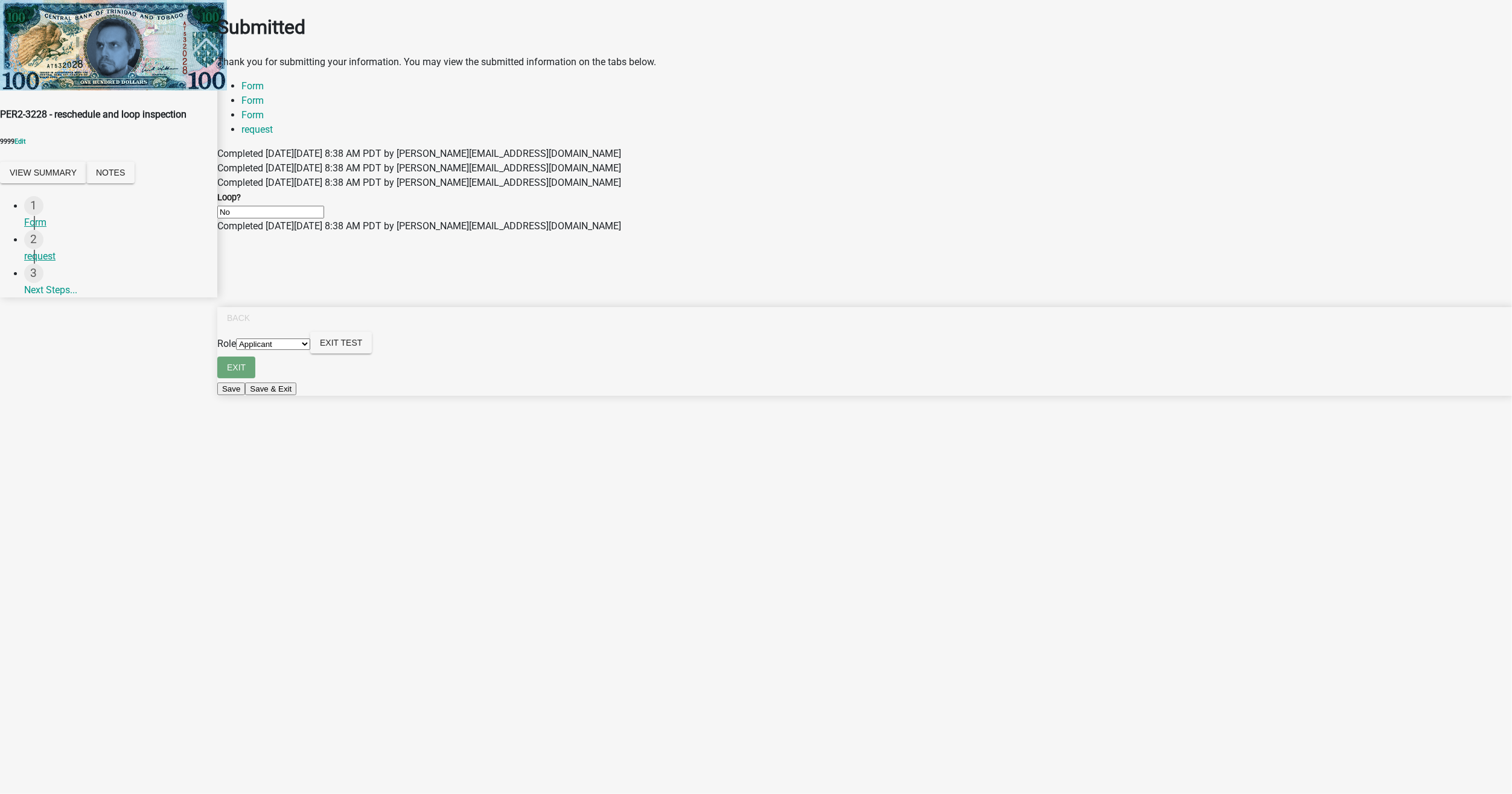
click at [310, 350] on select "Applicant Our Dear Leader Inspector" at bounding box center [273, 344] width 74 height 12
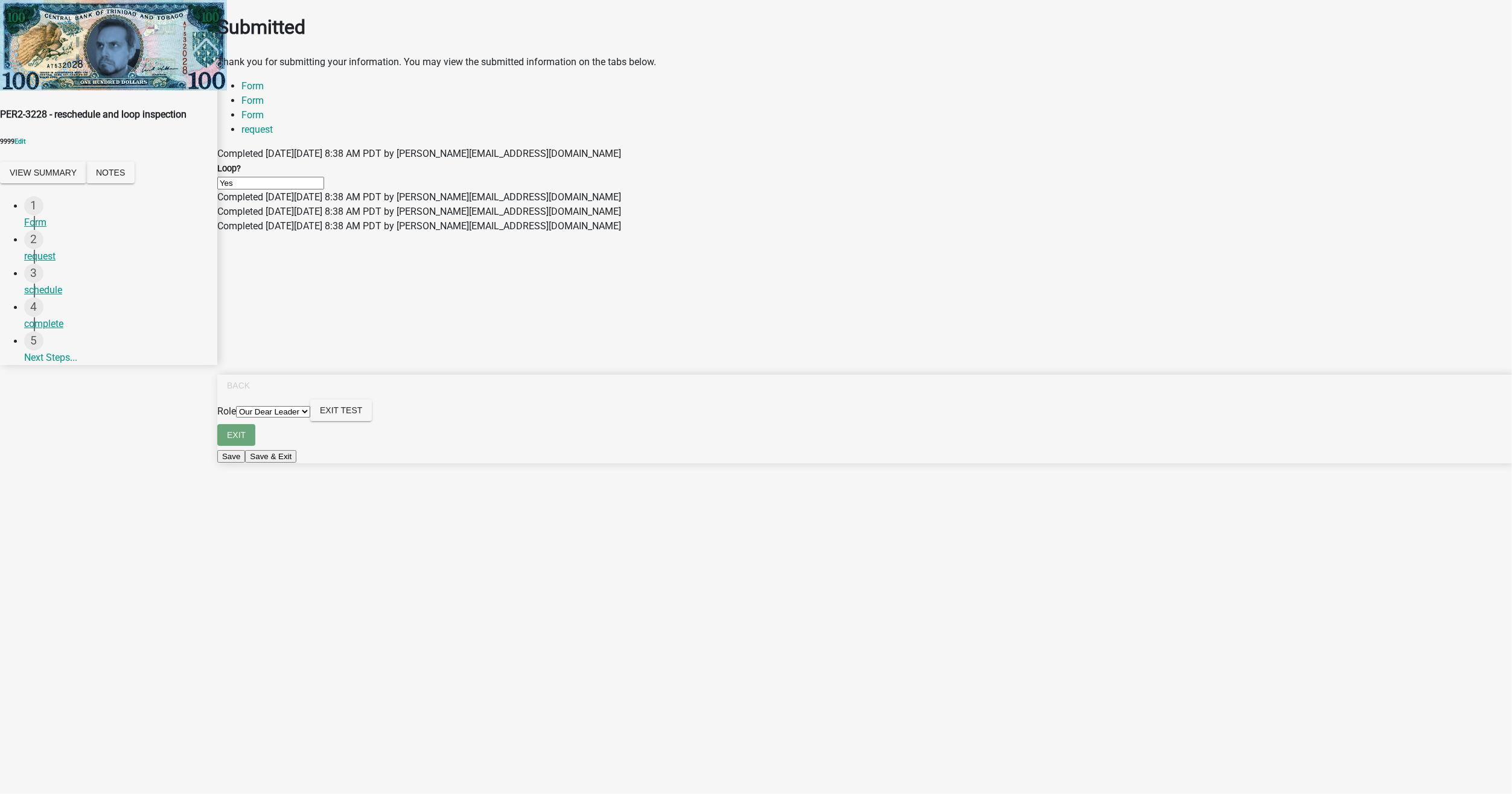
click at [310, 418] on select "Applicant Our Dear Leader Inspector" at bounding box center [273, 411] width 74 height 12
select select "02119056-8ad6-4e81-9d01-b744d00faab4"
click at [310, 418] on select "Applicant Our Dear Leader Inspector" at bounding box center [273, 411] width 74 height 12
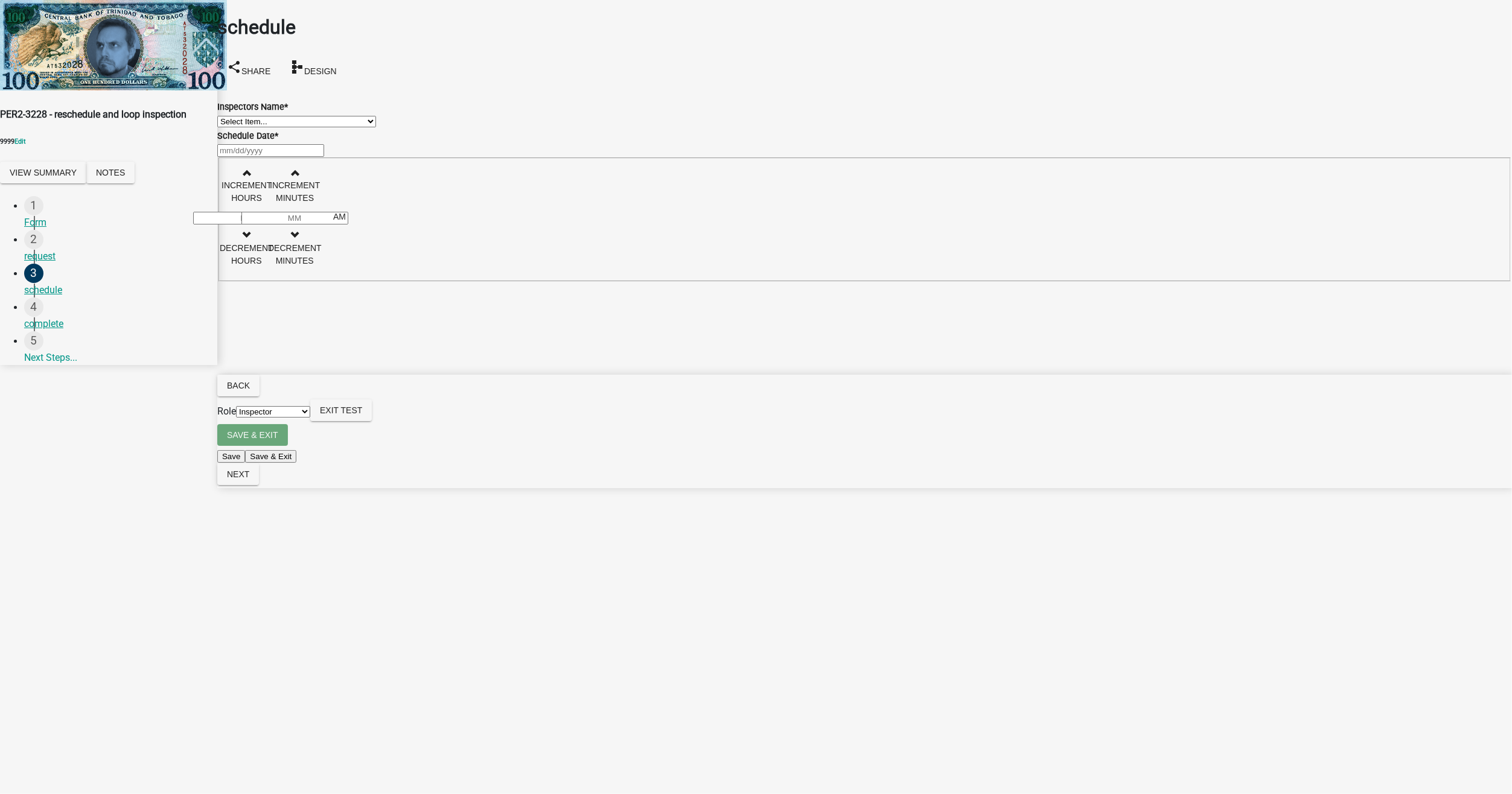
click at [356, 125] on select "Select Item... Test123SG_2 (testing test) jmyersAdmin ([PERSON_NAME] Admin) cma…" at bounding box center [297, 121] width 159 height 12
select select "e12805d7-6f6a-4226-b379-13975aba1b26"
click at [232, 116] on select "Select Item... Test123SG_2 (testing test) jmyersAdmin ([PERSON_NAME] Admin) cma…" at bounding box center [297, 121] width 159 height 12
click at [317, 158] on div at bounding box center [864, 150] width 1295 height 15
select select "8"
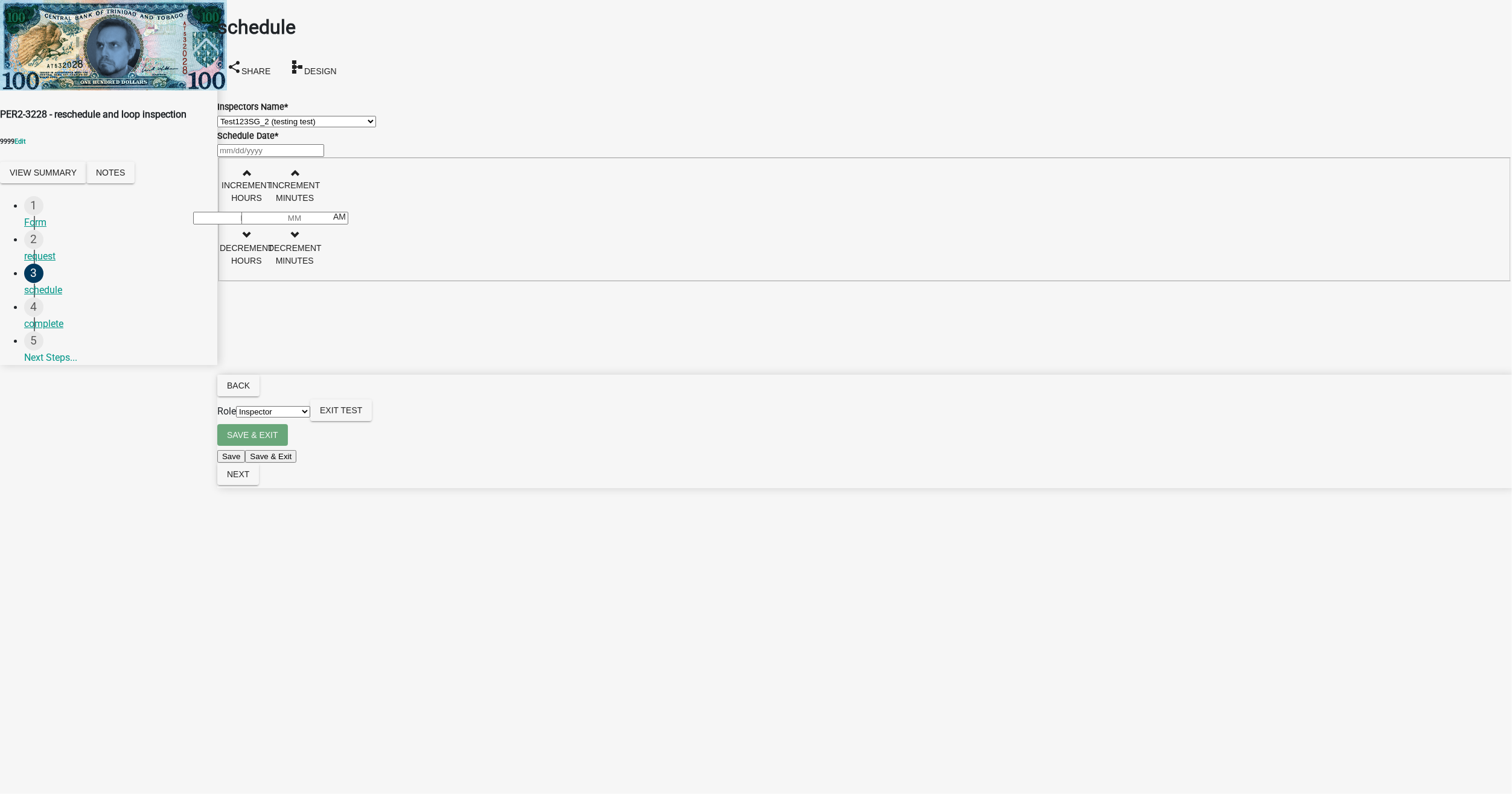
select select "2025"
click at [250, 348] on div "26" at bounding box center [239, 338] width 19 height 19
type input "[DATE]"
click at [250, 177] on span "button" at bounding box center [246, 172] width 6 height 10
type input "01"
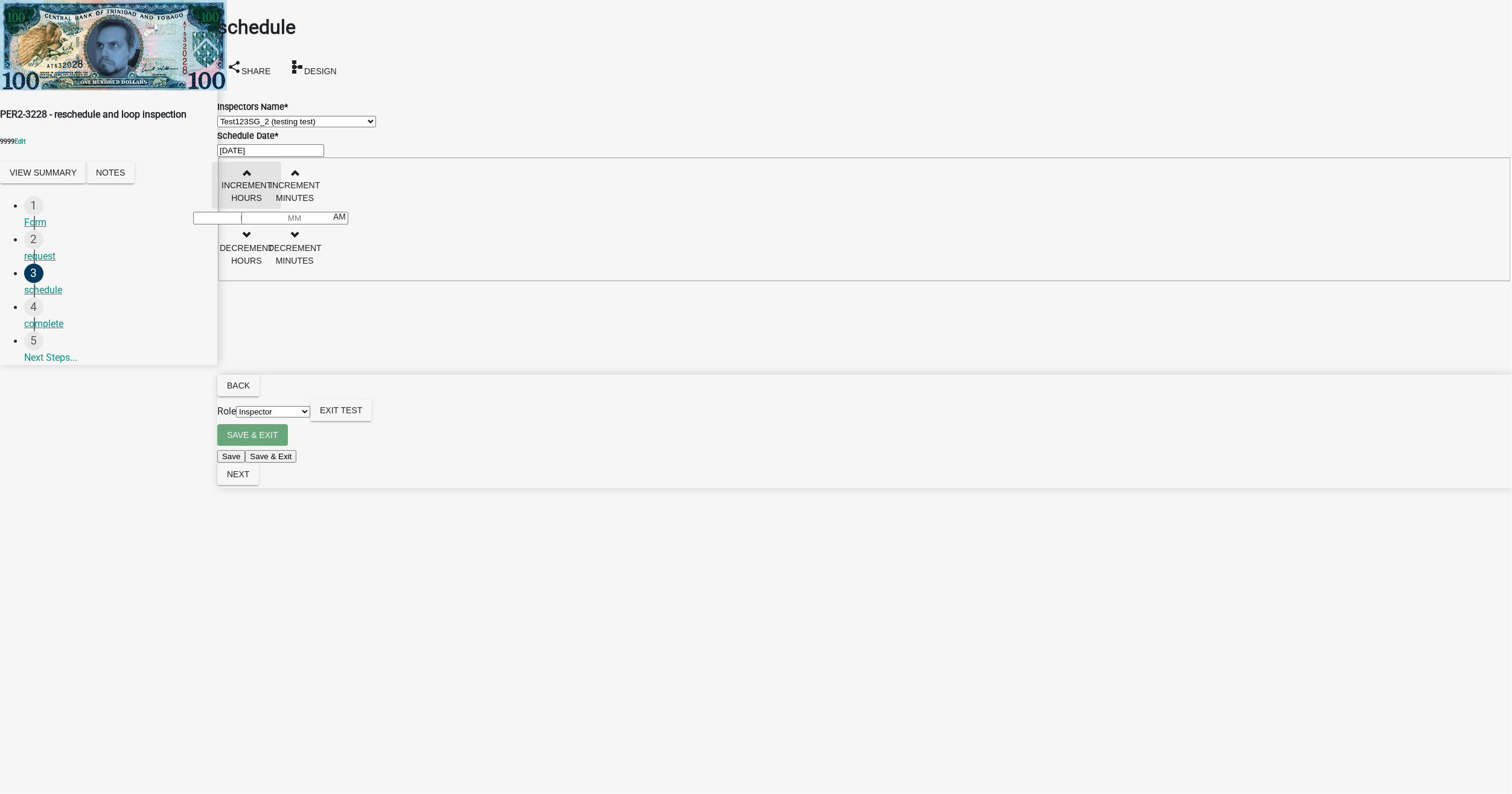
type input "00"
click at [250, 479] on span "Next" at bounding box center [238, 474] width 22 height 10
click at [264, 111] on div at bounding box center [864, 107] width 1295 height 15
select select "8"
select select "2025"
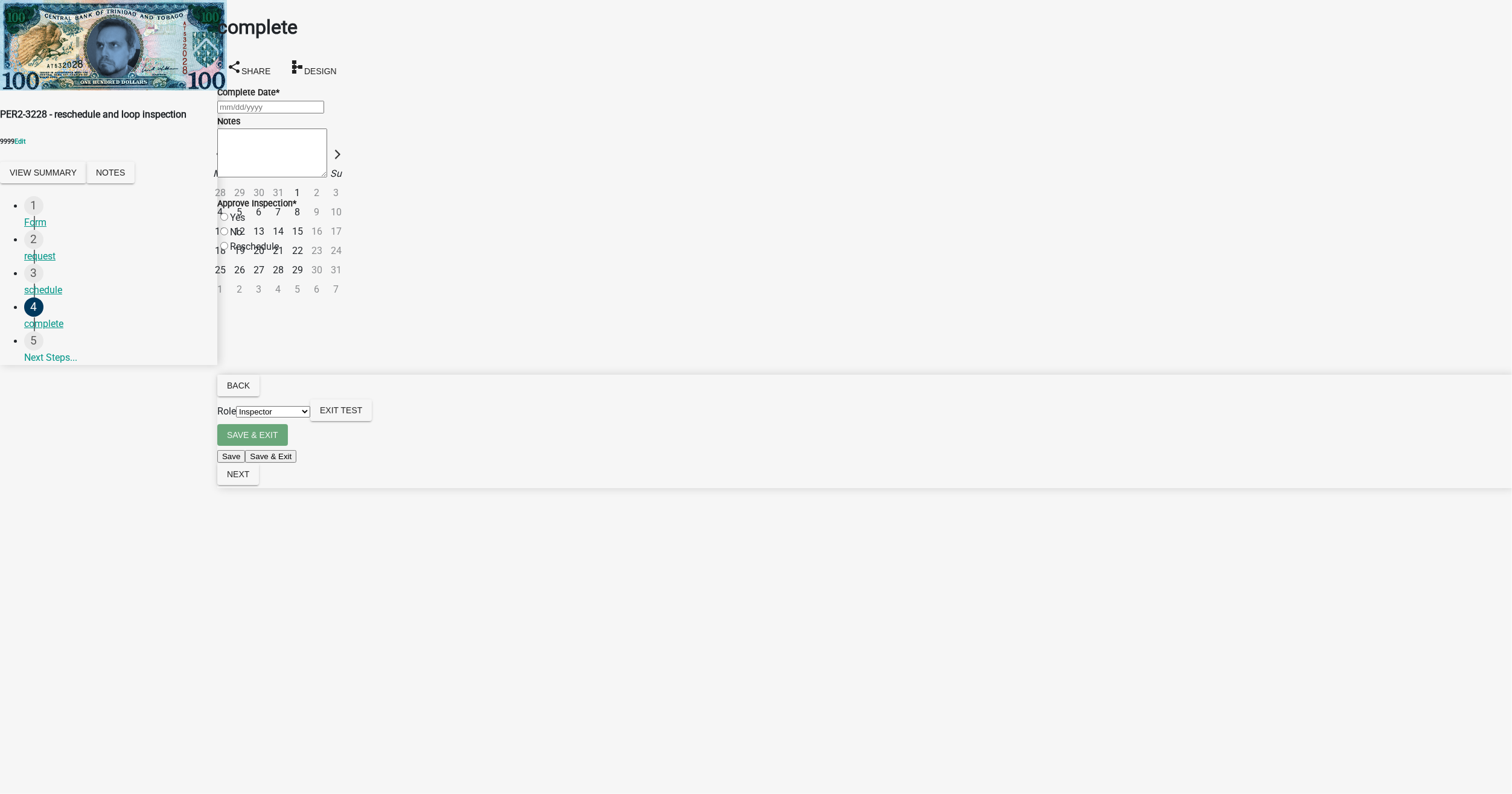
click at [230, 261] on div "25" at bounding box center [220, 270] width 19 height 19
type input "[DATE]"
click at [245, 223] on label "Yes" at bounding box center [237, 217] width 15 height 12
click at [228, 221] on input "Yes" at bounding box center [224, 217] width 8 height 8
radio input "true"
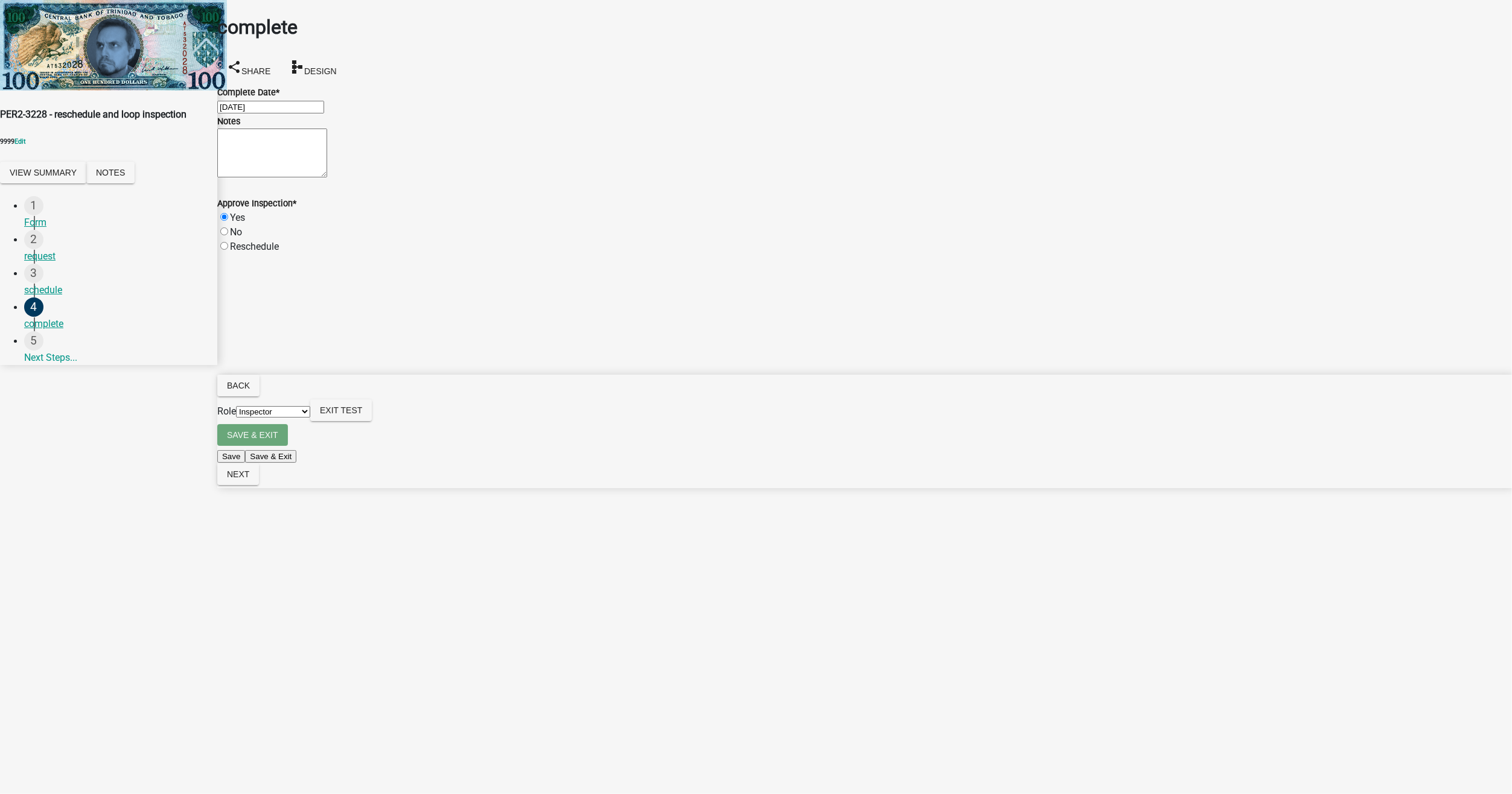
click at [279, 252] on label "Reschedule" at bounding box center [254, 246] width 49 height 12
click at [228, 250] on input "Reschedule" at bounding box center [224, 246] width 8 height 8
radio input "true"
click at [1105, 314] on textarea "Reschedule Reason" at bounding box center [1160, 284] width 110 height 60
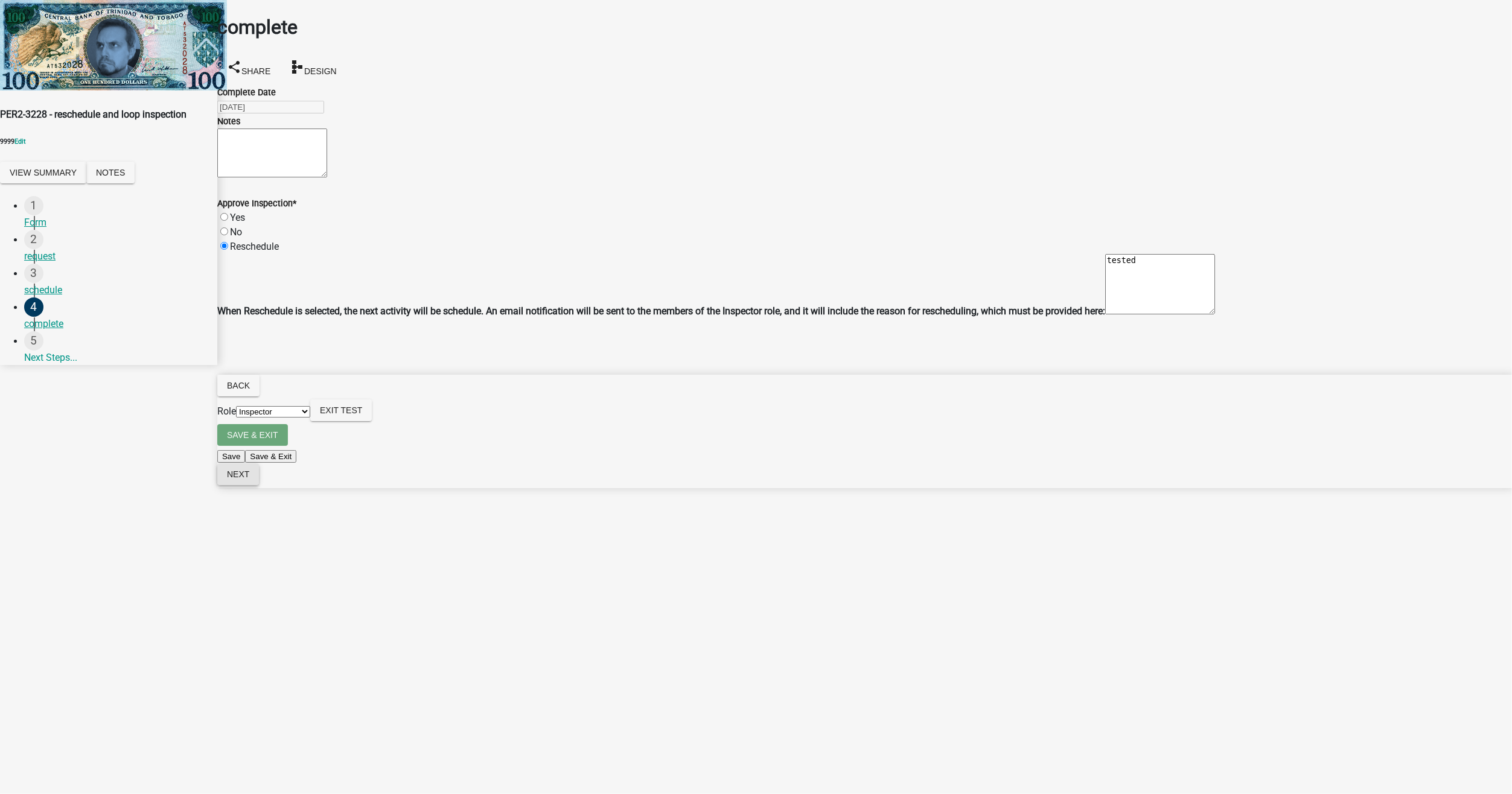
type textarea "tested"
click at [250, 479] on span "Next" at bounding box center [238, 474] width 22 height 10
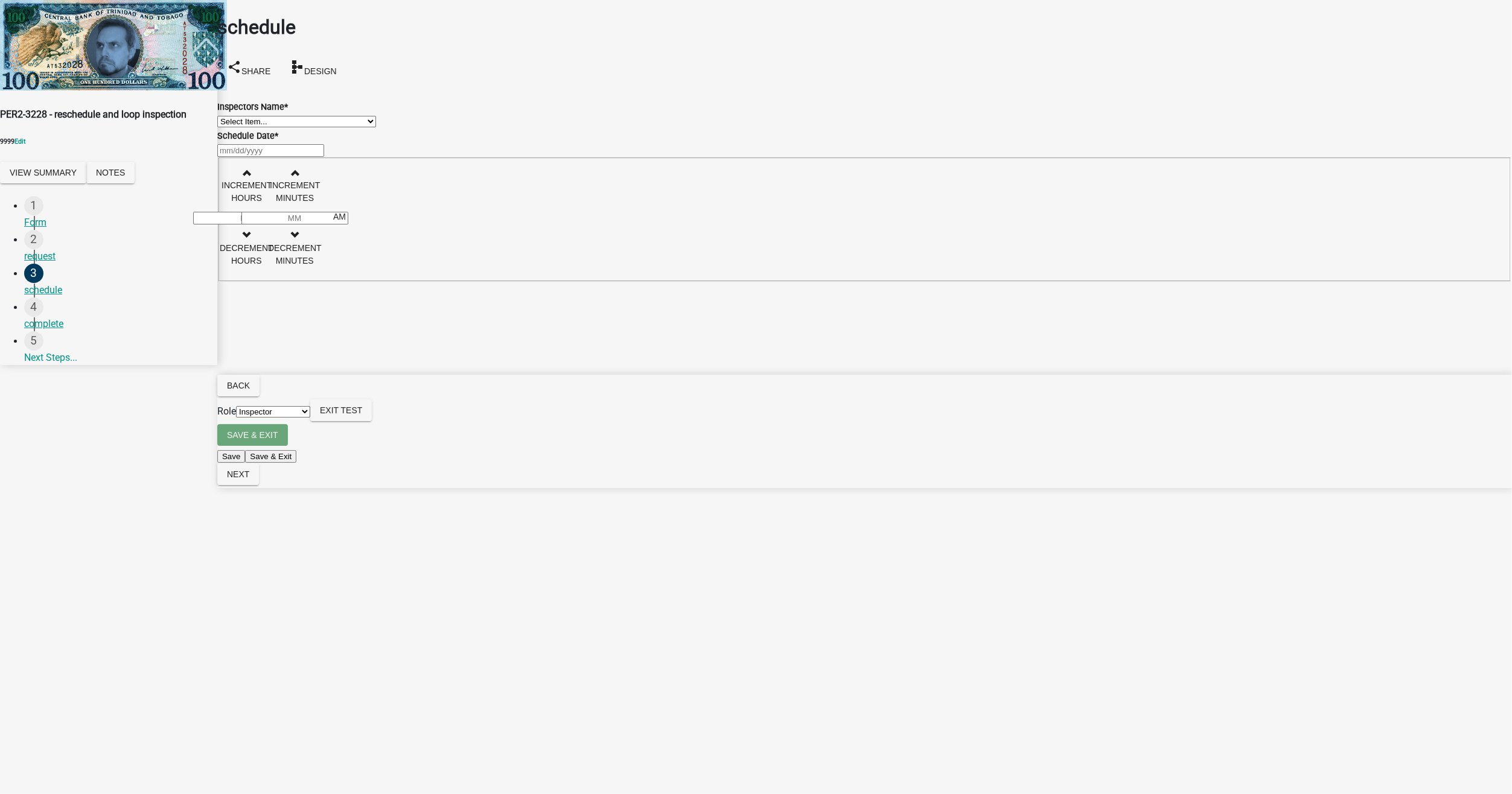
click at [279, 123] on select "Select Item... Test123SG_2 (testing test) jmyersAdmin ([PERSON_NAME] Admin) cma…" at bounding box center [297, 121] width 159 height 12
select select "e12805d7-6f6a-4226-b379-13975aba1b26"
click at [232, 116] on select "Select Item... Test123SG_2 (testing test) jmyersAdmin ([PERSON_NAME] Admin) cma…" at bounding box center [297, 121] width 159 height 12
click at [274, 158] on div at bounding box center [864, 150] width 1295 height 15
select select "8"
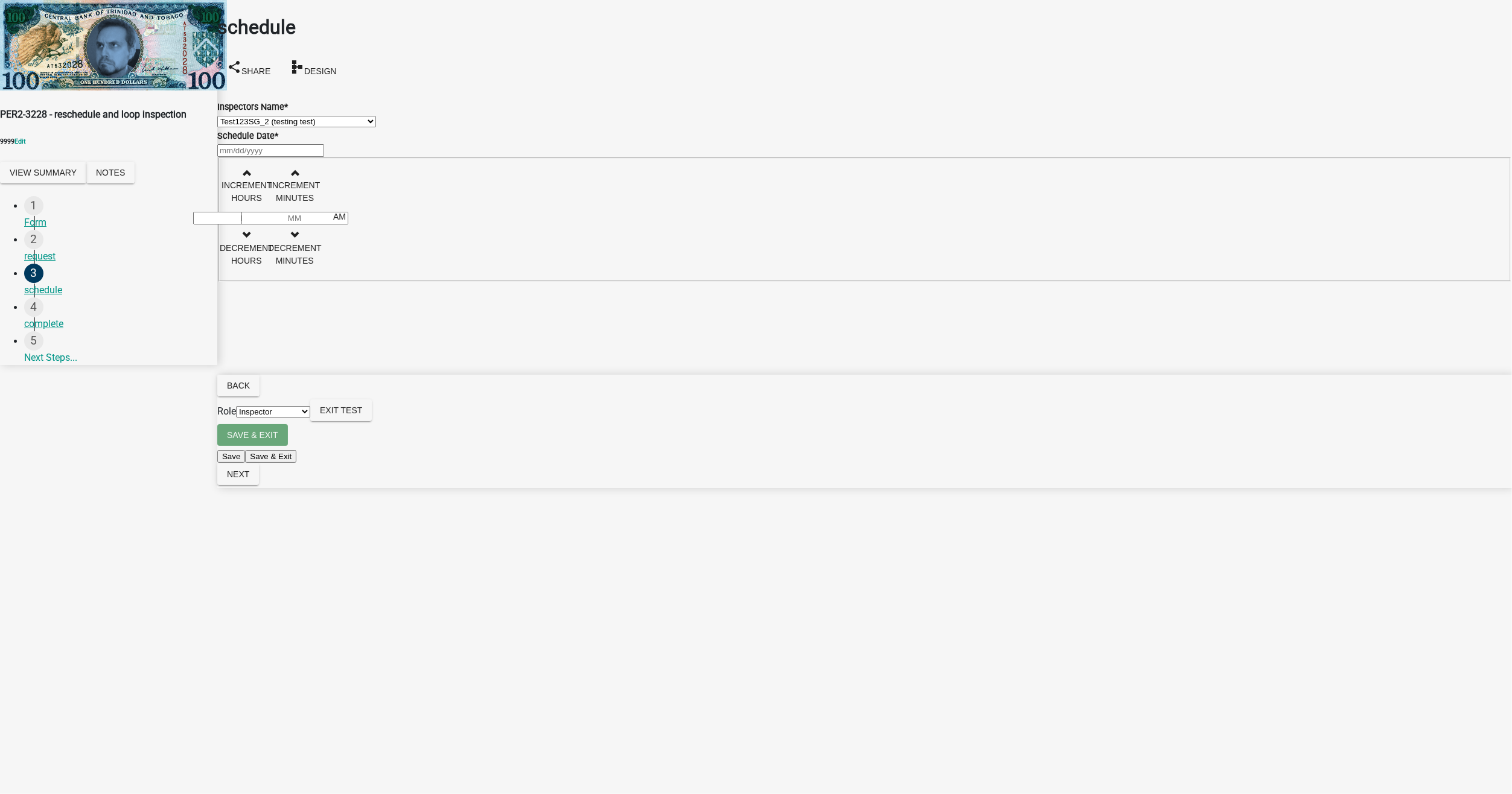
select select "2025"
click at [230, 350] on main "schedule share Share schema Design Inspectors Name * Select Item... Test123SG_2…" at bounding box center [864, 379] width 1295 height 758
click at [247, 158] on div at bounding box center [864, 150] width 1295 height 15
select select "8"
select select "2025"
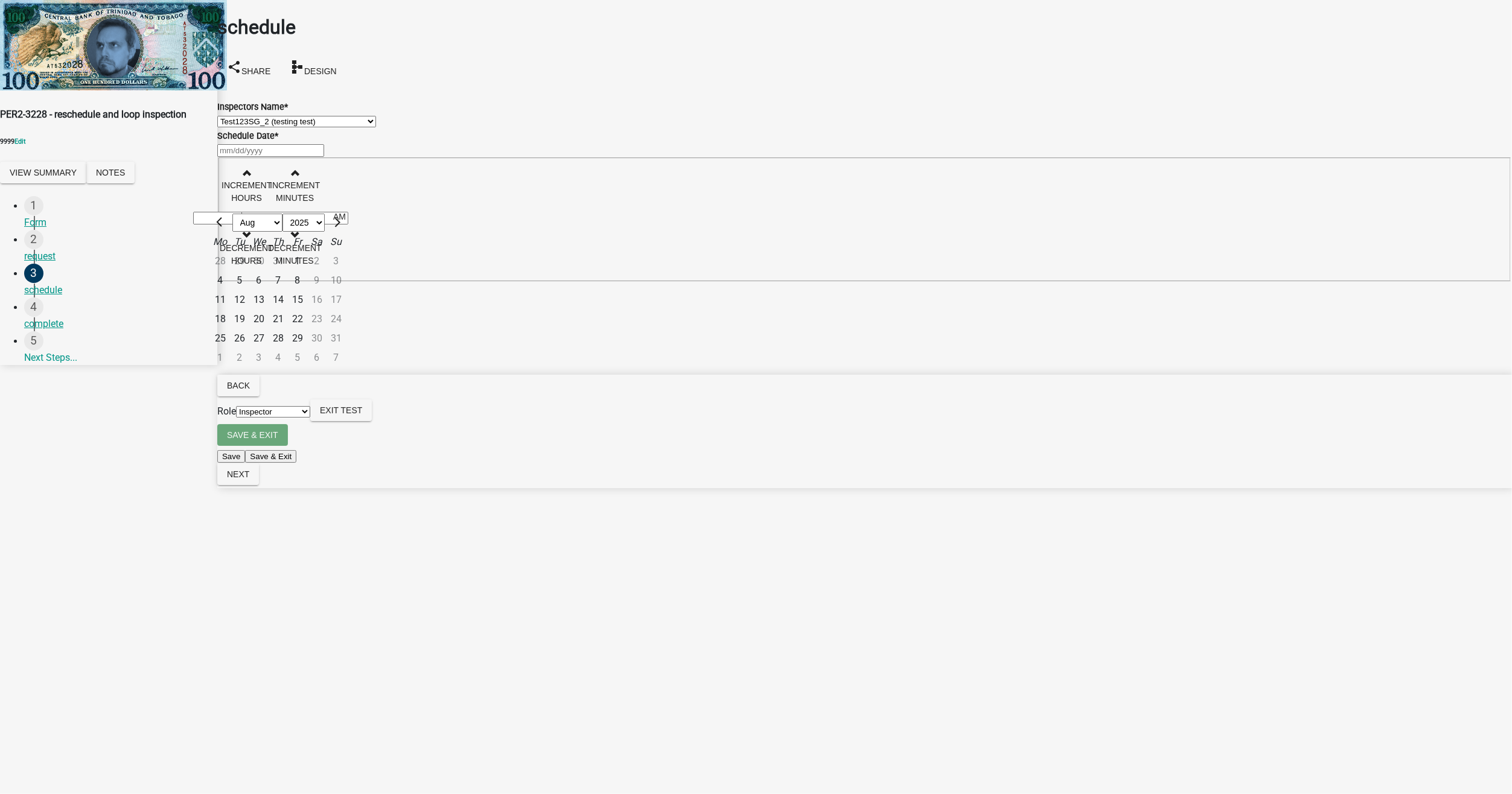
drag, startPoint x: 247, startPoint y: 359, endPoint x: 306, endPoint y: 290, distance: 90.8
click at [230, 348] on div "25" at bounding box center [220, 338] width 19 height 19
type input "[DATE]"
click at [250, 177] on span "button" at bounding box center [246, 172] width 6 height 10
type input "01"
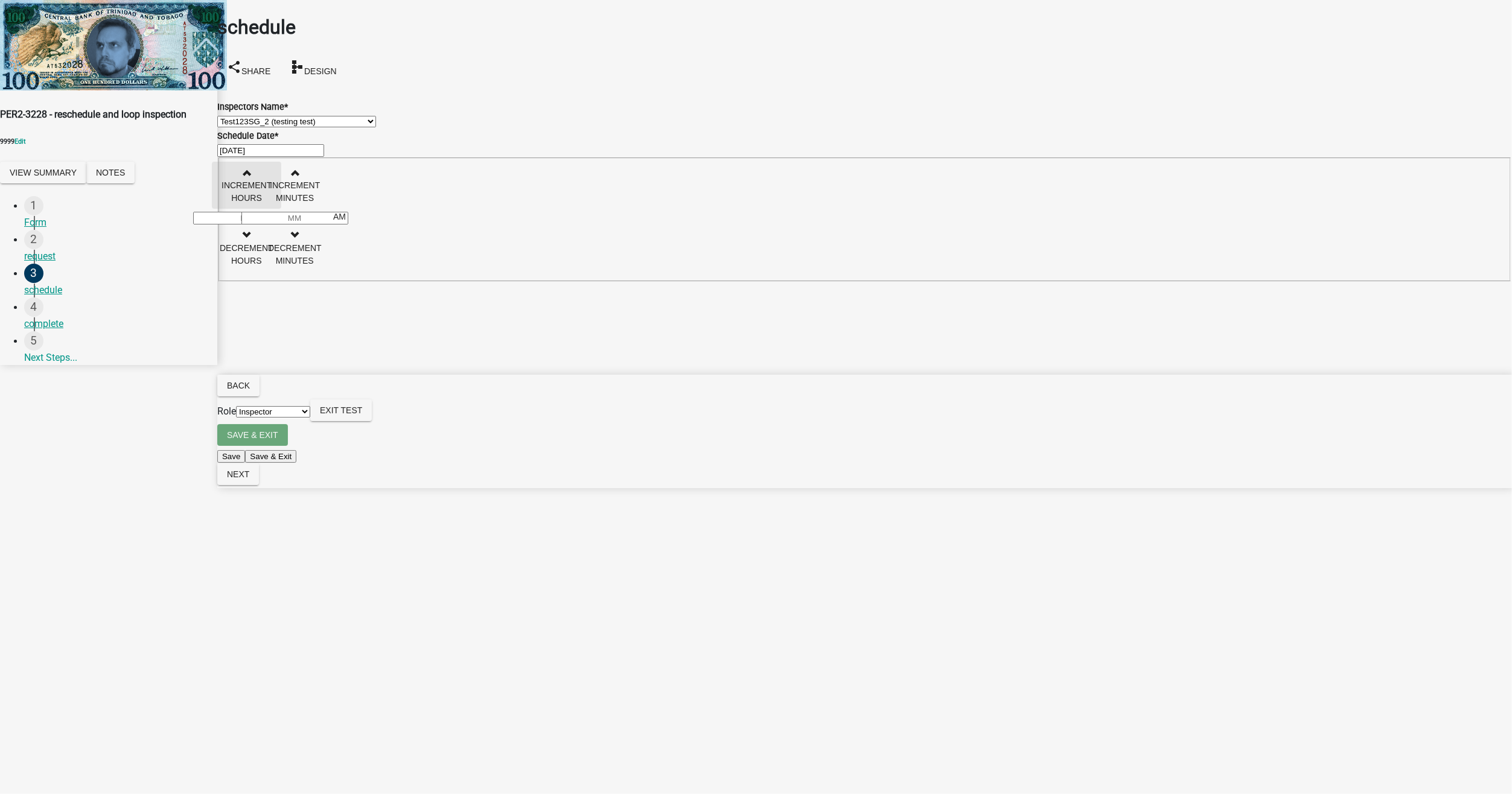
type input "00"
click at [259, 485] on button "Next" at bounding box center [238, 474] width 42 height 22
click at [281, 111] on div at bounding box center [864, 107] width 1295 height 15
select select "8"
select select "2025"
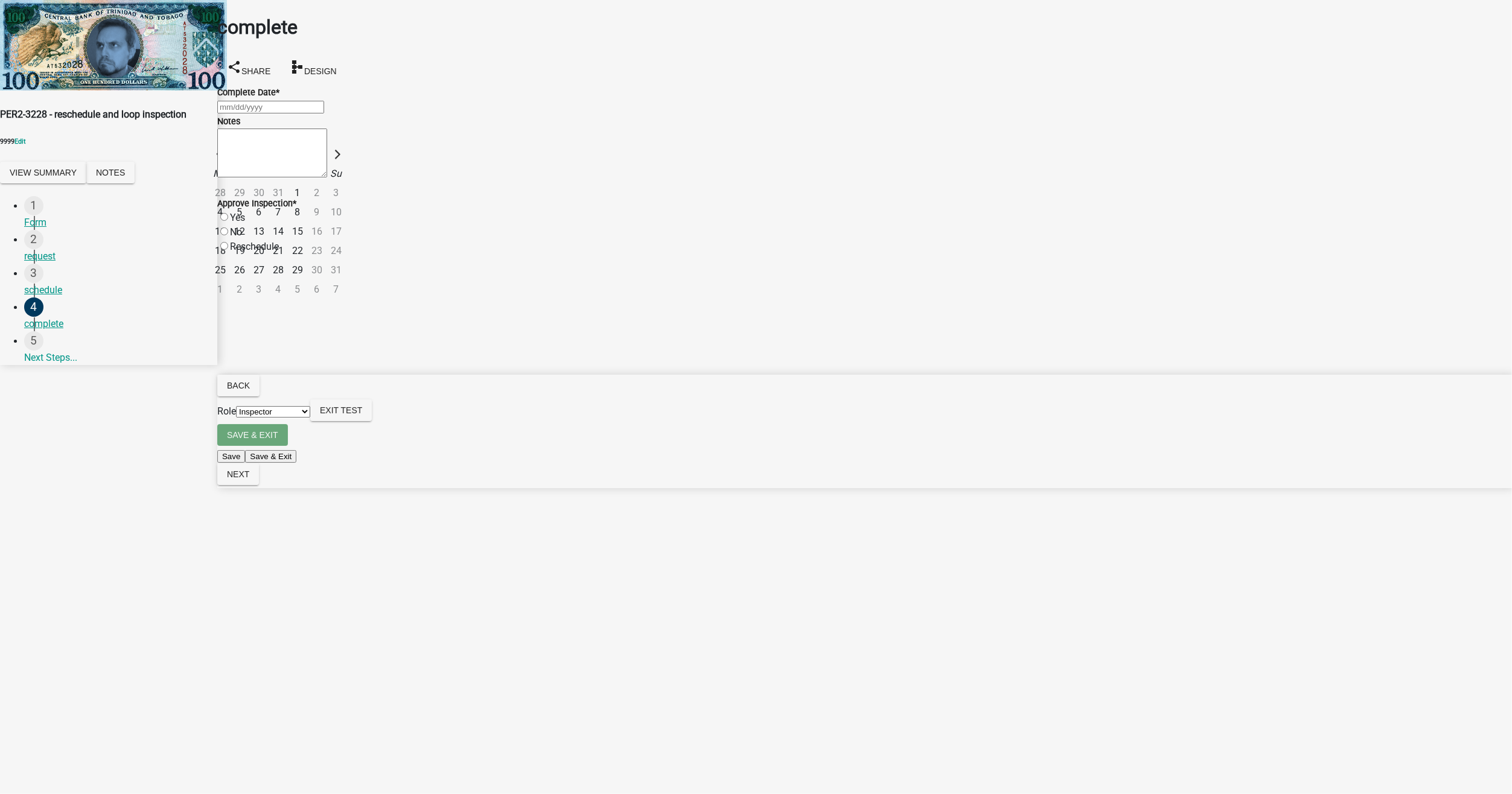
click at [230, 261] on div "25" at bounding box center [220, 270] width 19 height 19
type input "[DATE]"
click at [238, 223] on label "Yes" at bounding box center [237, 217] width 15 height 12
click at [228, 221] on input "Yes" at bounding box center [224, 217] width 8 height 8
radio input "true"
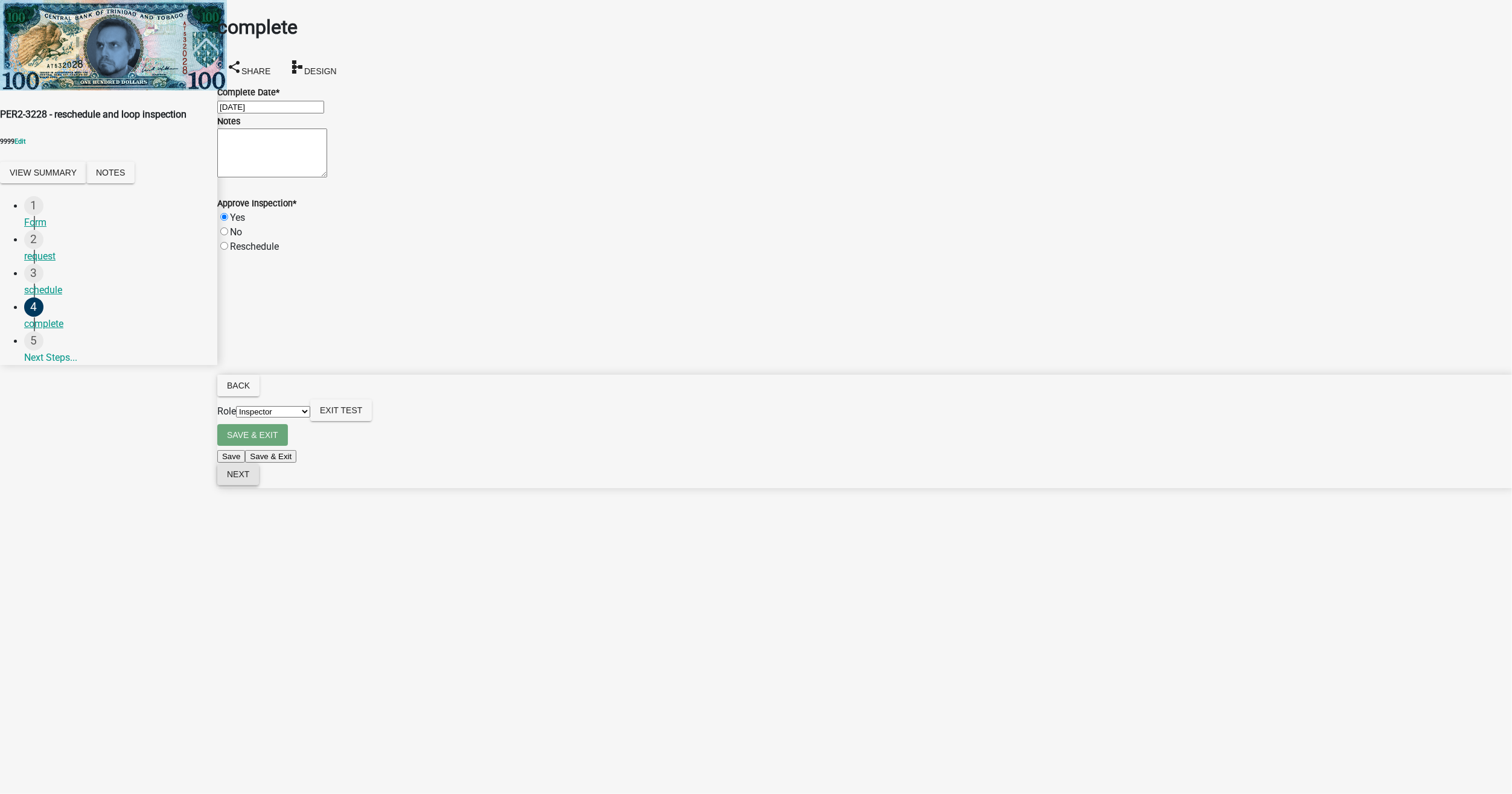
click at [250, 479] on span "Next" at bounding box center [238, 474] width 22 height 10
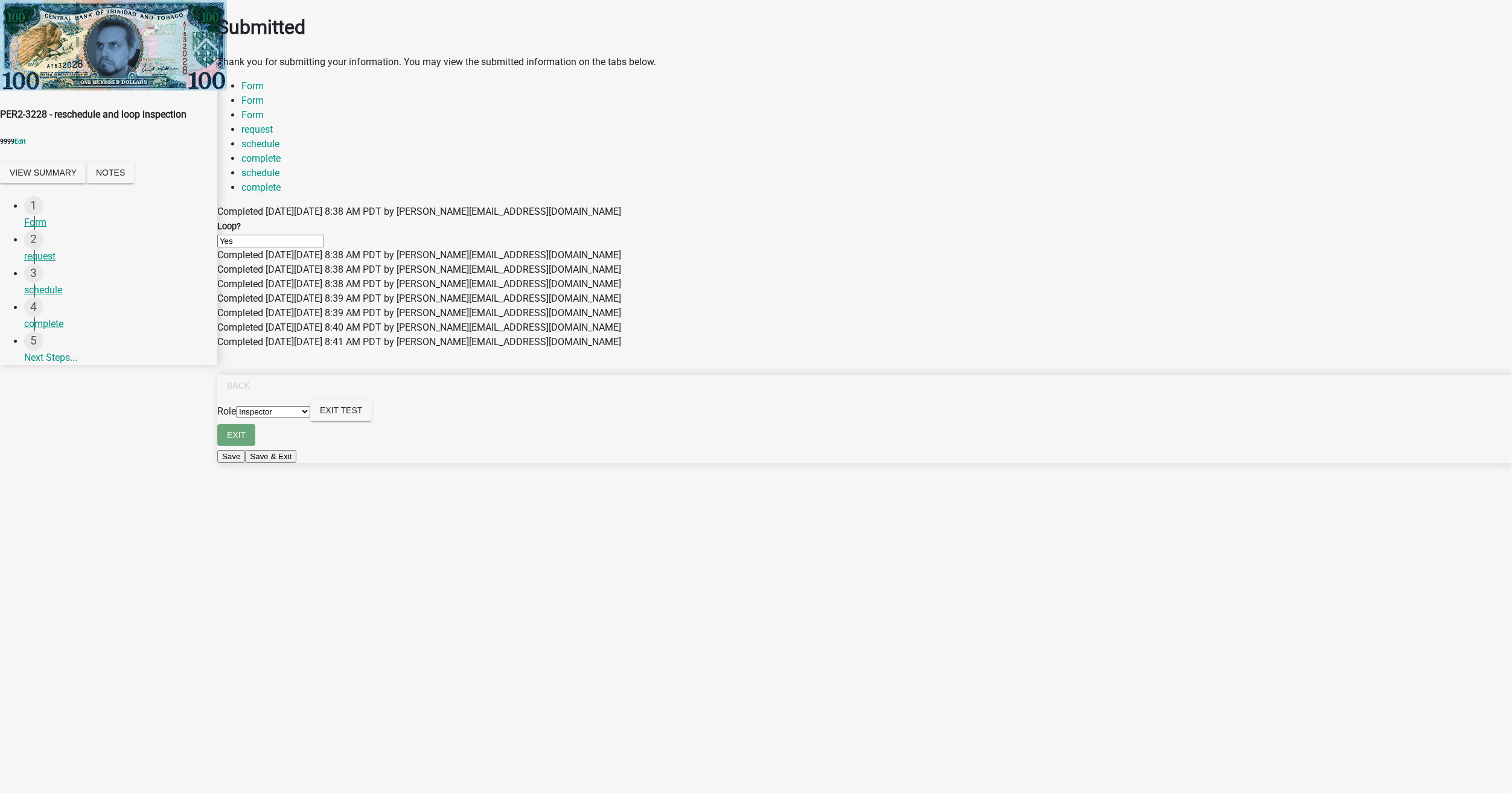
click at [310, 418] on select "Applicant Our Dear Leader Inspector" at bounding box center [273, 411] width 74 height 12
select select "46f061d0-ca05-4526-87ad-bae6256f3e47"
click at [310, 418] on select "Applicant Our Dear Leader Inspector" at bounding box center [273, 411] width 74 height 12
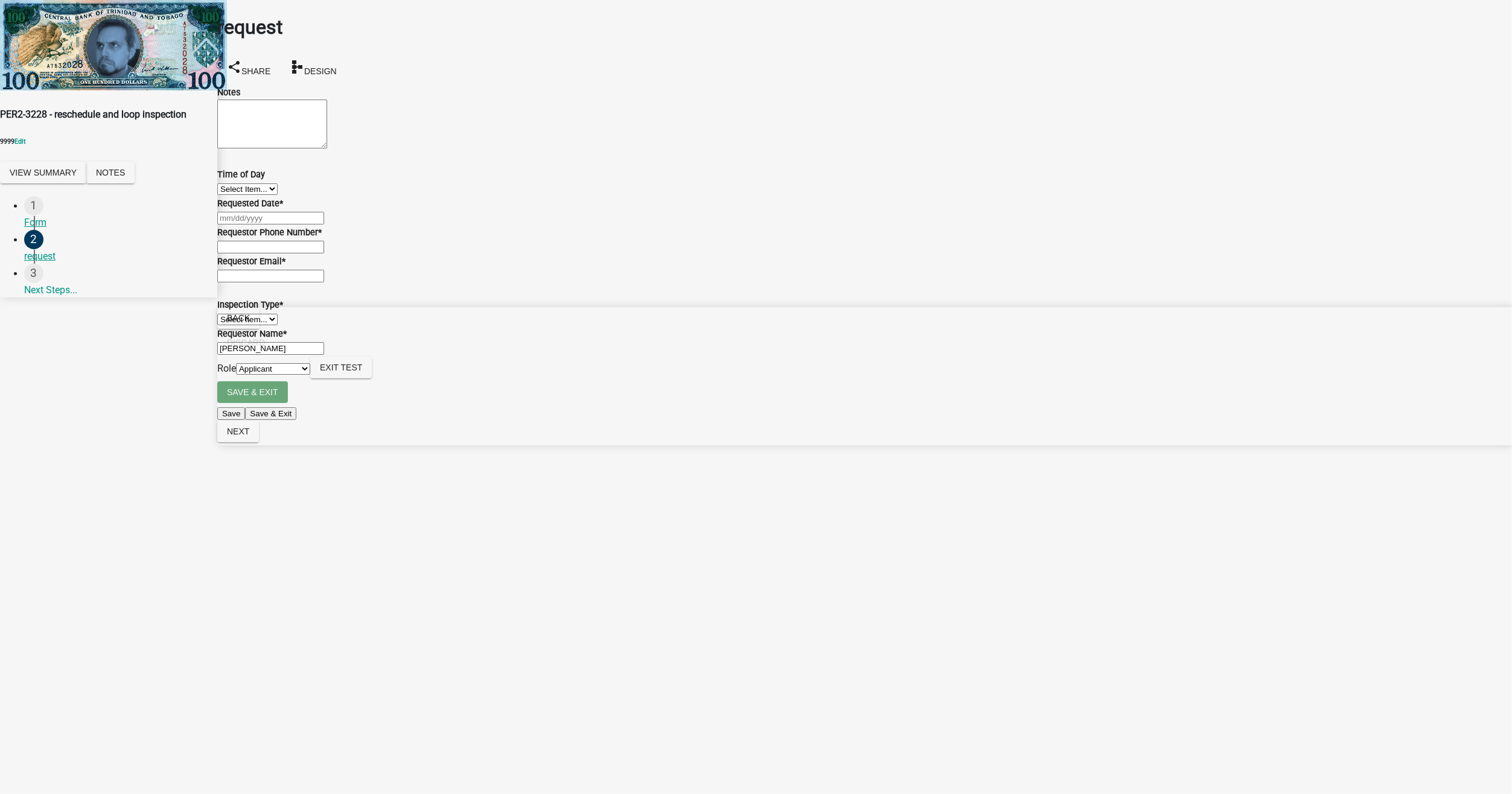
click at [285, 148] on textarea "Notes" at bounding box center [272, 124] width 110 height 49
click at [274, 195] on select "Select Item... AM PM" at bounding box center [248, 189] width 60 height 12
click at [232, 195] on select "Select Item... AM PM" at bounding box center [248, 189] width 60 height 12
select select "5eeef262-9693-4997-80a9-ad33578e4b3a"
click at [278, 225] on div at bounding box center [864, 218] width 1295 height 15
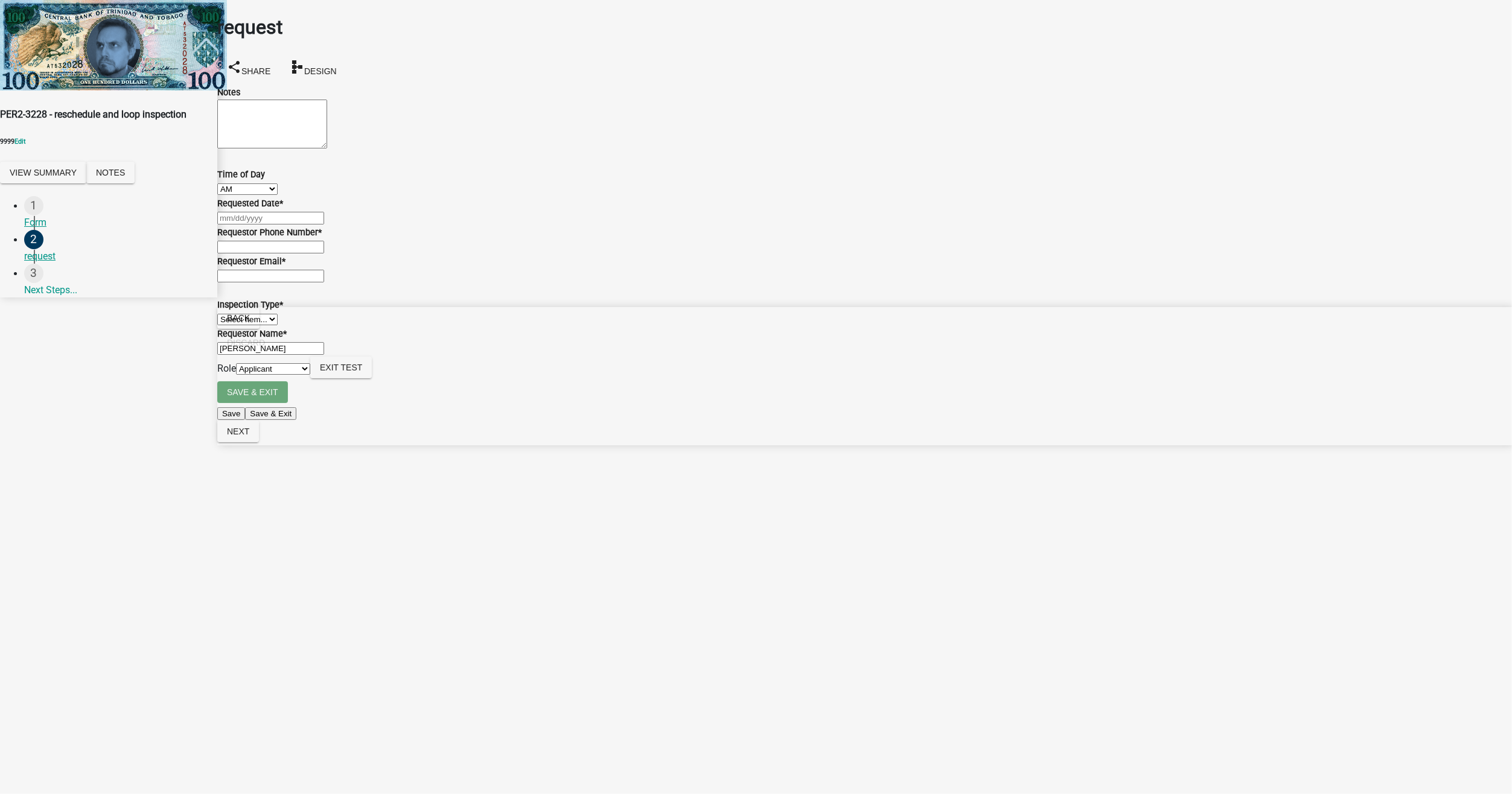
select select "8"
select select "2025"
click at [250, 391] on div "26" at bounding box center [239, 381] width 19 height 19
type input "[DATE]"
click at [274, 253] on input "Requestor Phone Number *" at bounding box center [270, 247] width 107 height 13
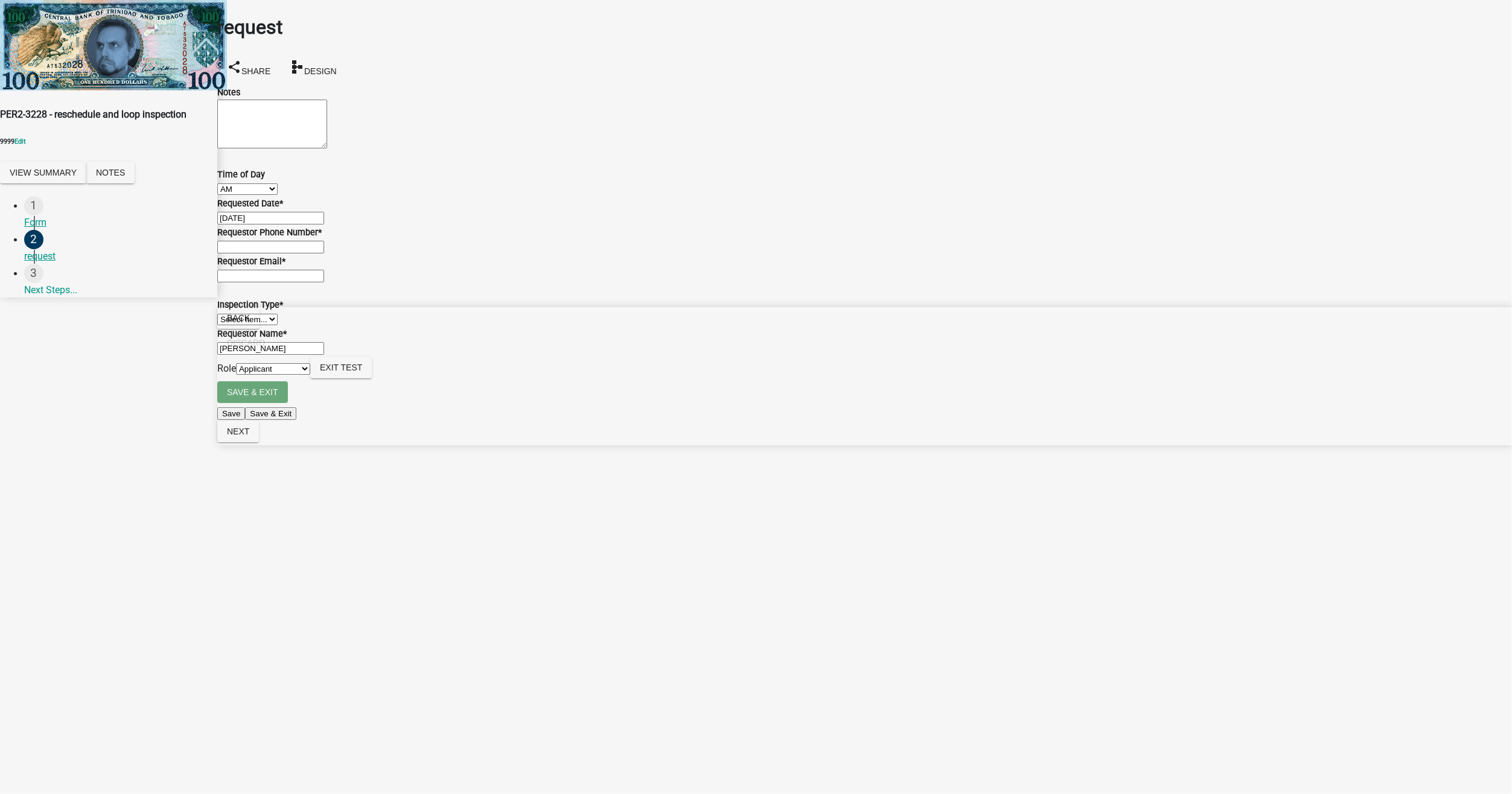
type input "5555555555"
type input "[EMAIL_ADDRESS][DOMAIN_NAME]"
click at [264, 325] on select "Select Item... Basic Fancy" at bounding box center [248, 319] width 60 height 12
click at [232, 325] on select "Select Item... Basic Fancy" at bounding box center [248, 319] width 60 height 12
select select "937c30ba-4906-4119-a9ec-5a208d3bf252"
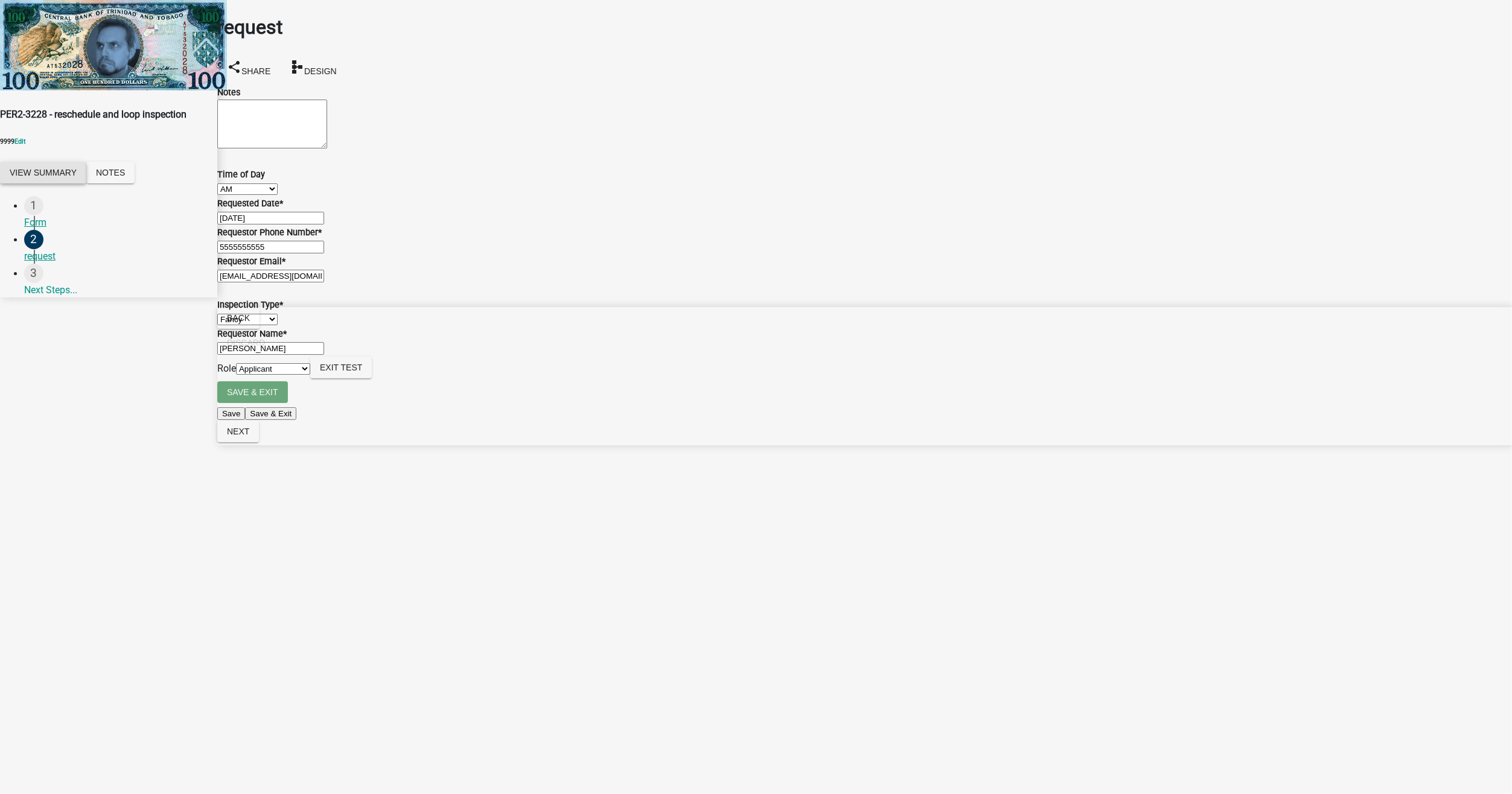
click at [73, 162] on button "View Summary" at bounding box center [43, 172] width 86 height 22
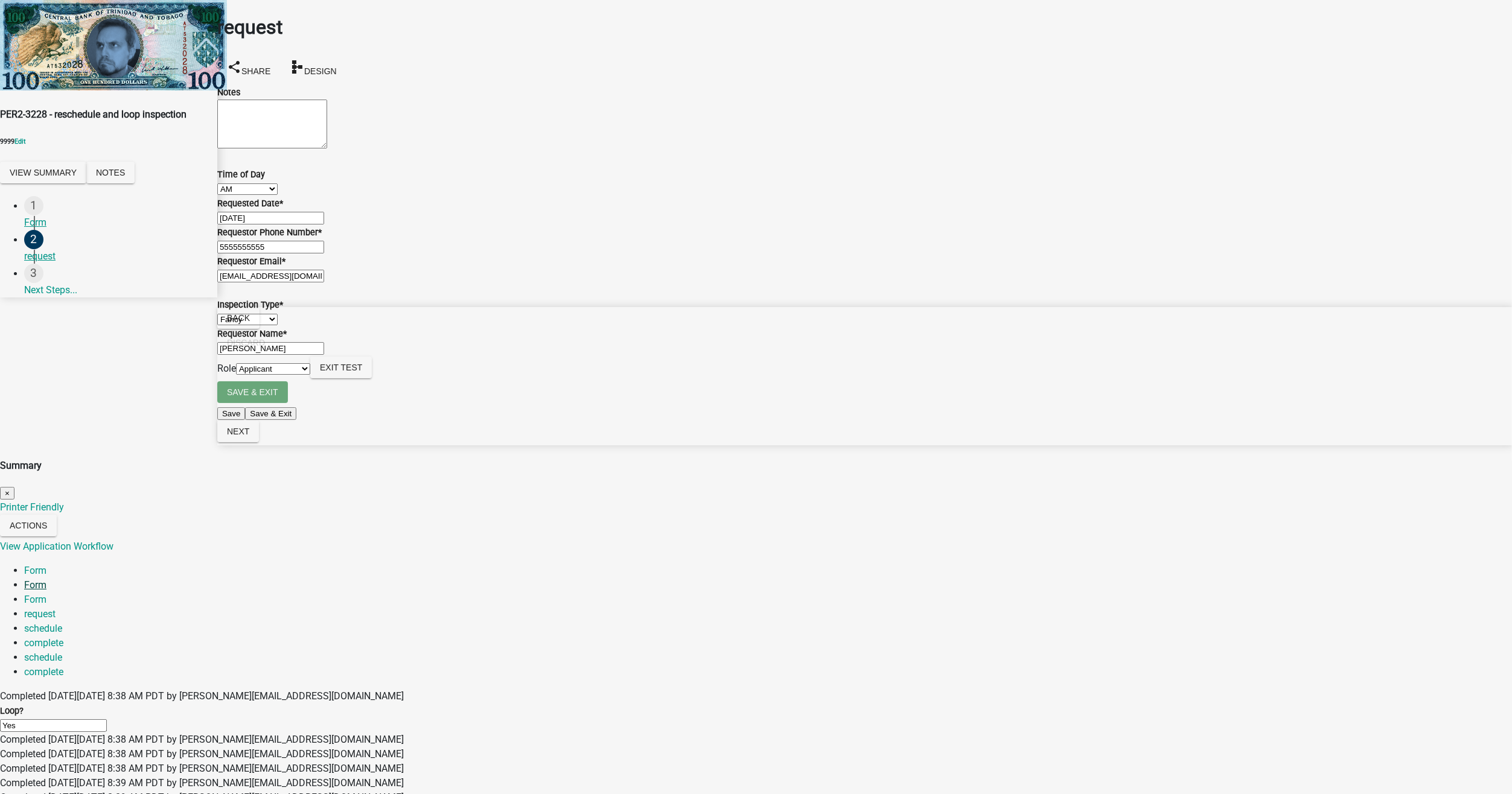
click at [46, 579] on link "Form" at bounding box center [35, 585] width 22 height 12
click at [46, 594] on link "Form" at bounding box center [35, 599] width 22 height 12
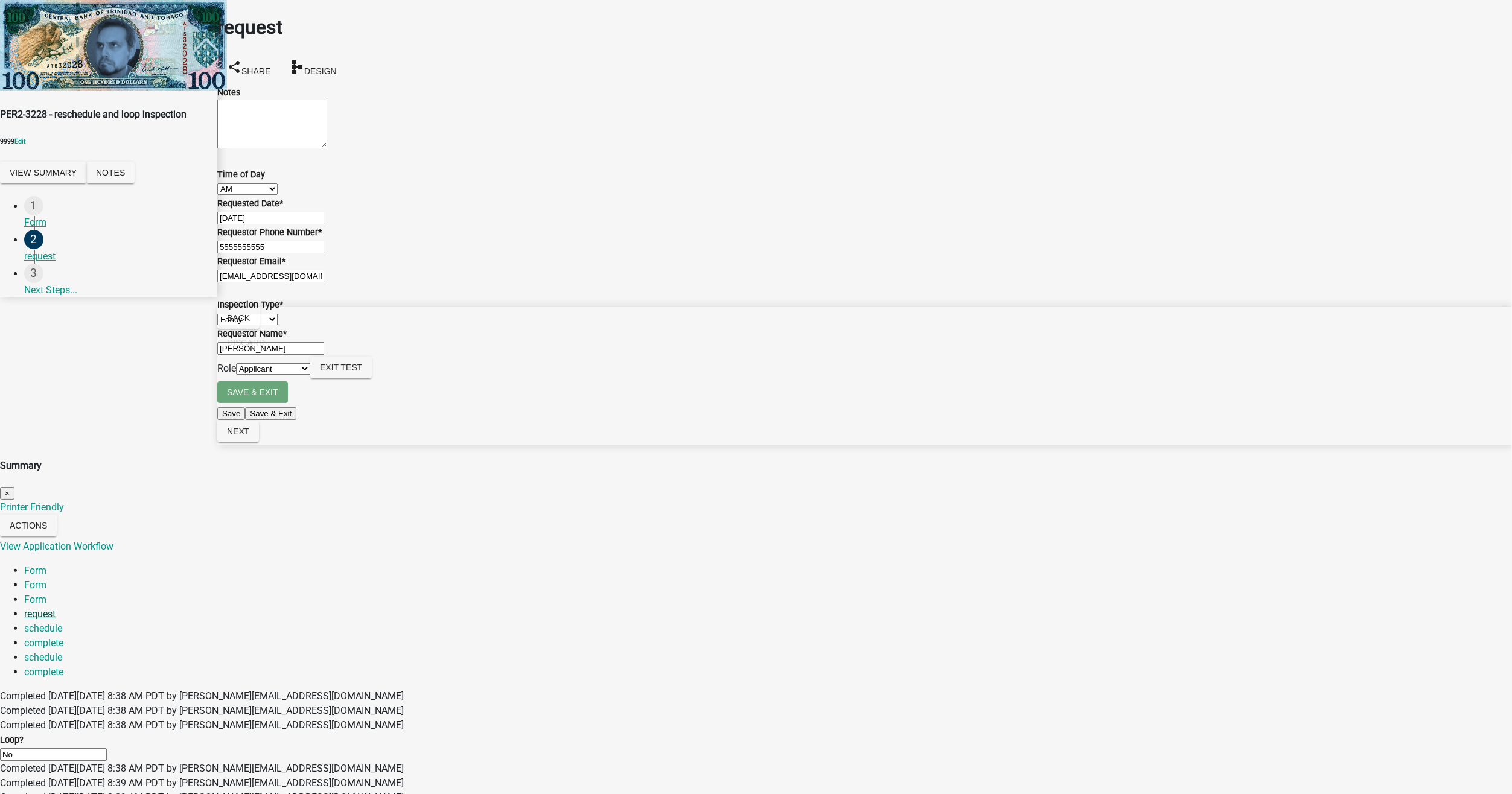
click at [55, 608] on link "request" at bounding box center [39, 614] width 31 height 12
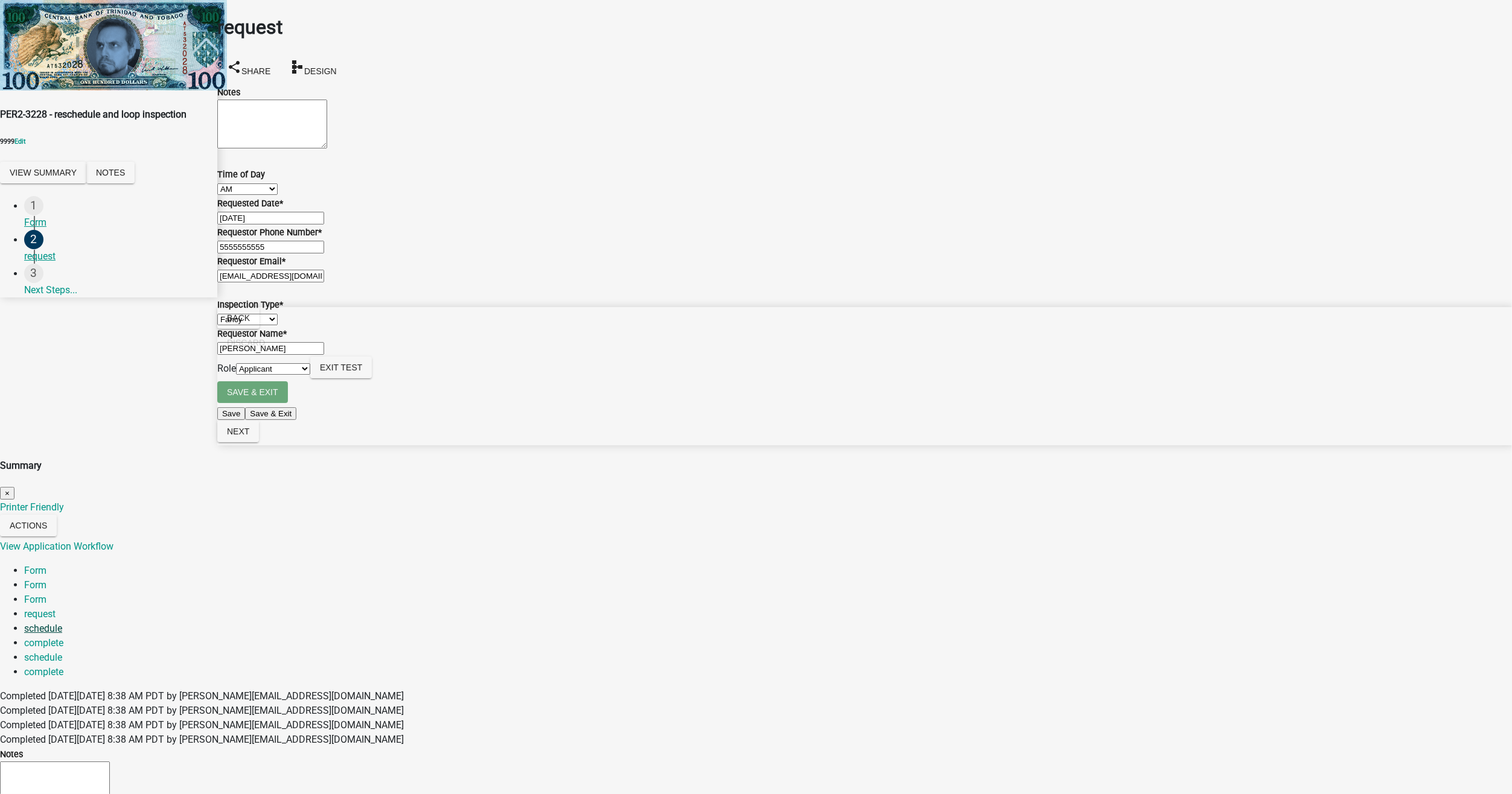
click at [62, 623] on link "schedule" at bounding box center [43, 628] width 38 height 12
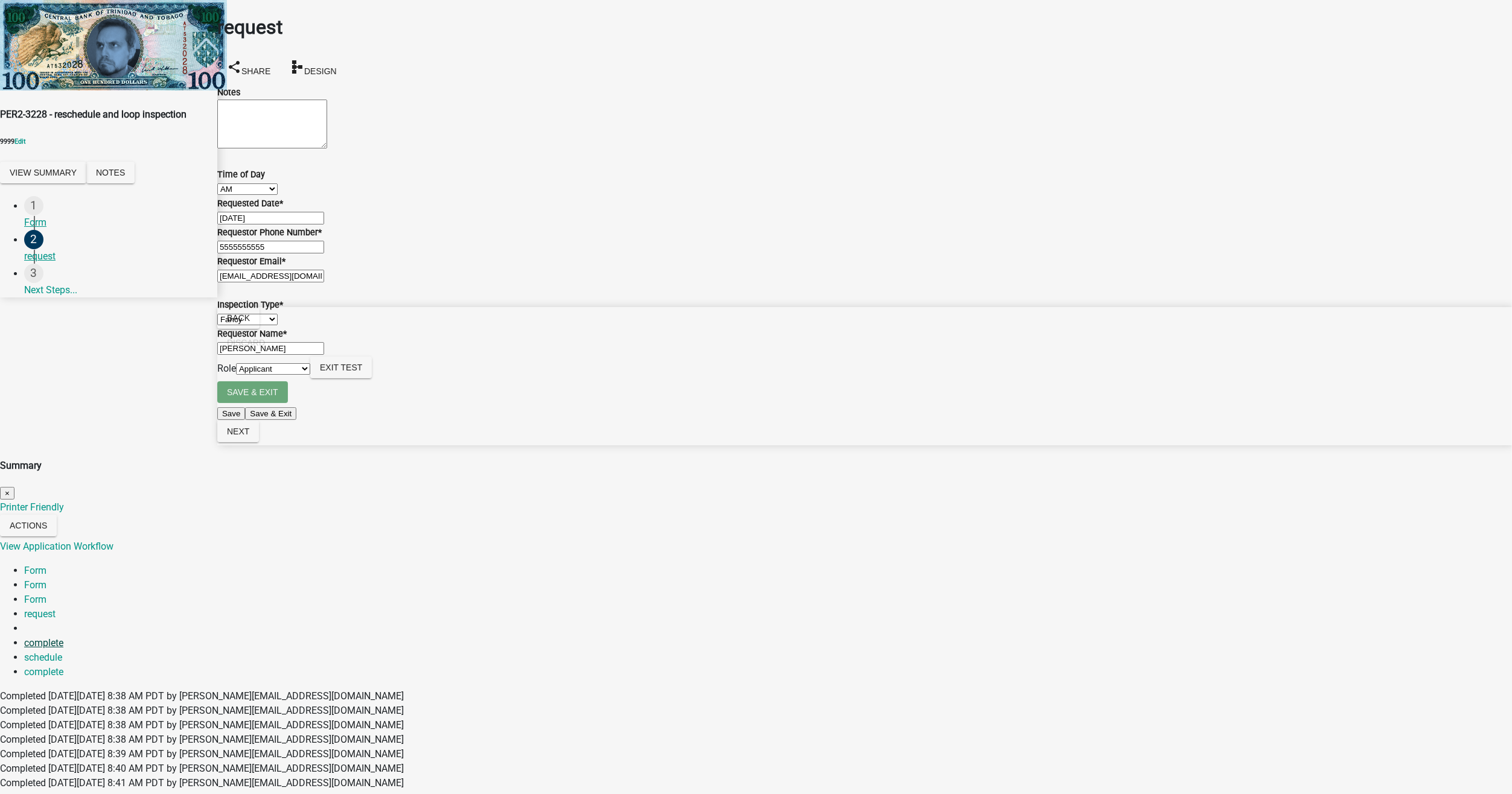
click at [63, 637] on link "complete" at bounding box center [44, 642] width 39 height 12
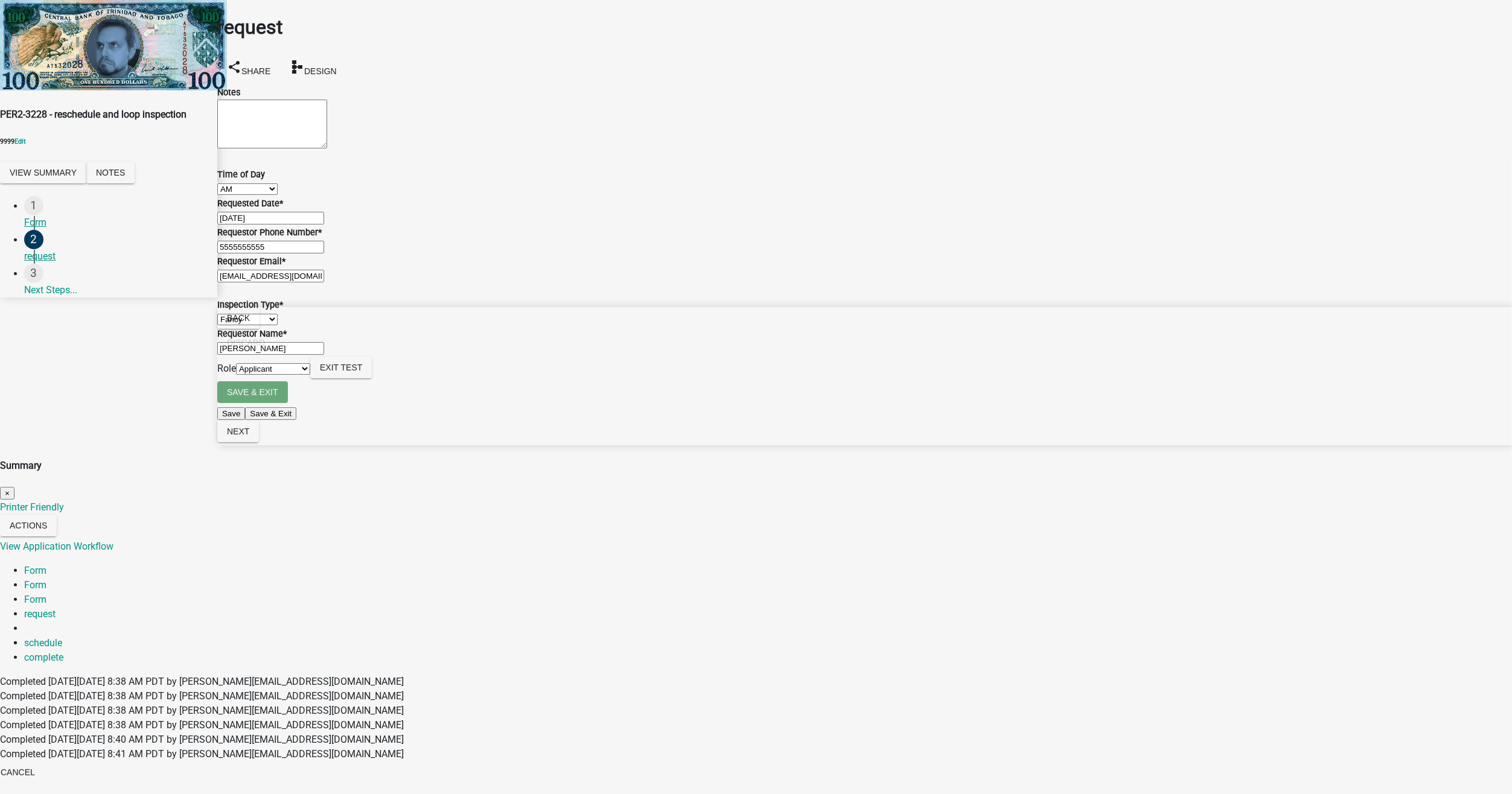
click at [62, 637] on link "schedule" at bounding box center [43, 642] width 38 height 12
click at [63, 652] on link "complete" at bounding box center [44, 657] width 39 height 12
click at [15, 487] on button "×" at bounding box center [7, 493] width 15 height 13
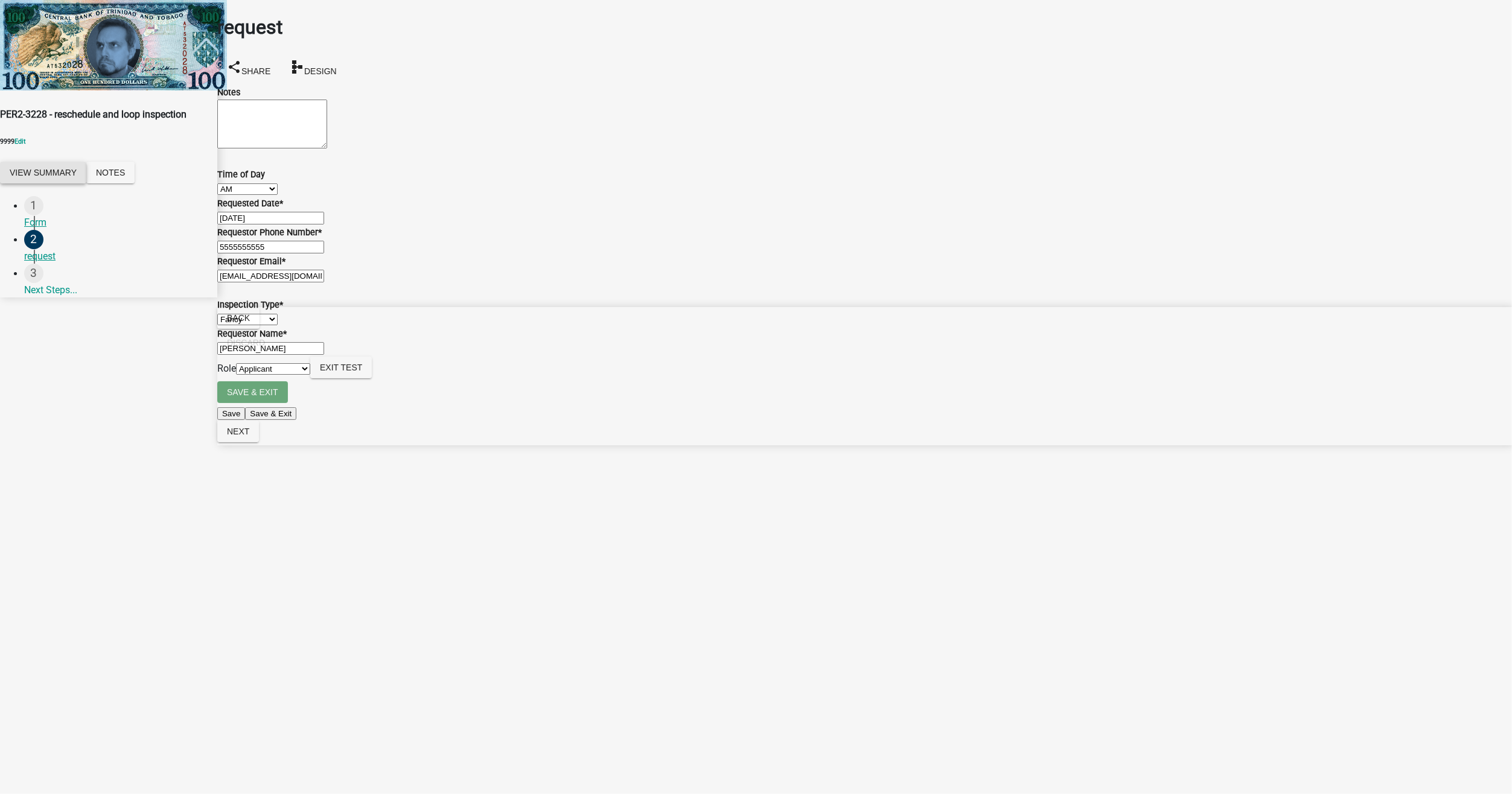
click at [86, 162] on button "View Summary" at bounding box center [43, 172] width 86 height 22
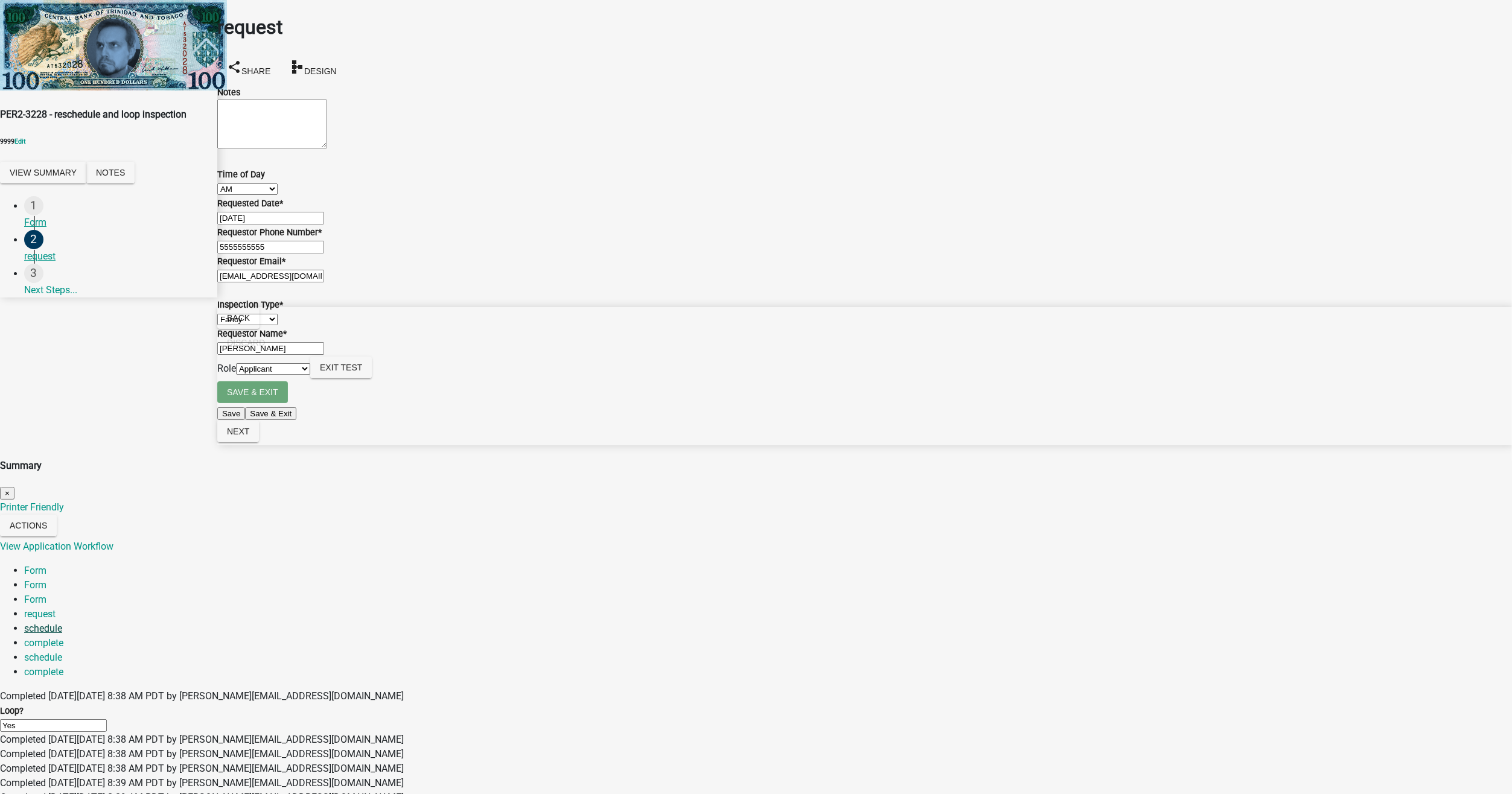
click at [62, 623] on link "schedule" at bounding box center [43, 628] width 38 height 12
click at [62, 652] on link "schedule" at bounding box center [43, 657] width 38 height 12
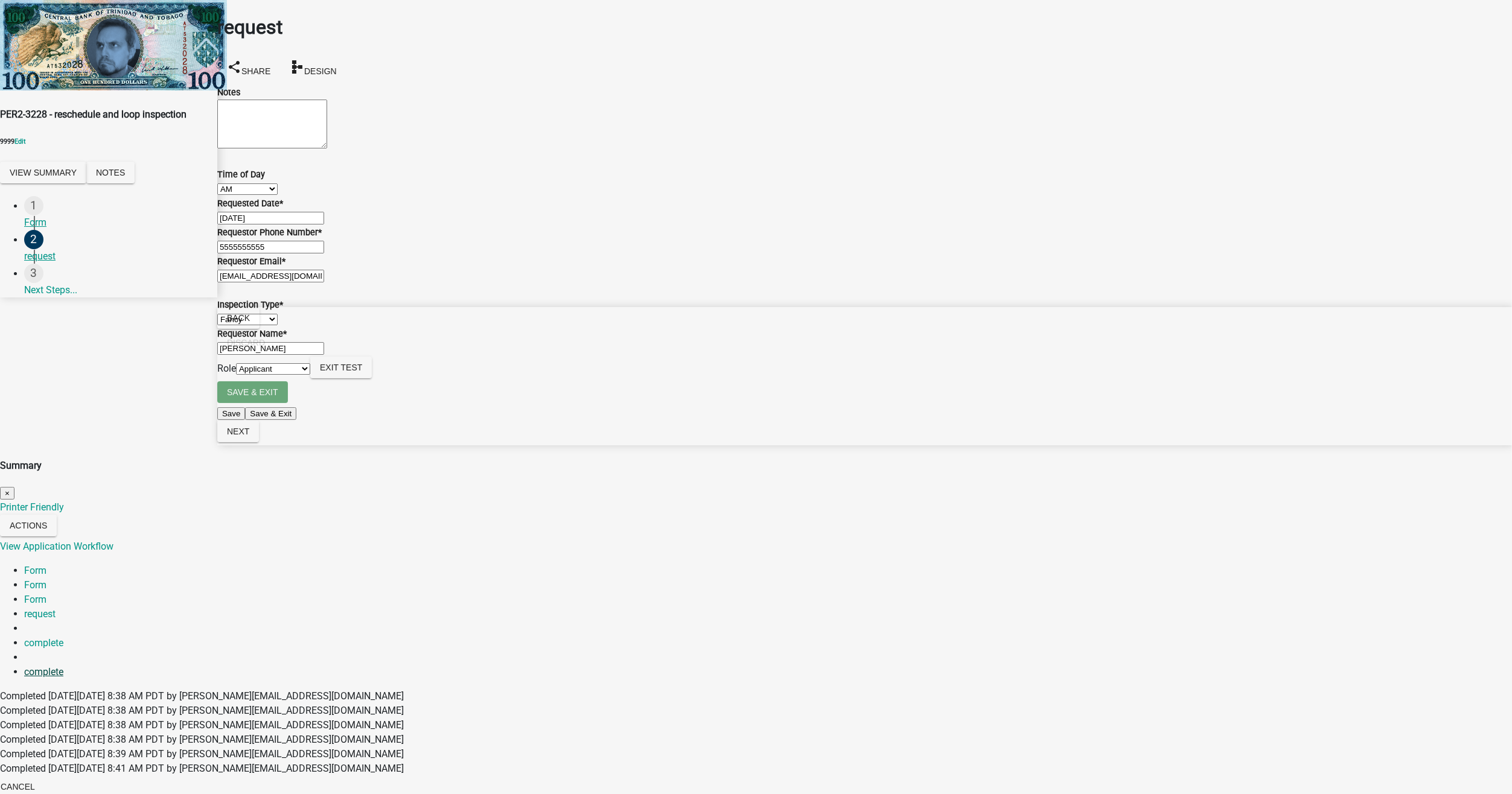
click at [63, 666] on link "complete" at bounding box center [44, 671] width 39 height 12
click at [63, 637] on link "complete" at bounding box center [44, 642] width 39 height 12
click at [10, 488] on span "×" at bounding box center [7, 493] width 5 height 9
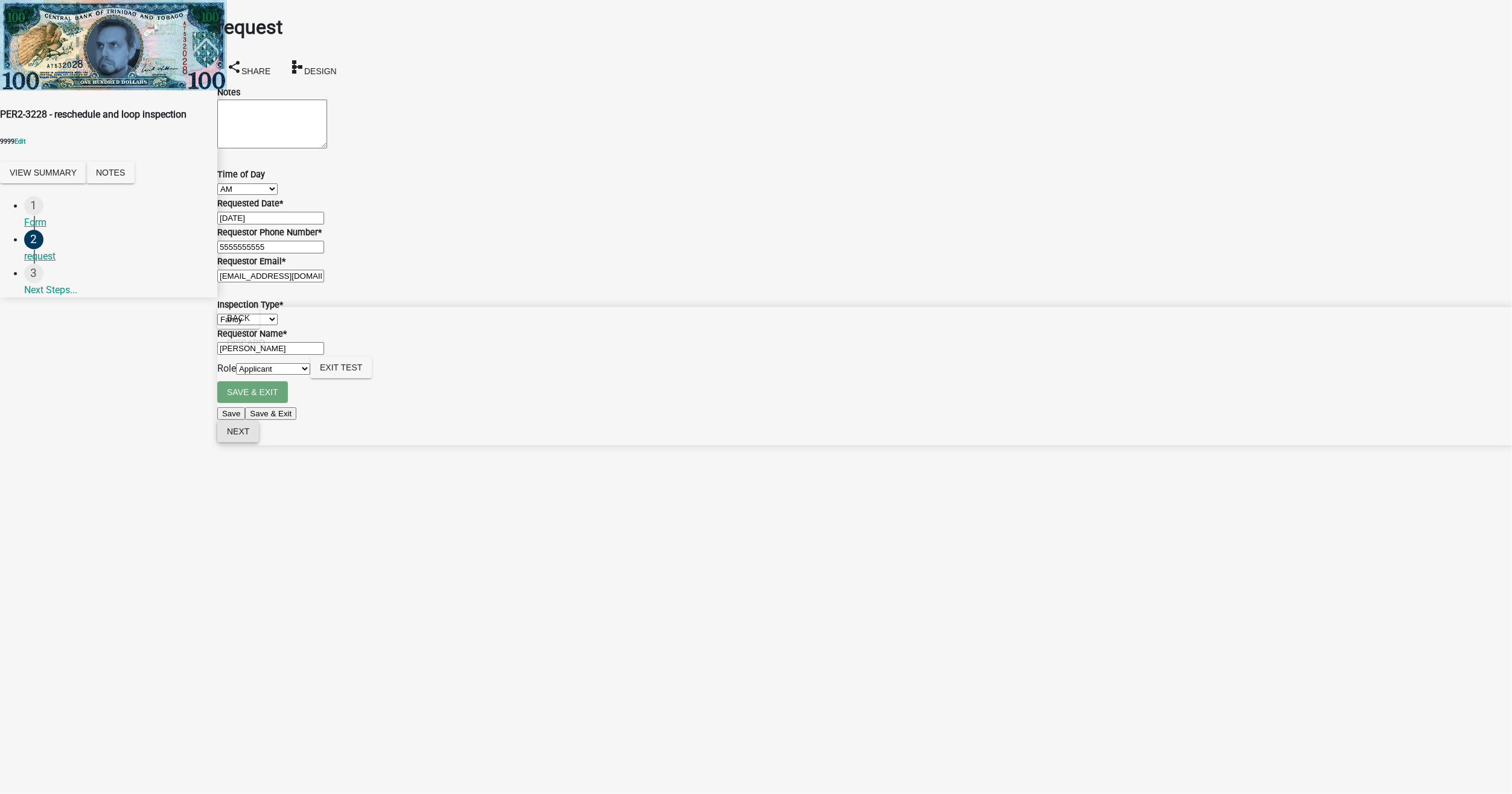
click at [250, 436] on span "Next" at bounding box center [238, 432] width 22 height 10
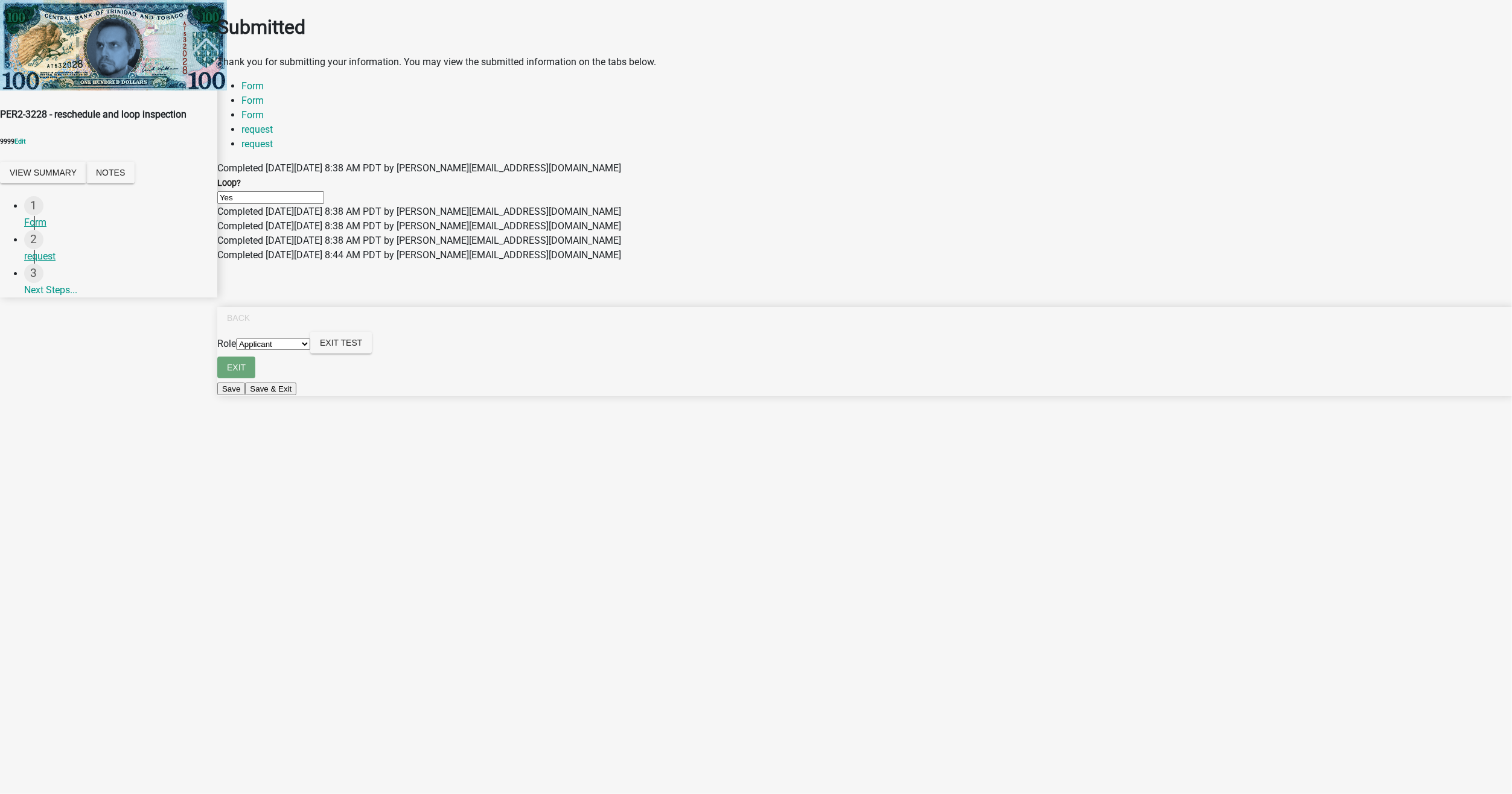
click at [310, 350] on select "Applicant Our Dear Leader Inspector" at bounding box center [273, 344] width 74 height 12
select select "02119056-8ad6-4e81-9d01-b744d00faab4"
click at [310, 350] on select "Applicant Our Dear Leader Inspector" at bounding box center [273, 344] width 74 height 12
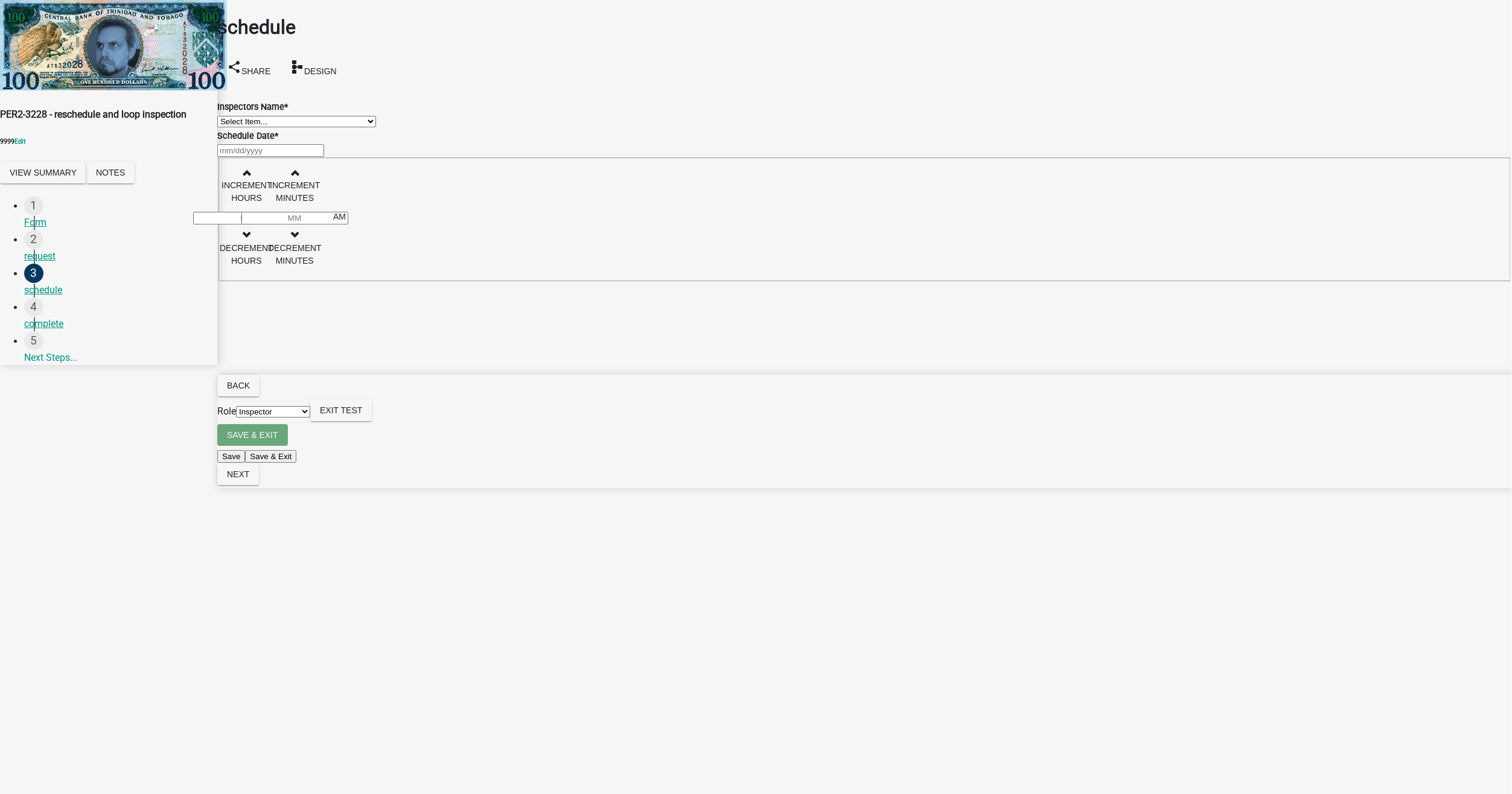
click at [296, 128] on select "Select Item... Test123SG_2 (testing test) jmyersAdmin ([PERSON_NAME] Admin) cma…" at bounding box center [297, 121] width 159 height 12
select select "e12805d7-6f6a-4226-b379-13975aba1b26"
click at [232, 116] on select "Select Item... Test123SG_2 (testing test) jmyersAdmin ([PERSON_NAME] Admin) cma…" at bounding box center [297, 121] width 159 height 12
click at [276, 158] on div at bounding box center [864, 150] width 1295 height 15
select select "8"
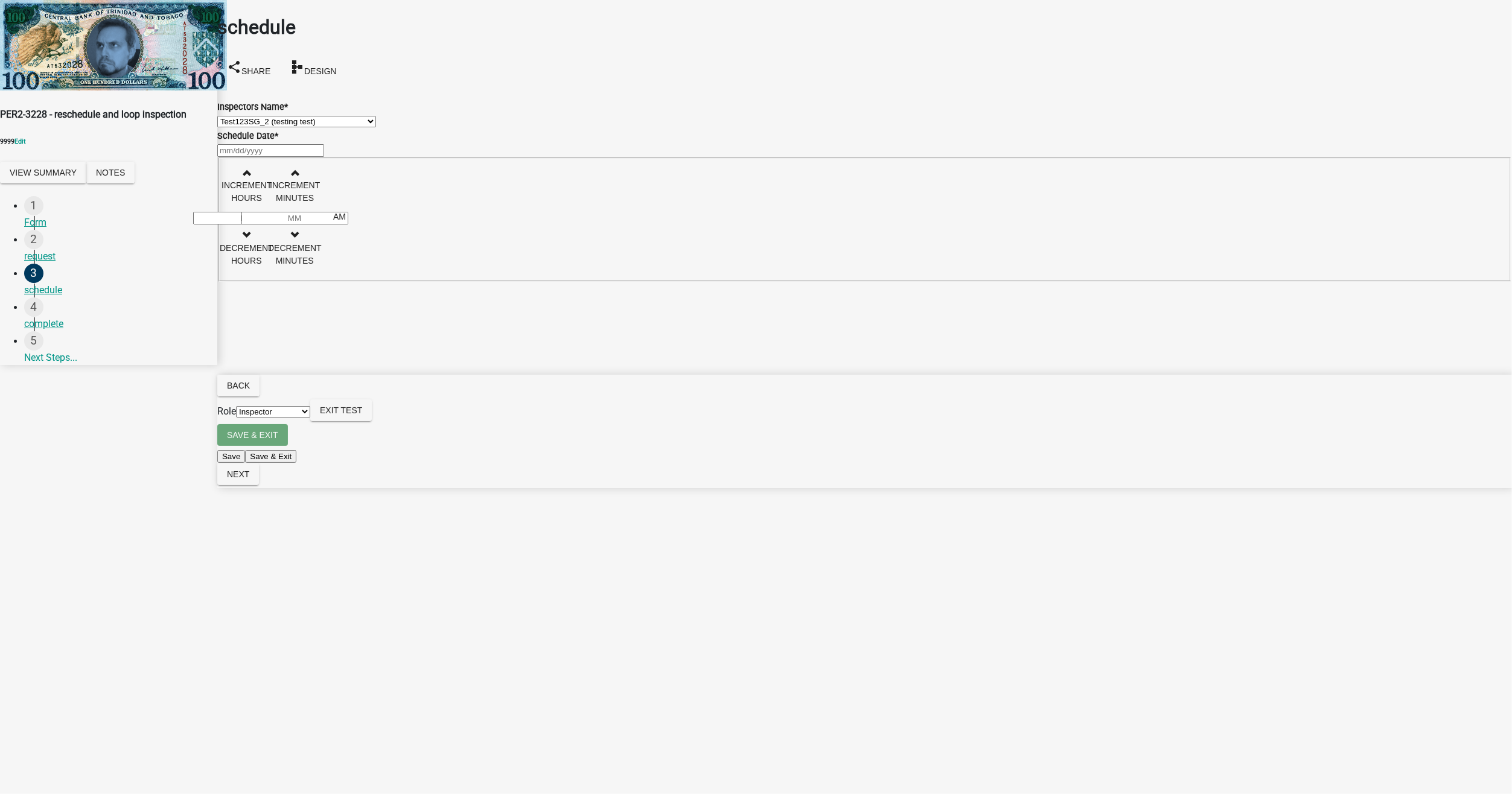
select select "2025"
click at [230, 348] on div "25" at bounding box center [220, 338] width 19 height 19
type input "[DATE]"
click at [250, 177] on span "button" at bounding box center [246, 172] width 6 height 10
type input "01"
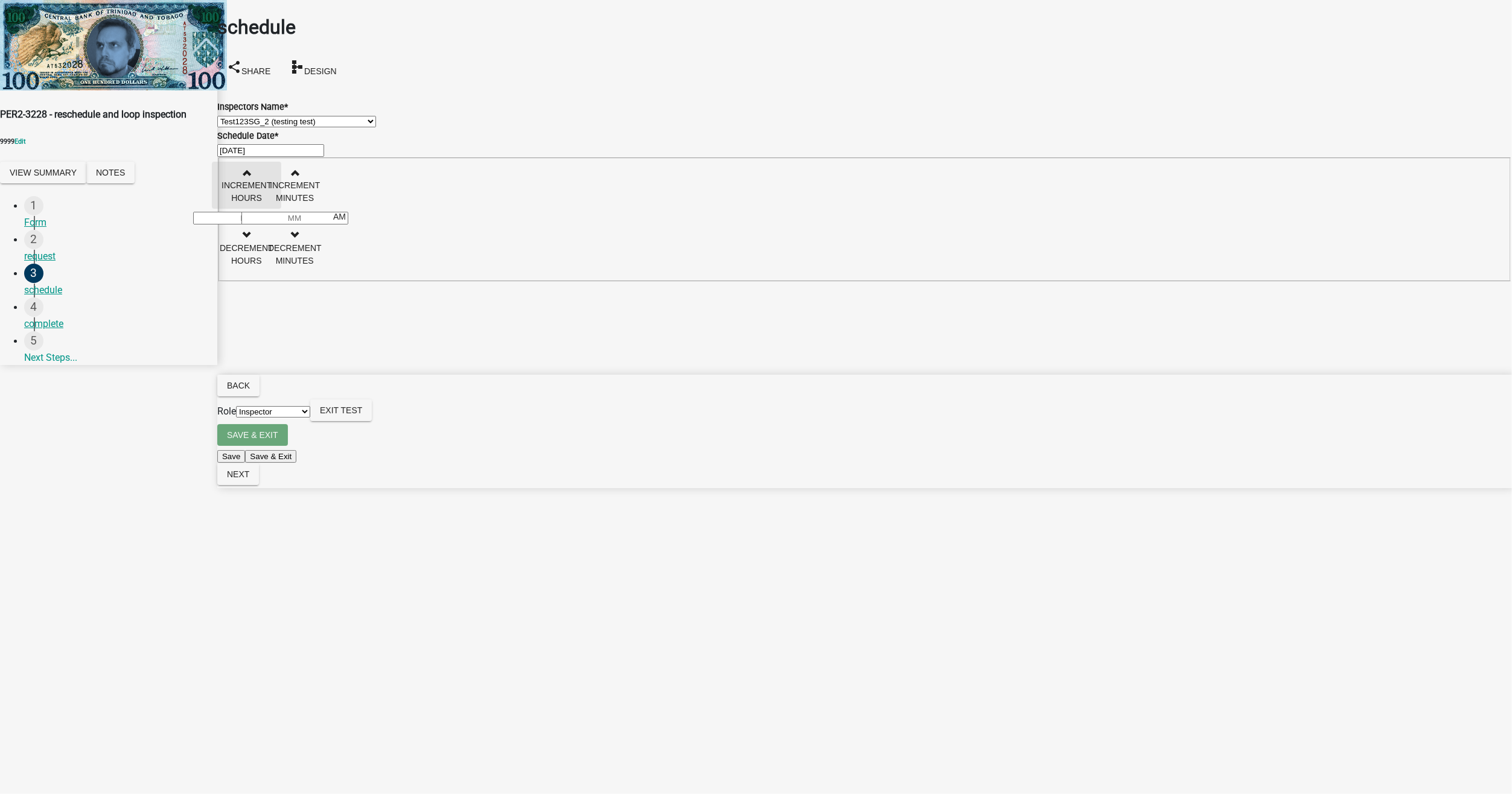
type input "00"
click at [250, 479] on span "Next" at bounding box center [238, 474] width 22 height 10
click at [267, 111] on div at bounding box center [864, 107] width 1295 height 15
select select "8"
select select "2025"
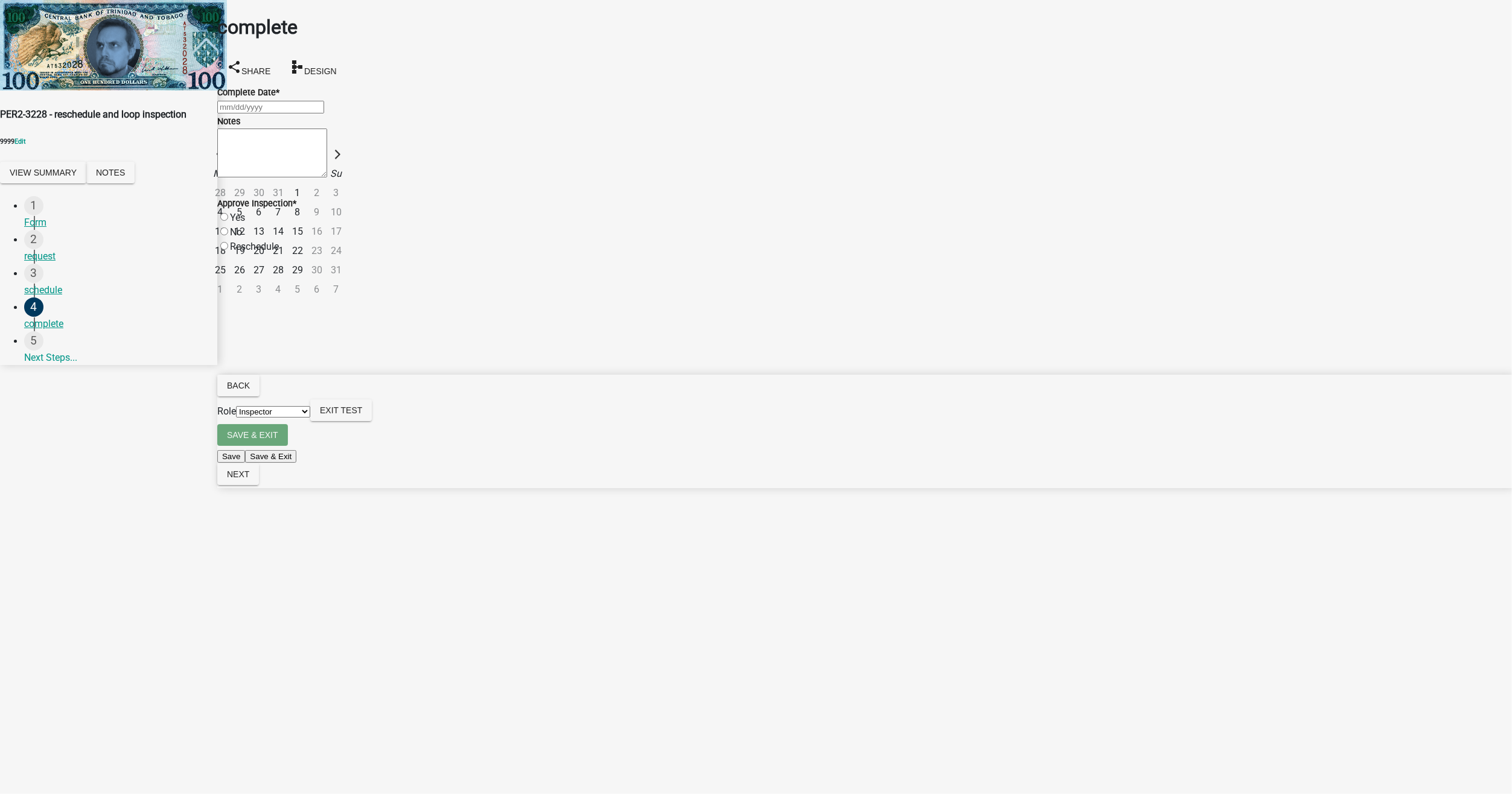
click at [230, 261] on div "25" at bounding box center [220, 270] width 19 height 19
type input "[DATE]"
click at [250, 209] on label "Approve Inspection *" at bounding box center [257, 203] width 79 height 10
click at [245, 223] on label "Yes" at bounding box center [237, 217] width 15 height 12
click at [228, 221] on input "Yes" at bounding box center [224, 217] width 8 height 8
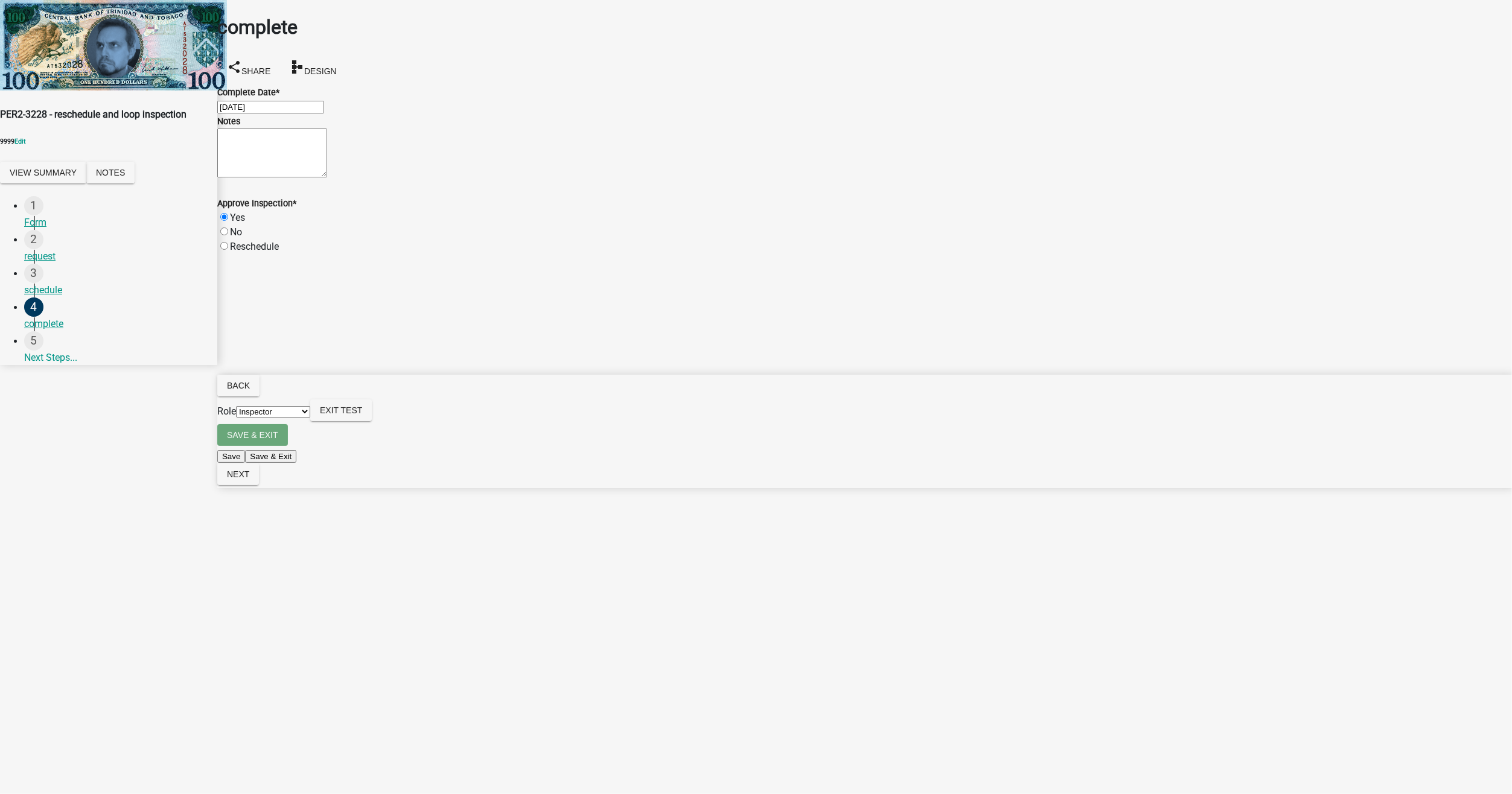
radio input "true"
click at [259, 485] on button "Next" at bounding box center [238, 474] width 42 height 22
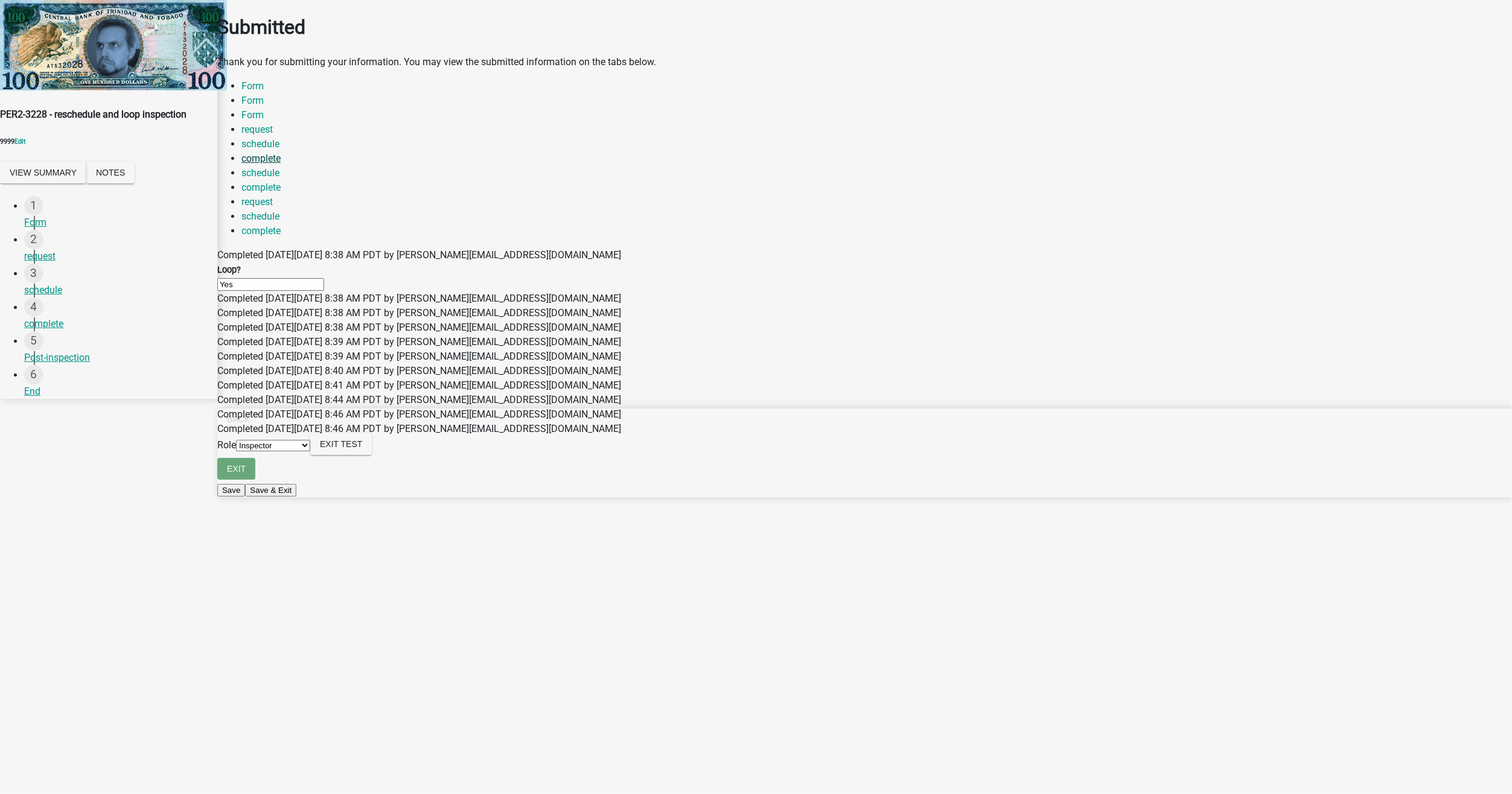
click at [280, 153] on link "complete" at bounding box center [261, 158] width 39 height 12
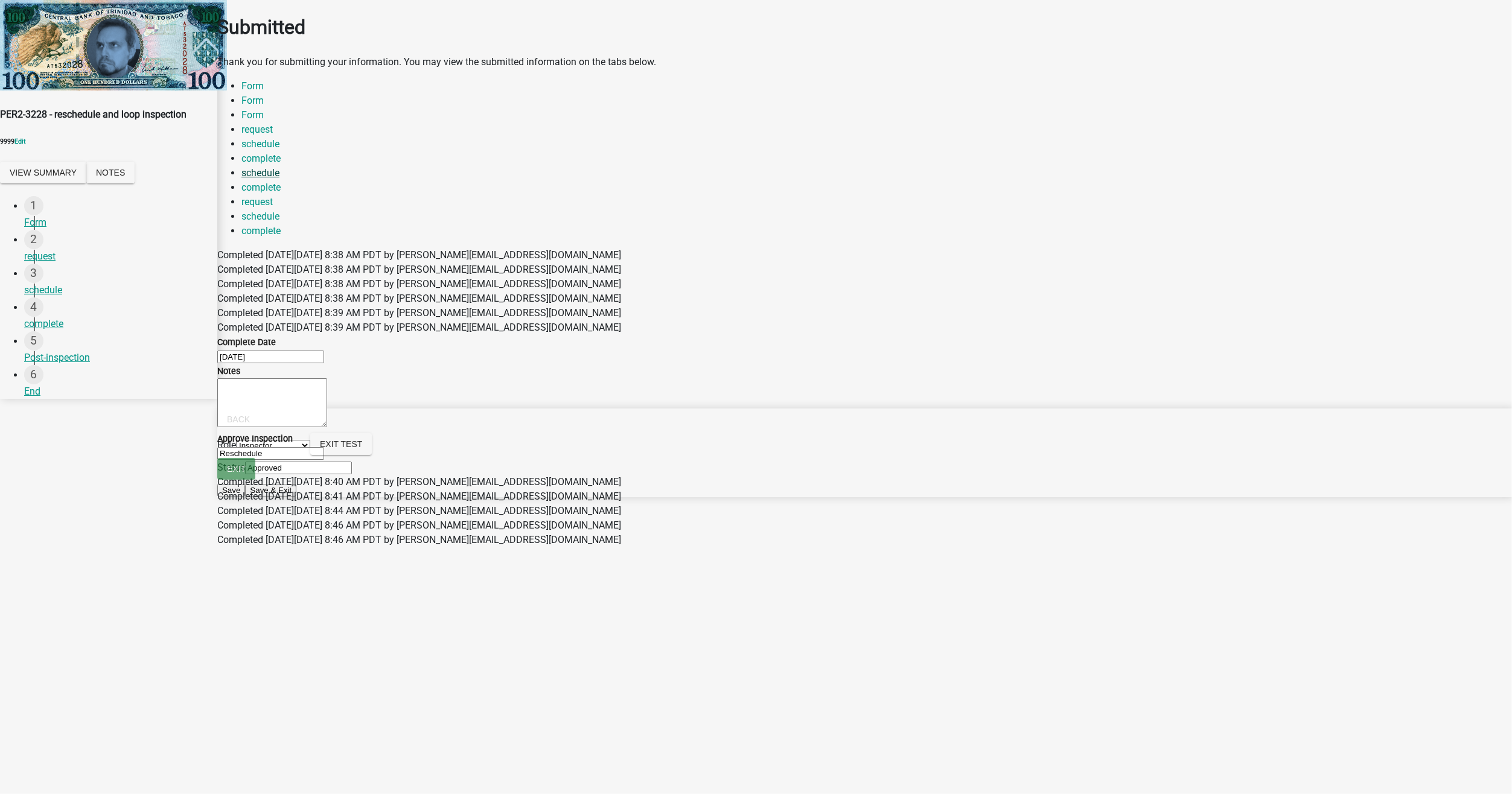
click at [280, 167] on link "schedule" at bounding box center [261, 172] width 38 height 12
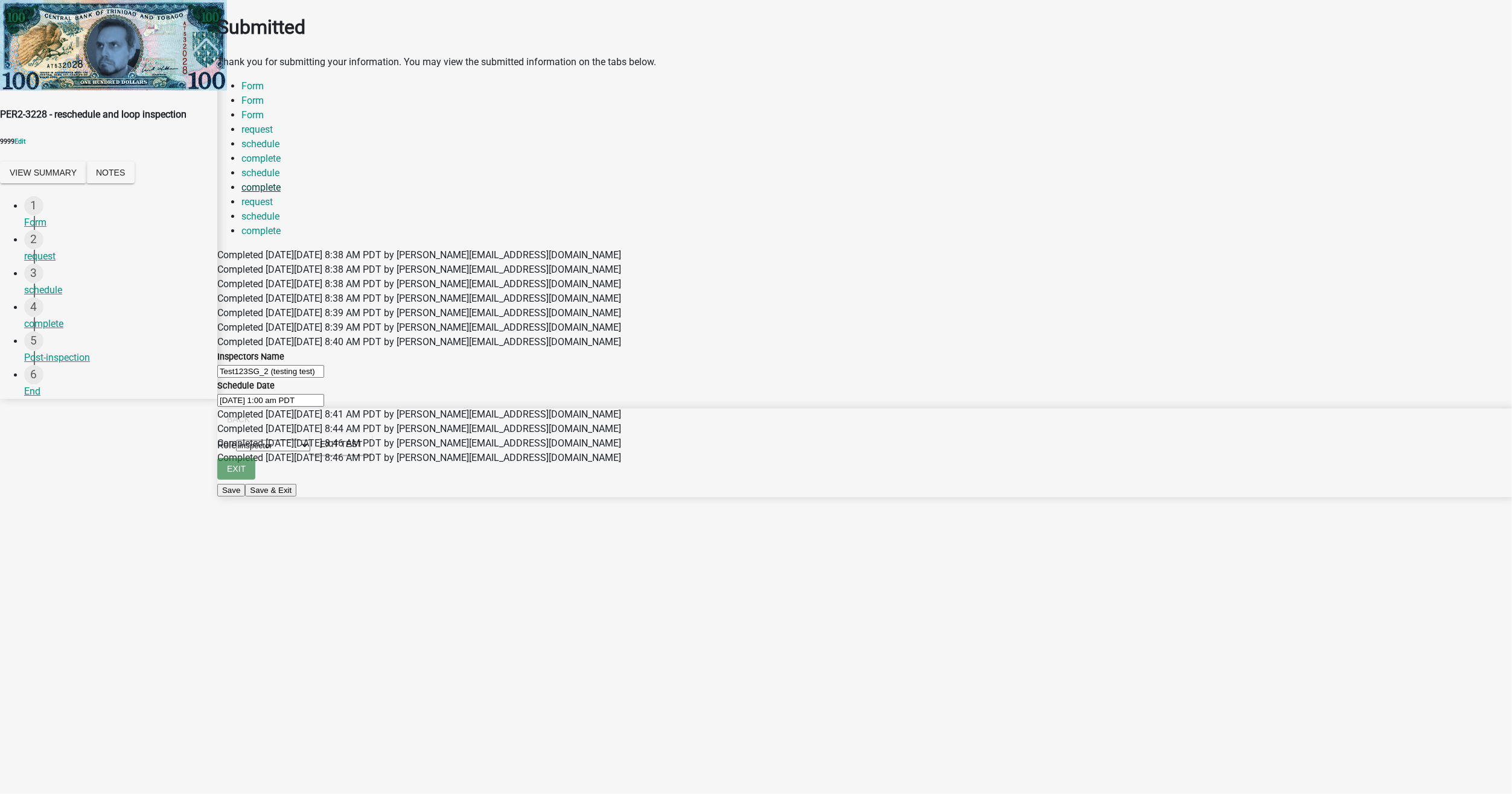
click at [280, 182] on link "complete" at bounding box center [261, 187] width 39 height 12
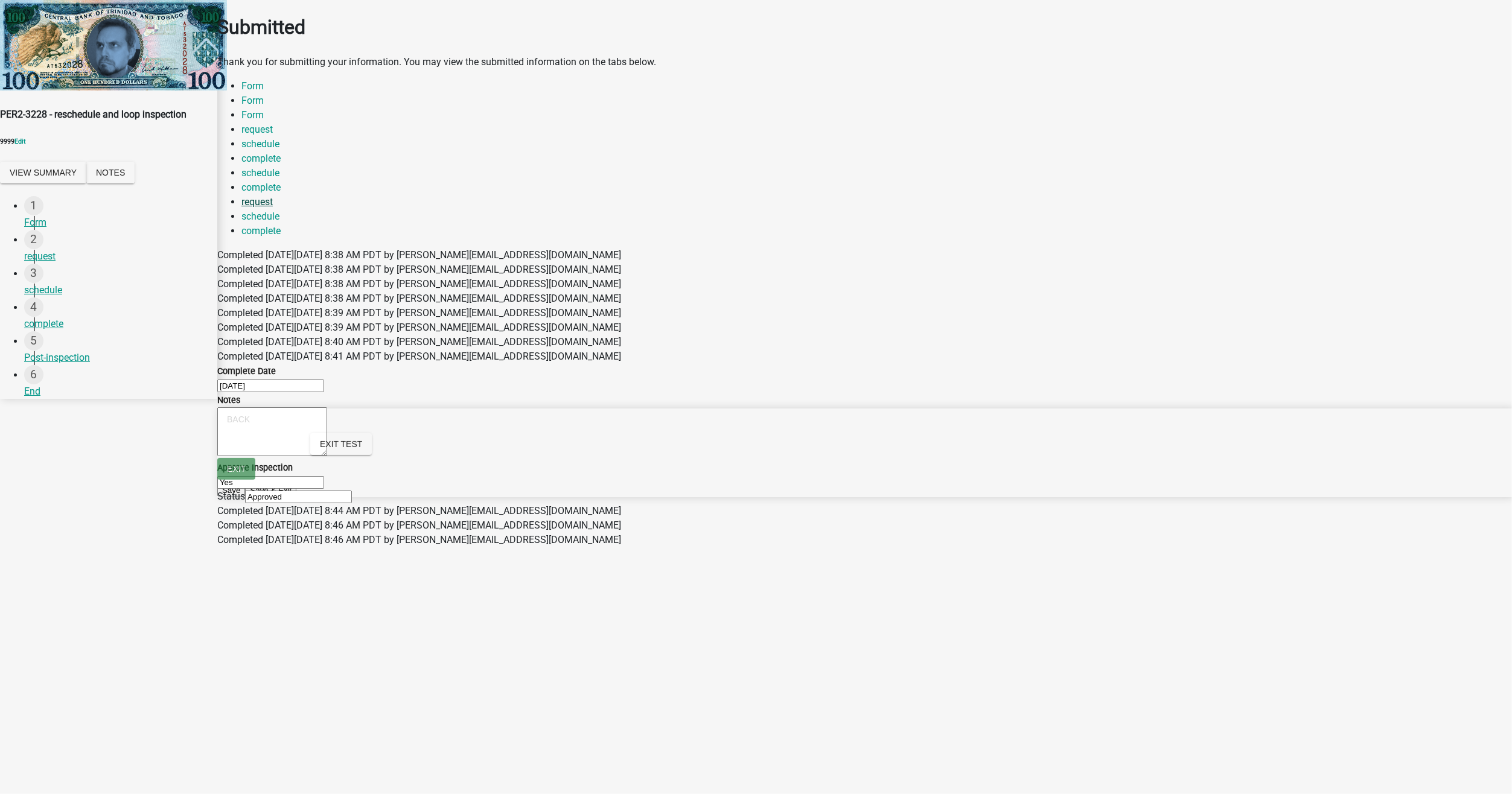
click at [273, 196] on link "request" at bounding box center [257, 201] width 31 height 12
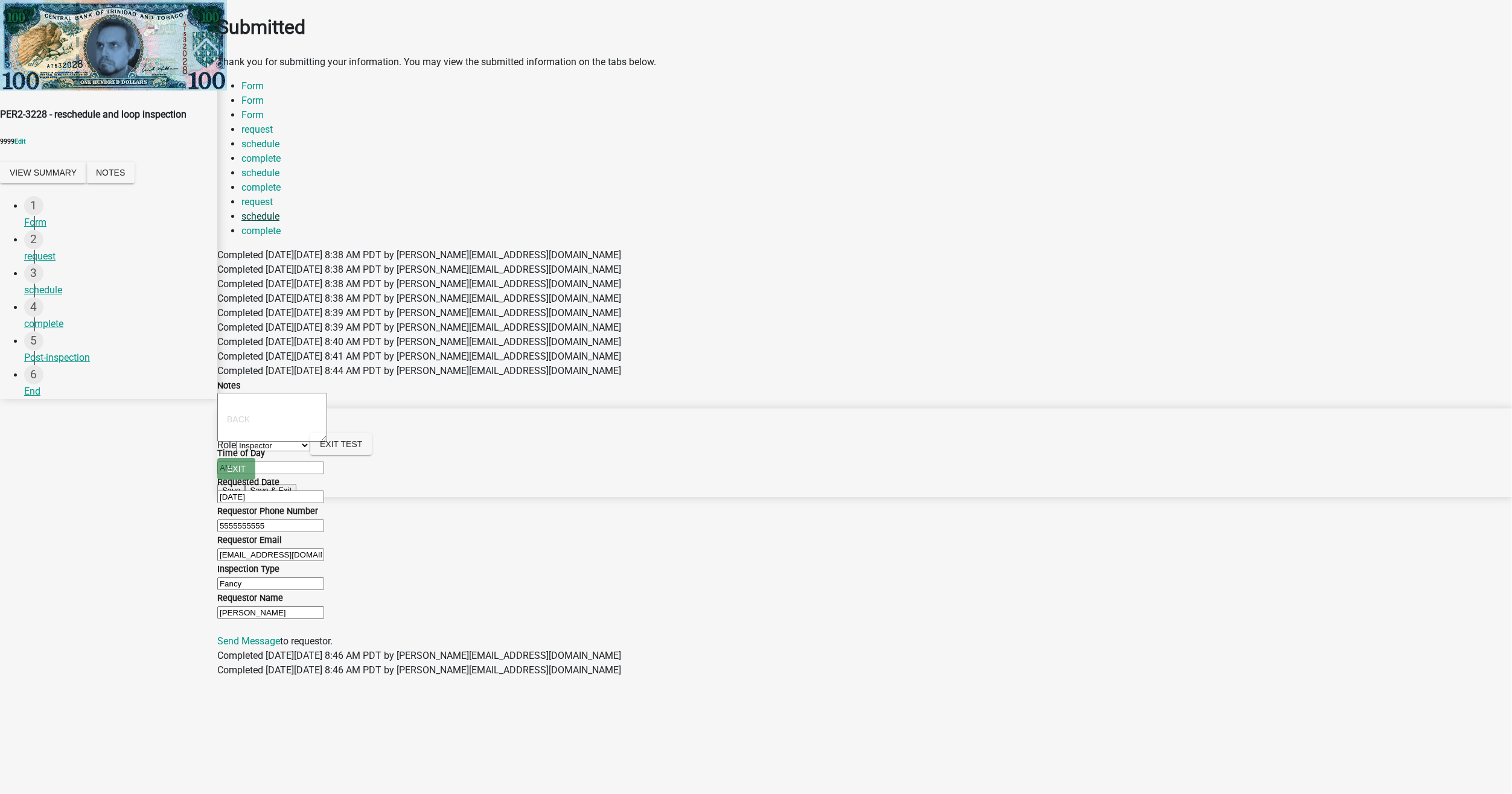
click at [280, 211] on link "schedule" at bounding box center [261, 216] width 38 height 12
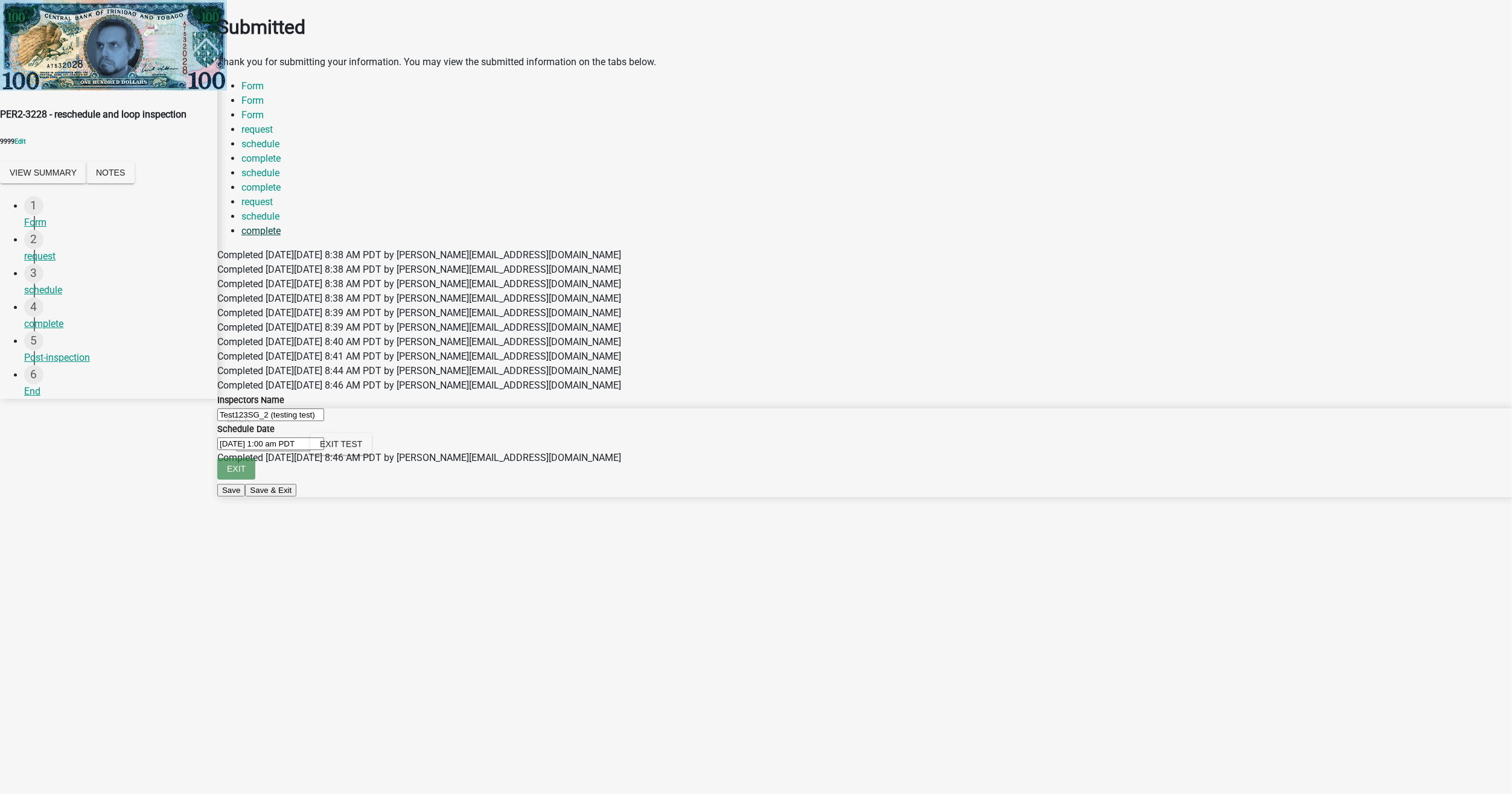
click at [280, 225] on link "complete" at bounding box center [261, 230] width 39 height 12
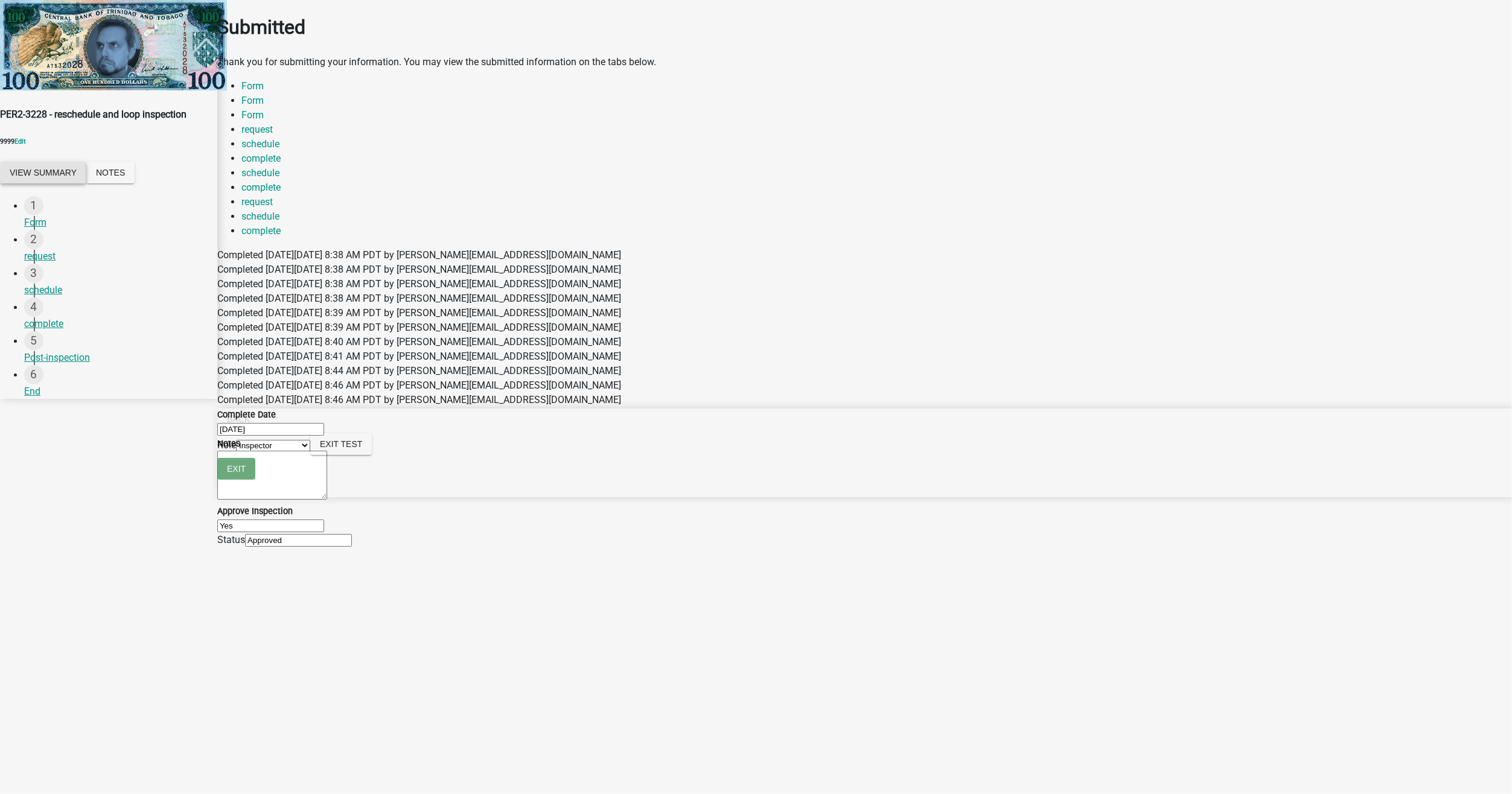
click at [61, 164] on button "View Summary" at bounding box center [43, 172] width 86 height 22
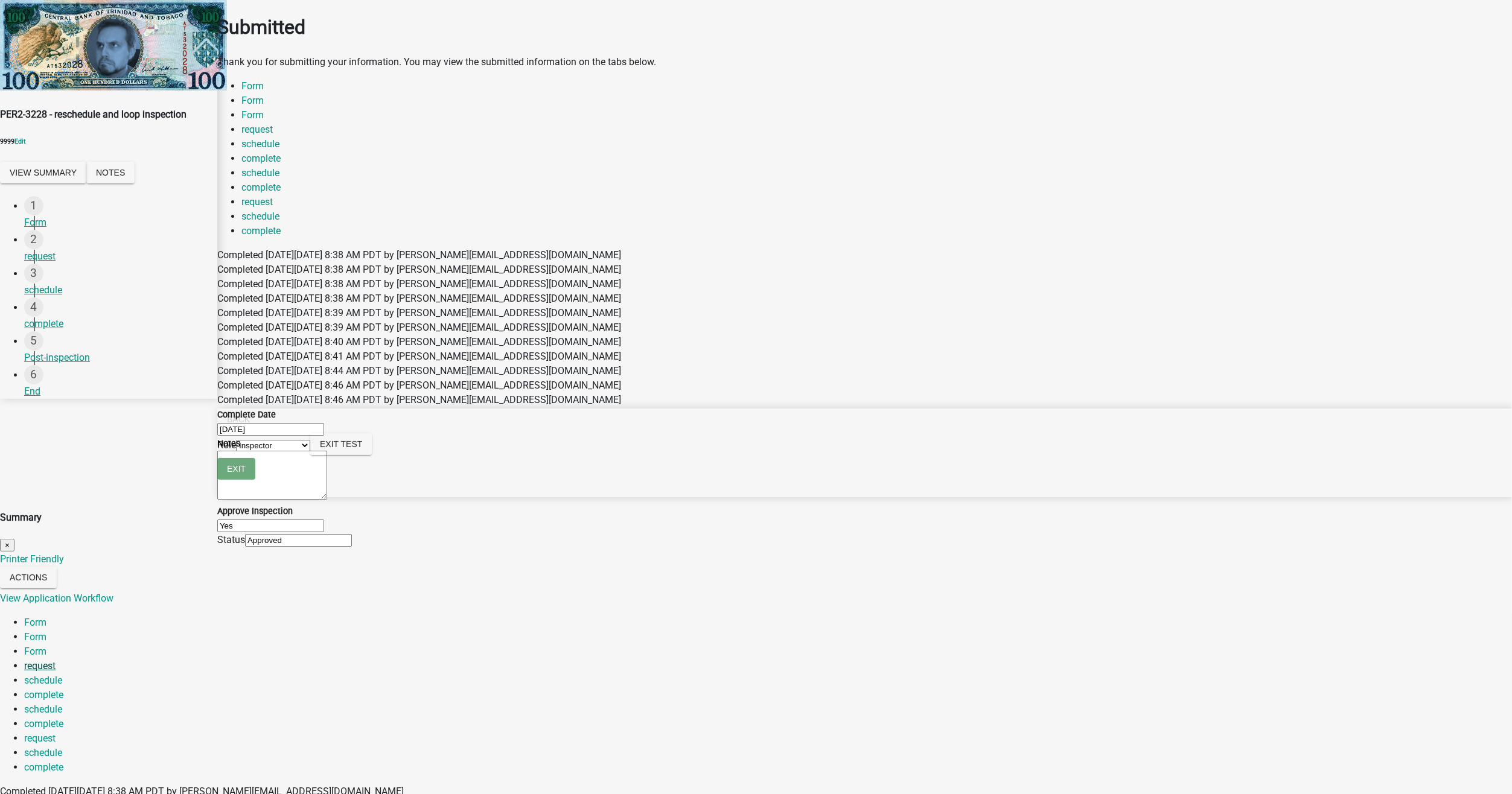
click at [55, 660] on link "request" at bounding box center [39, 666] width 31 height 12
click at [62, 674] on link "schedule" at bounding box center [43, 680] width 38 height 12
click at [63, 689] on link "complete" at bounding box center [44, 695] width 39 height 12
click at [62, 703] on link "schedule" at bounding box center [43, 709] width 38 height 12
click at [63, 761] on link "complete" at bounding box center [44, 767] width 39 height 12
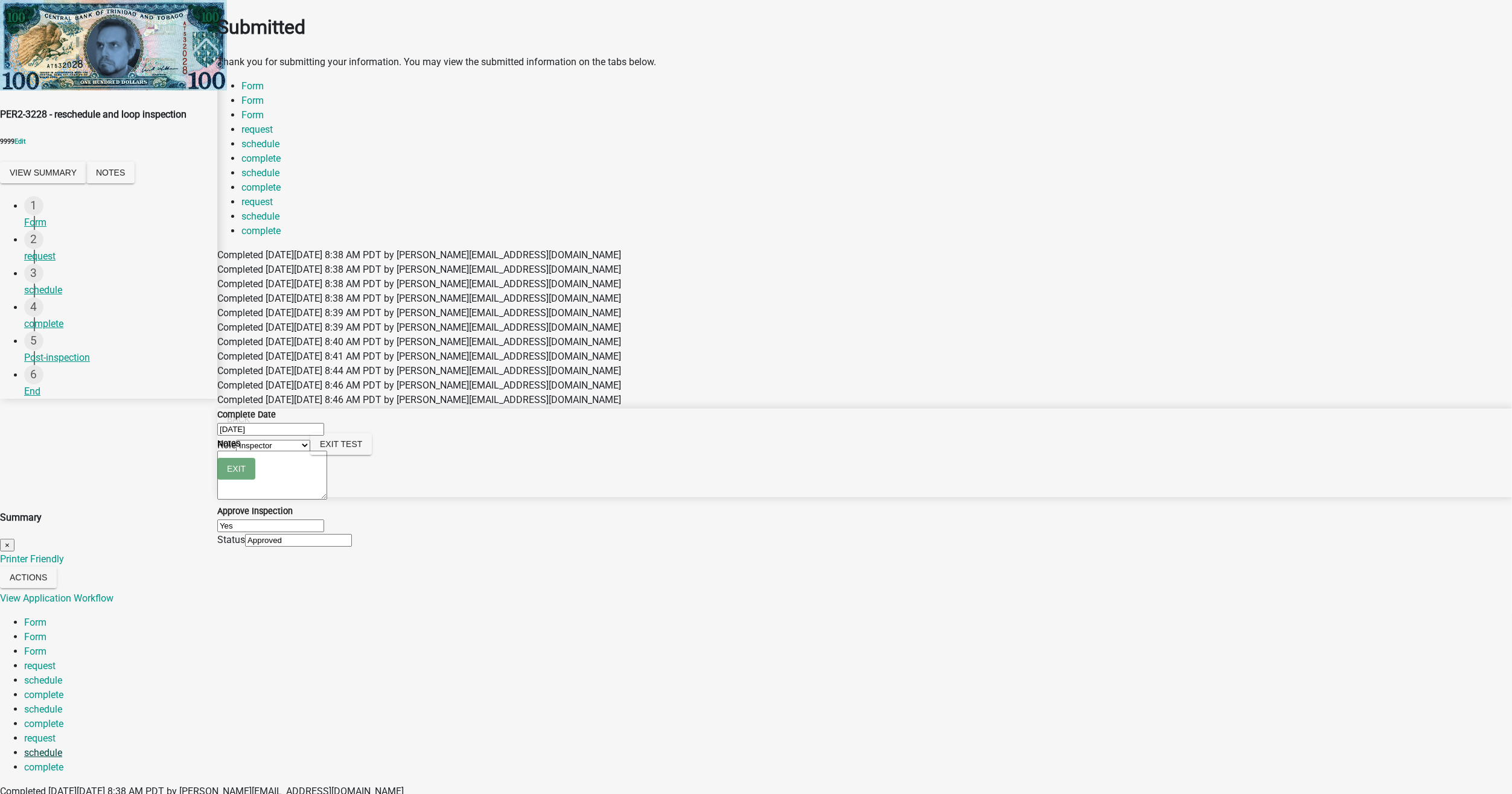
click at [62, 747] on link "schedule" at bounding box center [43, 753] width 38 height 12
click at [55, 732] on link "request" at bounding box center [39, 738] width 31 height 12
click at [10, 541] on span "×" at bounding box center [7, 545] width 5 height 9
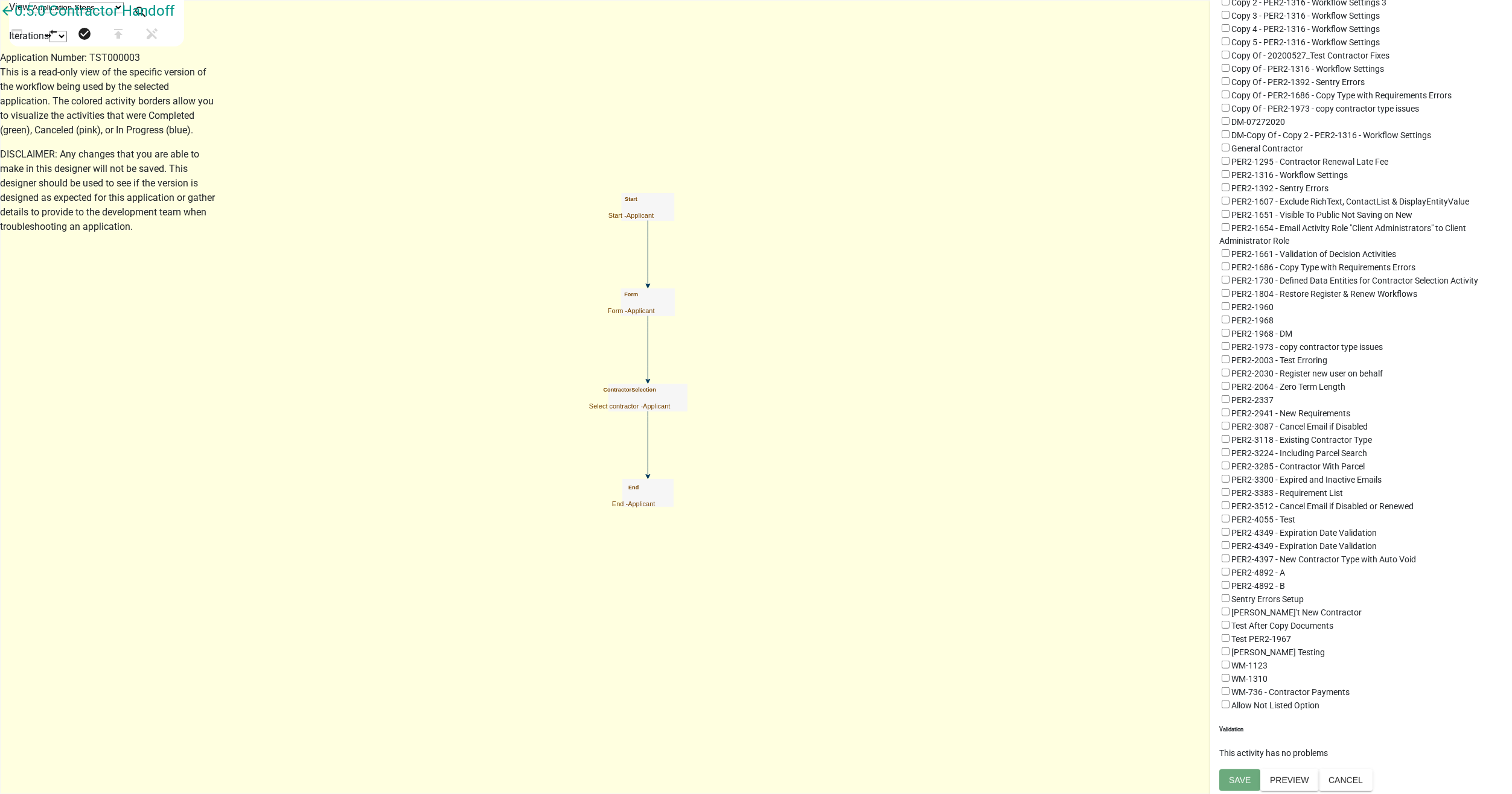
scroll to position [548, 0]
click at [1372, 780] on button "Cancel" at bounding box center [1345, 780] width 54 height 22
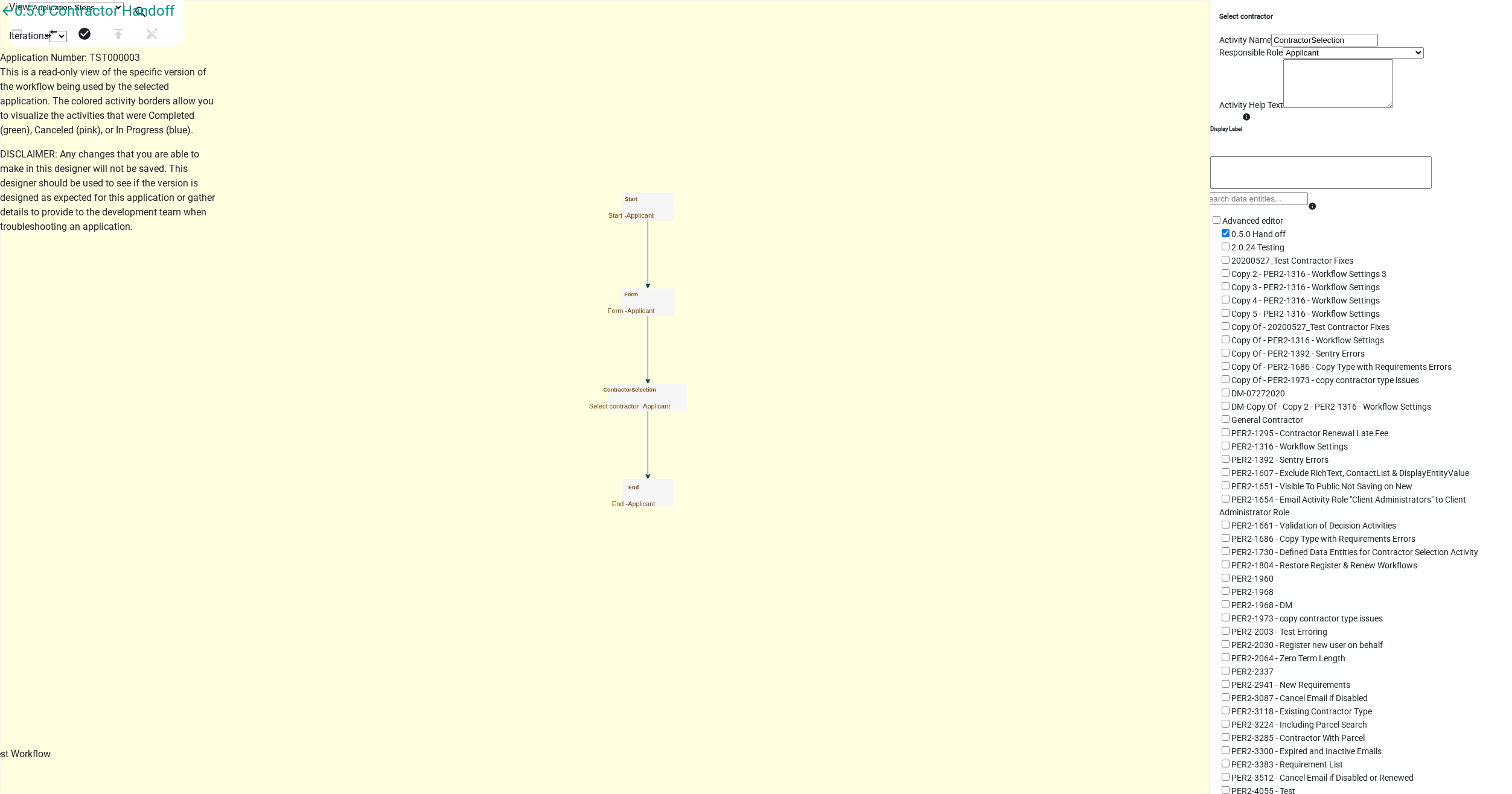
scroll to position [548, 0]
